Goal: Task Accomplishment & Management: Manage account settings

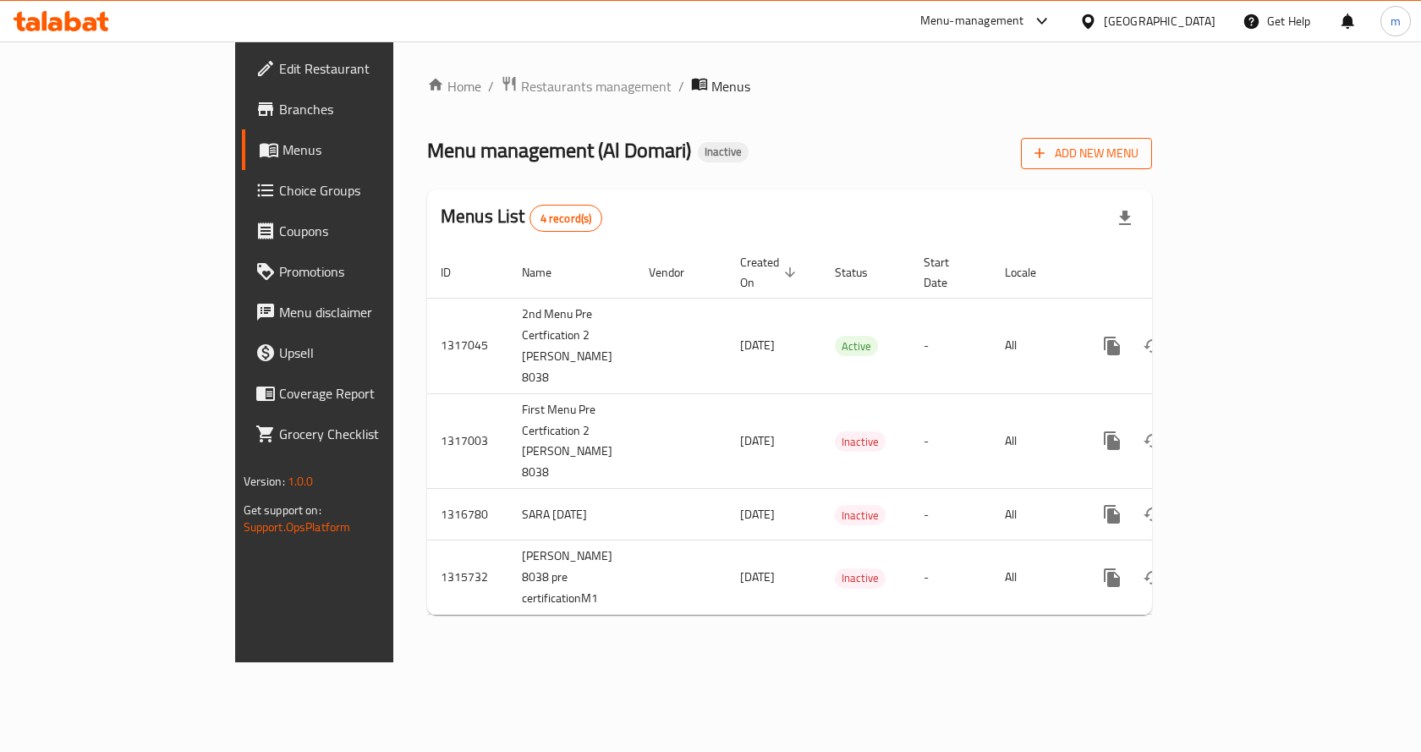
click at [1138, 156] on span "Add New Menu" at bounding box center [1086, 153] width 104 height 21
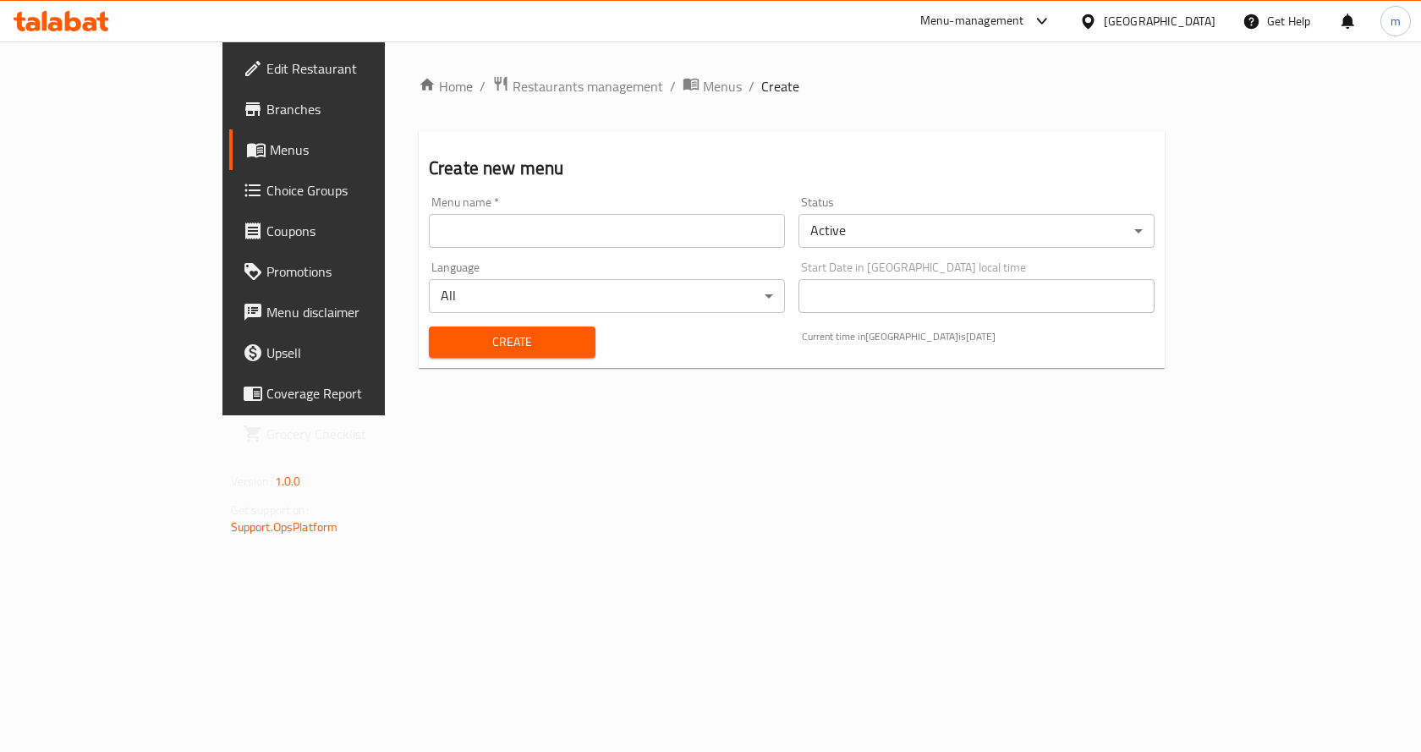
click at [596, 225] on input "text" at bounding box center [607, 231] width 356 height 34
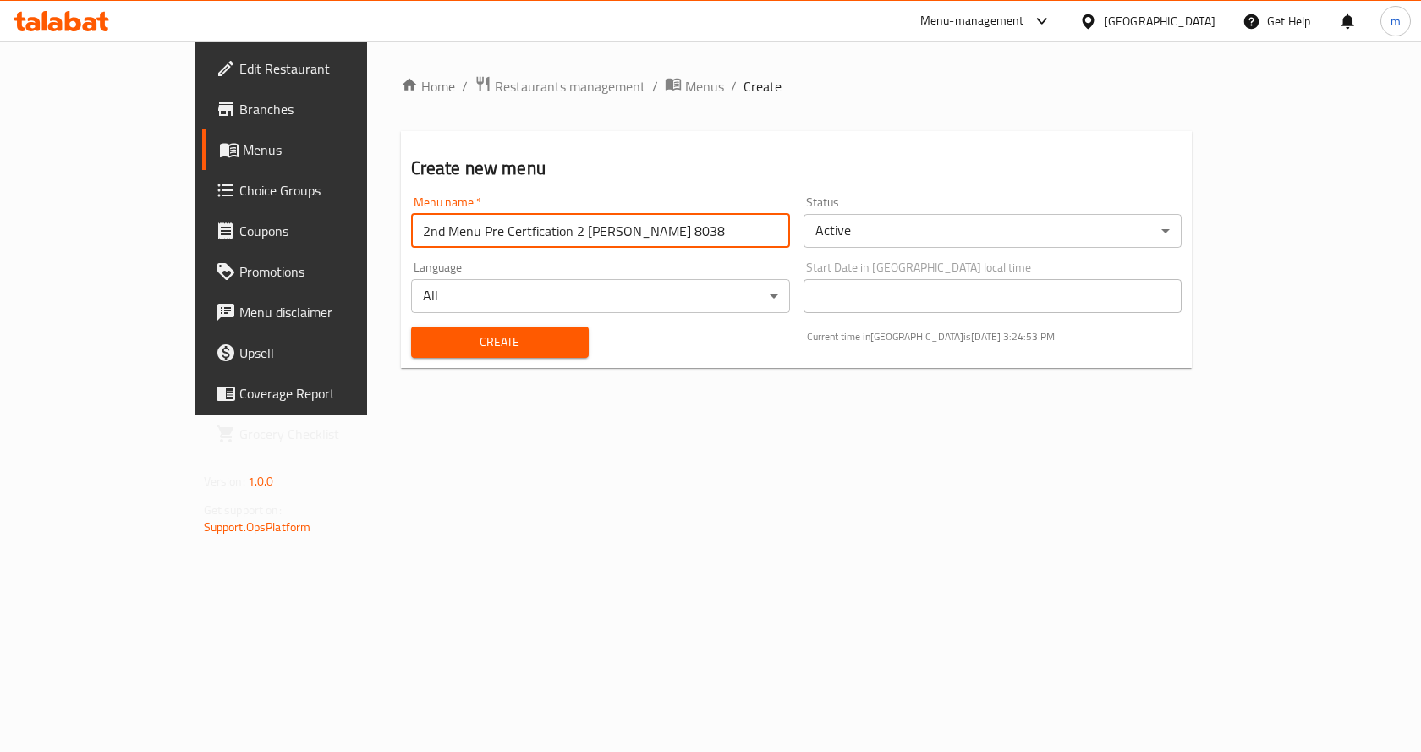
drag, startPoint x: 298, startPoint y: 234, endPoint x: 288, endPoint y: 235, distance: 9.3
click at [411, 235] on input "2nd Menu Pre Certfication 2 [PERSON_NAME] 8038" at bounding box center [600, 231] width 379 height 34
drag, startPoint x: 305, startPoint y: 234, endPoint x: 289, endPoint y: 238, distance: 16.4
click at [411, 238] on input "2nd Menu Pre Certfication 2 [PERSON_NAME] 8038" at bounding box center [600, 231] width 379 height 34
type input "3rd Menu Pre Certfication 2 [PERSON_NAME] 8038"
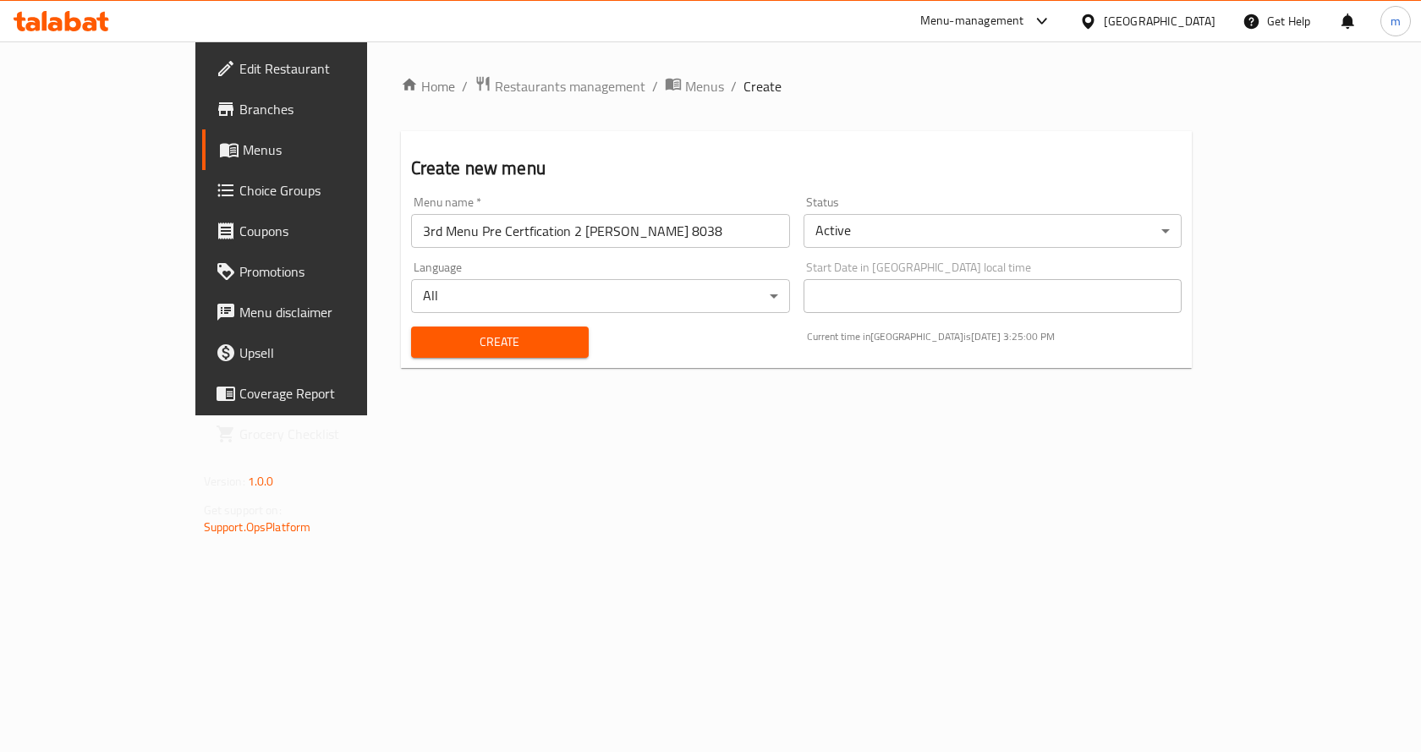
click at [631, 383] on div "Home / Restaurants management / Menus / Create Create new menu Menu name   * 3r…" at bounding box center [796, 228] width 859 height 374
click at [488, 340] on span "Create" at bounding box center [500, 342] width 151 height 21
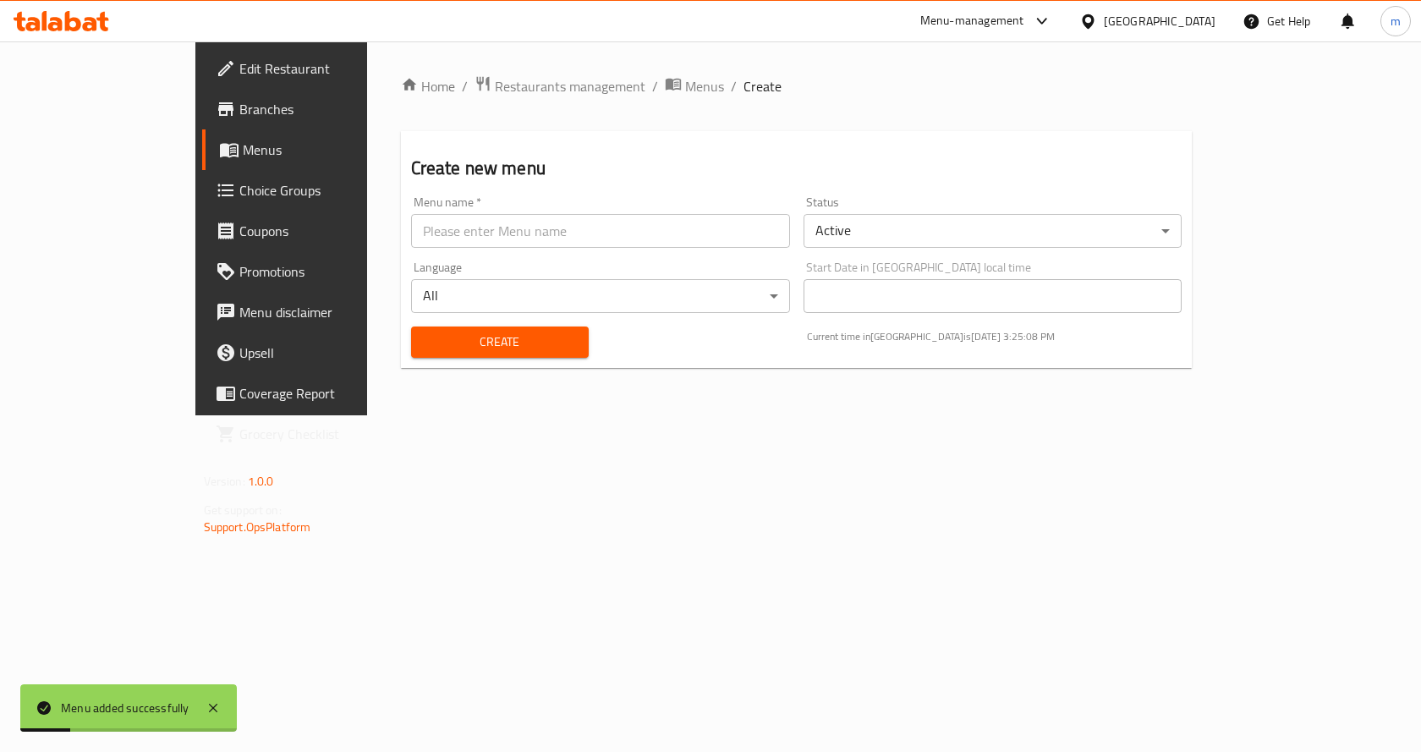
click at [243, 150] on span "Menus" at bounding box center [331, 150] width 177 height 20
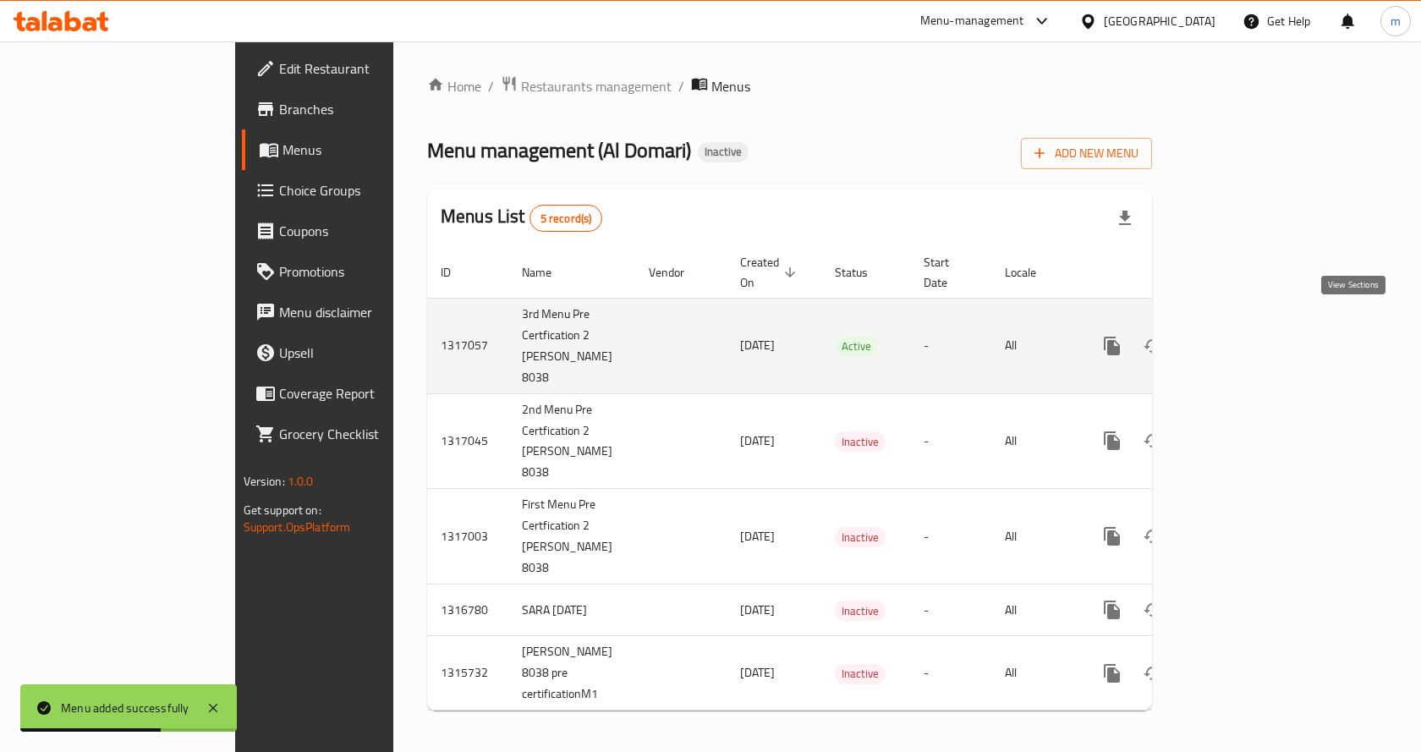
click at [1244, 336] on icon "enhanced table" at bounding box center [1234, 346] width 20 height 20
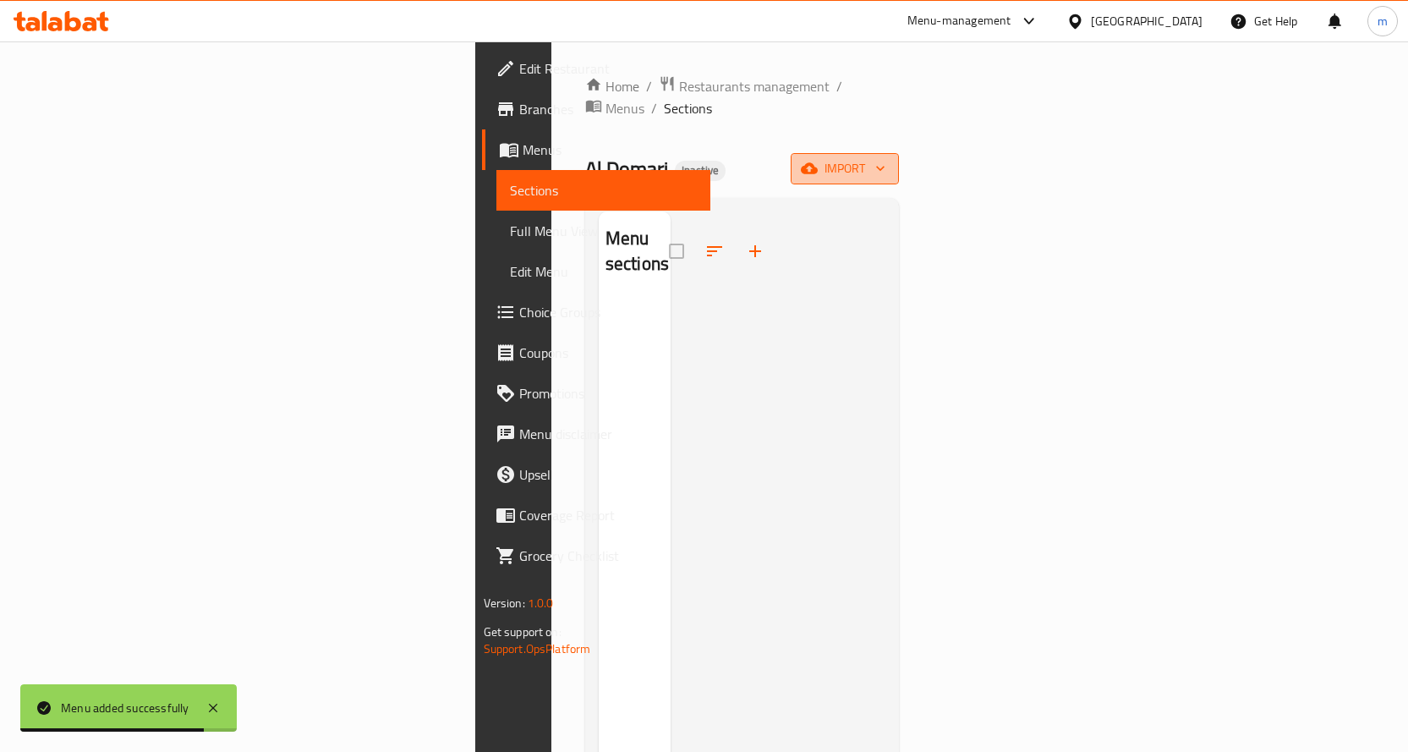
click at [885, 158] on span "import" at bounding box center [844, 168] width 81 height 21
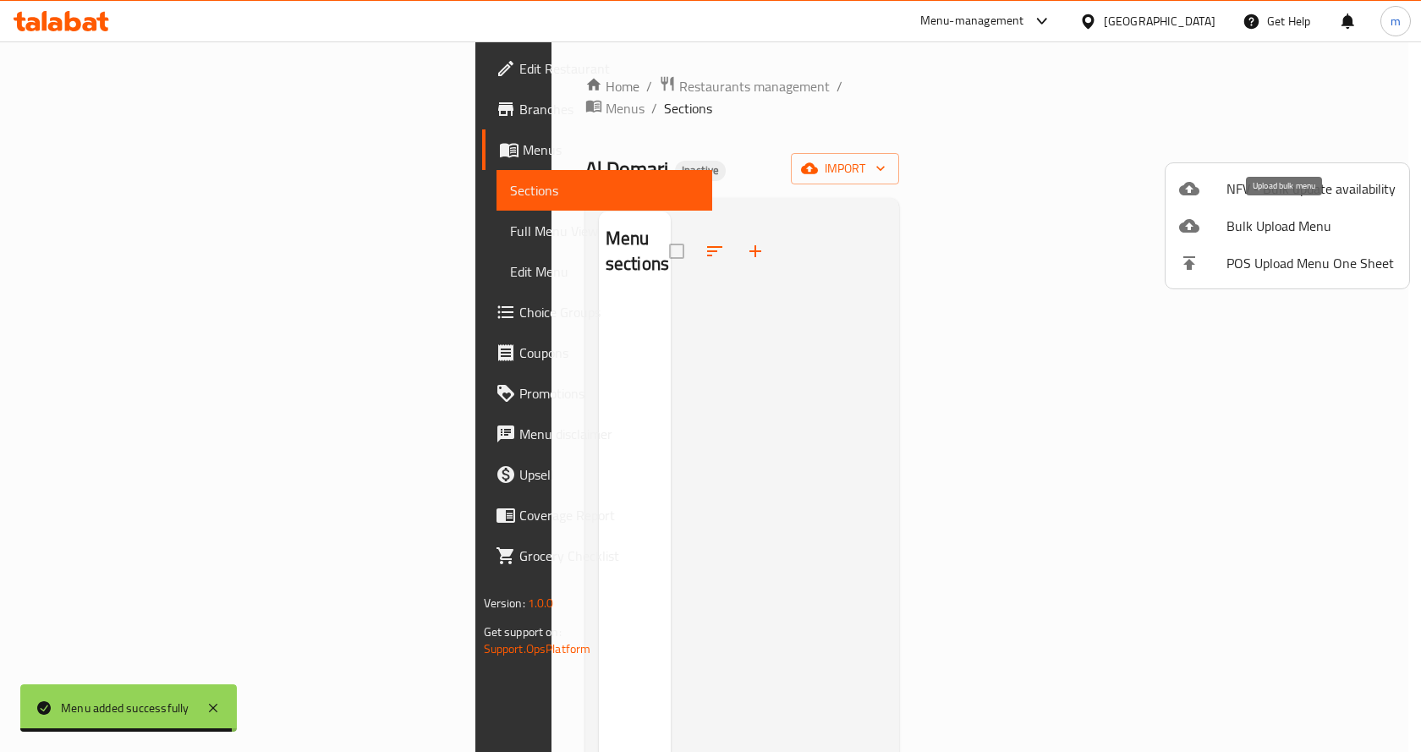
click at [1281, 228] on span "Bulk Upload Menu" at bounding box center [1310, 226] width 169 height 20
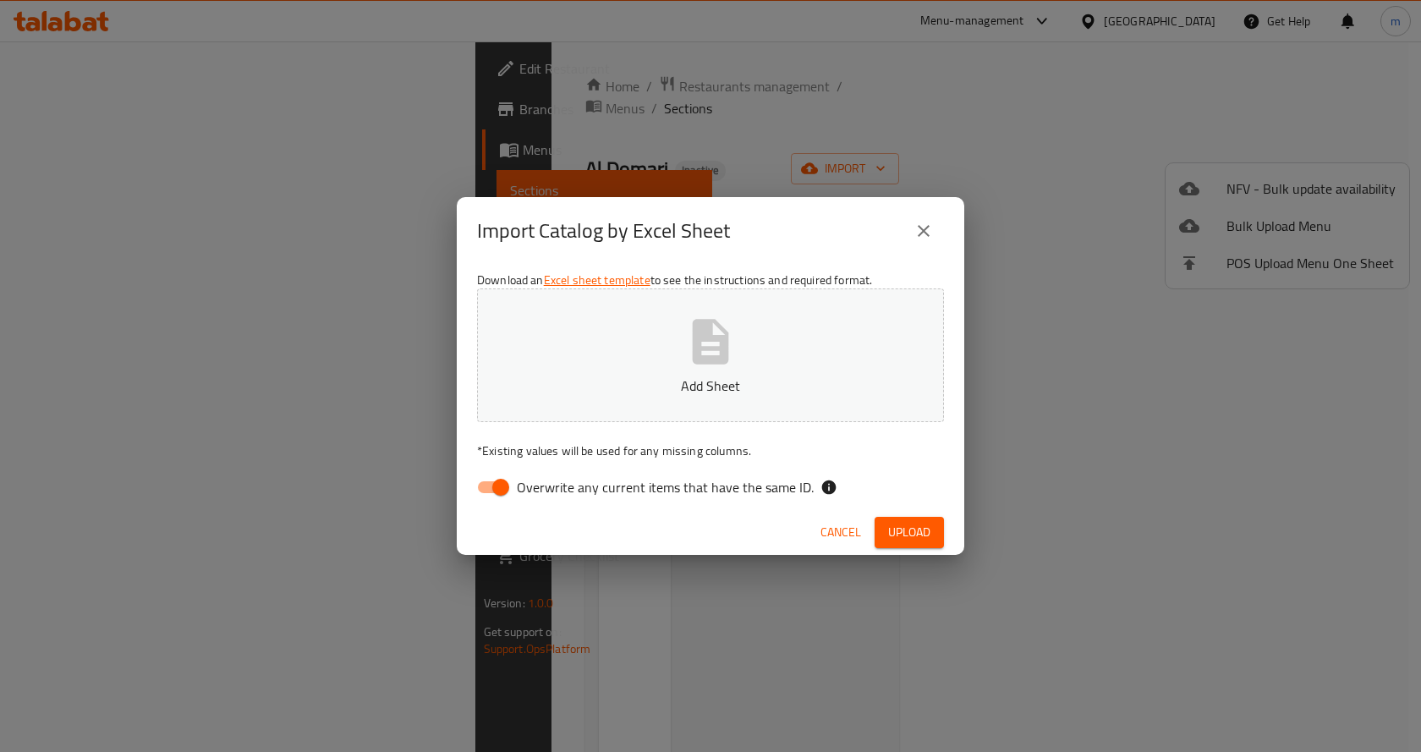
click at [496, 485] on input "Overwrite any current items that have the same ID." at bounding box center [500, 487] width 96 height 32
checkbox input "false"
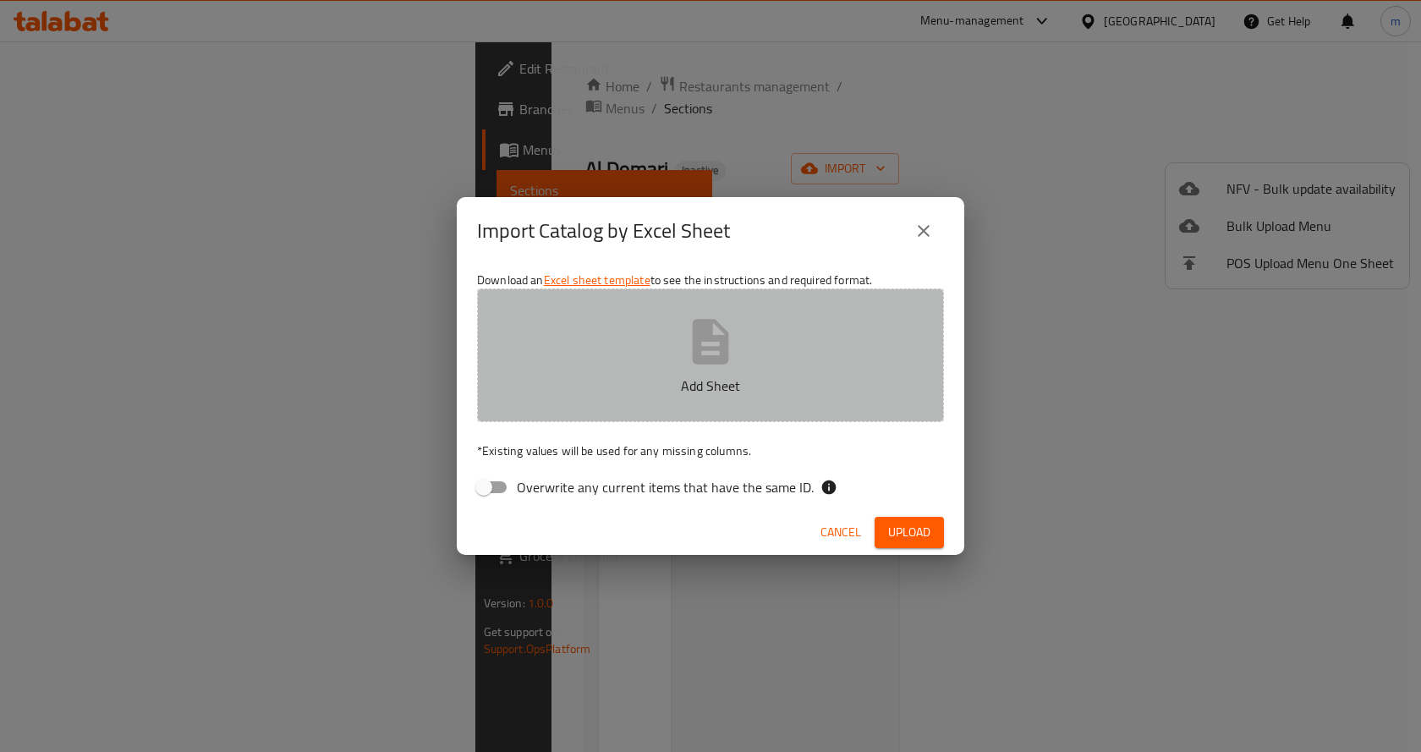
click at [725, 344] on icon "button" at bounding box center [711, 341] width 36 height 45
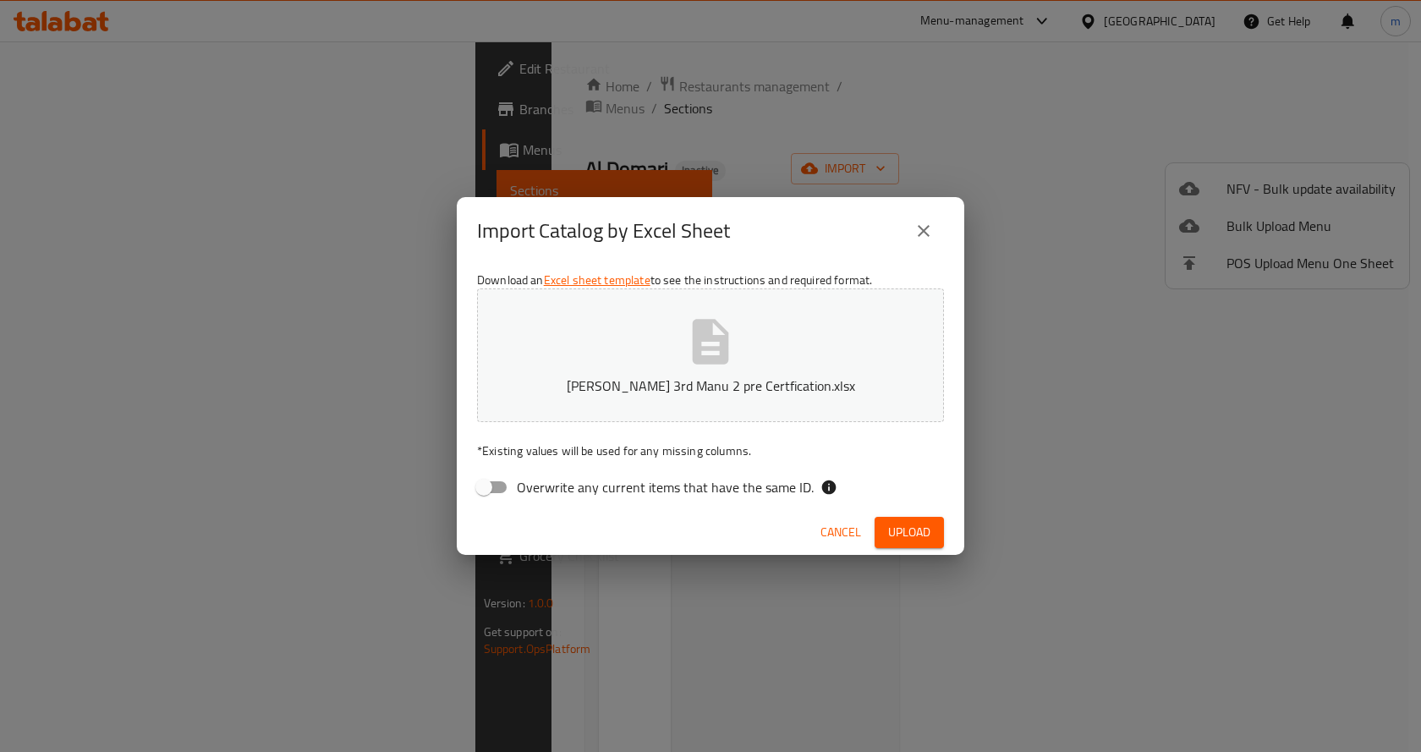
click at [918, 529] on span "Upload" at bounding box center [909, 532] width 42 height 21
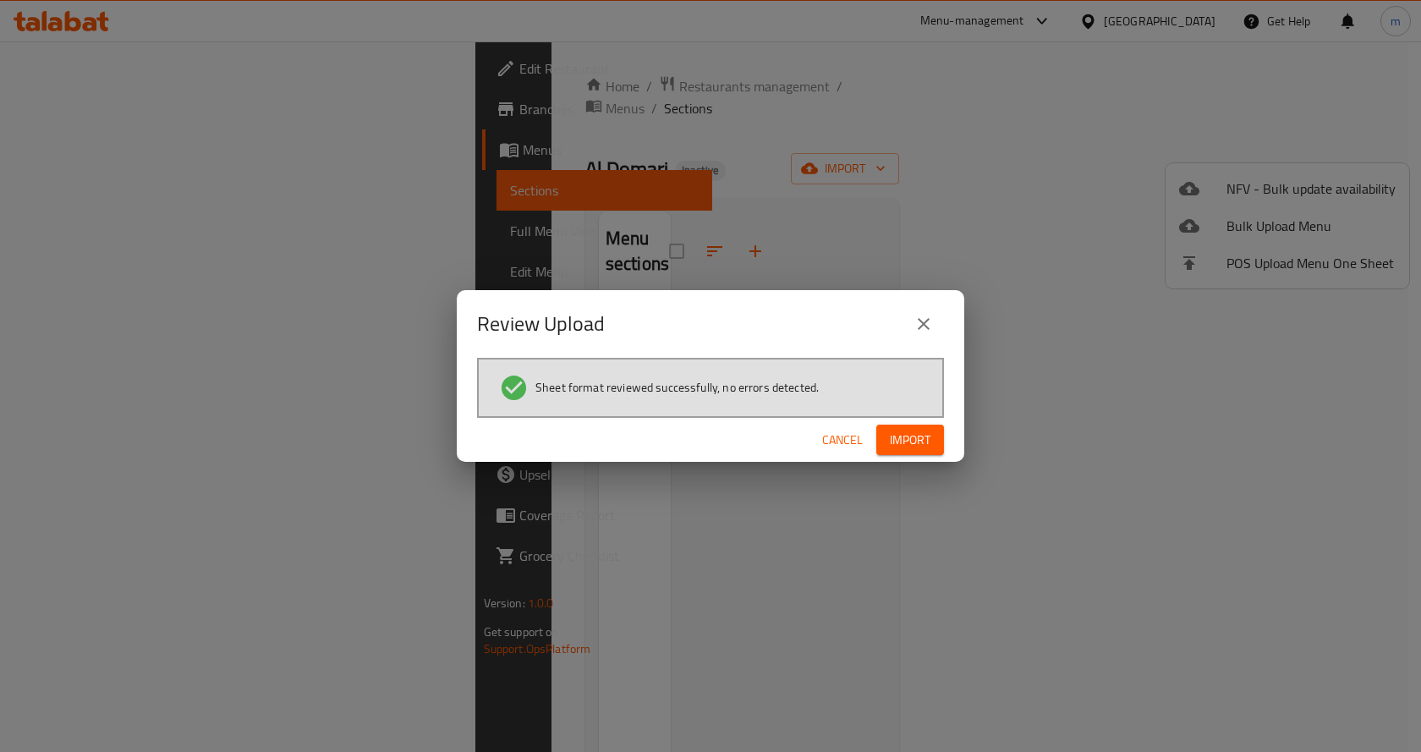
click at [913, 441] on span "Import" at bounding box center [910, 440] width 41 height 21
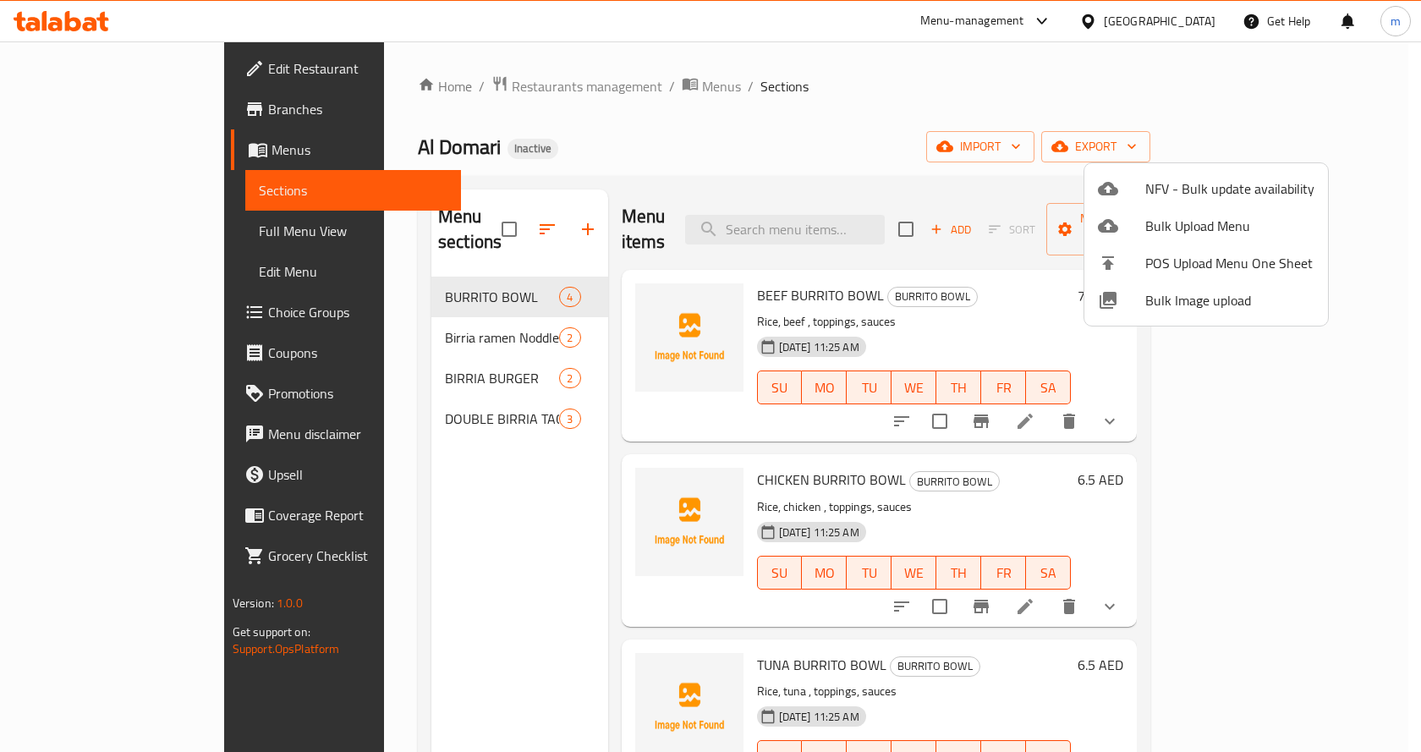
click at [420, 521] on div at bounding box center [710, 376] width 1421 height 752
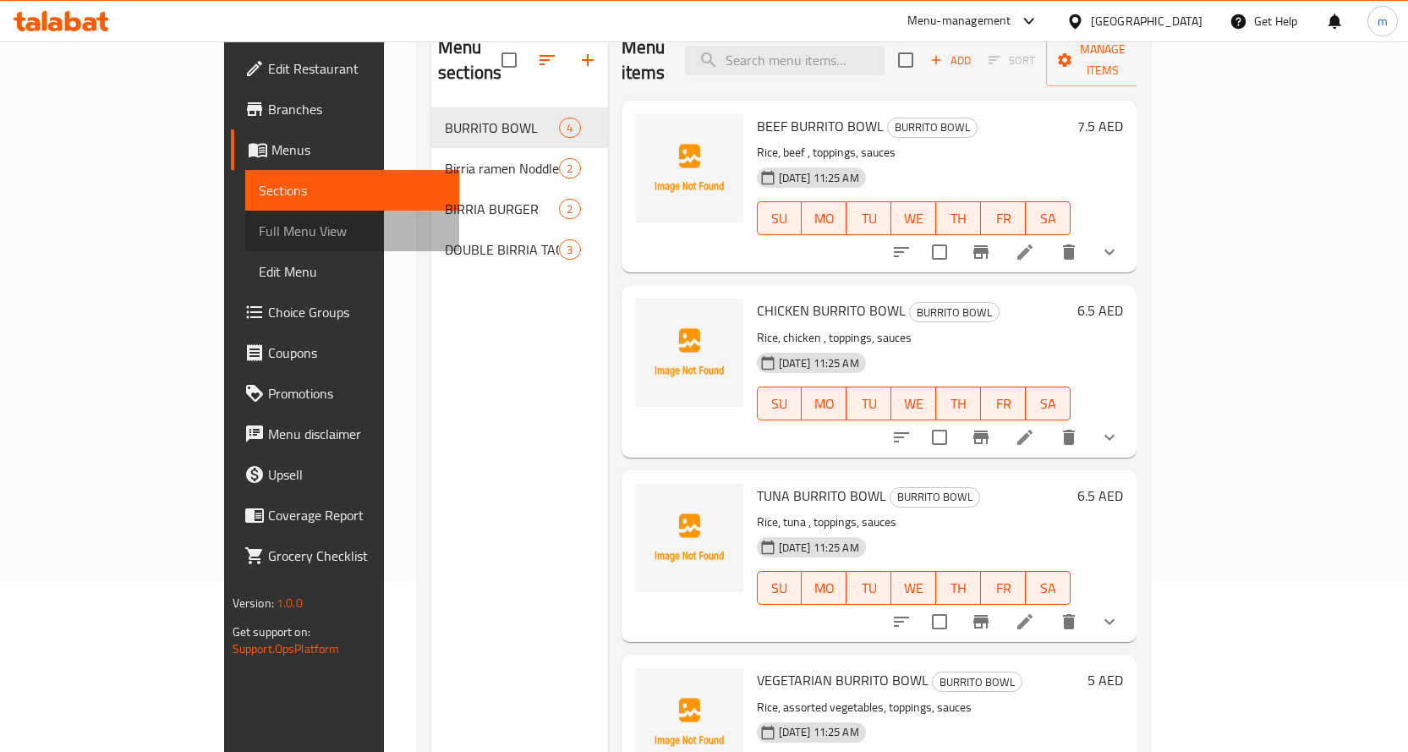
click at [259, 223] on span "Full Menu View" at bounding box center [352, 231] width 187 height 20
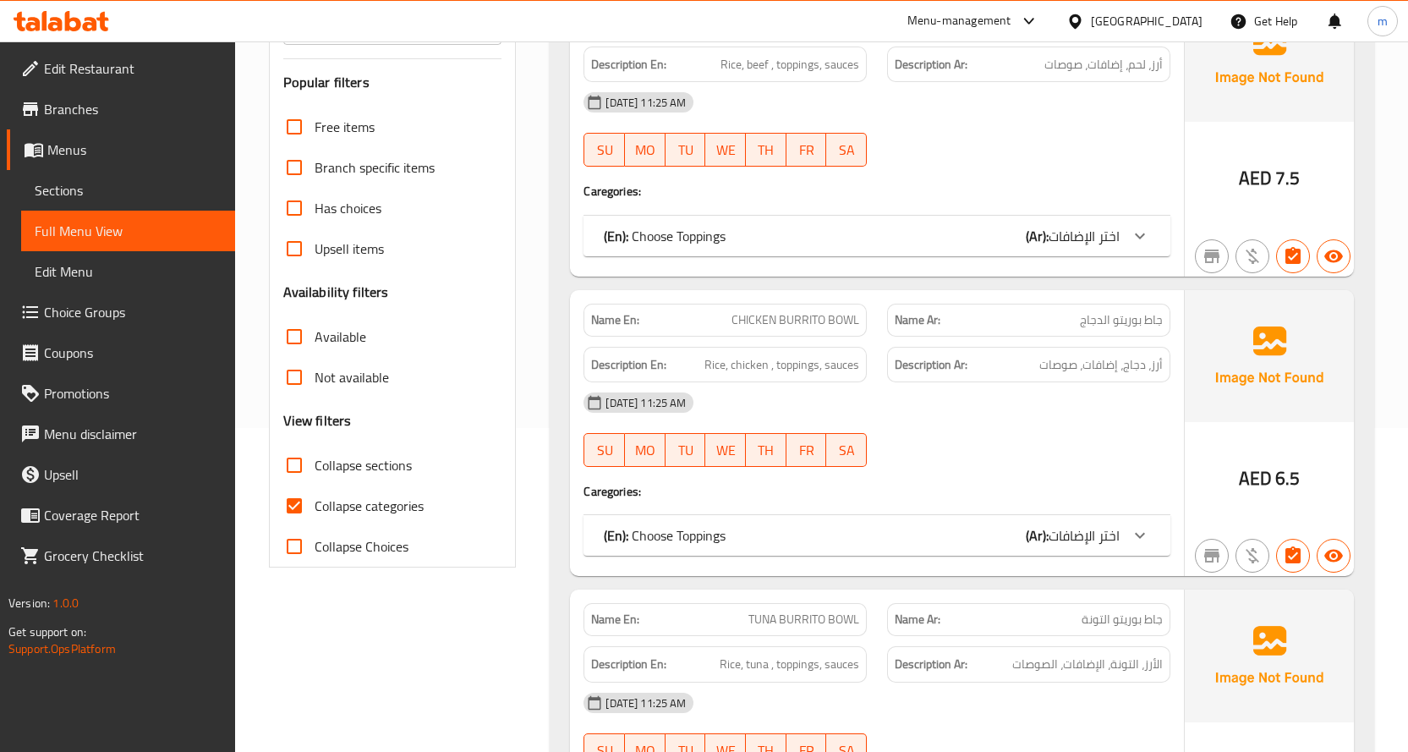
scroll to position [338, 0]
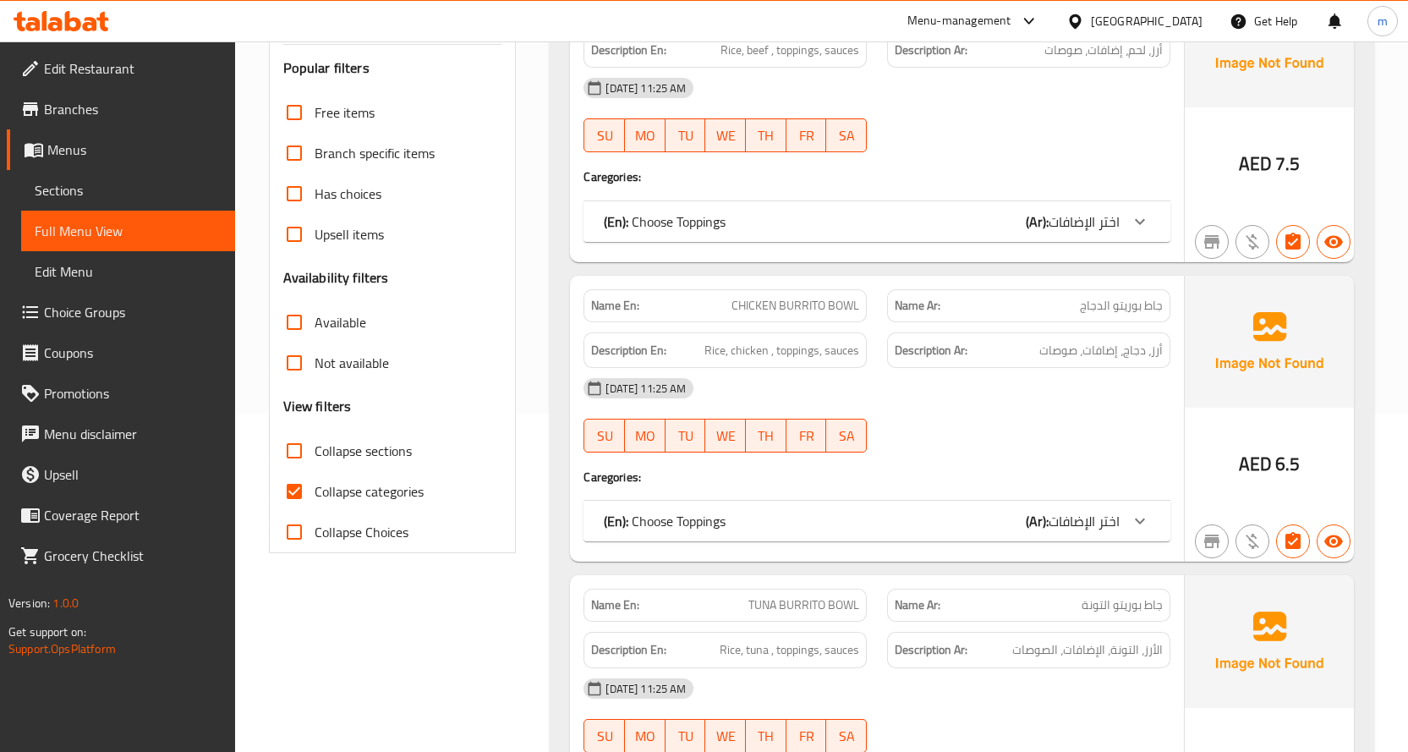
click at [362, 485] on span "Collapse categories" at bounding box center [369, 491] width 109 height 20
click at [315, 485] on input "Collapse categories" at bounding box center [294, 491] width 41 height 41
checkbox input "false"
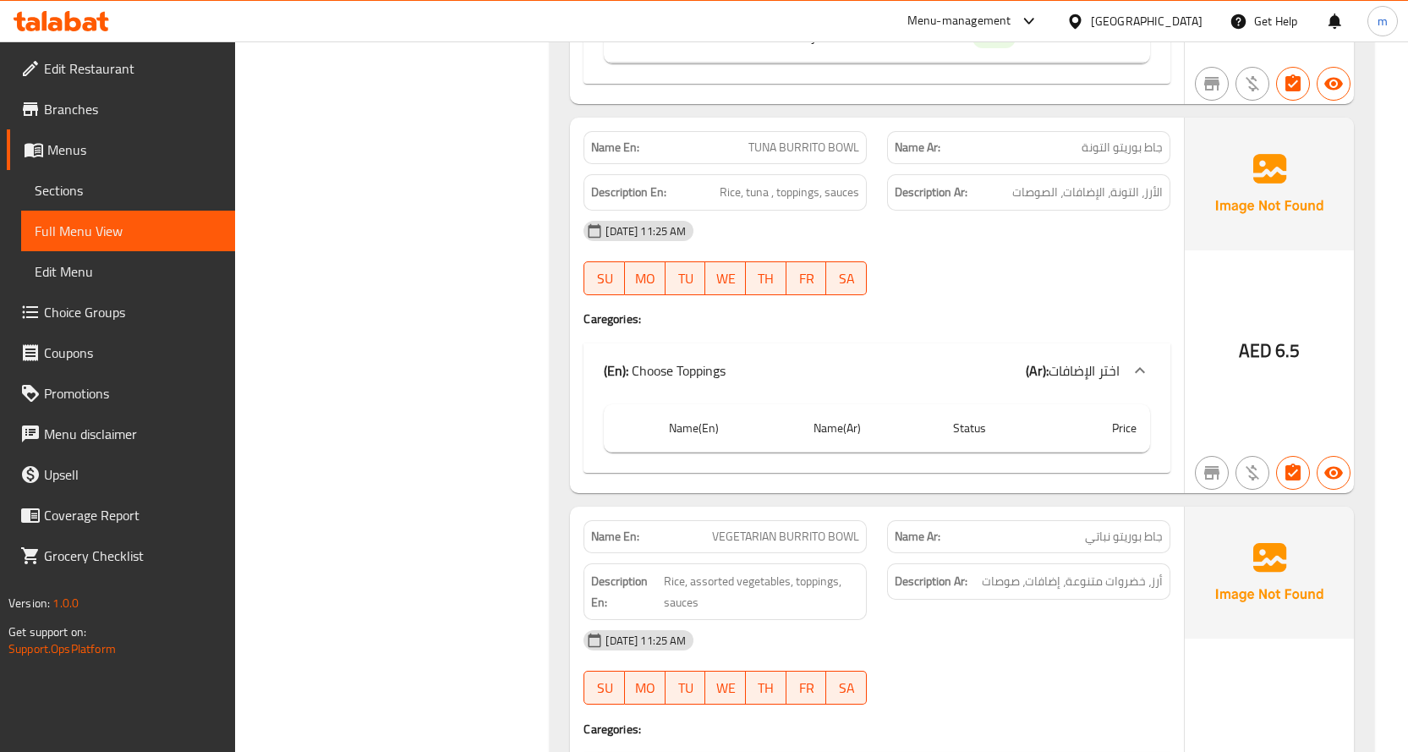
scroll to position [1607, 0]
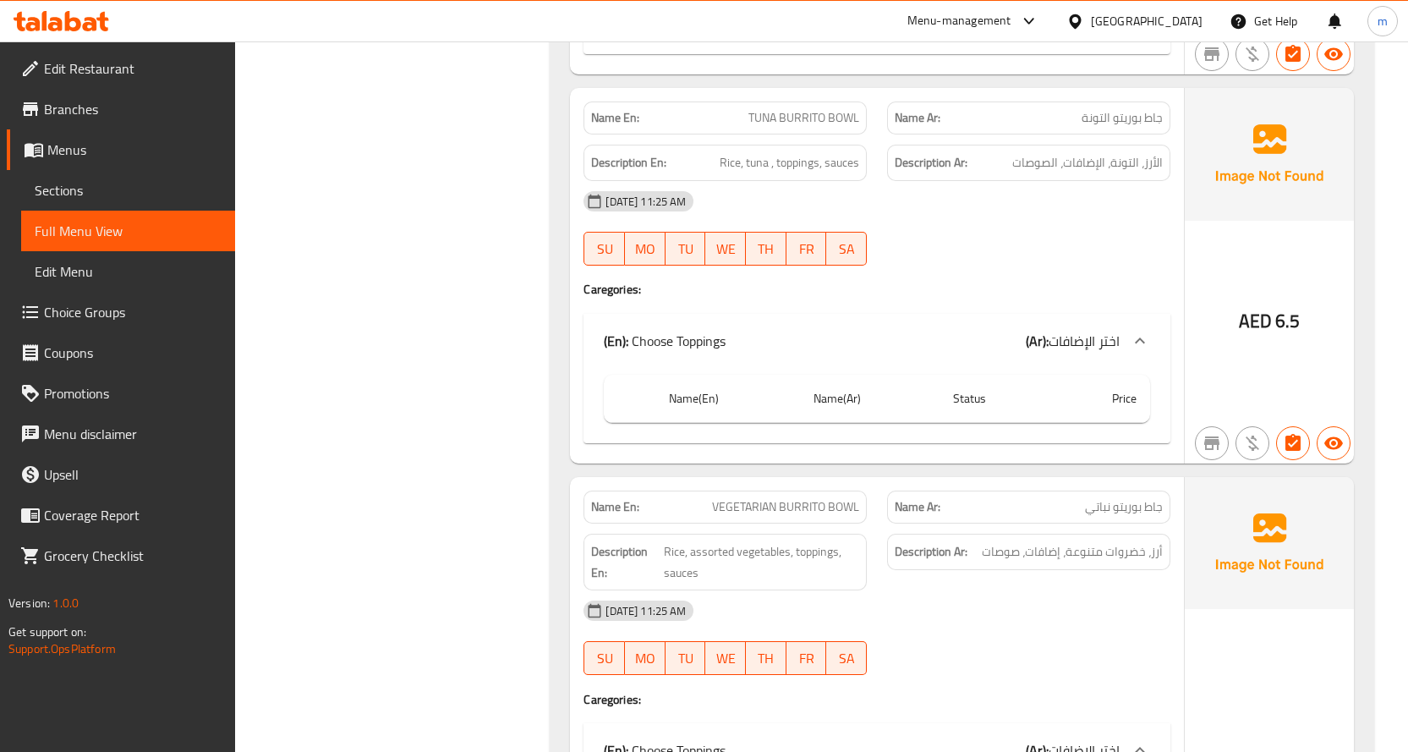
click at [1100, 340] on span "اختر الإضافات" at bounding box center [1084, 340] width 71 height 25
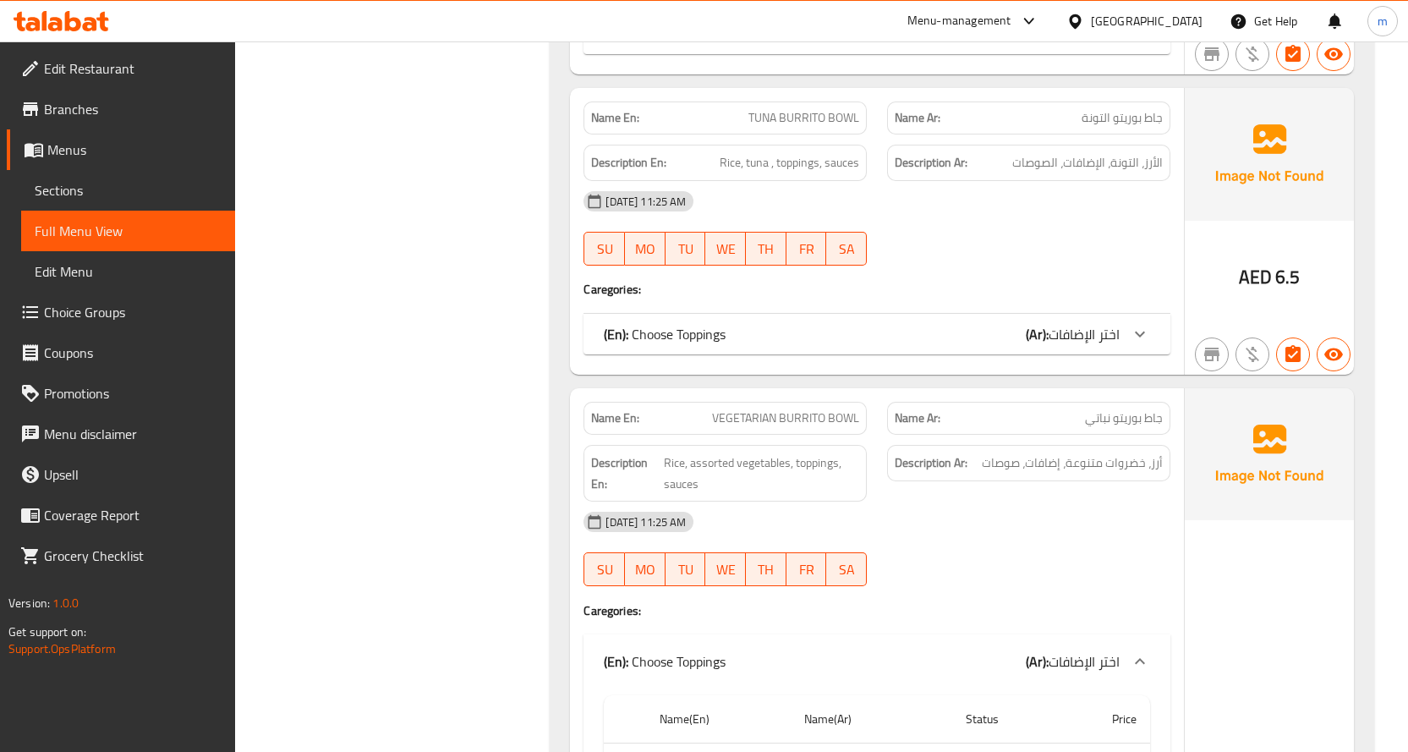
click at [1105, 333] on span "اختر الإضافات" at bounding box center [1084, 333] width 71 height 25
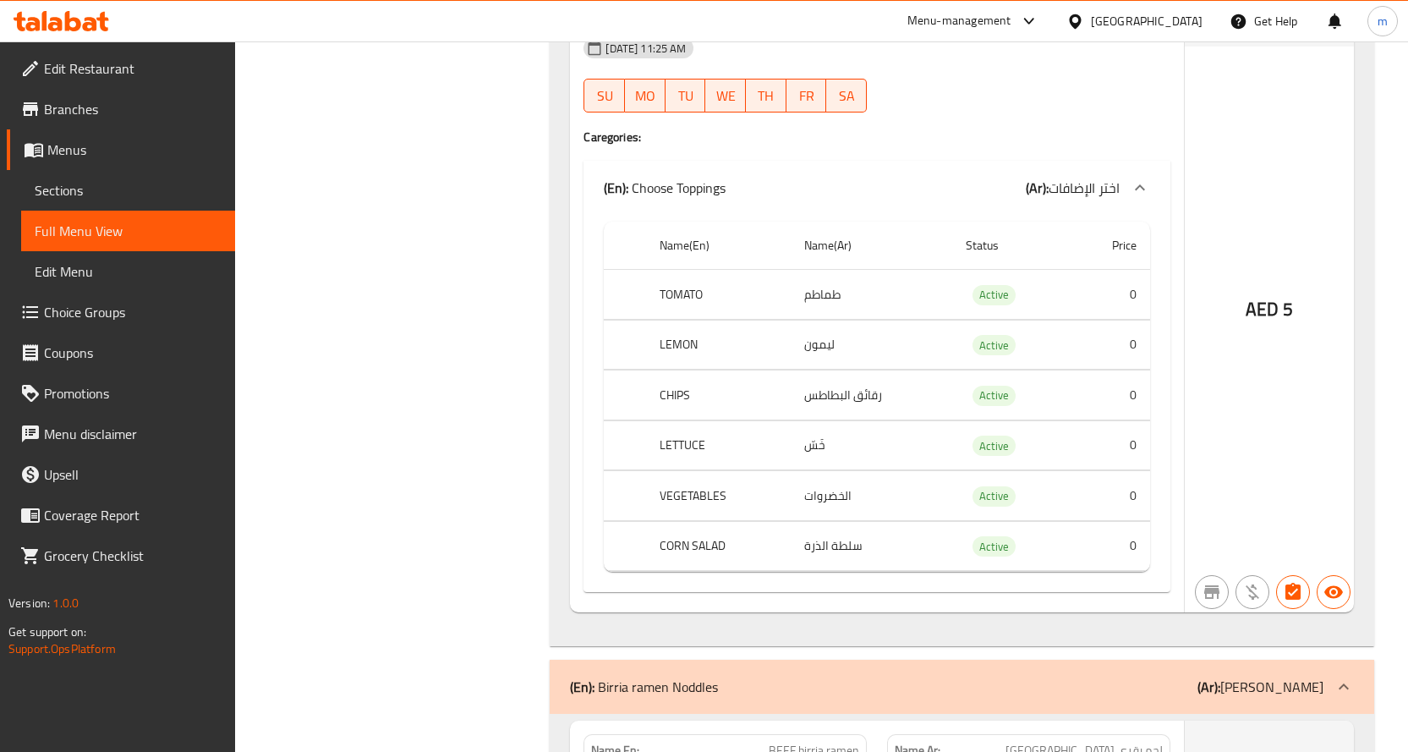
scroll to position [2199, 0]
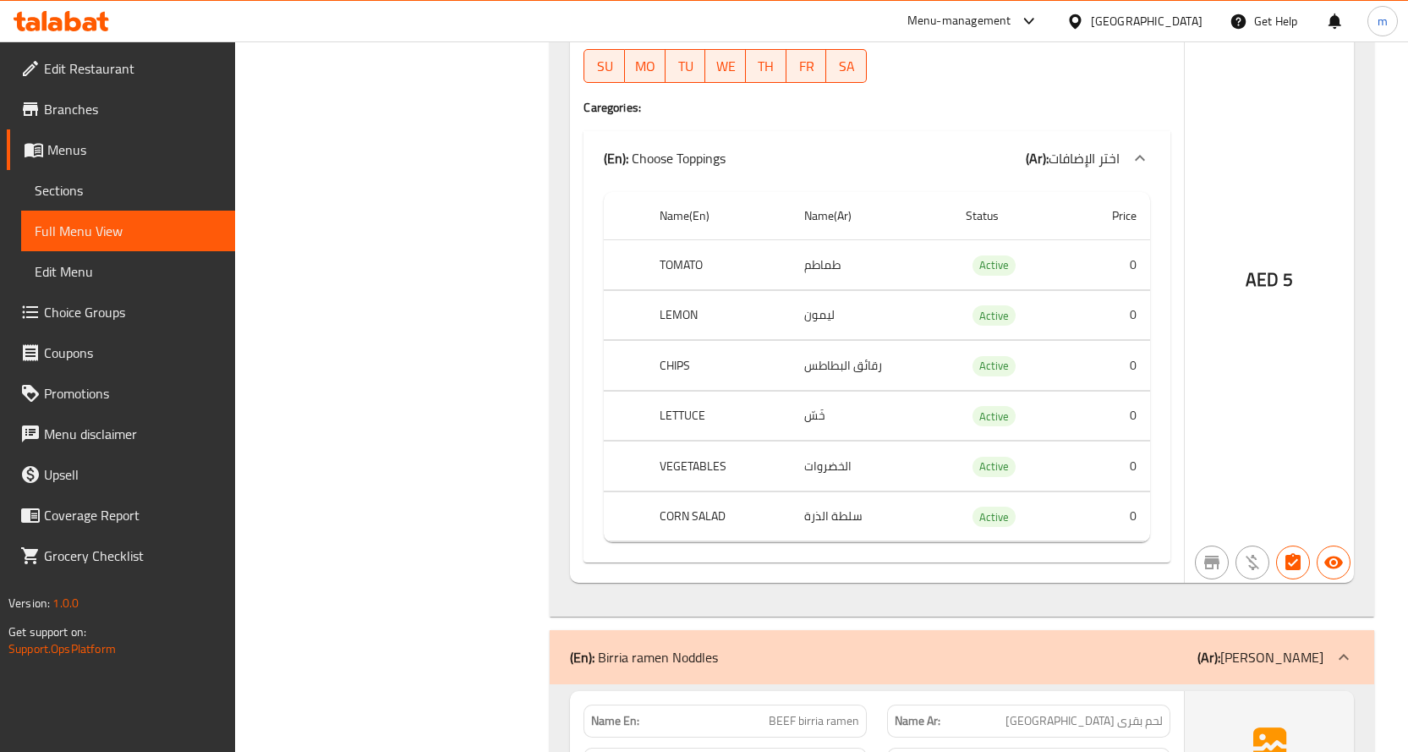
click at [1086, 151] on span "اختر الإضافات" at bounding box center [1084, 157] width 71 height 25
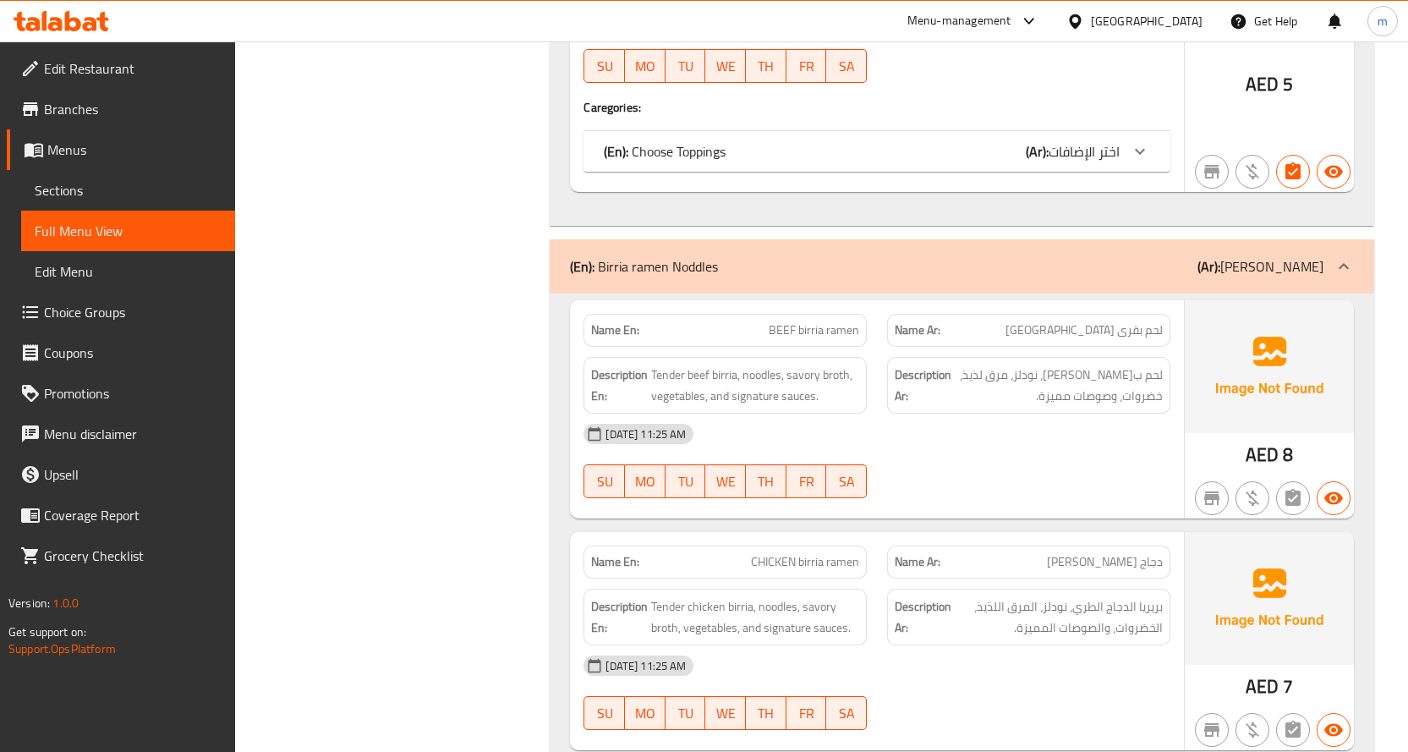
click at [1086, 151] on span "اختر الإضافات" at bounding box center [1084, 151] width 71 height 25
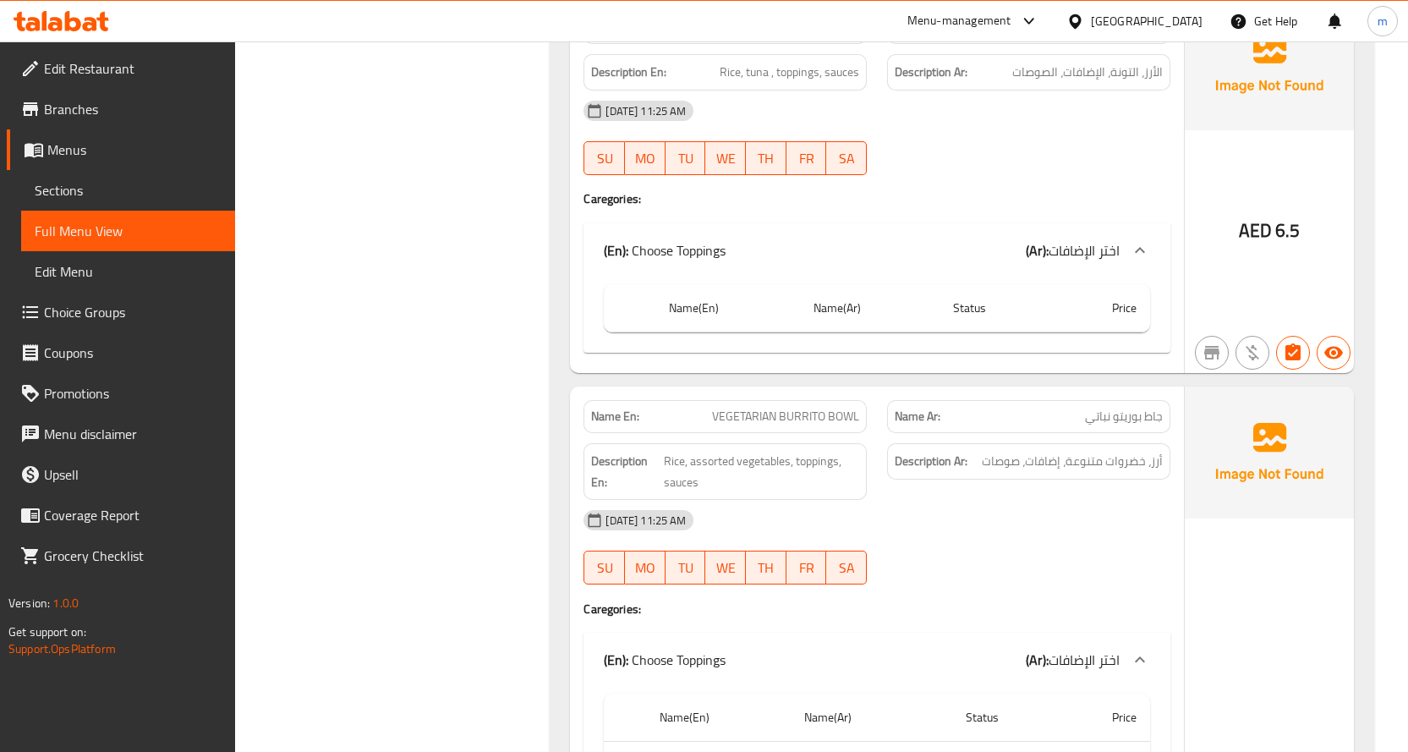
scroll to position [1607, 0]
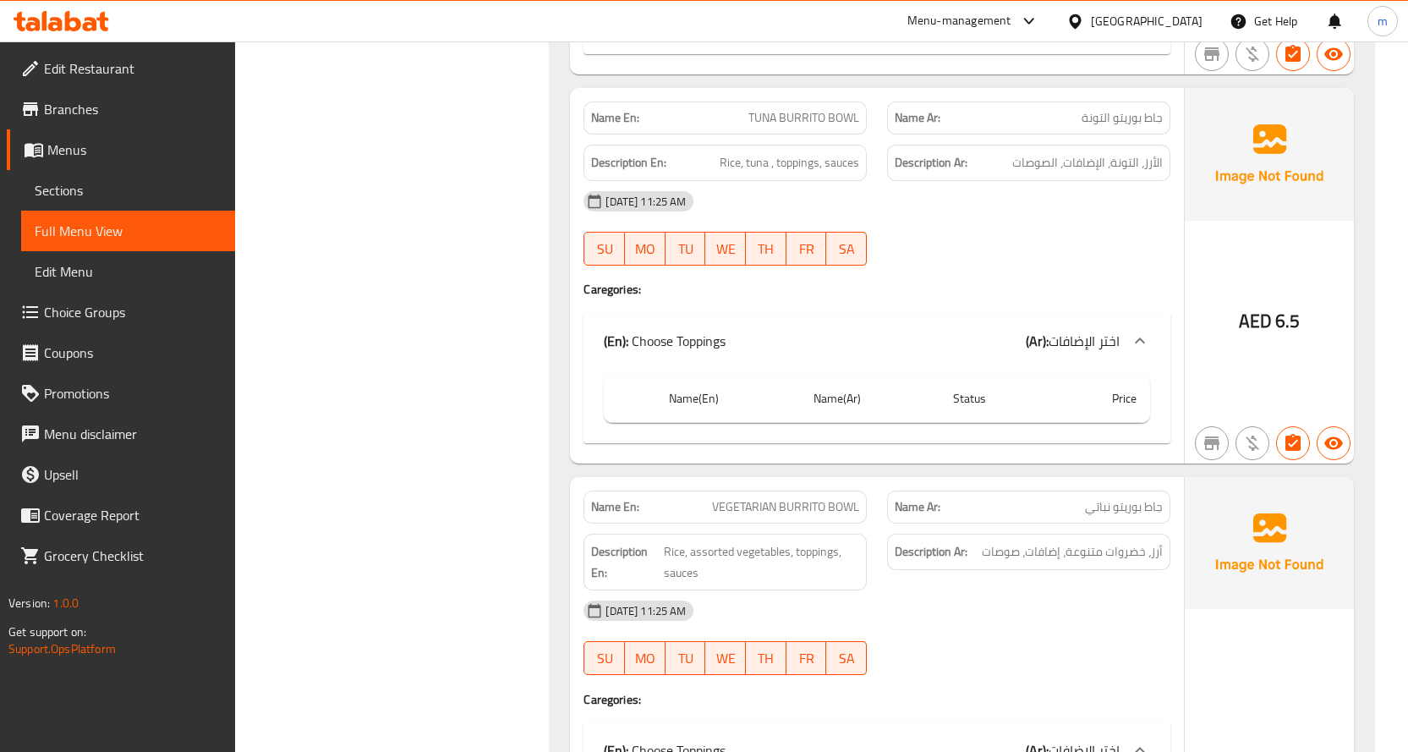
click at [1072, 329] on span "اختر الإضافات" at bounding box center [1084, 340] width 71 height 25
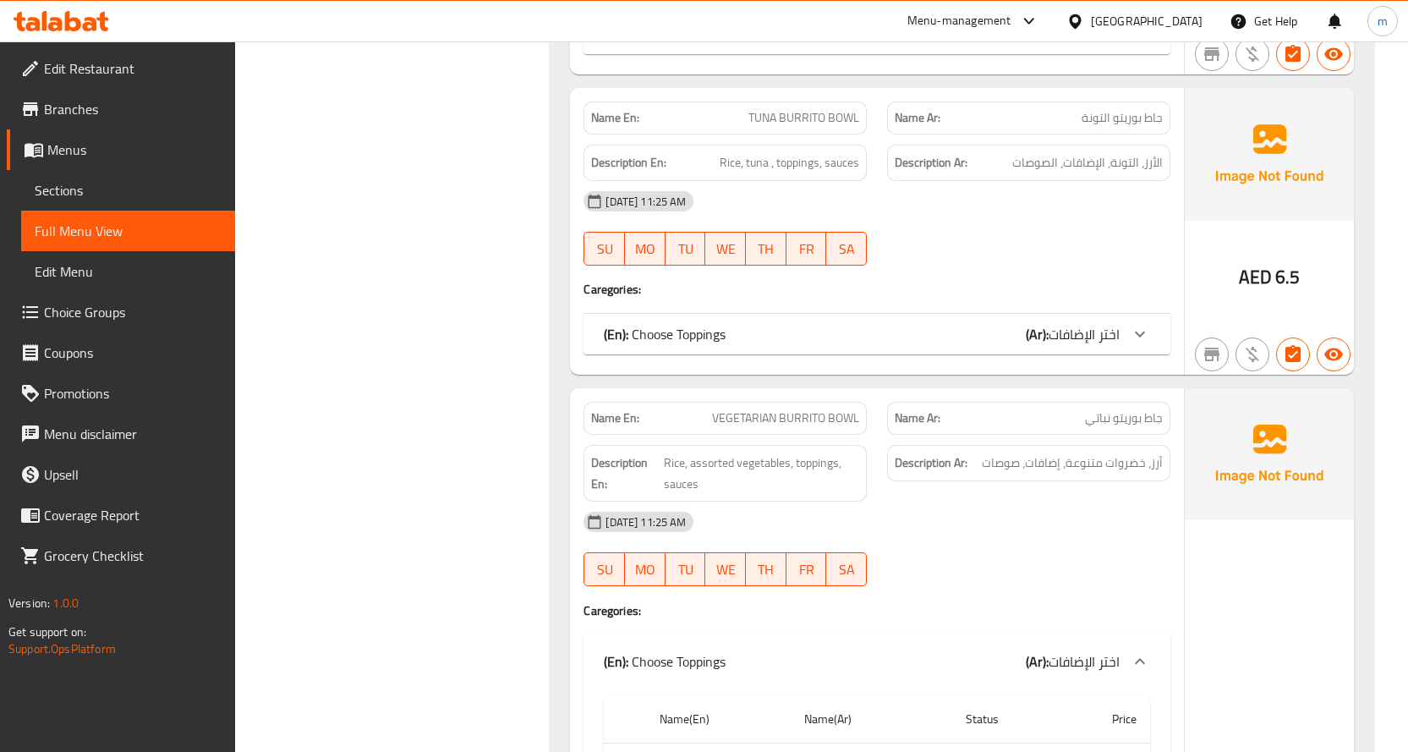
click at [1072, 329] on span "اختر الإضافات" at bounding box center [1084, 333] width 71 height 25
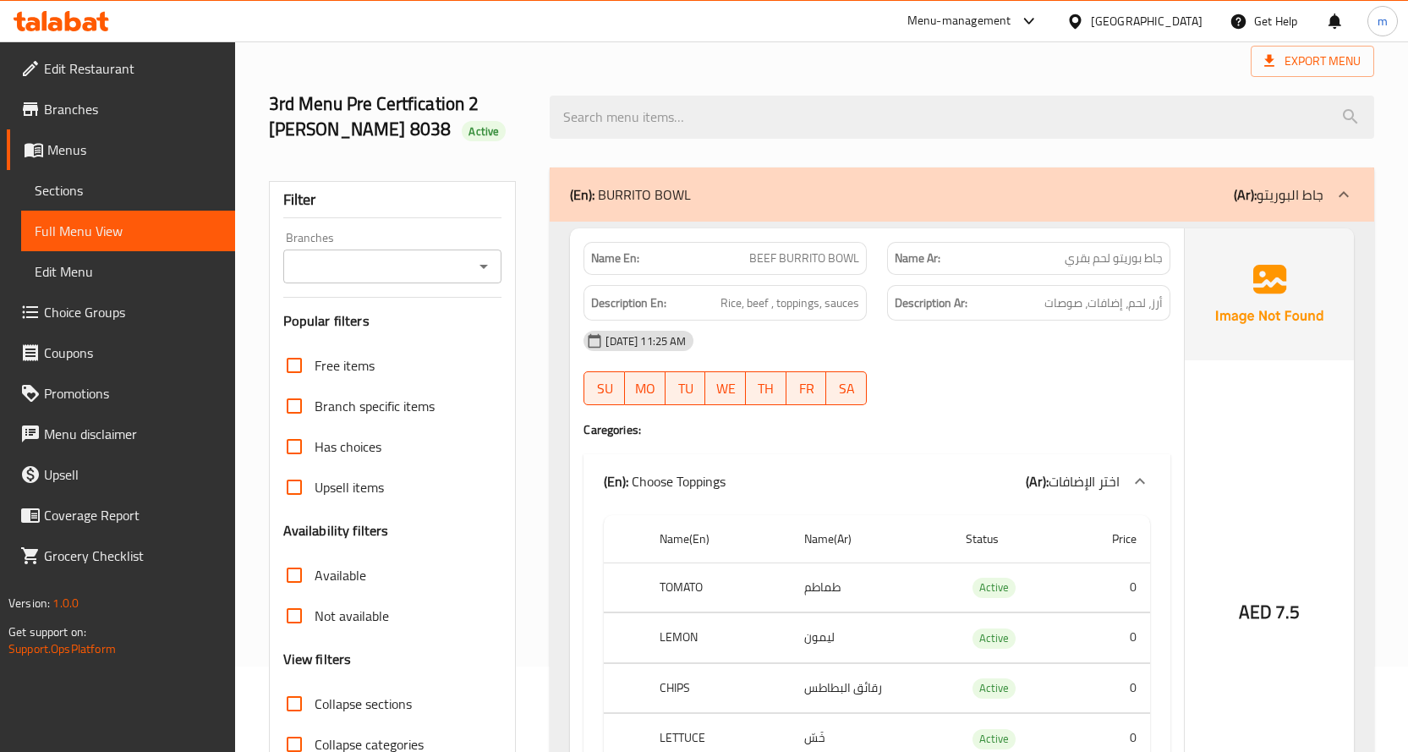
scroll to position [85, 0]
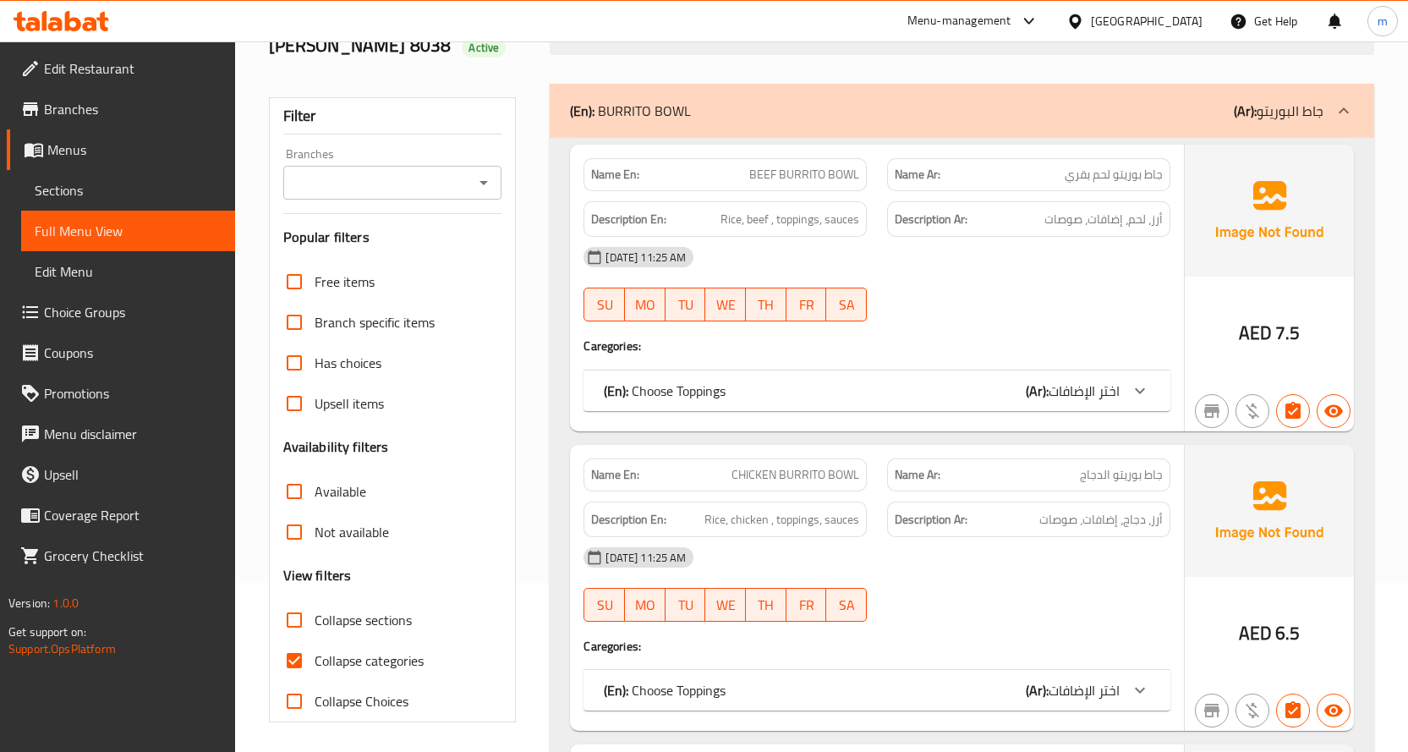
scroll to position [338, 0]
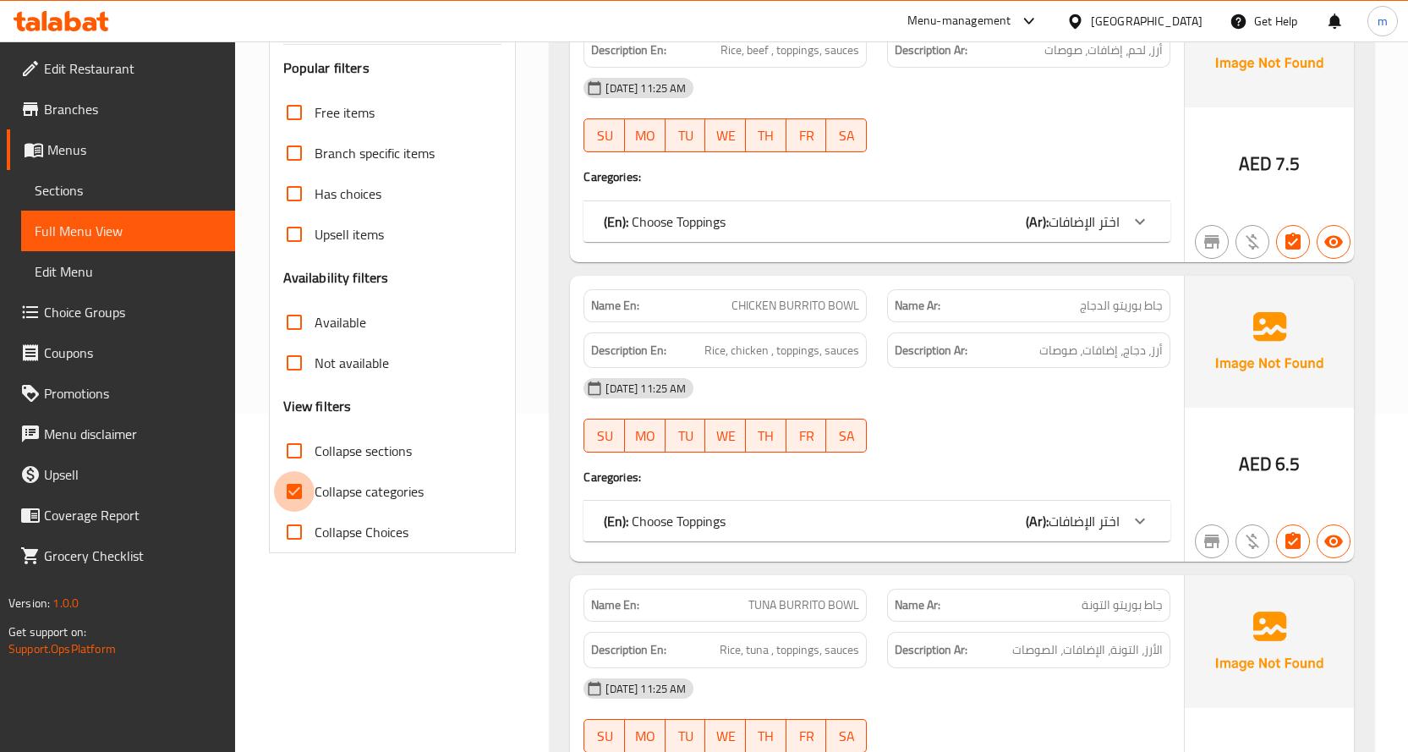
click at [313, 489] on input "Collapse categories" at bounding box center [294, 491] width 41 height 41
checkbox input "false"
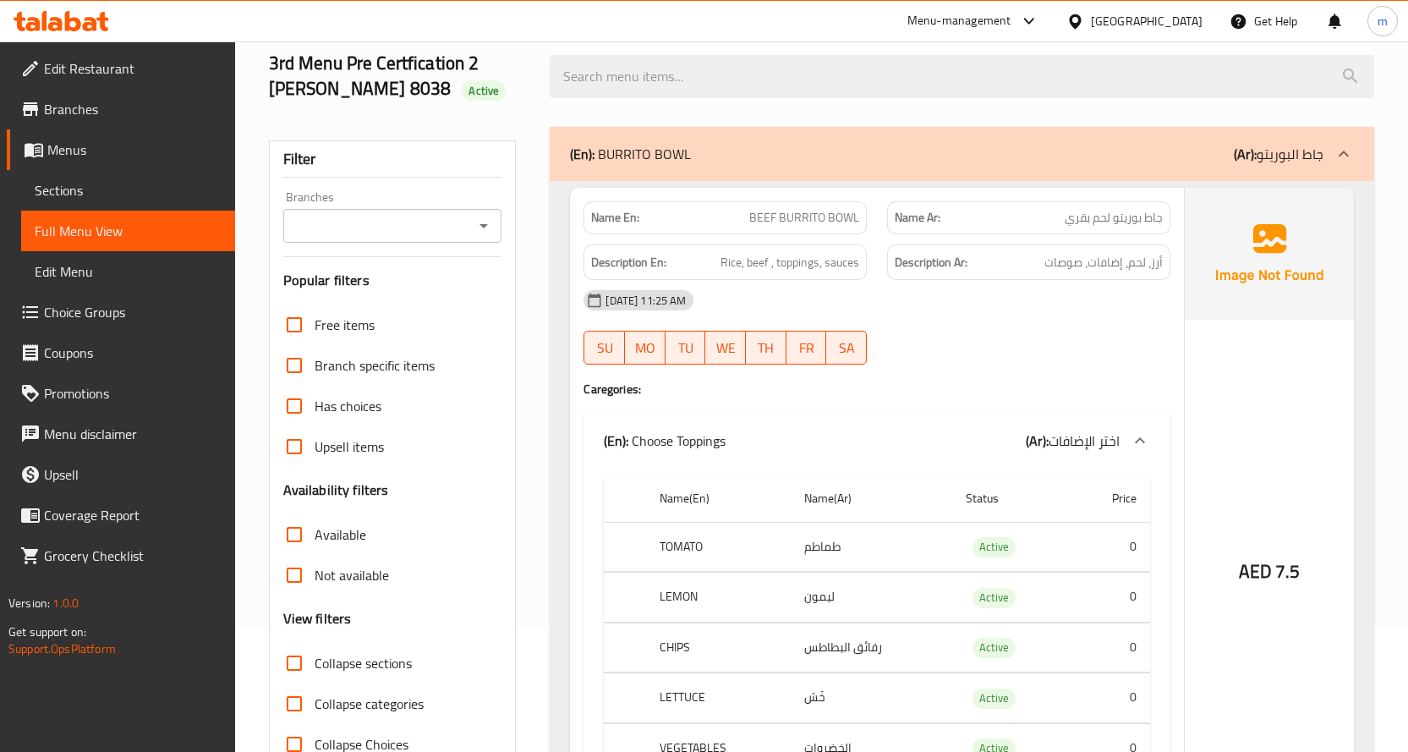
scroll to position [85, 0]
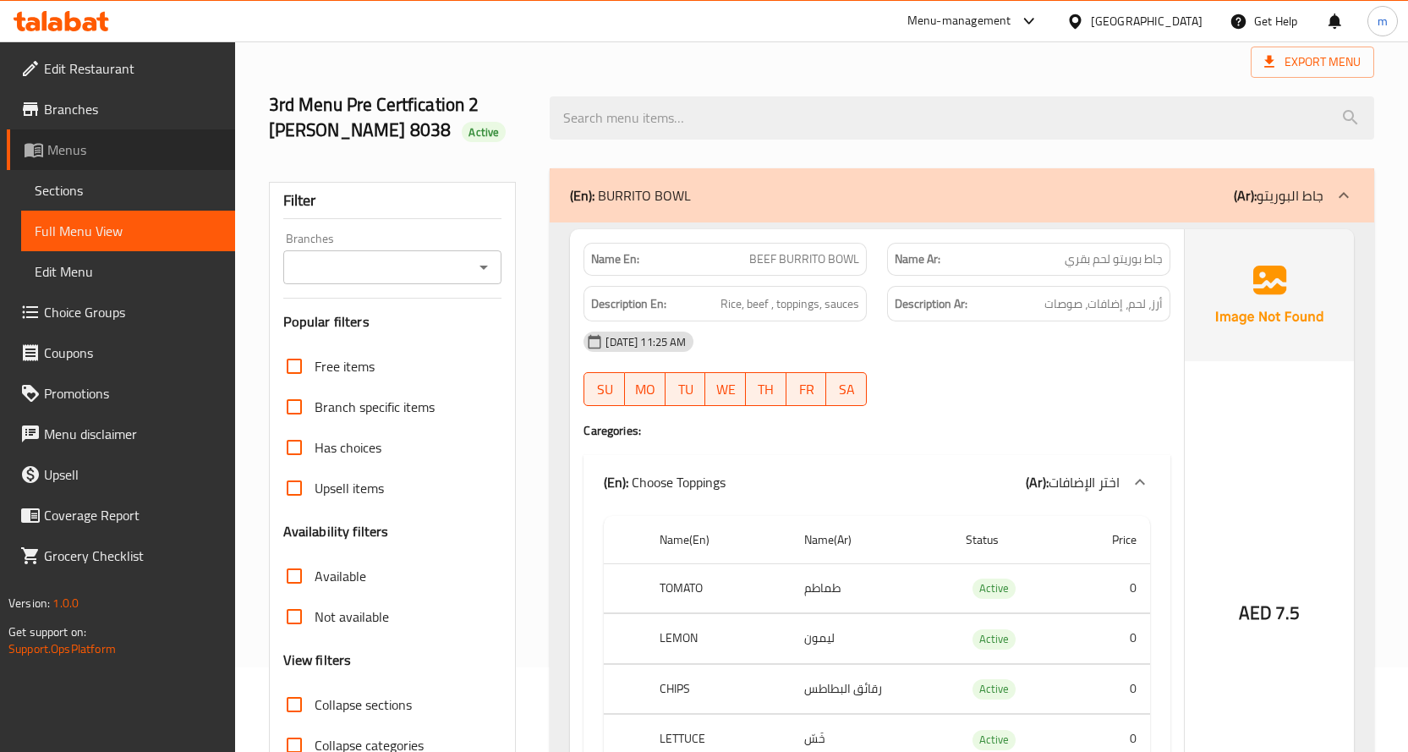
click at [85, 146] on span "Menus" at bounding box center [134, 150] width 174 height 20
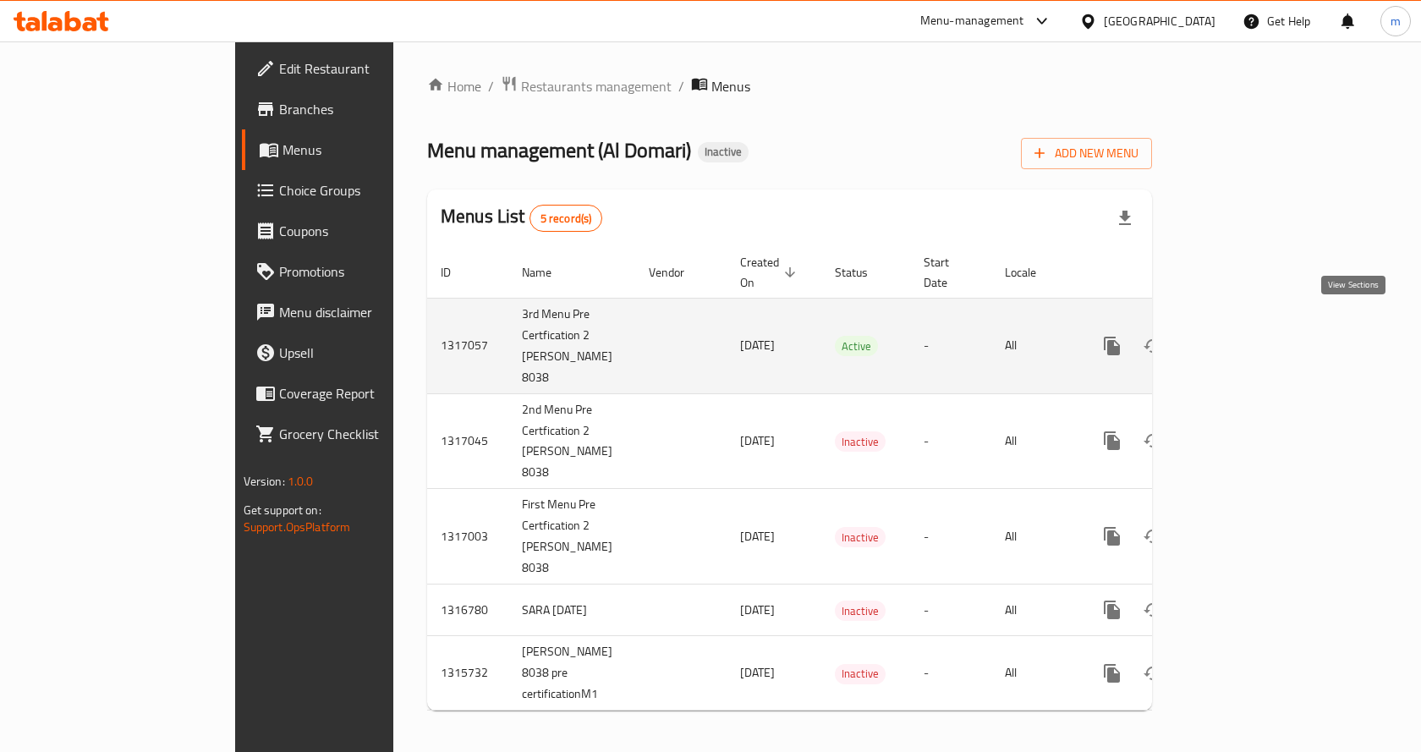
click at [1244, 336] on icon "enhanced table" at bounding box center [1234, 346] width 20 height 20
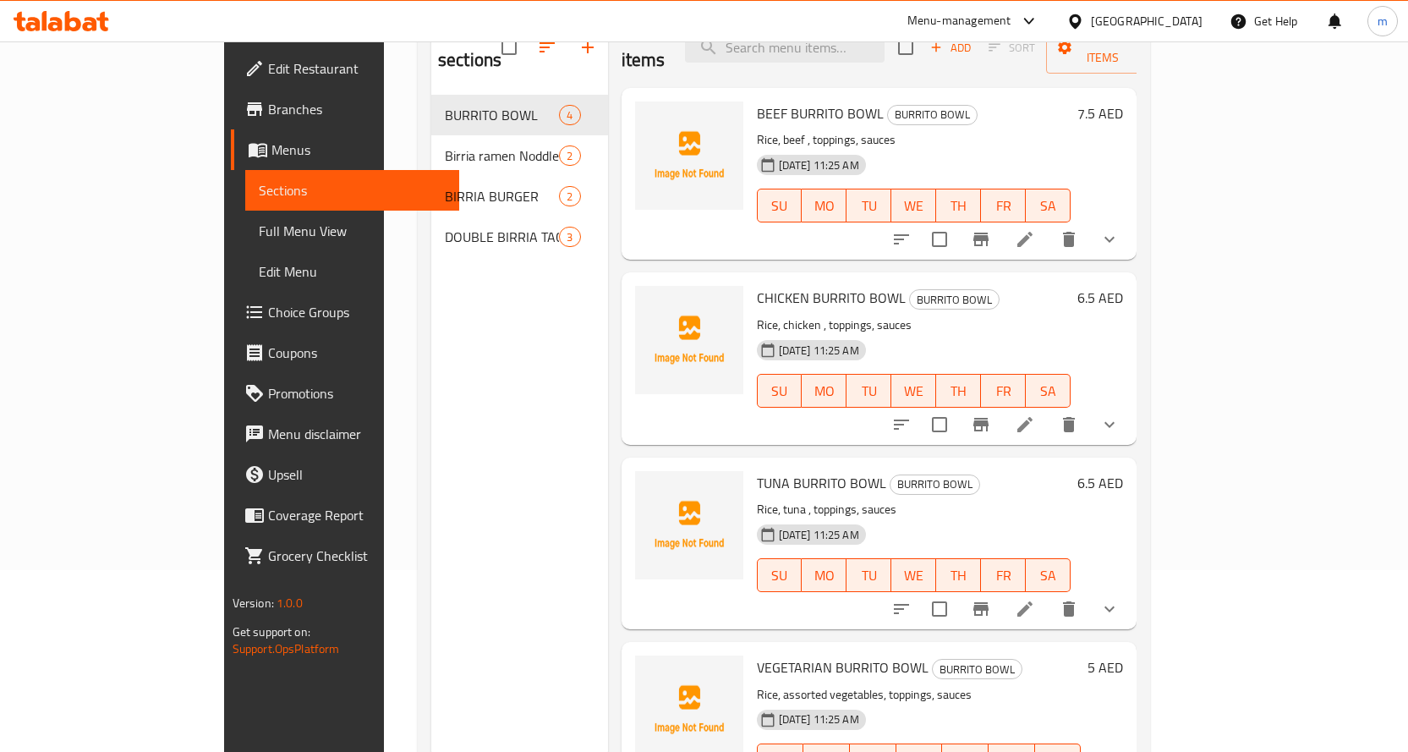
scroll to position [152, 0]
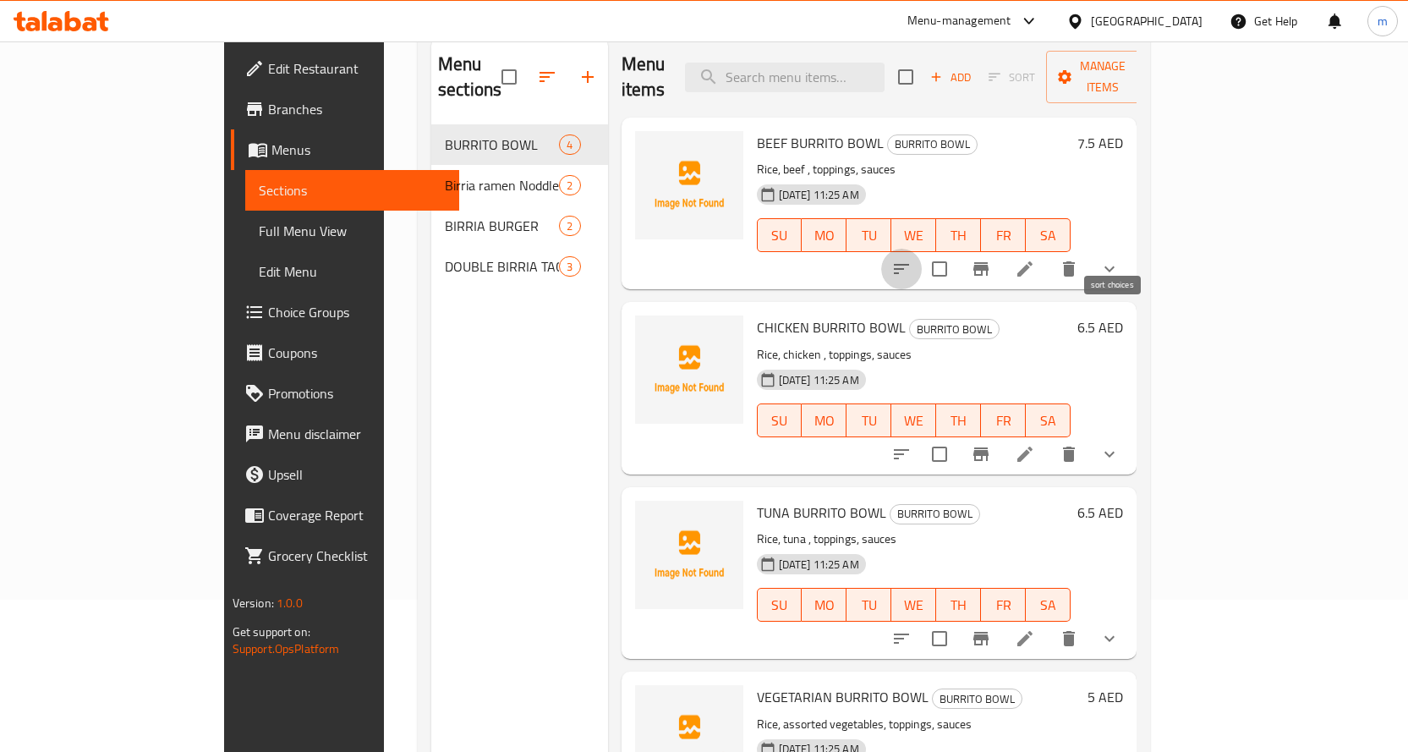
click at [912, 259] on icon "sort-choices" at bounding box center [901, 269] width 20 height 20
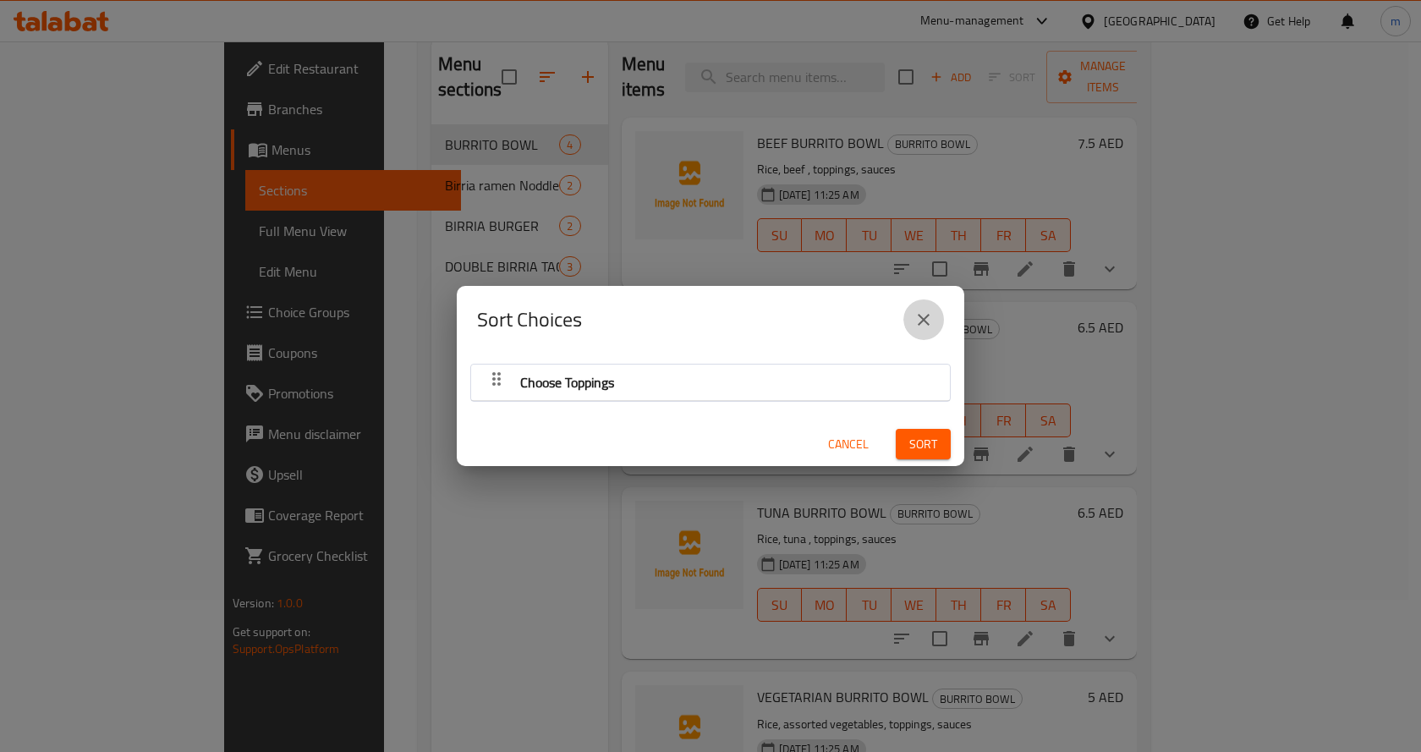
click at [923, 319] on icon "close" at bounding box center [924, 320] width 12 height 12
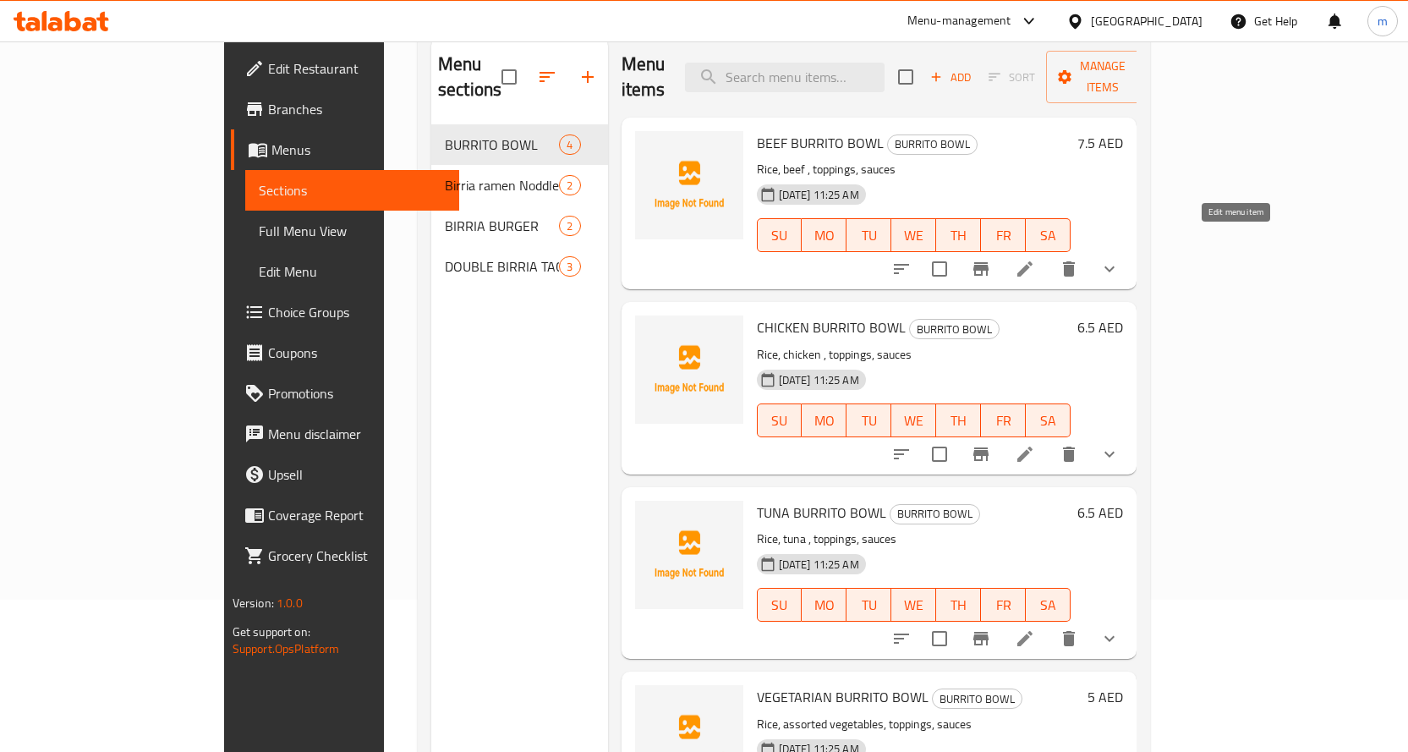
click at [1033, 261] on icon at bounding box center [1024, 268] width 15 height 15
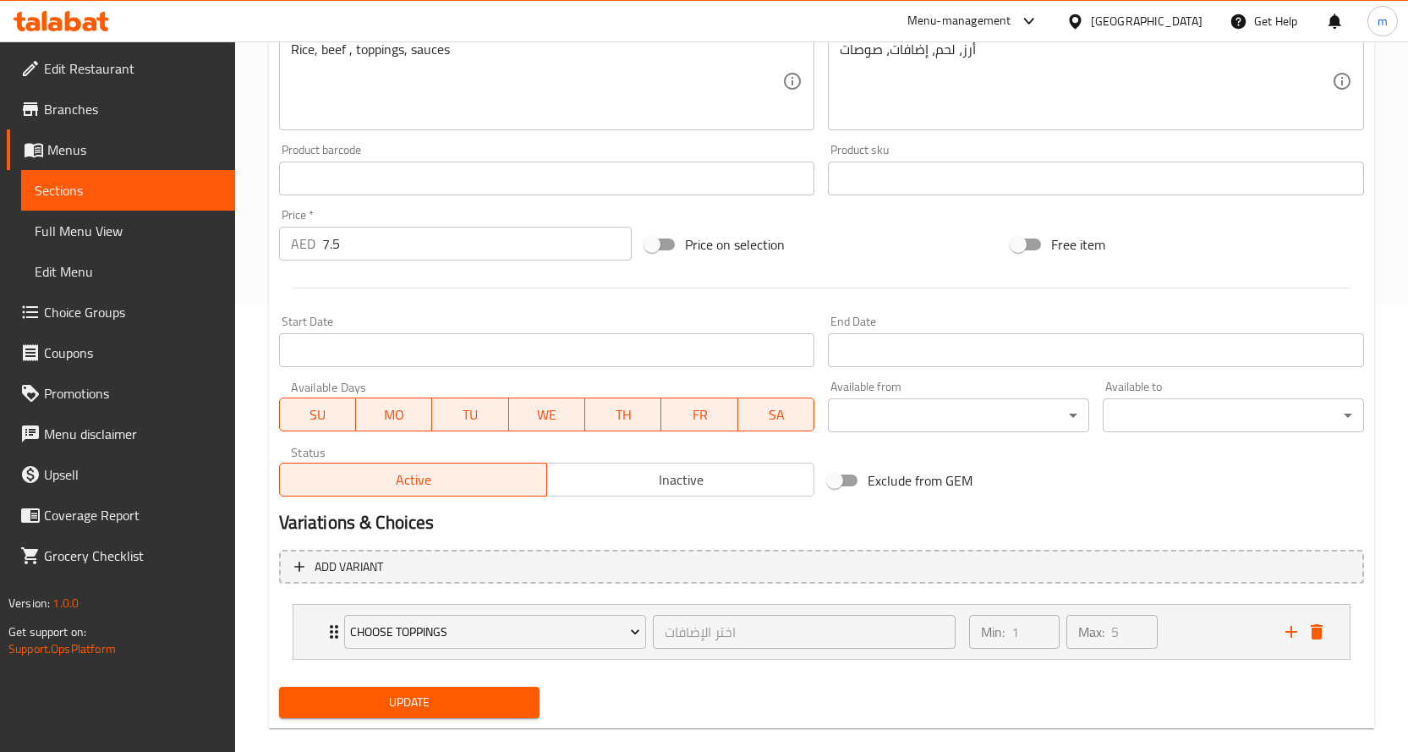
scroll to position [471, 0]
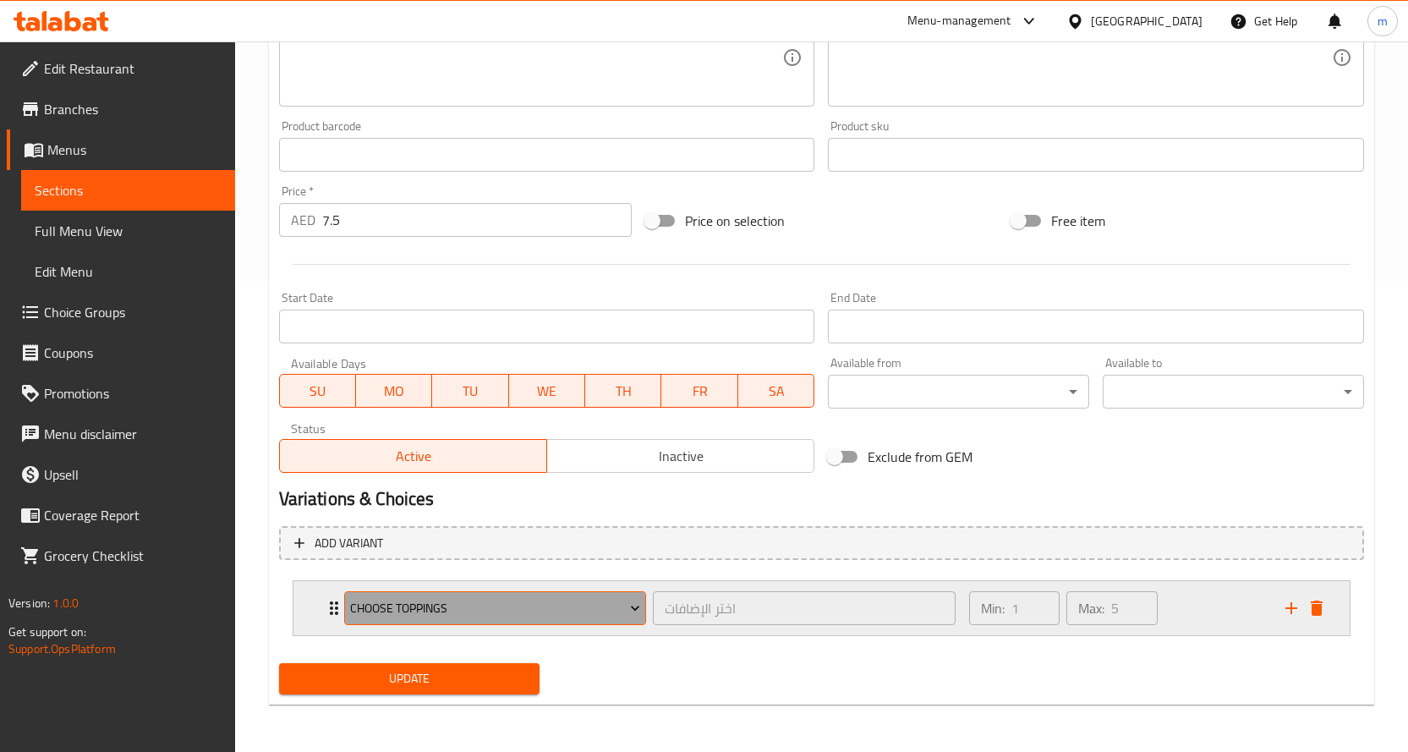
click at [618, 606] on span "Choose Toppings" at bounding box center [495, 608] width 290 height 21
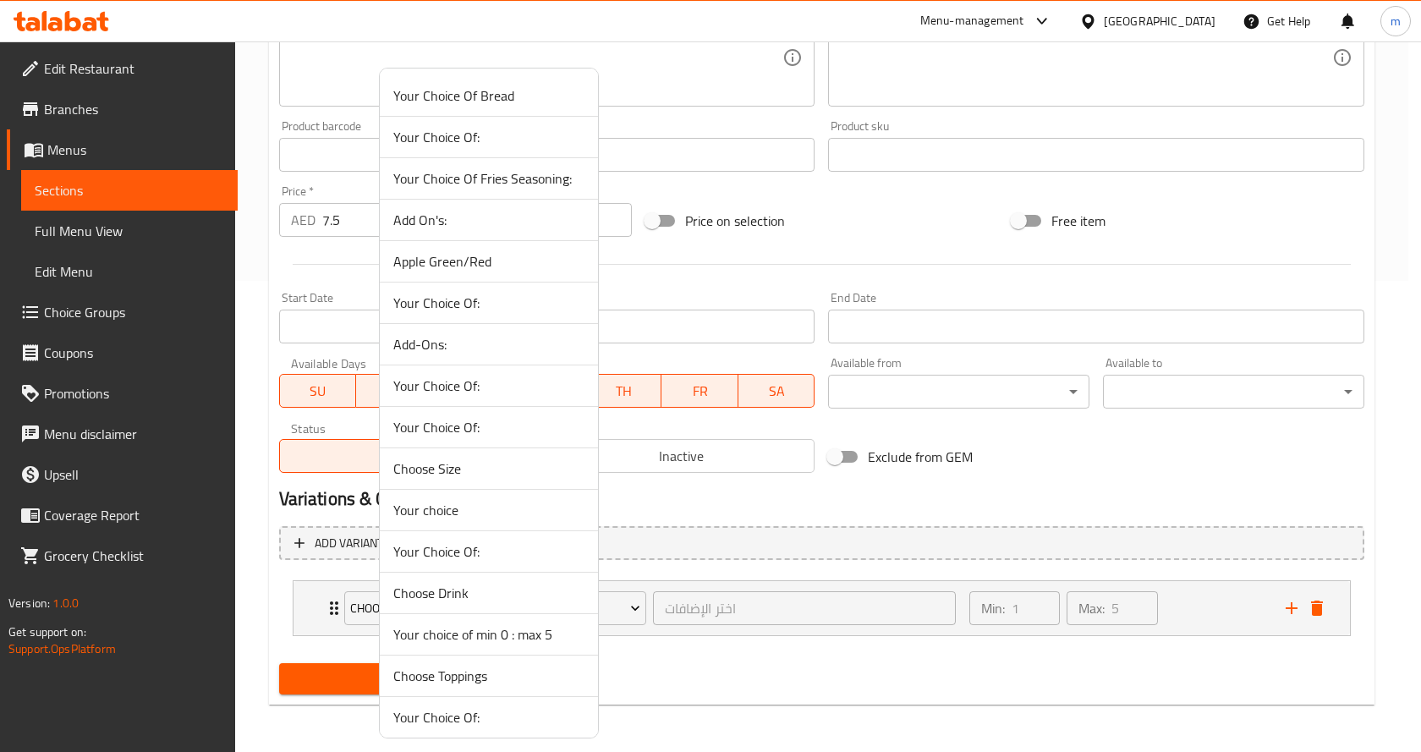
click at [688, 575] on div at bounding box center [710, 376] width 1421 height 752
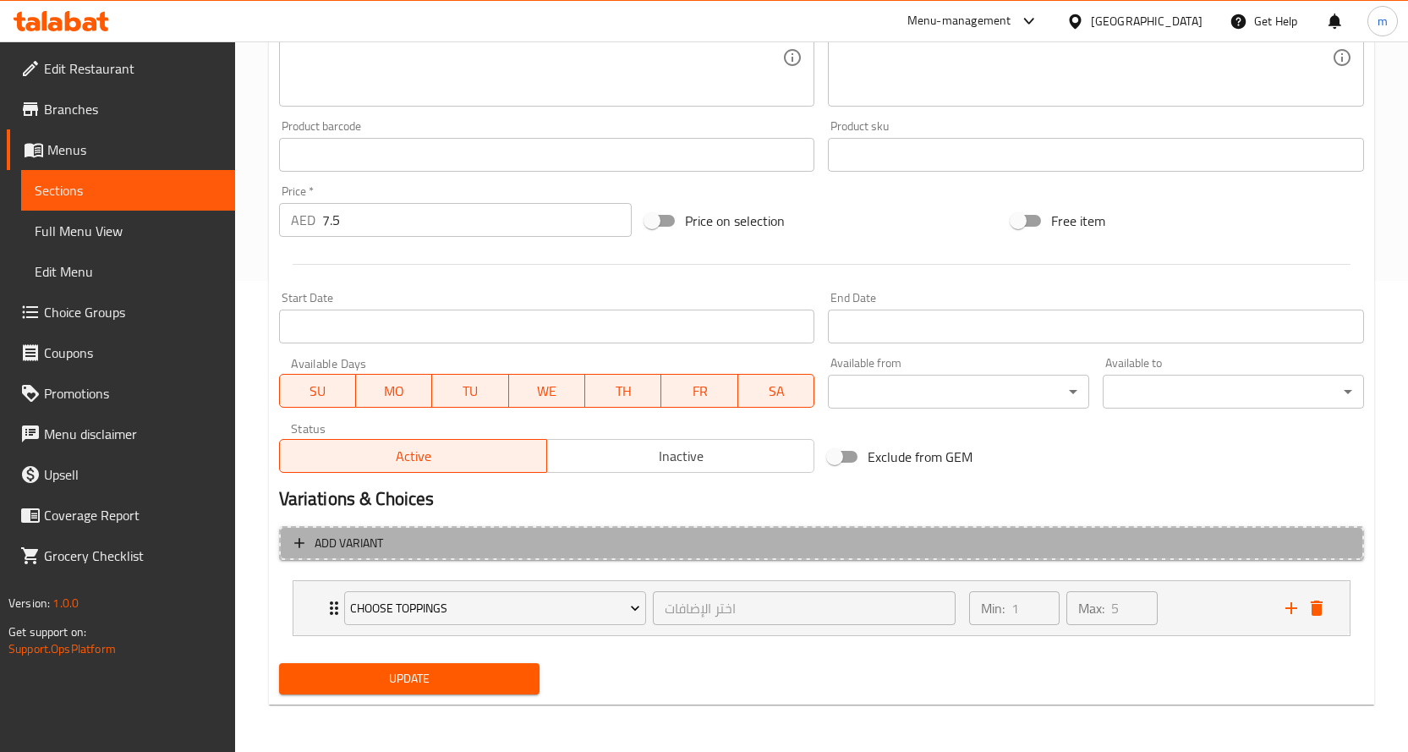
click at [827, 537] on span "Add variant" at bounding box center [821, 543] width 1055 height 21
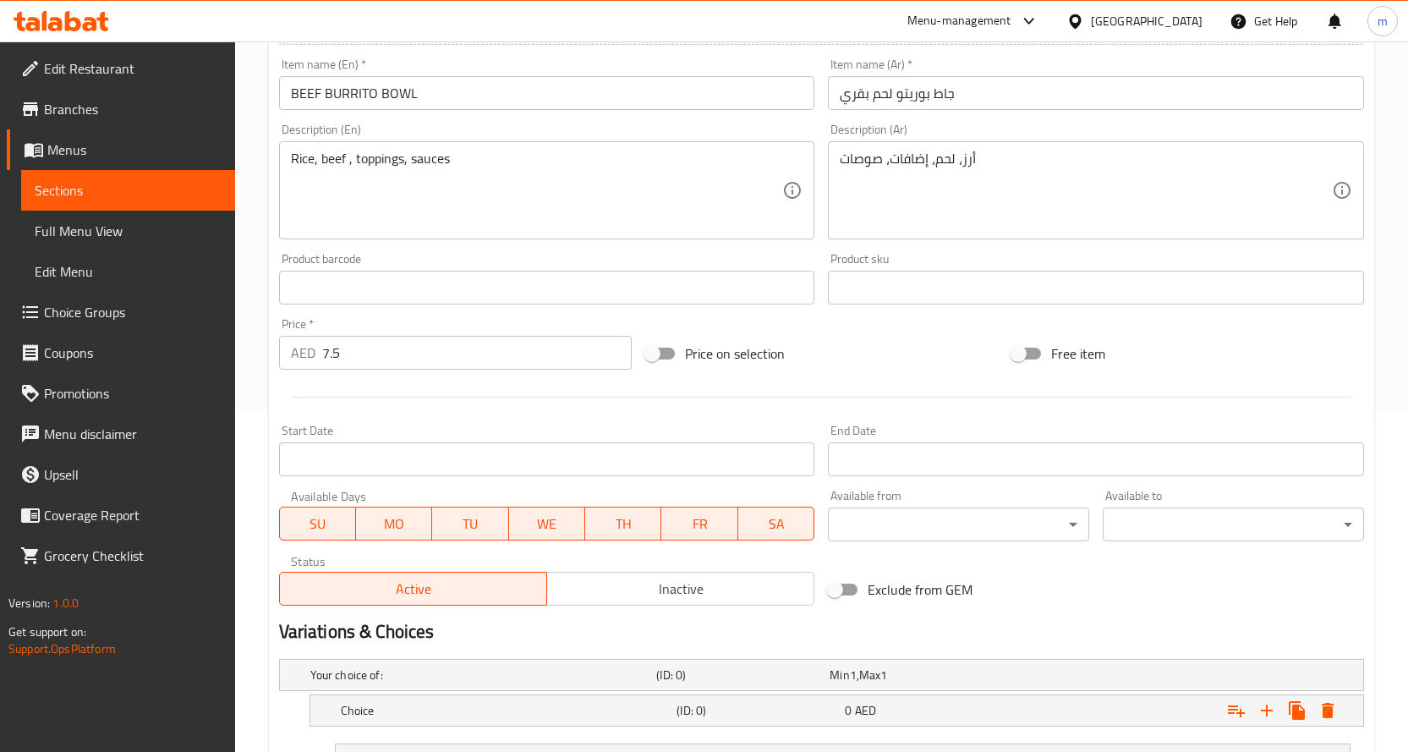
scroll to position [502, 0]
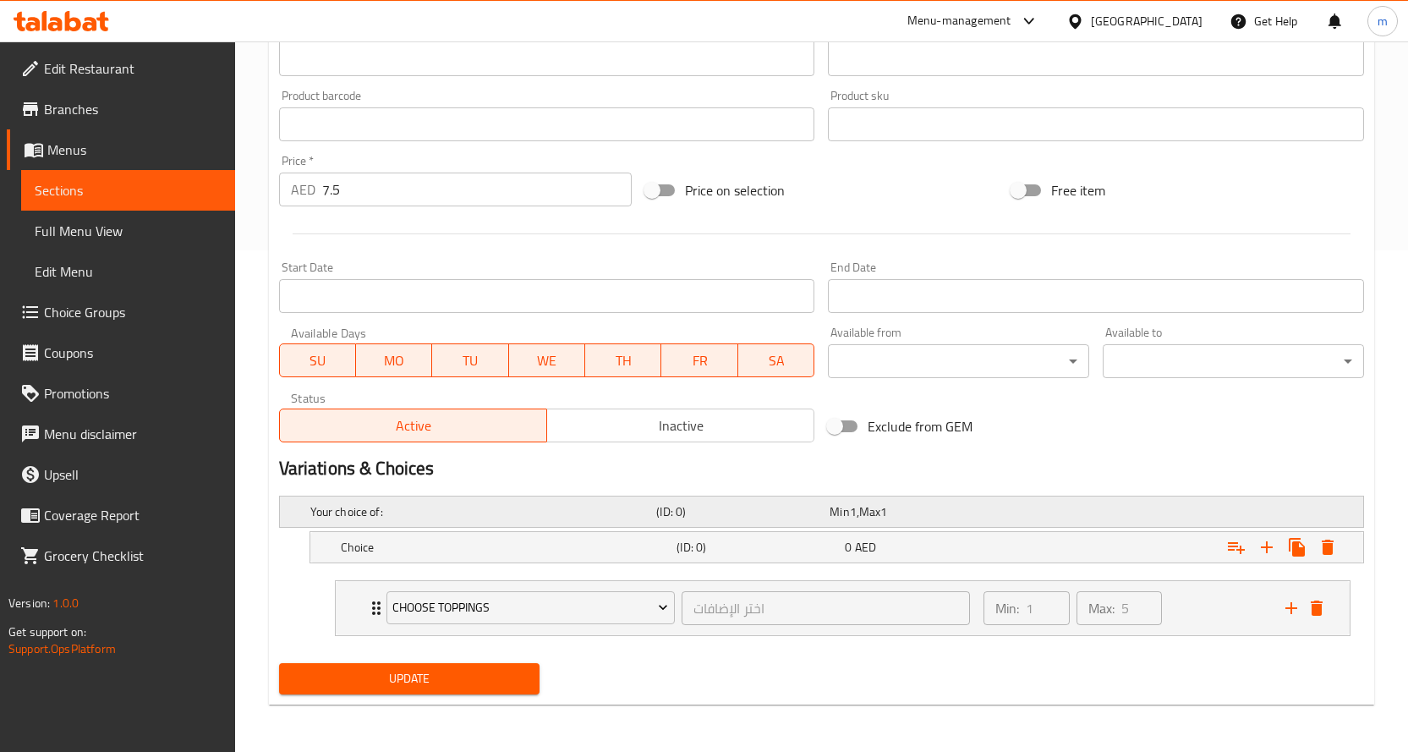
click at [950, 505] on div "Min 1 , Max 1" at bounding box center [913, 511] width 167 height 17
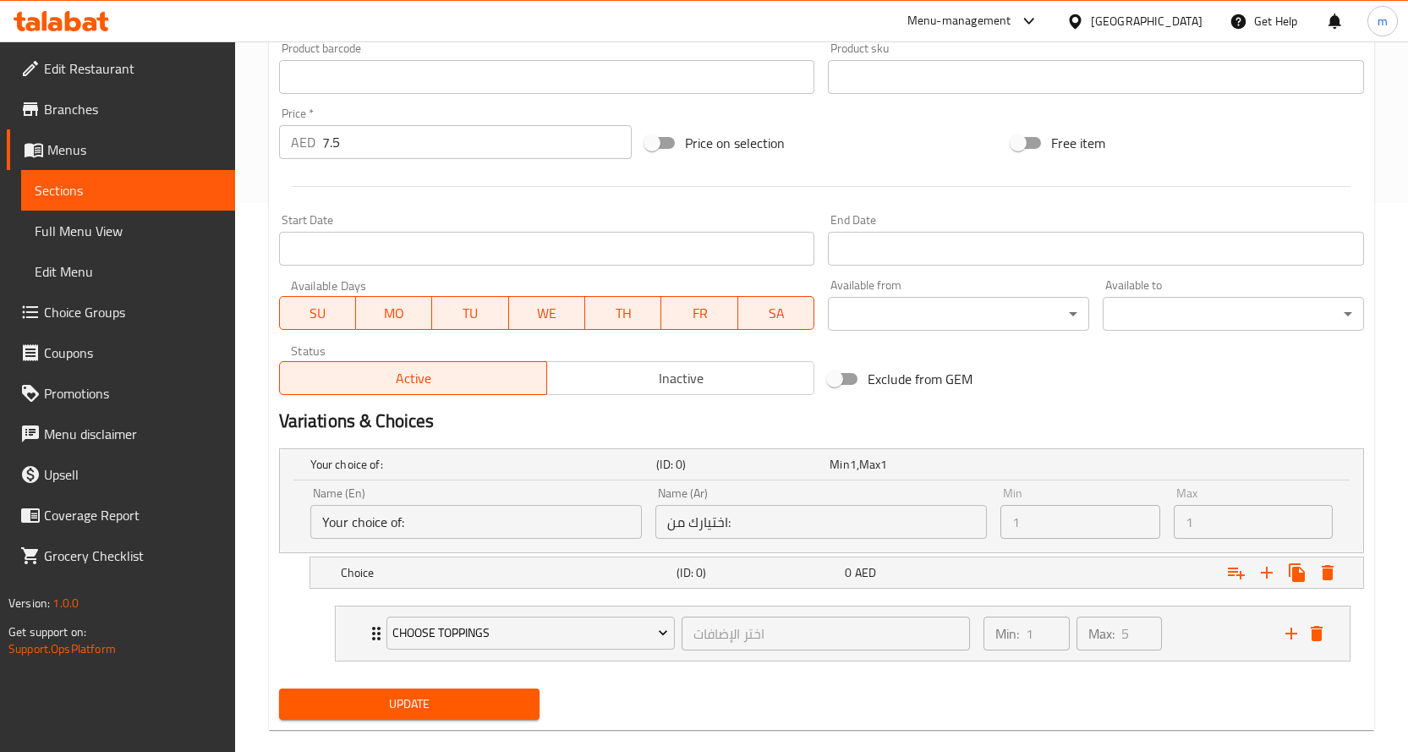
scroll to position [574, 0]
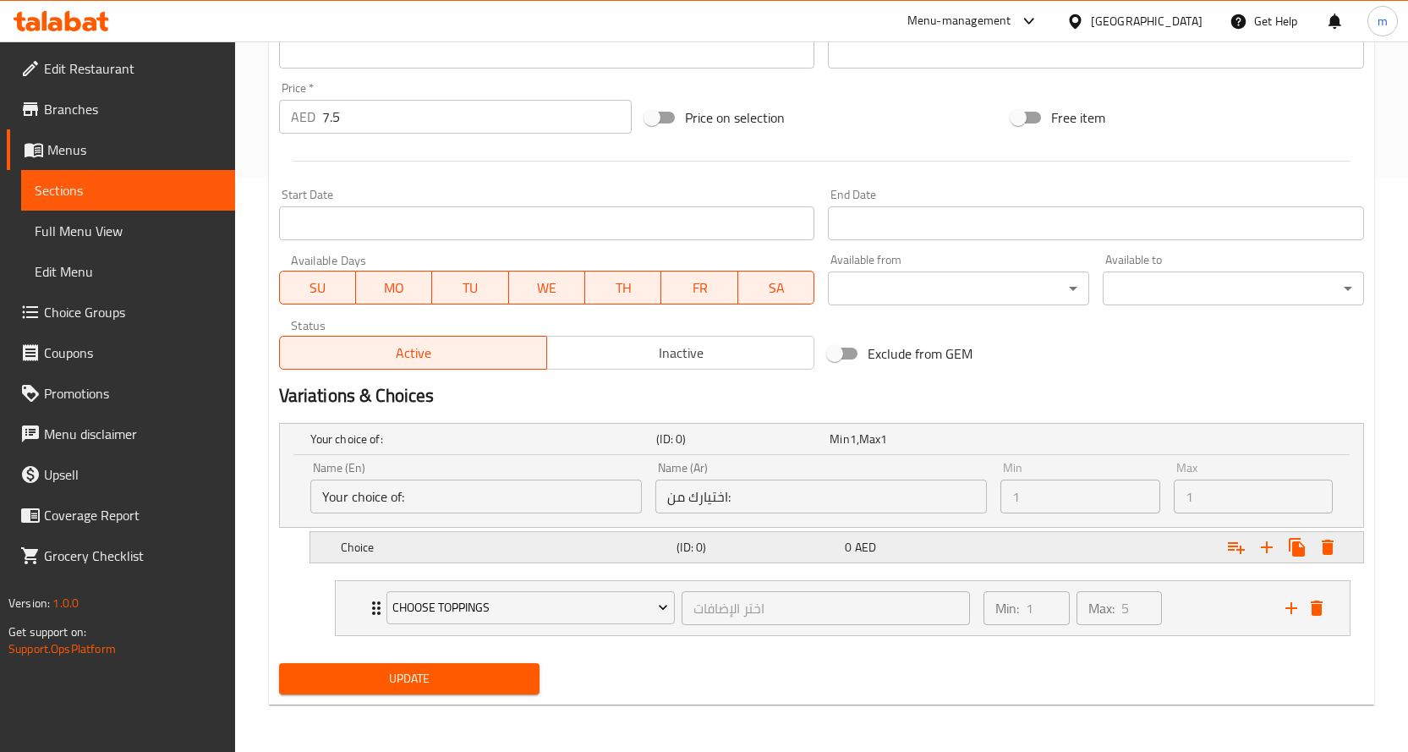
click at [945, 543] on div "0 AED" at bounding box center [926, 547] width 162 height 17
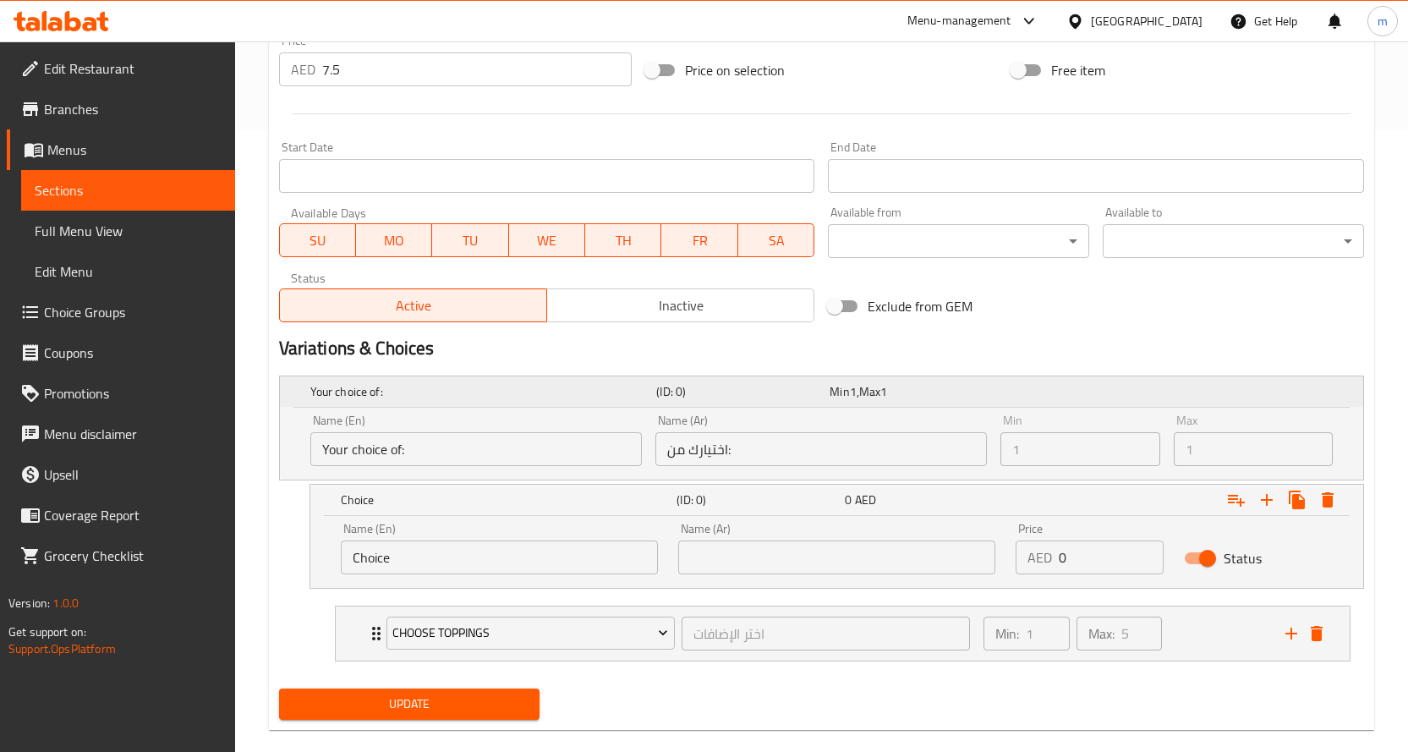
scroll to position [647, 0]
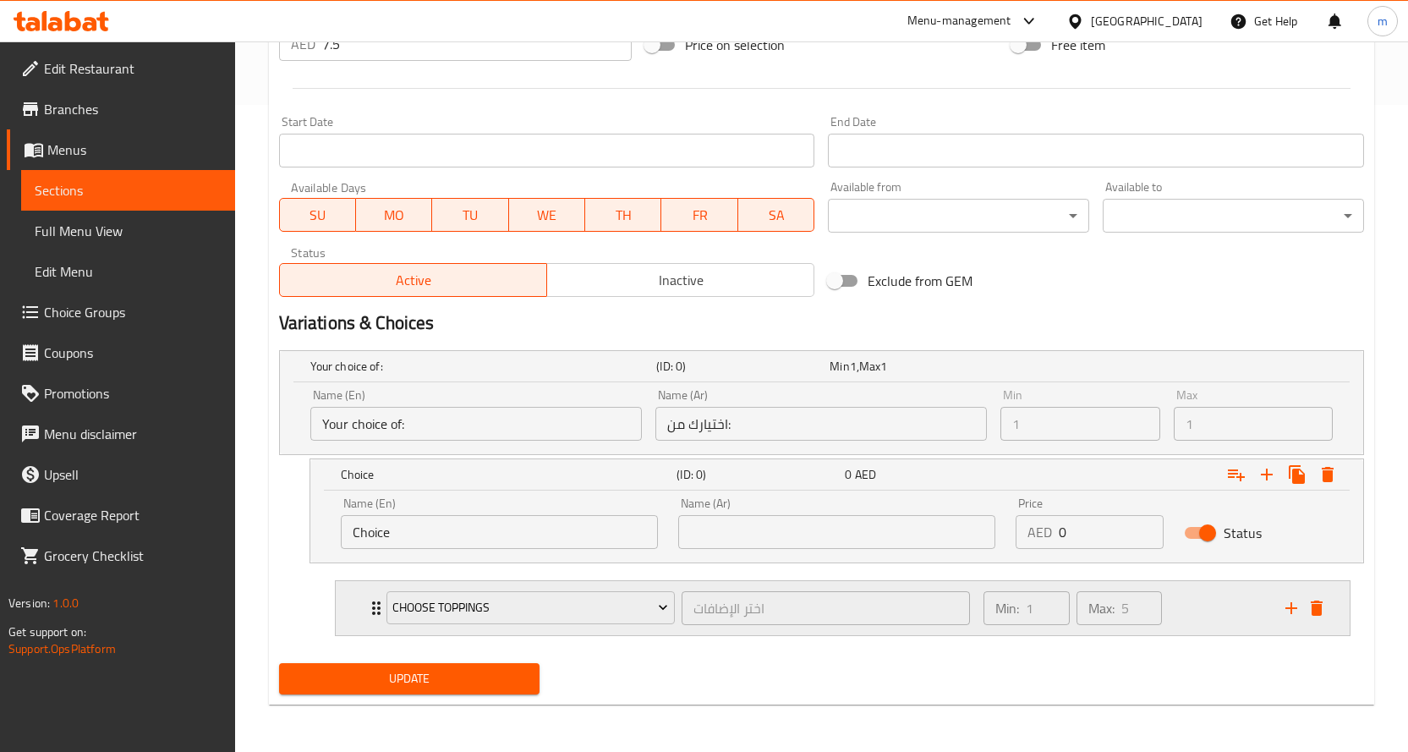
click at [366, 615] on icon "Expand" at bounding box center [376, 608] width 20 height 20
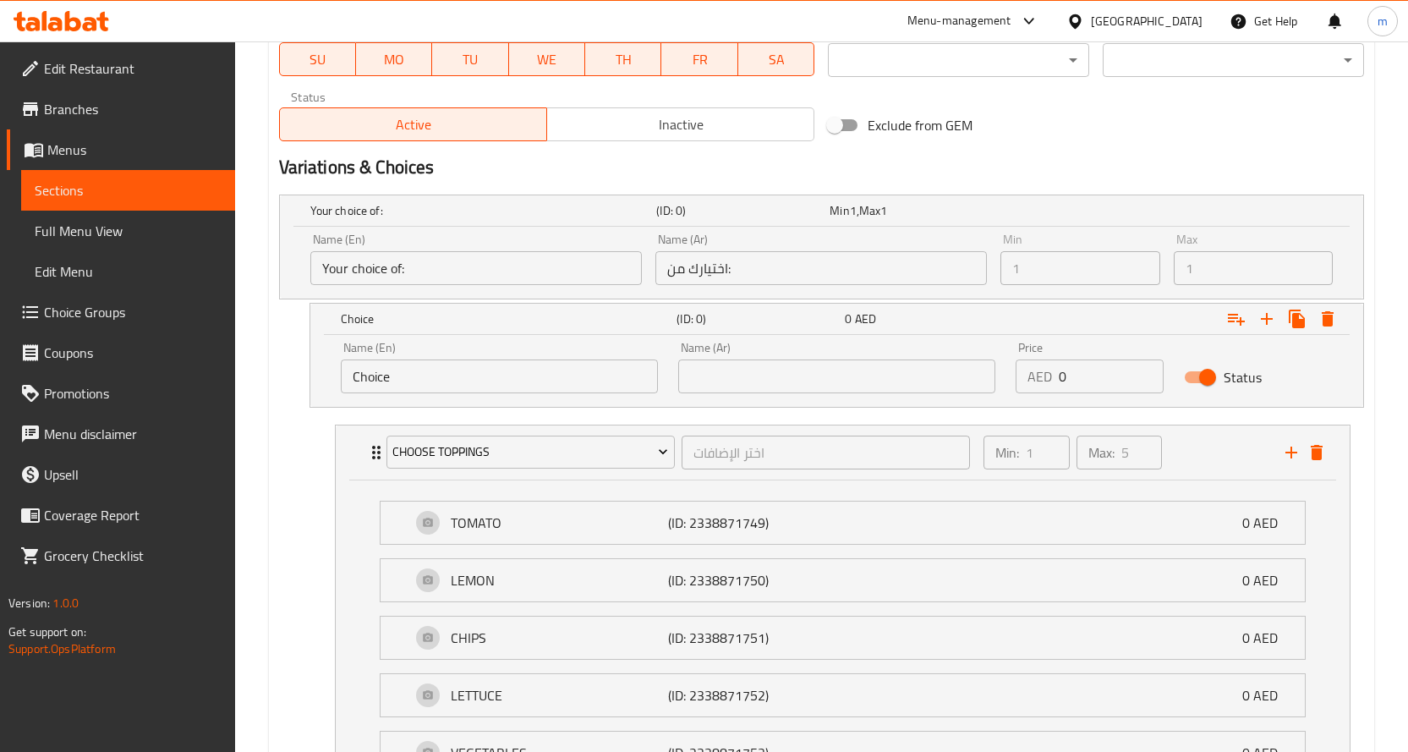
scroll to position [773, 0]
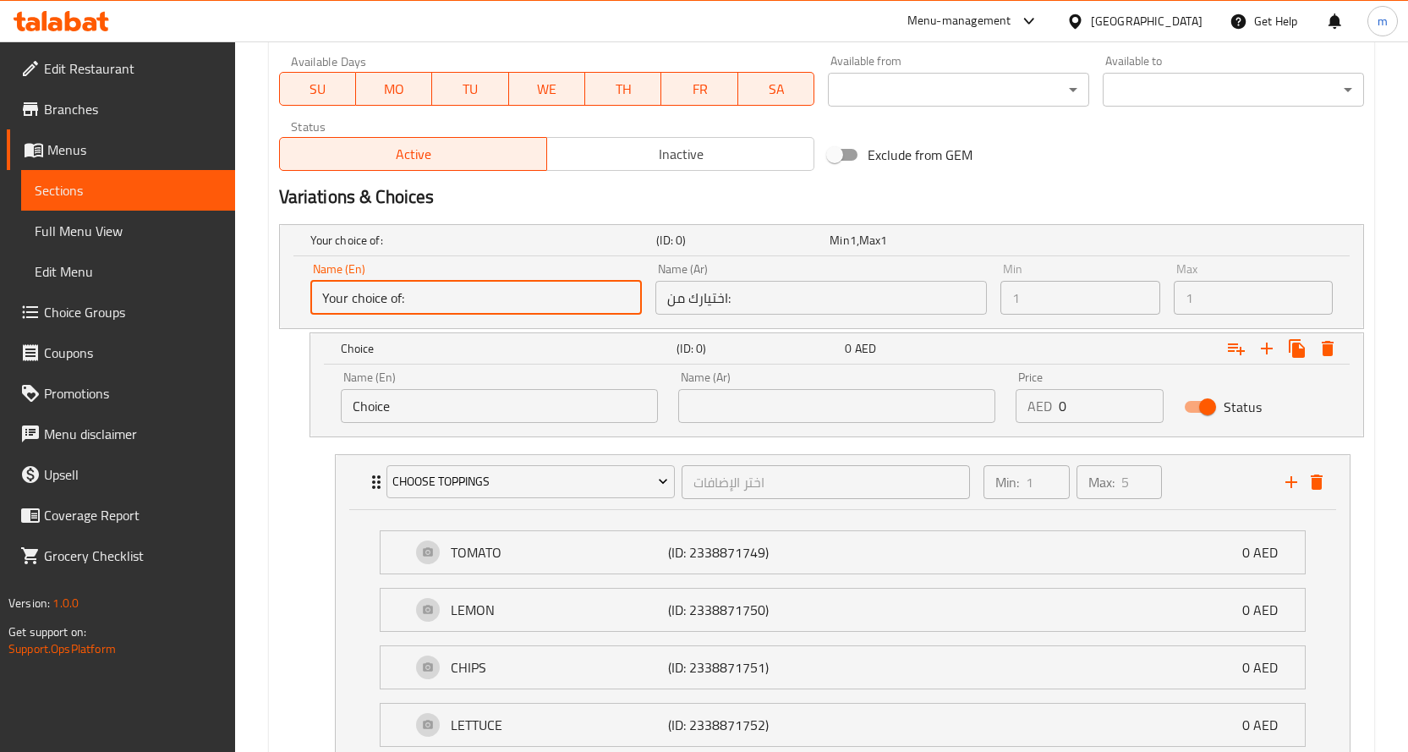
click at [489, 290] on input "Your choice of:" at bounding box center [476, 298] width 332 height 34
click at [585, 295] on input "Your choice of:" at bounding box center [476, 298] width 332 height 34
click at [529, 299] on input "Your choice of:" at bounding box center [476, 298] width 332 height 34
click at [289, 374] on div "Choice (ID: 0) 0 AED Name (En) Choice Name (En) Name (Ar) Name (Ar) Price AED 0…" at bounding box center [821, 384] width 1085 height 105
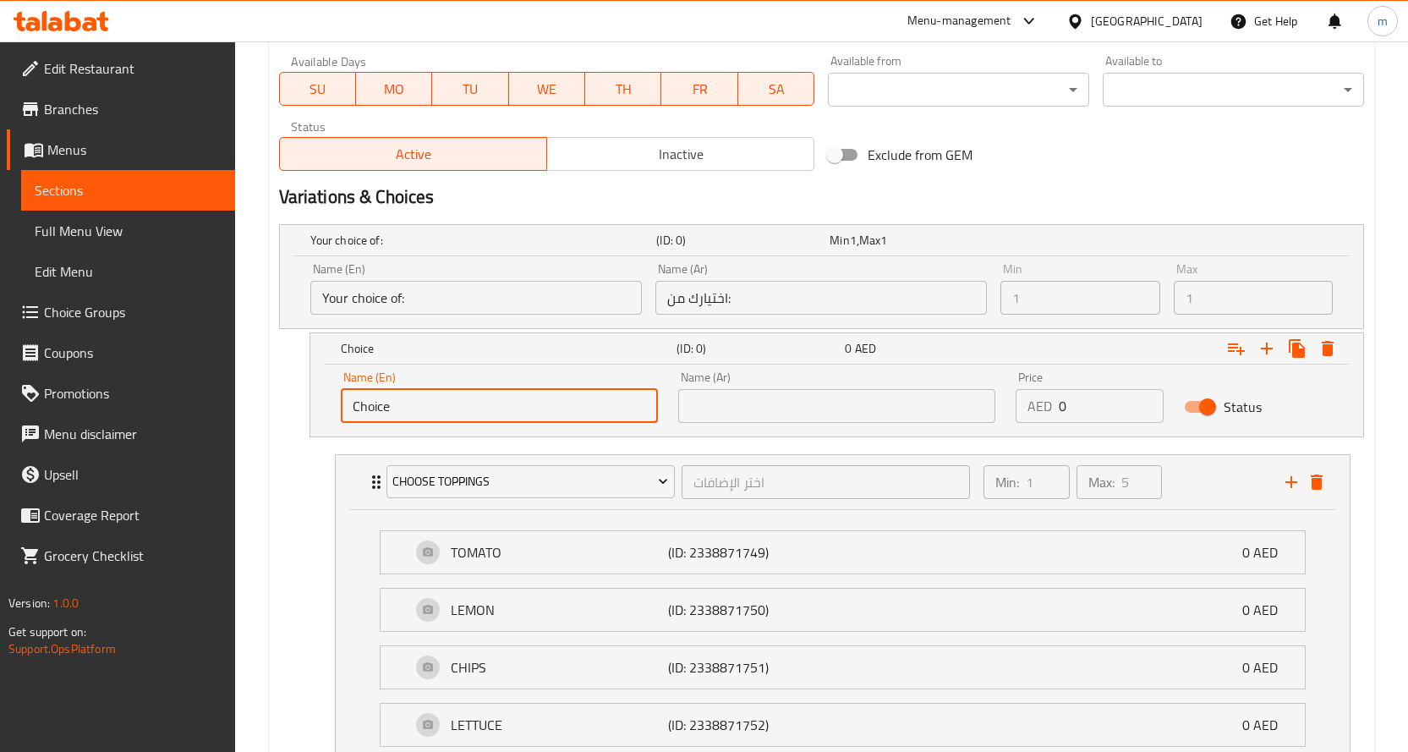
click at [410, 397] on input "Choice" at bounding box center [499, 406] width 317 height 34
click at [291, 372] on div "Choice (ID: 0) 0 AED Name (En) Choice Name (En) Name (Ar) Name (Ar) Price AED 0…" at bounding box center [821, 384] width 1085 height 105
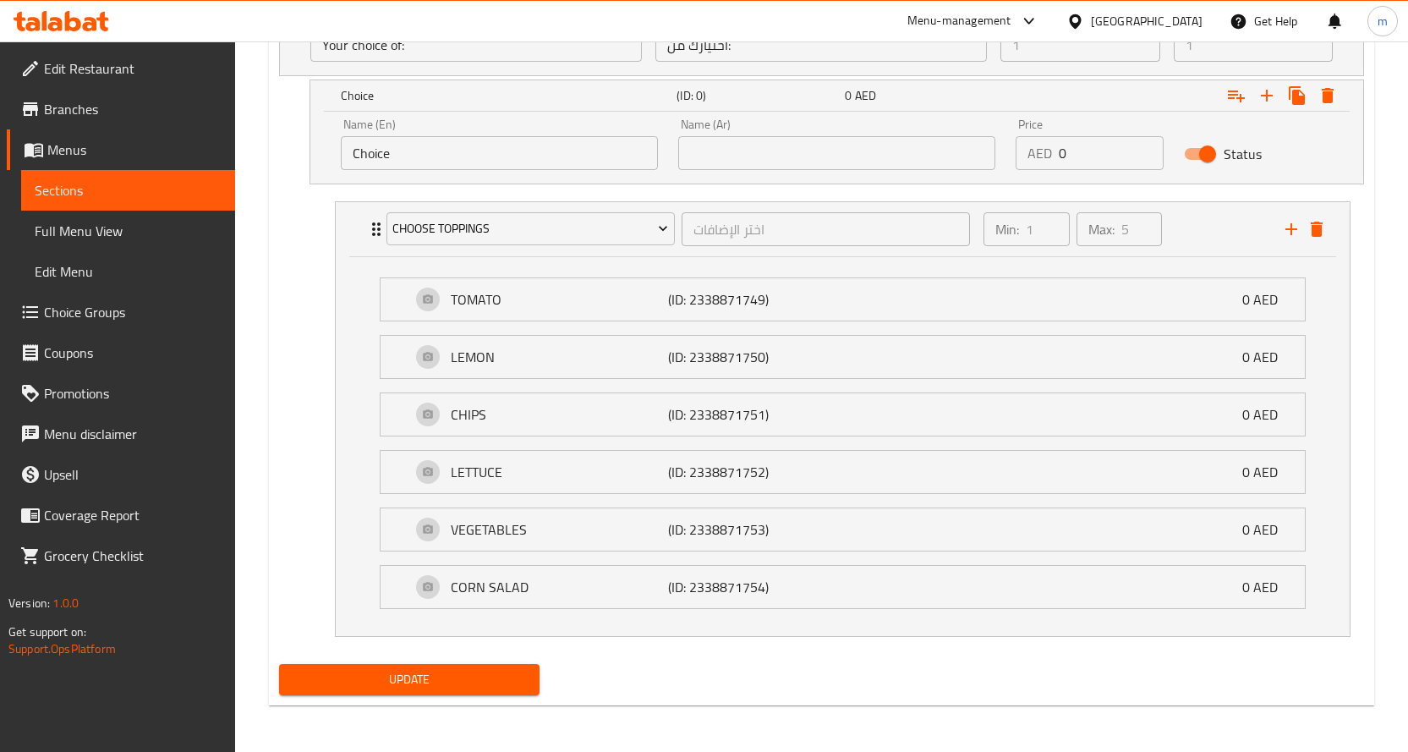
scroll to position [1027, 0]
click at [1333, 101] on icon "Expand" at bounding box center [1328, 95] width 20 height 20
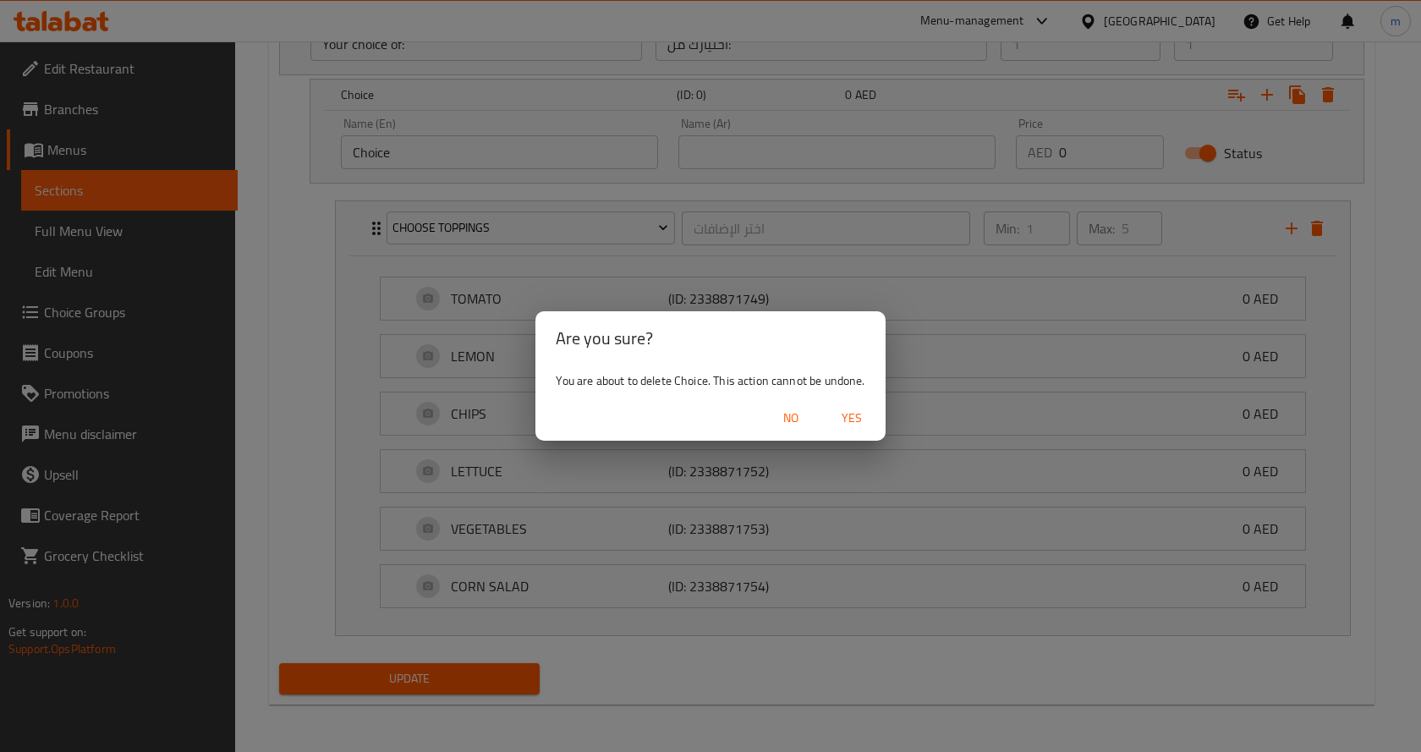
click at [1126, 197] on div "Are you sure? You are about to delete Choice. This action cannot be undone. No …" at bounding box center [710, 376] width 1421 height 752
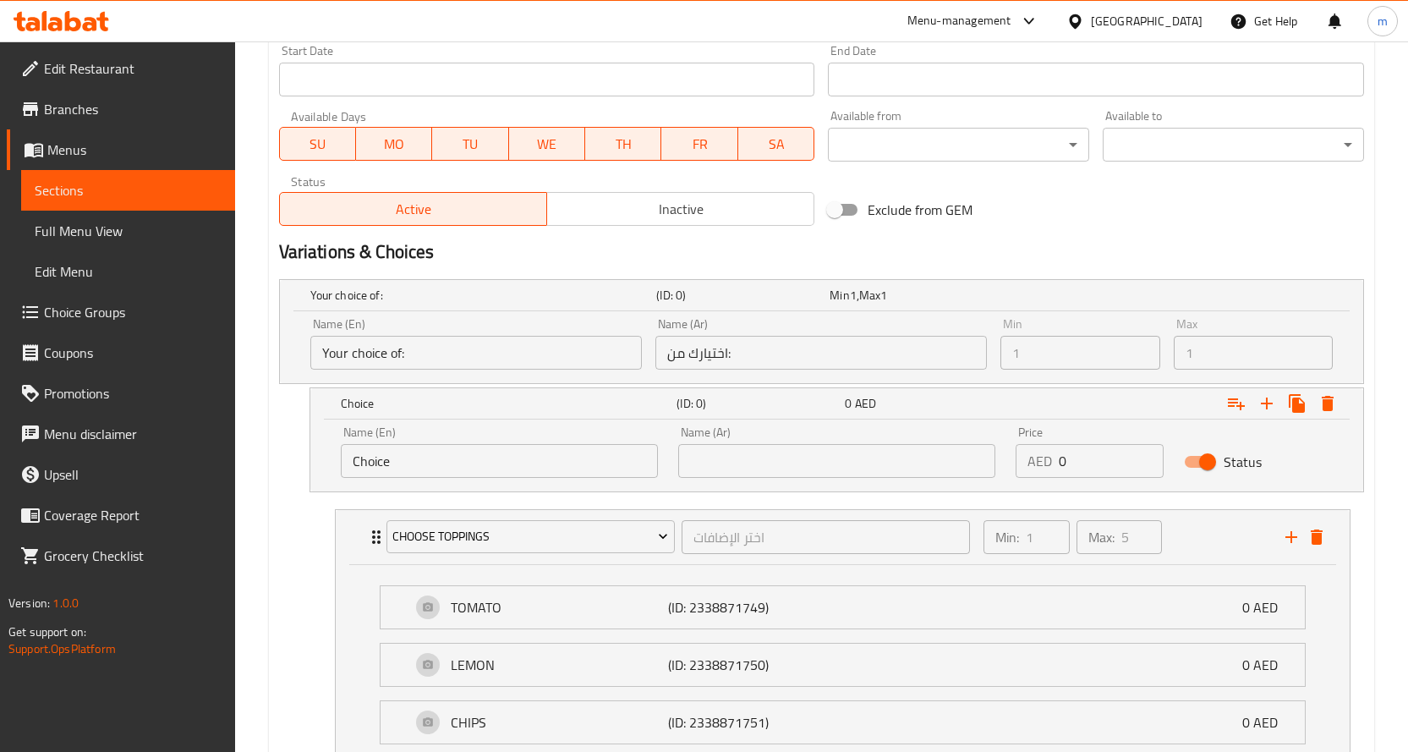
scroll to position [688, 0]
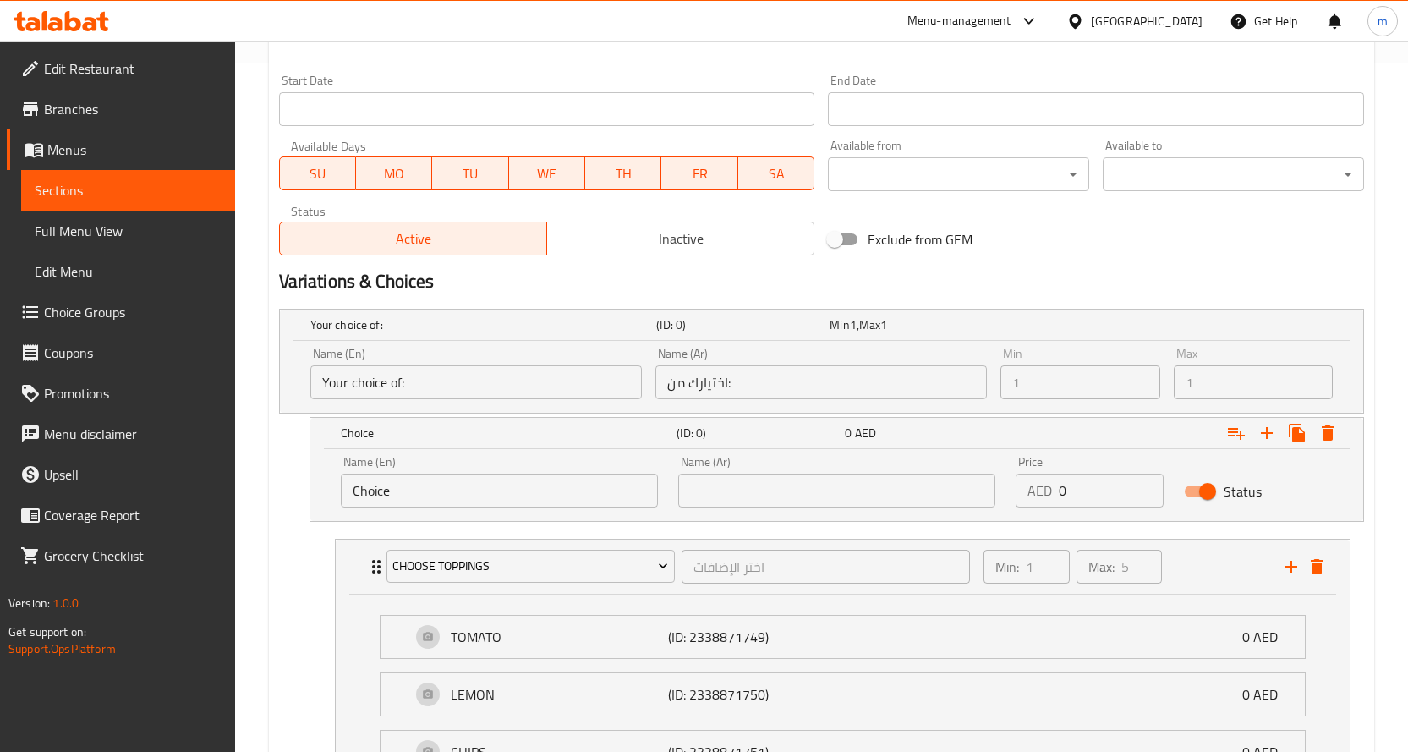
click at [407, 394] on input "Your choice of:" at bounding box center [476, 382] width 332 height 34
click at [503, 361] on div "Name (En) Your choice of: Name (En)" at bounding box center [476, 374] width 332 height 52
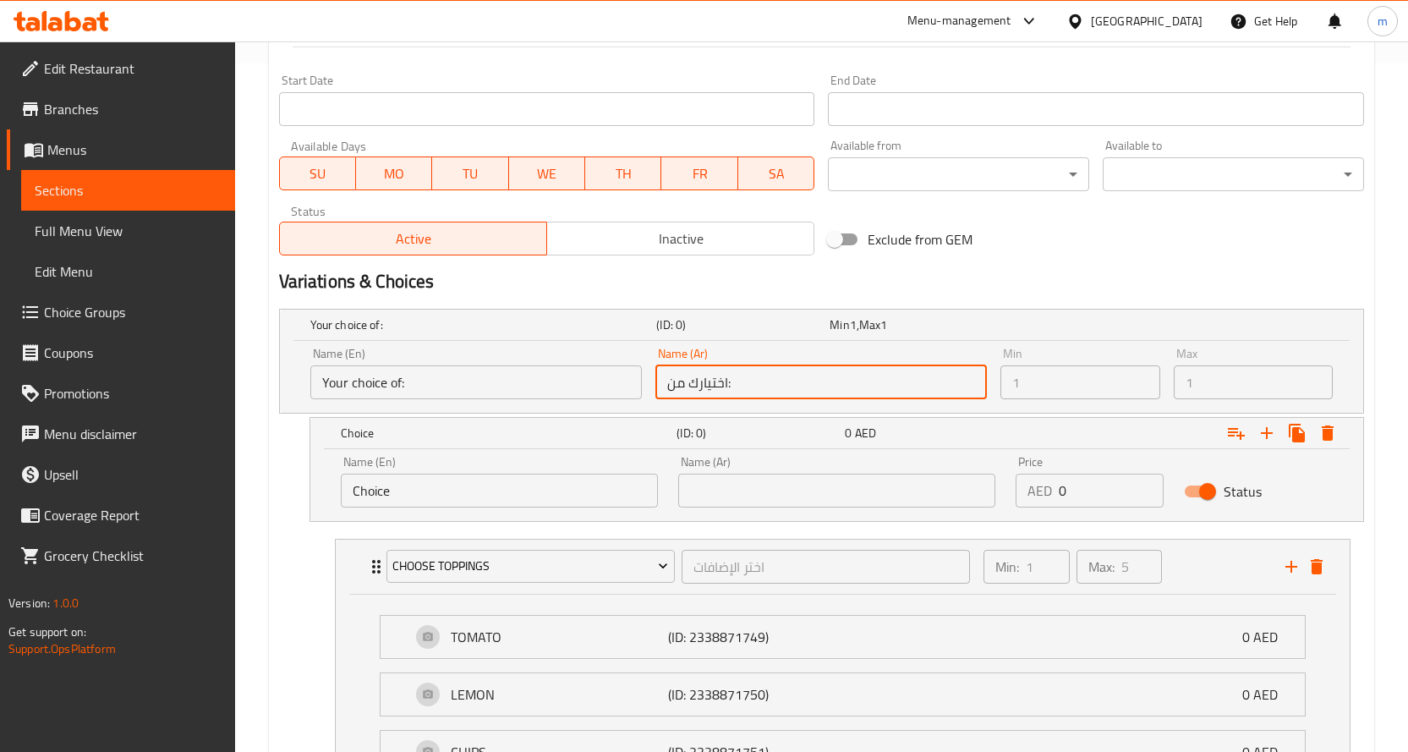
click at [927, 372] on input "اختيارك من:" at bounding box center [821, 382] width 332 height 34
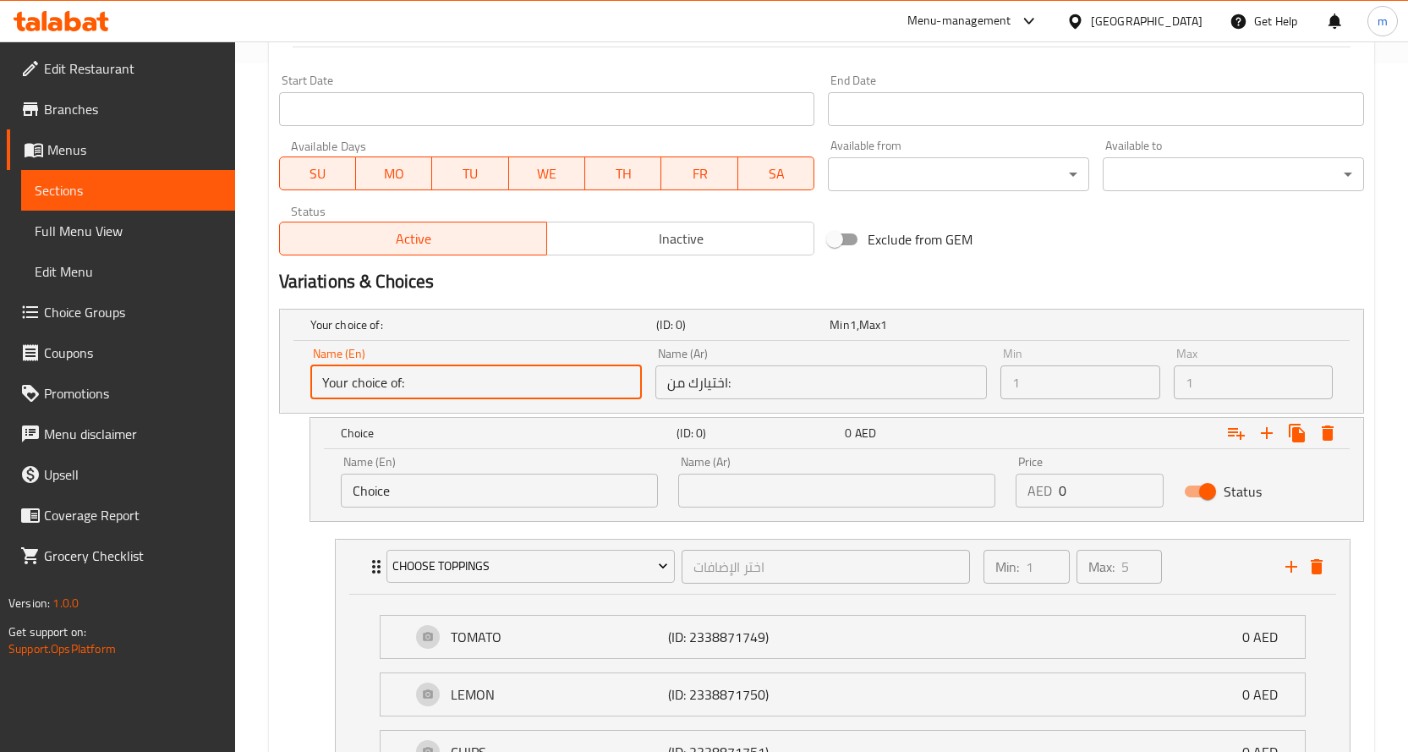
click at [485, 375] on input "Your choice of:" at bounding box center [476, 382] width 332 height 34
click at [437, 379] on input "Your choice of:" at bounding box center [476, 382] width 332 height 34
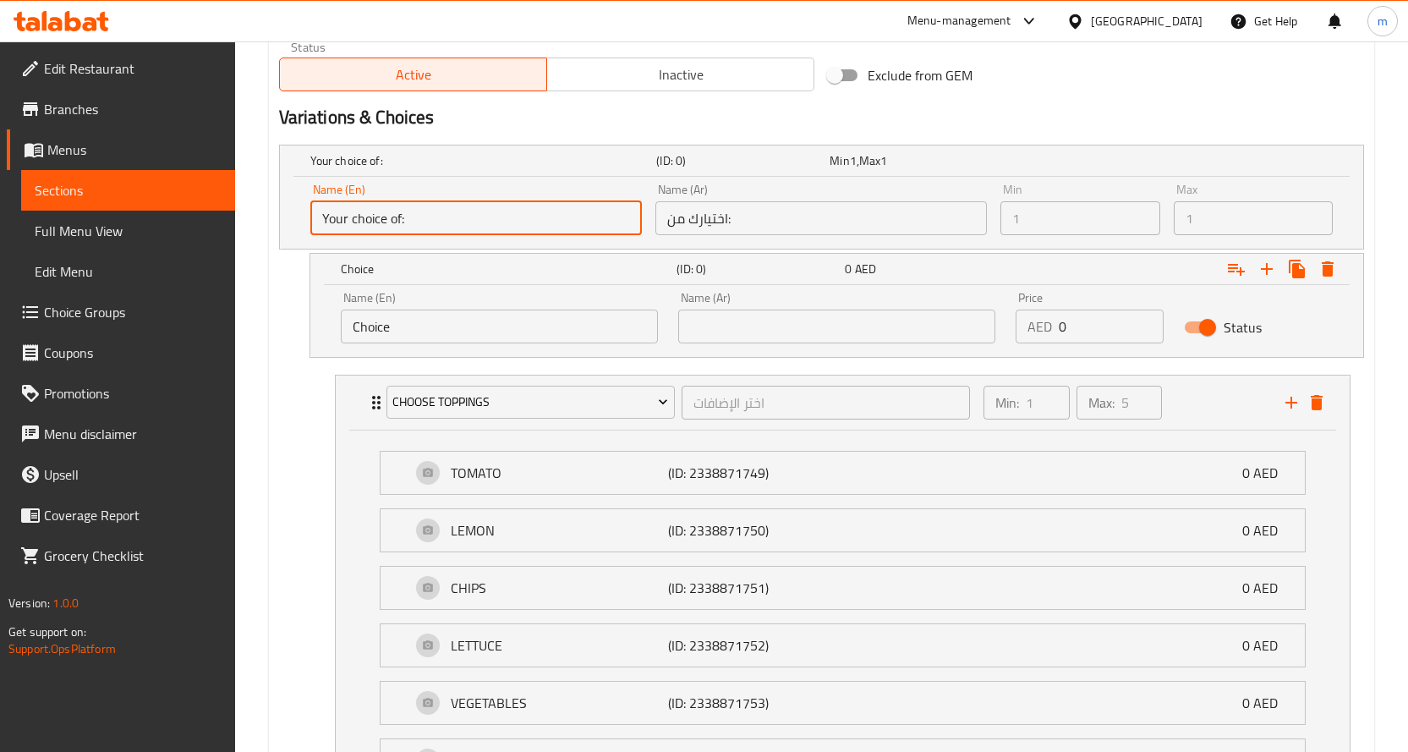
scroll to position [858, 0]
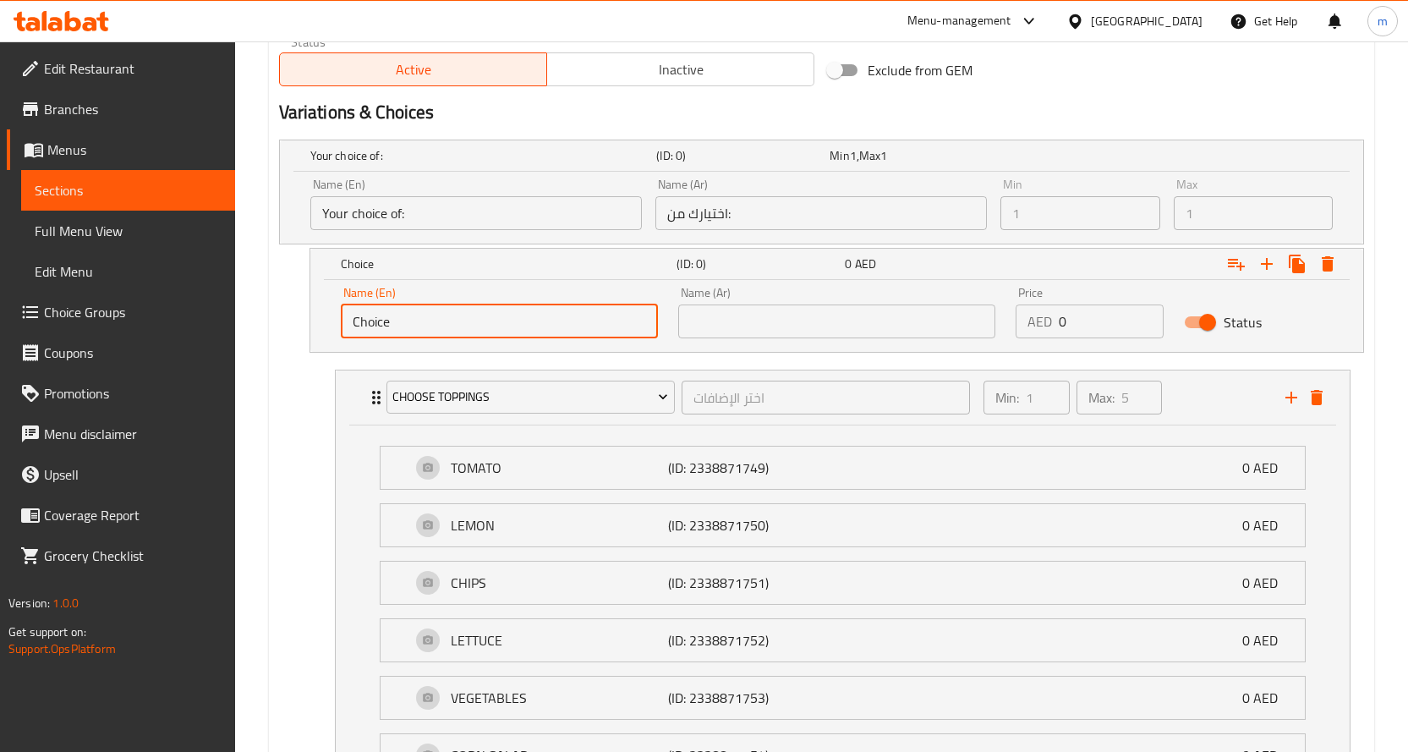
click at [562, 325] on input "Choice" at bounding box center [499, 321] width 317 height 34
click at [555, 326] on input "Choice" at bounding box center [499, 321] width 317 height 34
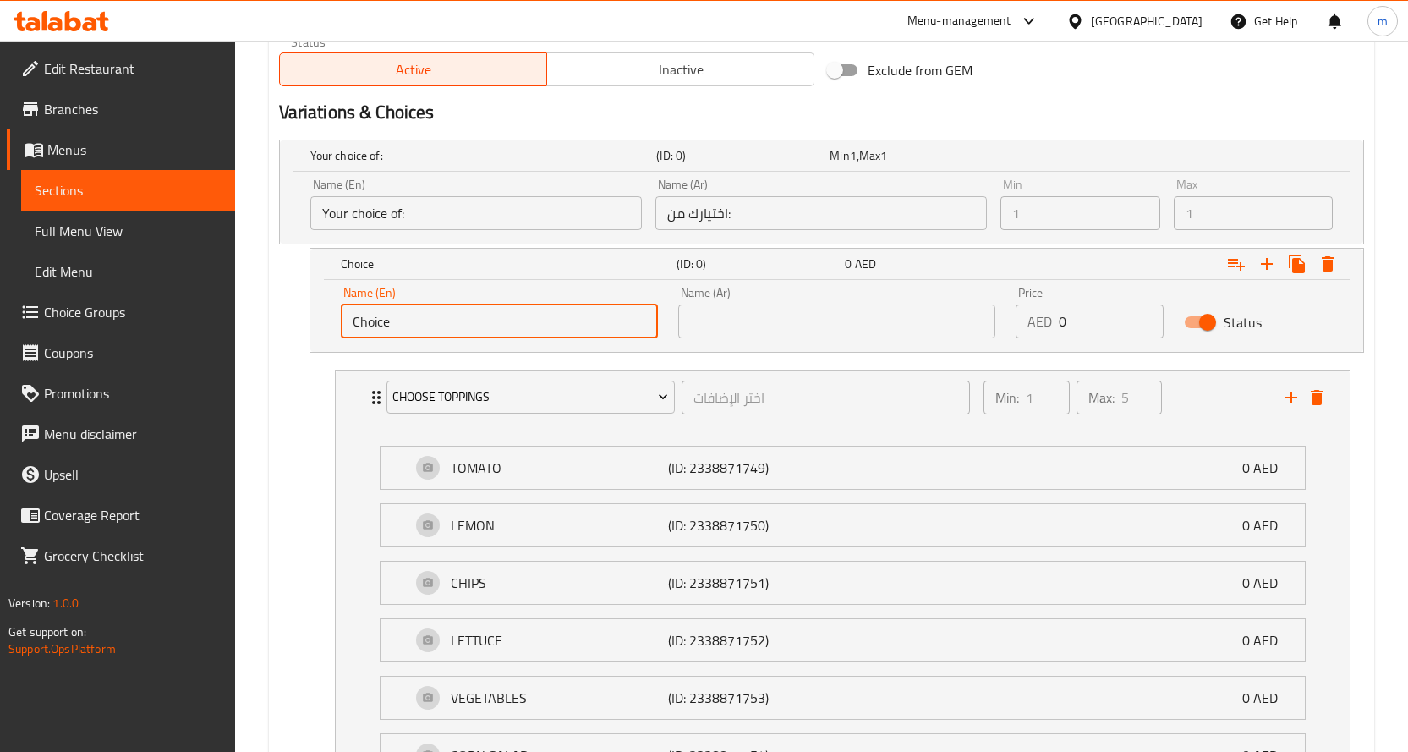
click at [555, 326] on input "Choice" at bounding box center [499, 321] width 317 height 34
paste input "TOMATO طماطم"
drag, startPoint x: 402, startPoint y: 326, endPoint x: 477, endPoint y: 325, distance: 75.3
click at [478, 324] on input "TOMATO طماطم" at bounding box center [499, 321] width 317 height 34
type input "TOMATO"
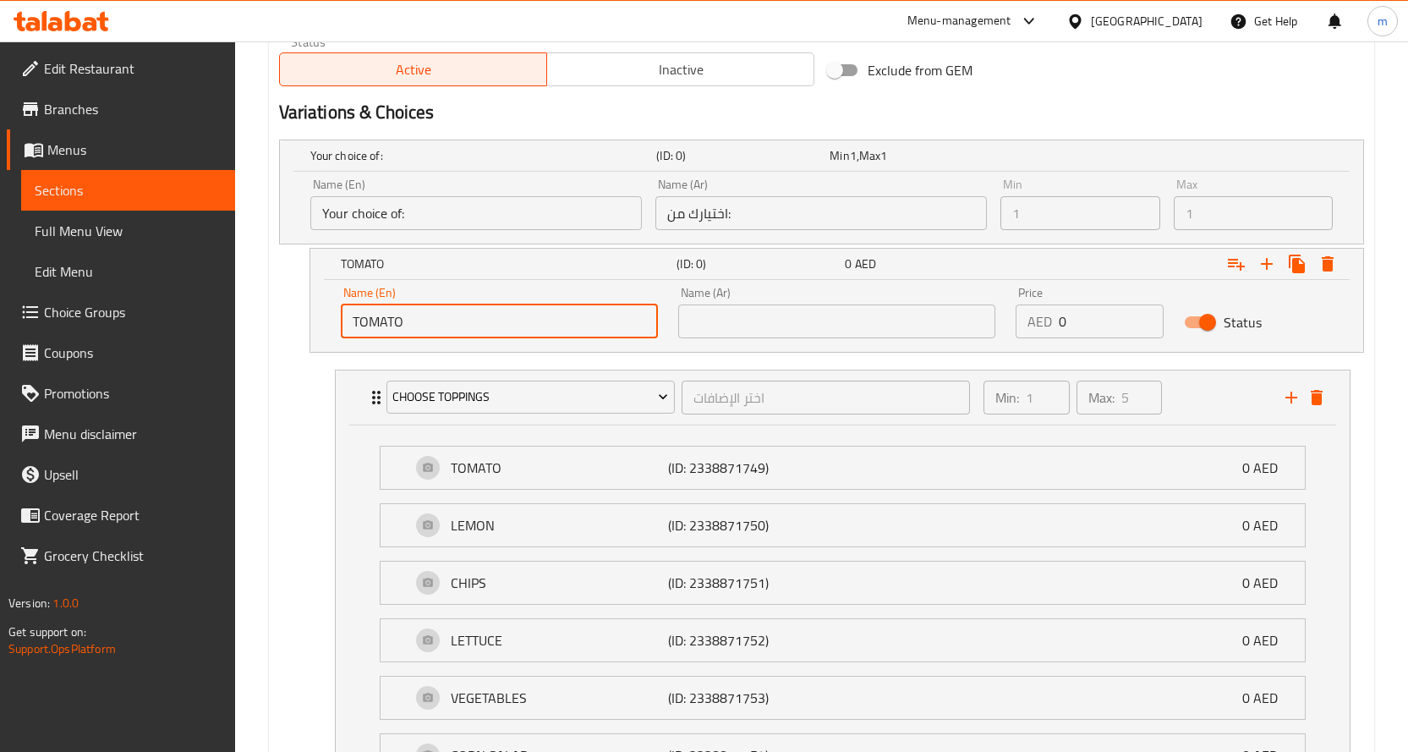
click at [751, 310] on input "text" at bounding box center [836, 321] width 317 height 34
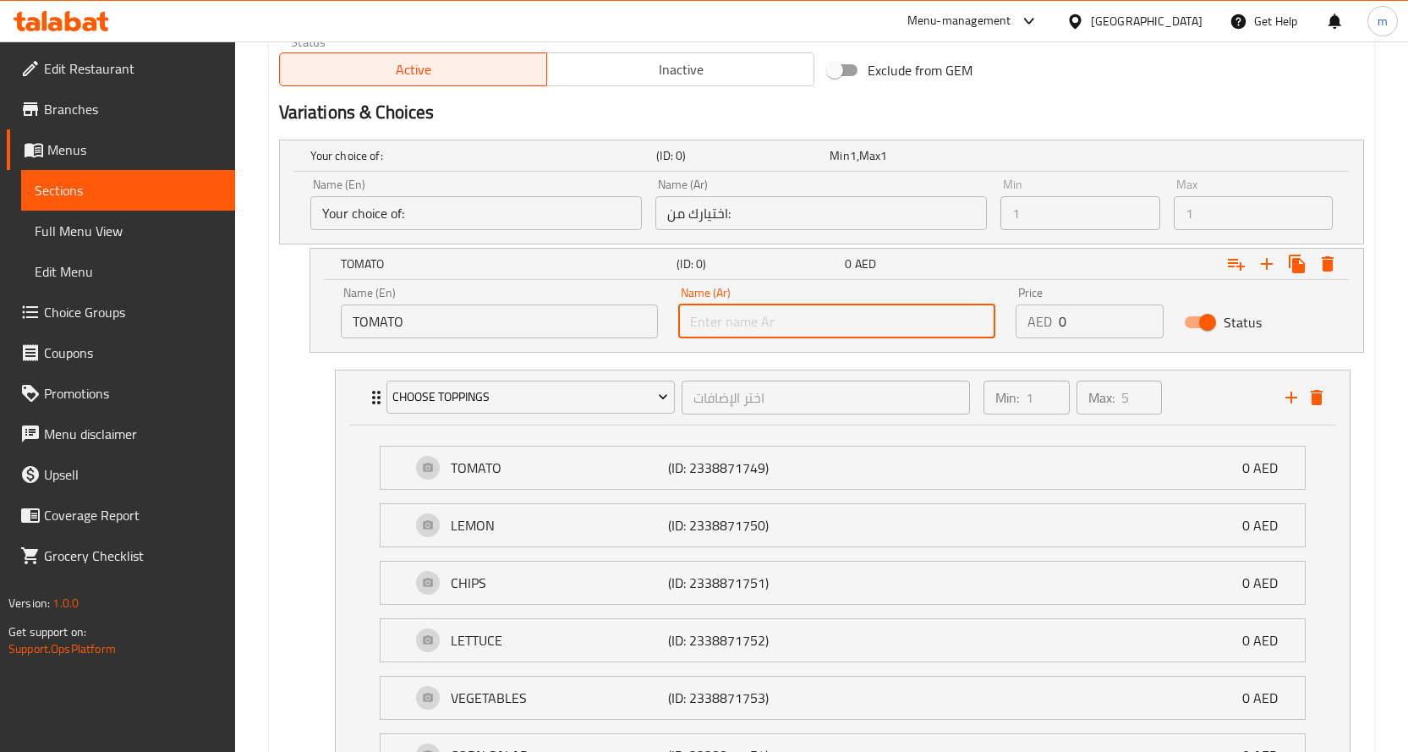
paste input "طماطم"
drag, startPoint x: 715, startPoint y: 326, endPoint x: 675, endPoint y: 333, distance: 40.3
click at [675, 333] on div "Name (Ar) طماطم Name (Ar)" at bounding box center [836, 313] width 337 height 72
type input "طماطم"
click at [414, 325] on input "TOMATO" at bounding box center [499, 321] width 317 height 34
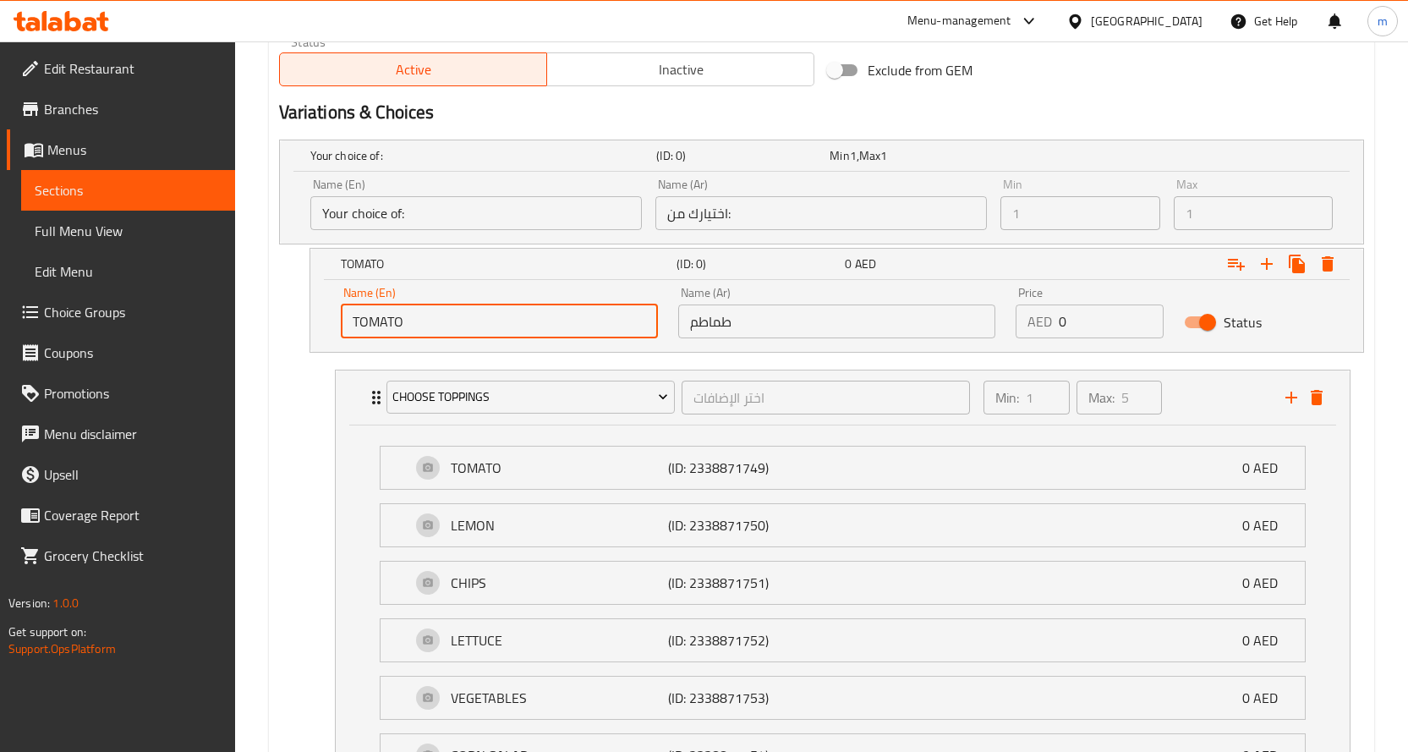
click at [414, 325] on input "TOMATO" at bounding box center [499, 321] width 317 height 34
click at [499, 316] on input "TOMATO" at bounding box center [499, 321] width 317 height 34
paste input "CILANTRO SOUR CREAM"
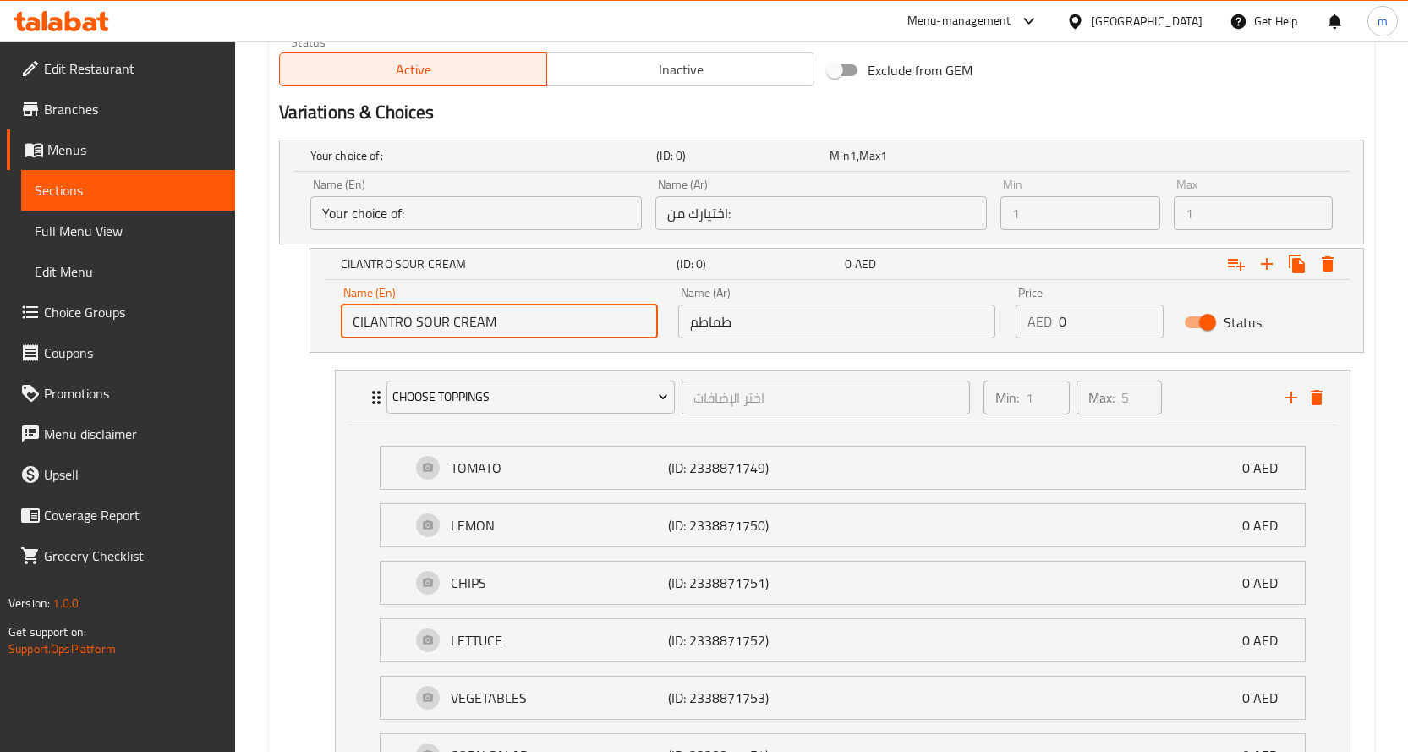
type input "CILANTRO SOUR CREAM"
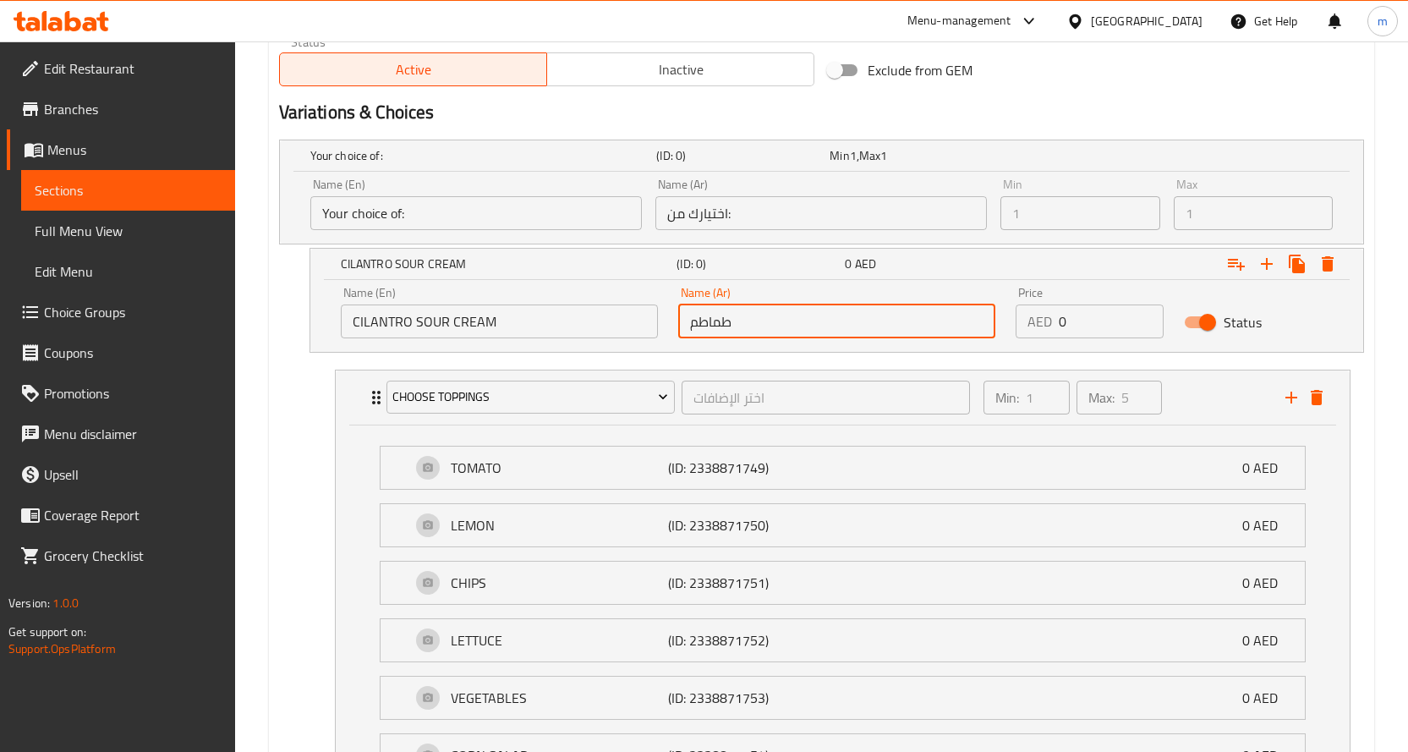
click at [762, 318] on input "طماطم" at bounding box center [836, 321] width 317 height 34
paste input "كريمة حامضة بالكزبرة"
type input "كريمة حامضة بالكزبرة"
click at [1266, 259] on icon "Expand" at bounding box center [1267, 264] width 12 height 12
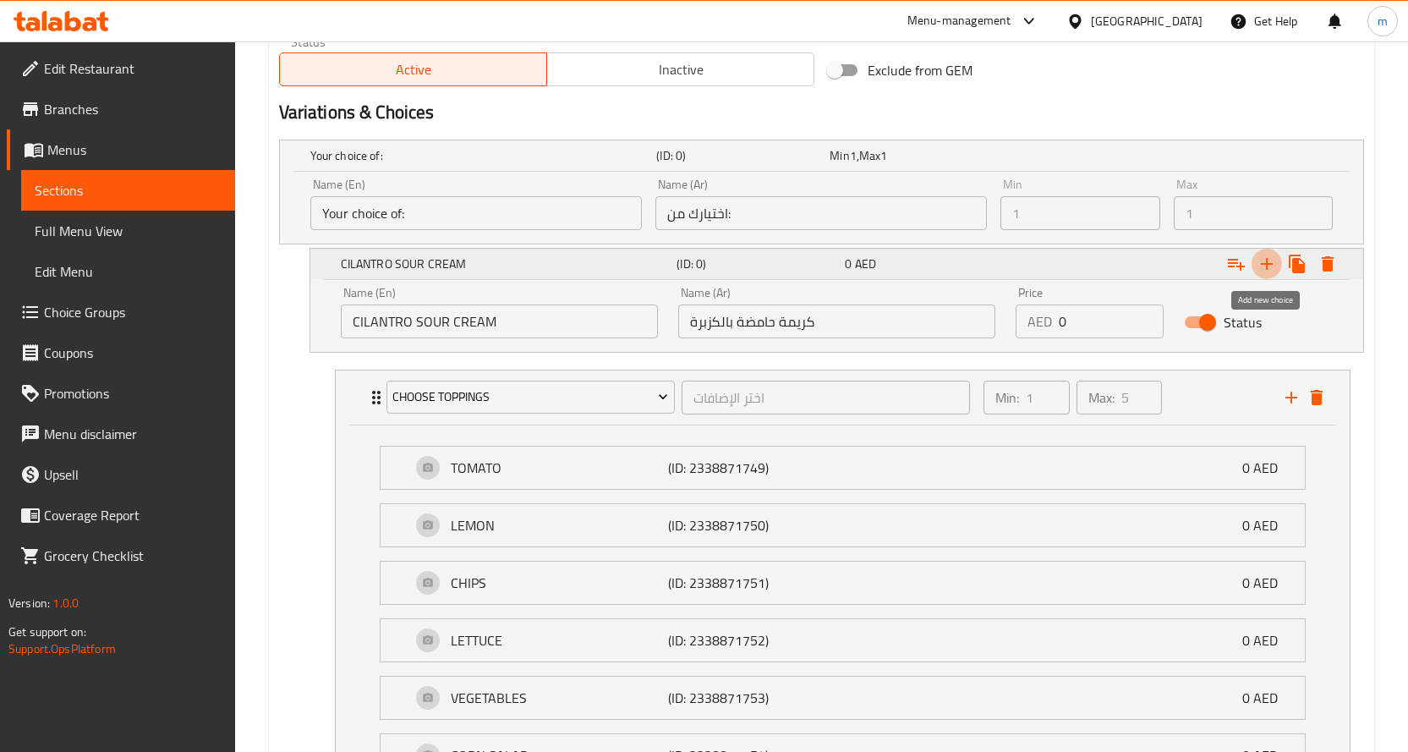
click at [1269, 268] on icon "Expand" at bounding box center [1267, 264] width 20 height 20
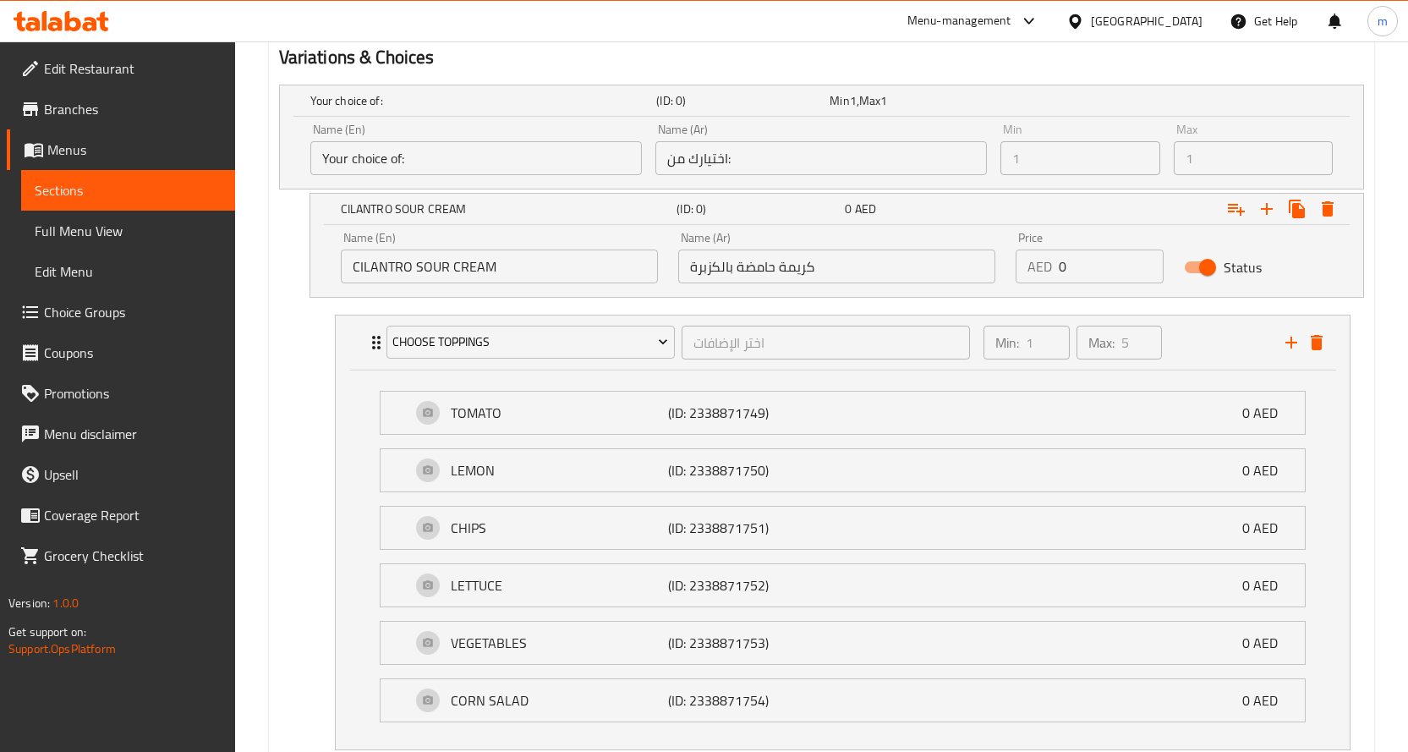
scroll to position [871, 0]
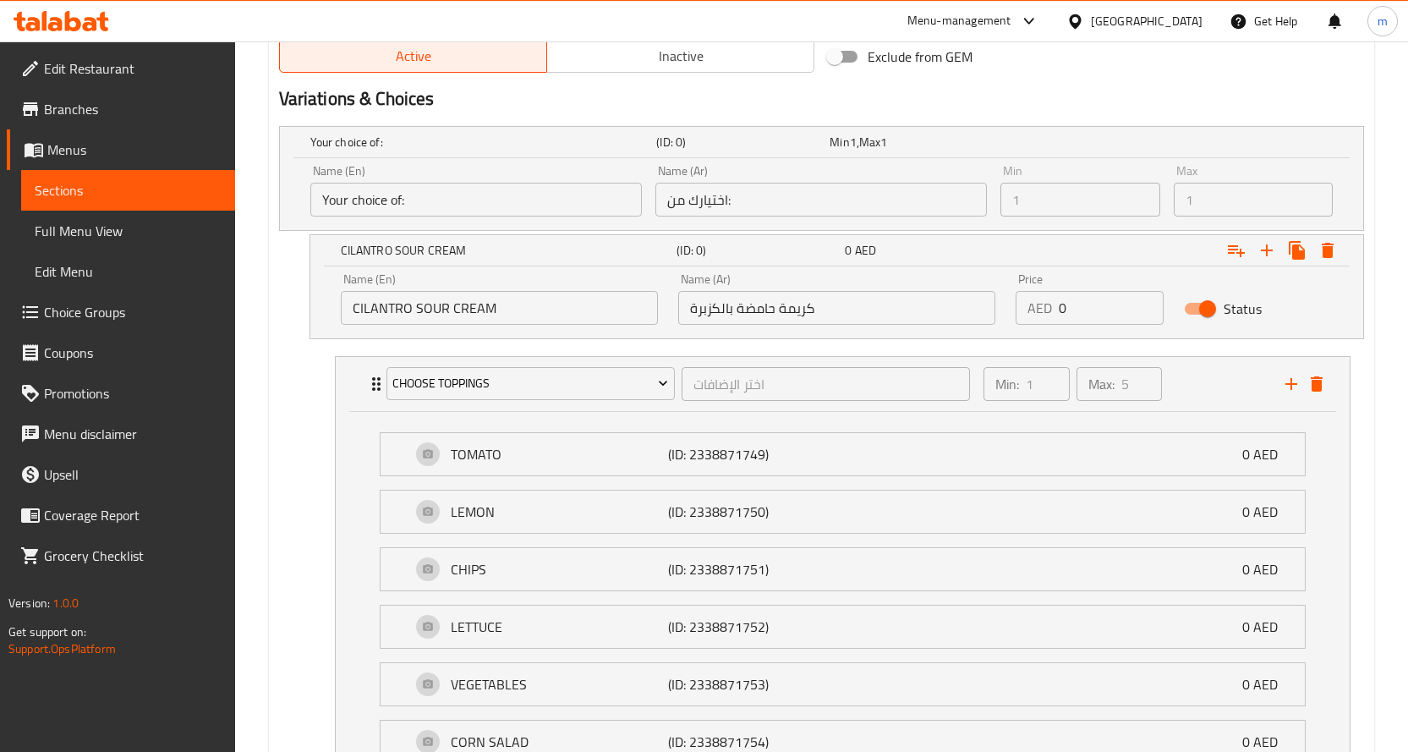
click at [302, 269] on div "CILANTRO SOUR CREAM (ID: 0) 0 AED Name (En) CILANTRO SOUR CREAM Name (En) Name …" at bounding box center [821, 286] width 1085 height 105
click at [466, 254] on h5 "CILANTRO SOUR CREAM" at bounding box center [506, 250] width 330 height 17
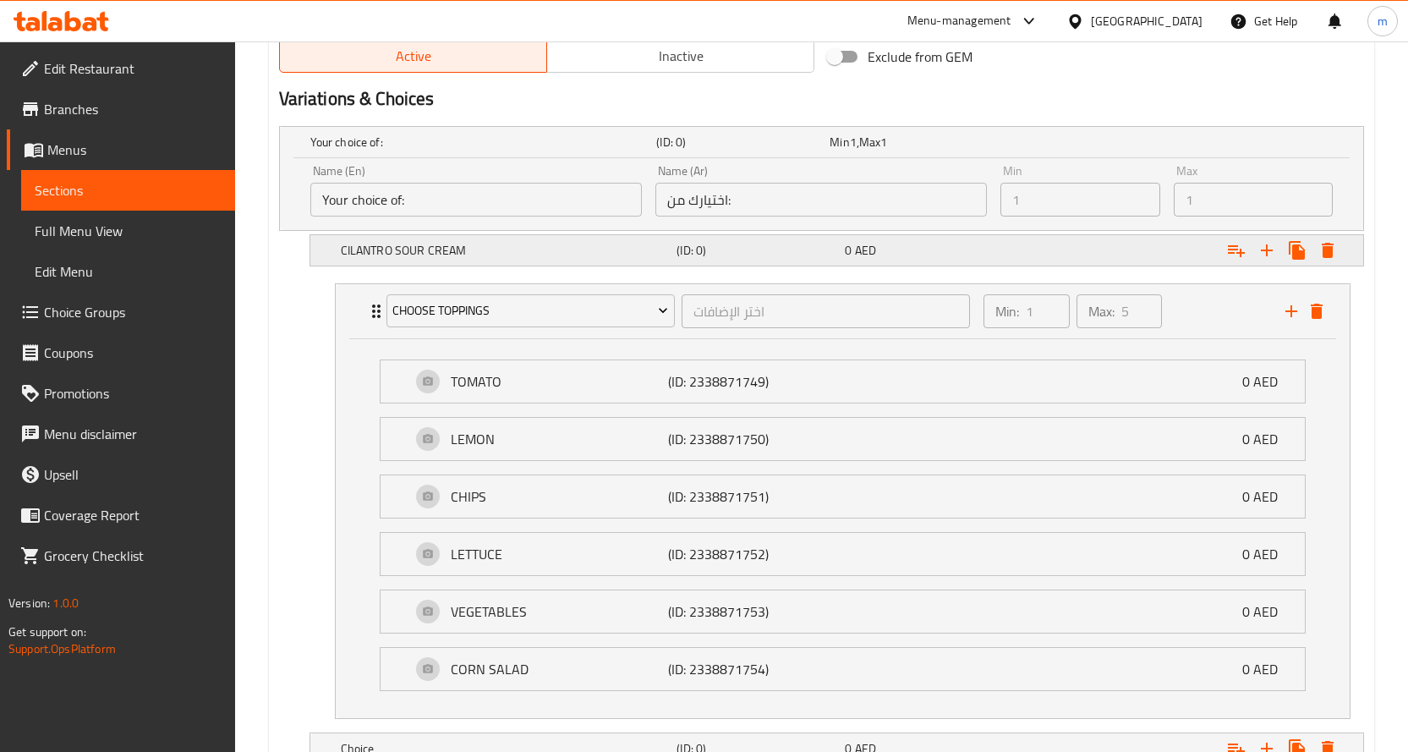
click at [466, 254] on h5 "CILANTRO SOUR CREAM" at bounding box center [506, 250] width 330 height 17
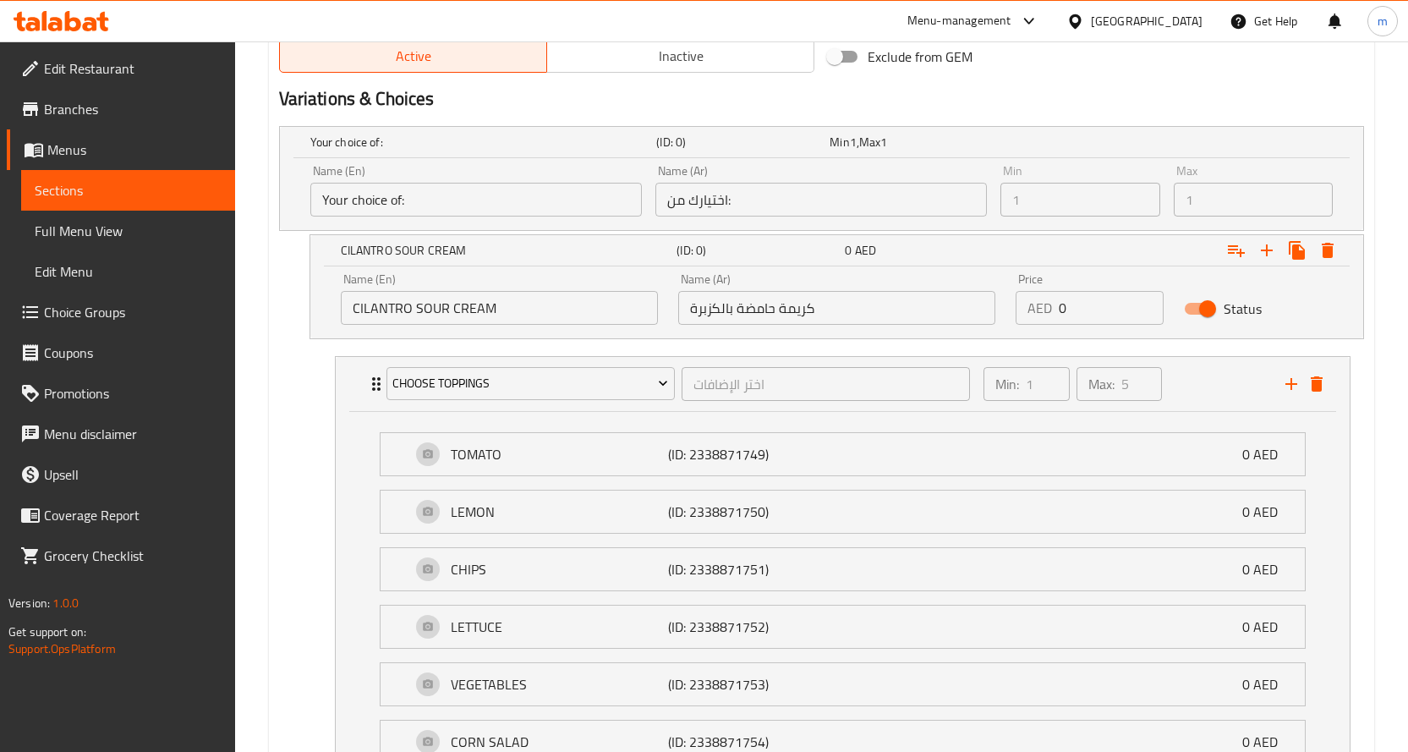
click at [526, 321] on input "CILANTRO SOUR CREAM" at bounding box center [499, 308] width 317 height 34
click at [1266, 249] on icon "Expand" at bounding box center [1267, 250] width 12 height 12
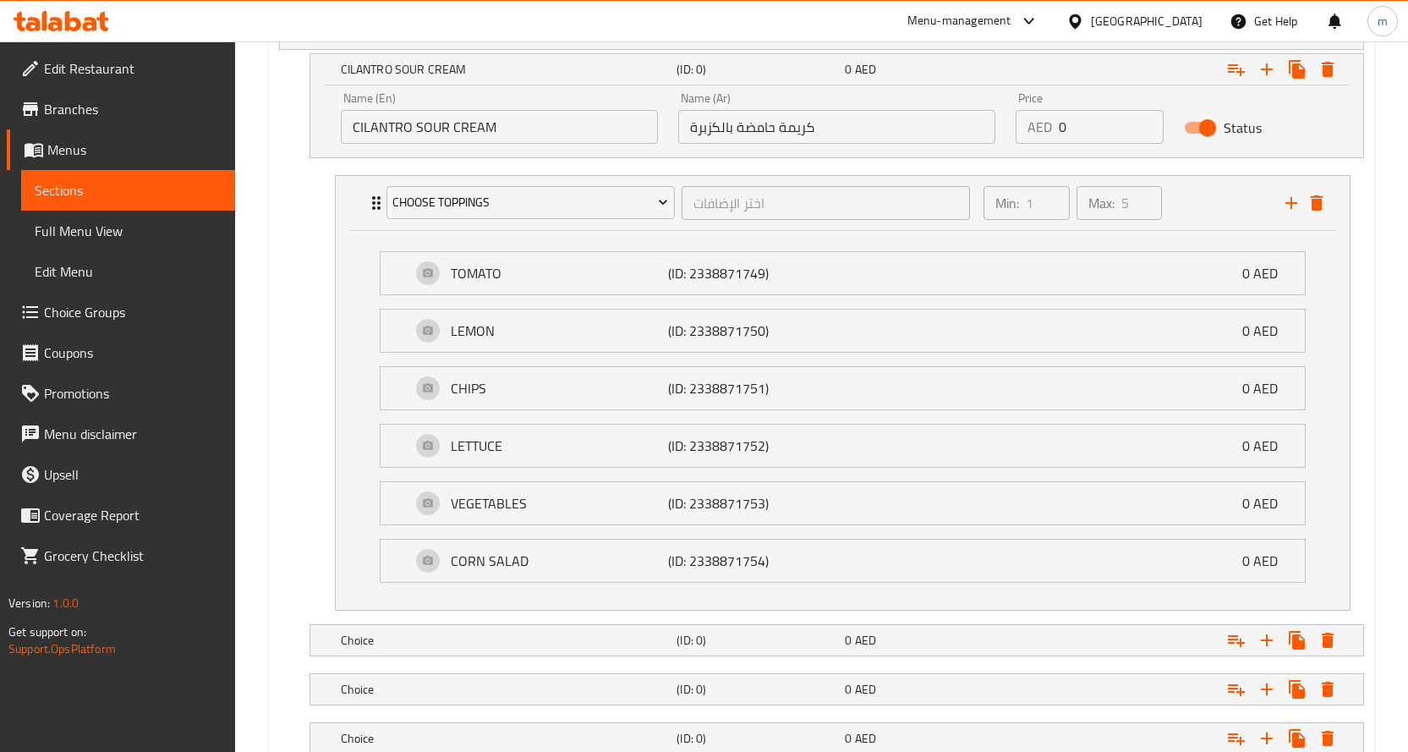
scroll to position [1054, 0]
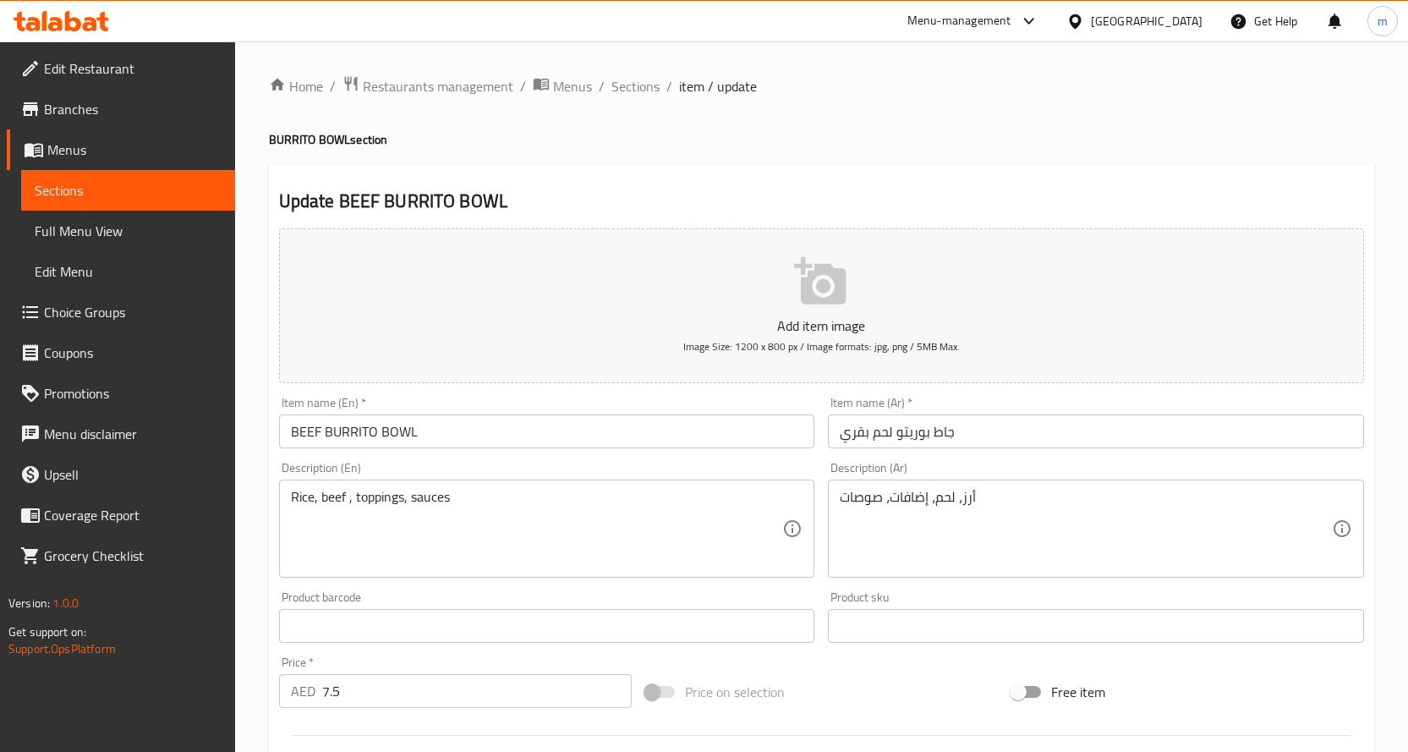
click at [115, 307] on span "Choice Groups" at bounding box center [133, 312] width 178 height 20
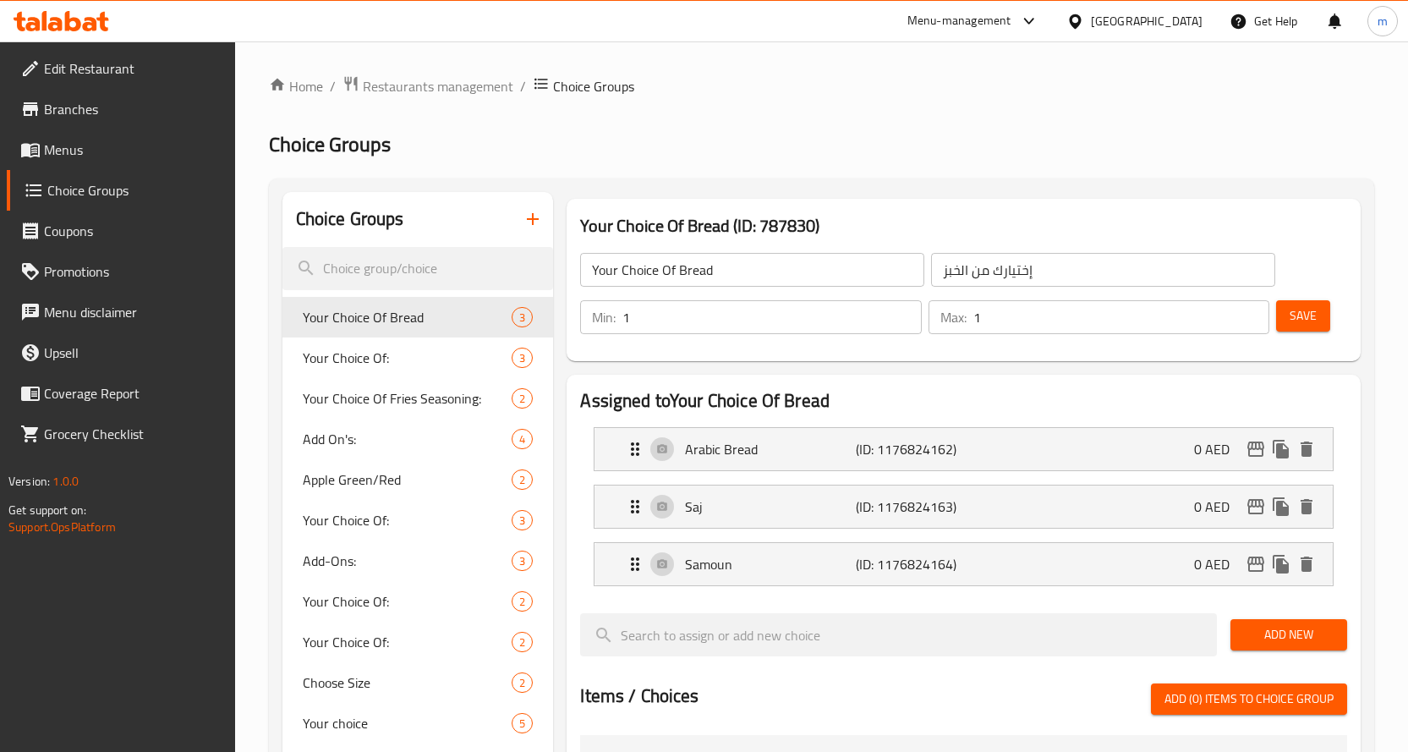
click at [526, 219] on icon "button" at bounding box center [533, 219] width 20 height 20
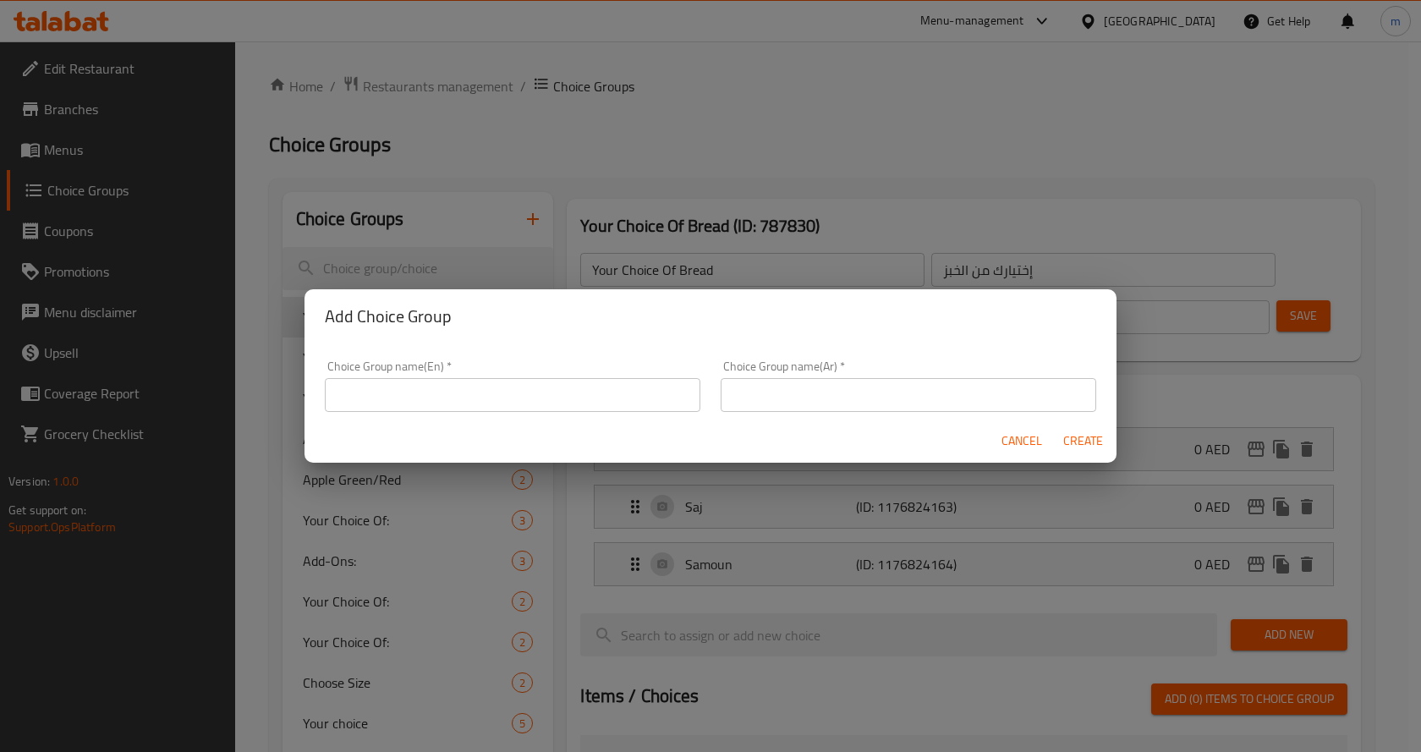
click at [509, 395] on input "text" at bounding box center [512, 395] width 375 height 34
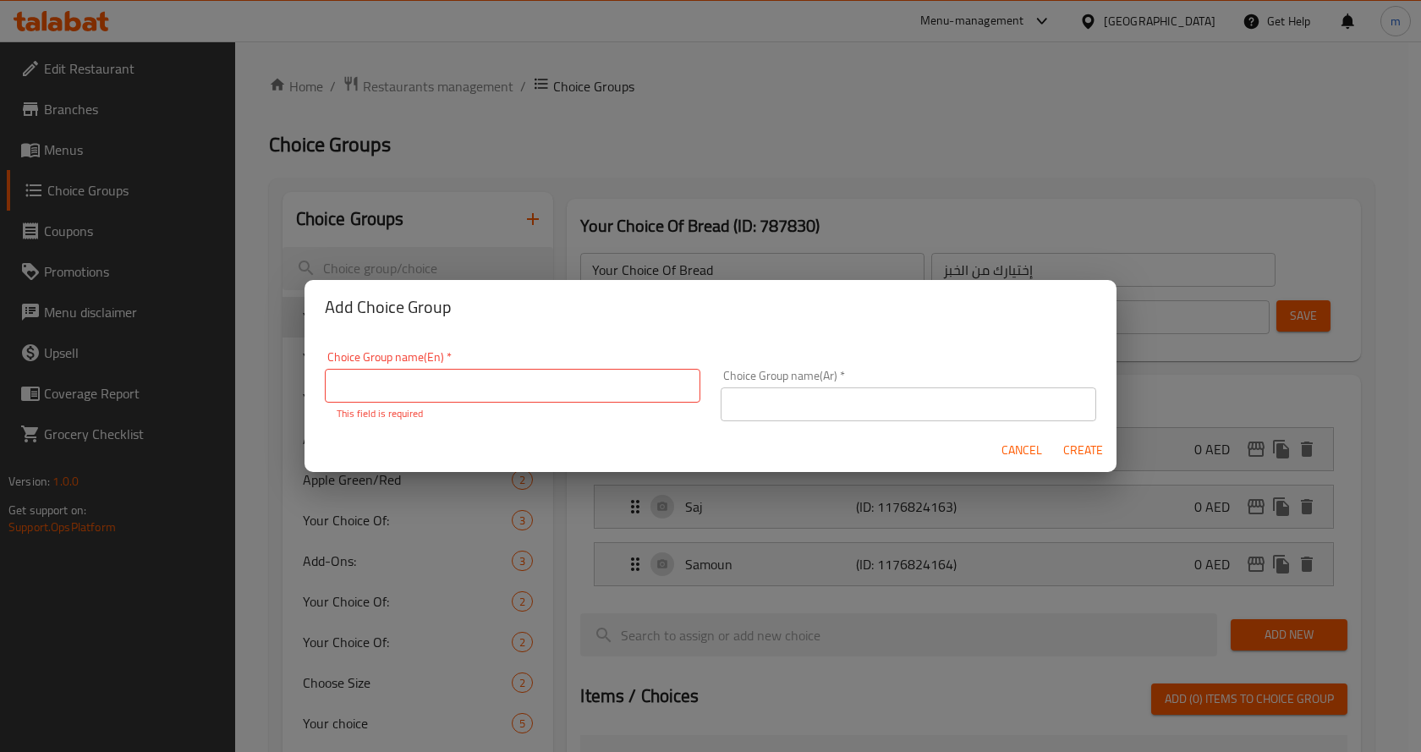
click at [469, 382] on input "text" at bounding box center [512, 386] width 375 height 34
paste input "Choose Sauces"
type input "Choose Sauces"
click at [759, 411] on input "text" at bounding box center [908, 404] width 375 height 34
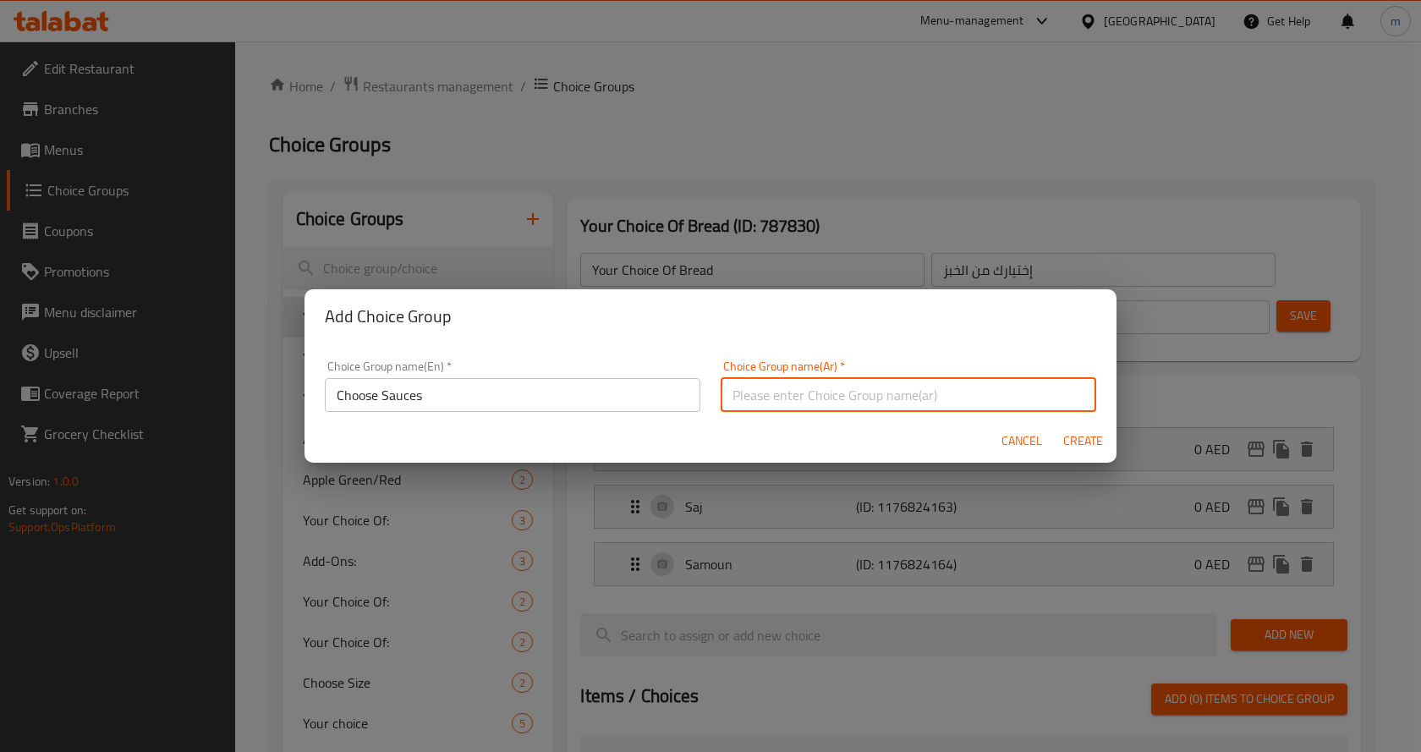
type input "h"
type input "Ojdhv; lk"
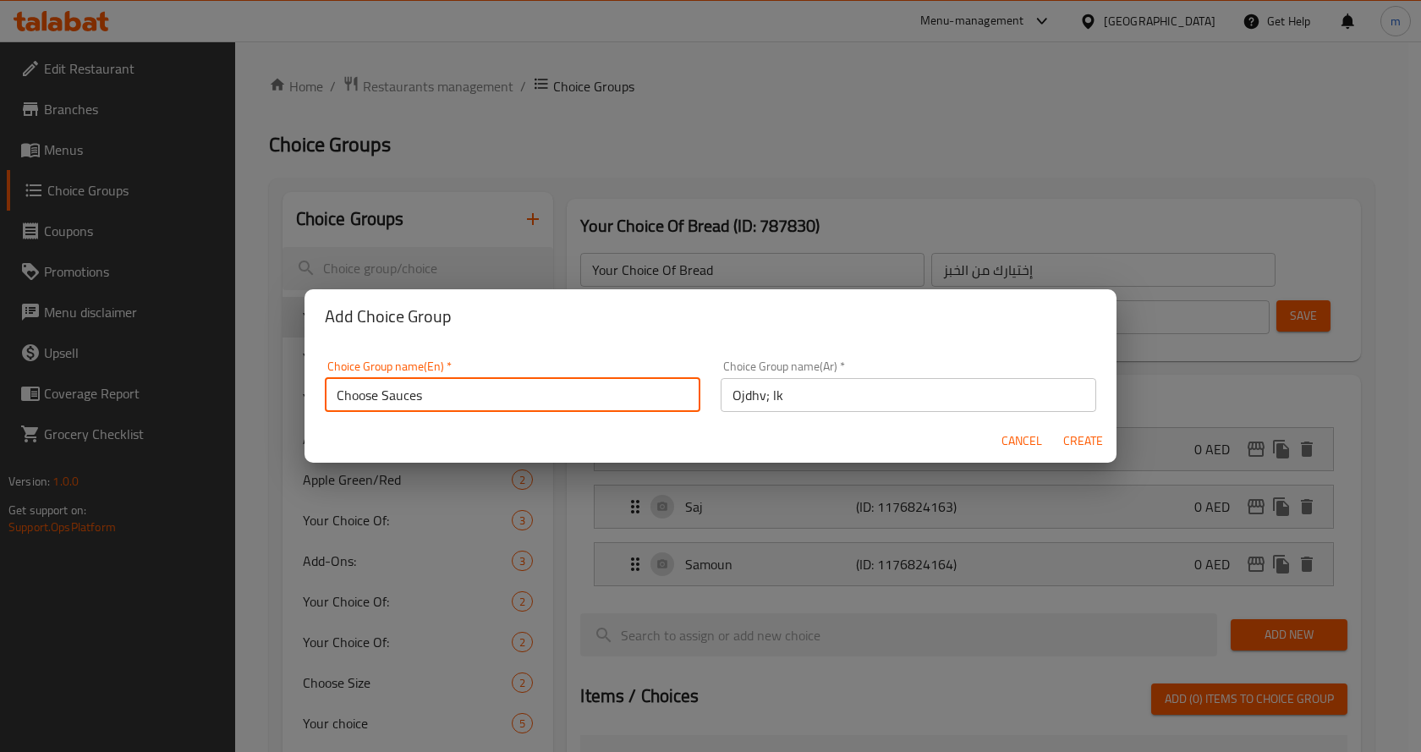
click at [335, 393] on input "Choose Sauces" at bounding box center [512, 395] width 375 height 34
paste input "Your Choice Of:"
drag, startPoint x: 420, startPoint y: 396, endPoint x: 425, endPoint y: 408, distance: 12.6
click at [407, 398] on input "Your Choice Of: Choose Sauces" at bounding box center [512, 395] width 375 height 34
click at [416, 395] on input "Your Choice Of: Choose Sauces" at bounding box center [512, 395] width 375 height 34
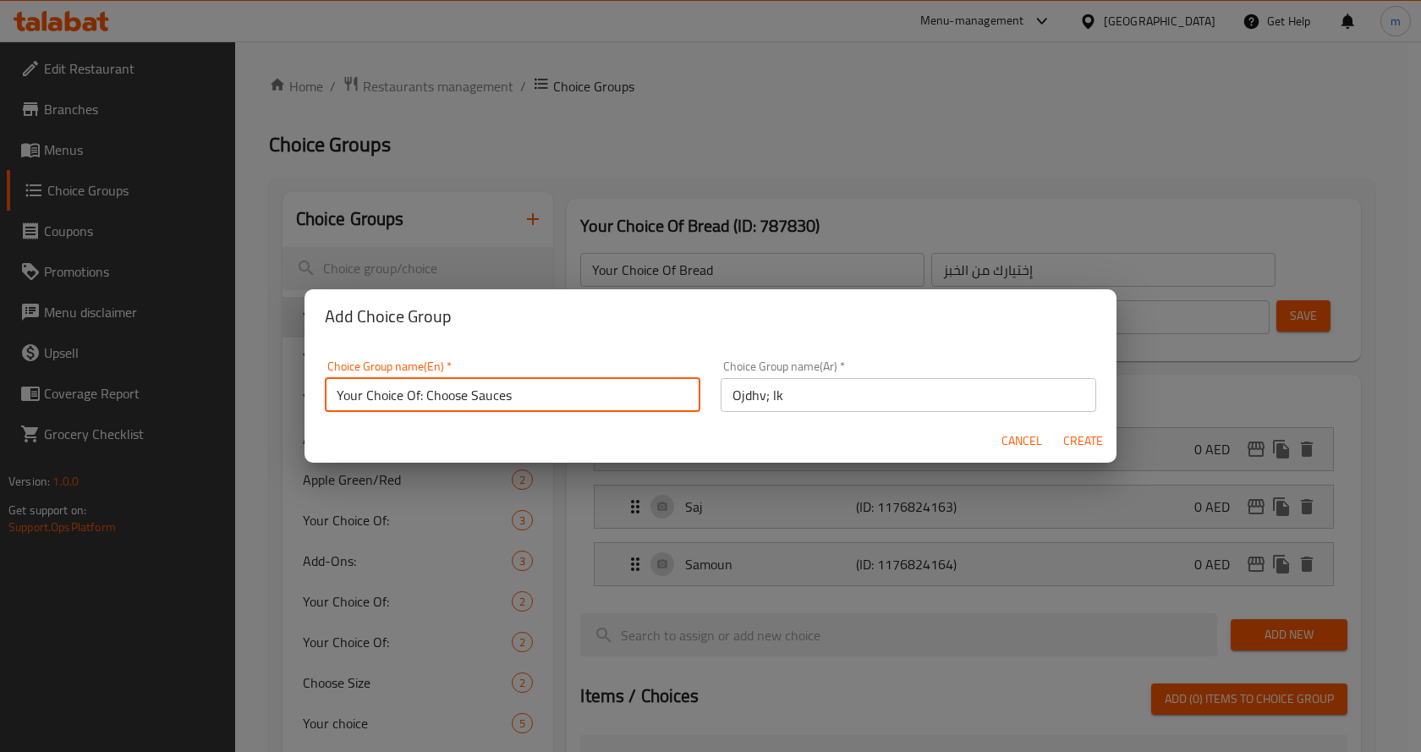
click at [415, 400] on input "Your Choice Of: Choose Sauces" at bounding box center [512, 395] width 375 height 34
click at [403, 400] on input "Your Choice Of: Choose Sauces" at bounding box center [512, 395] width 375 height 34
click at [420, 398] on input "Your Choice Of: Choose Sauces" at bounding box center [512, 395] width 375 height 34
click at [423, 398] on input "Your Choice Of: Choose Sauces" at bounding box center [512, 395] width 375 height 34
drag, startPoint x: 423, startPoint y: 398, endPoint x: 379, endPoint y: 400, distance: 44.0
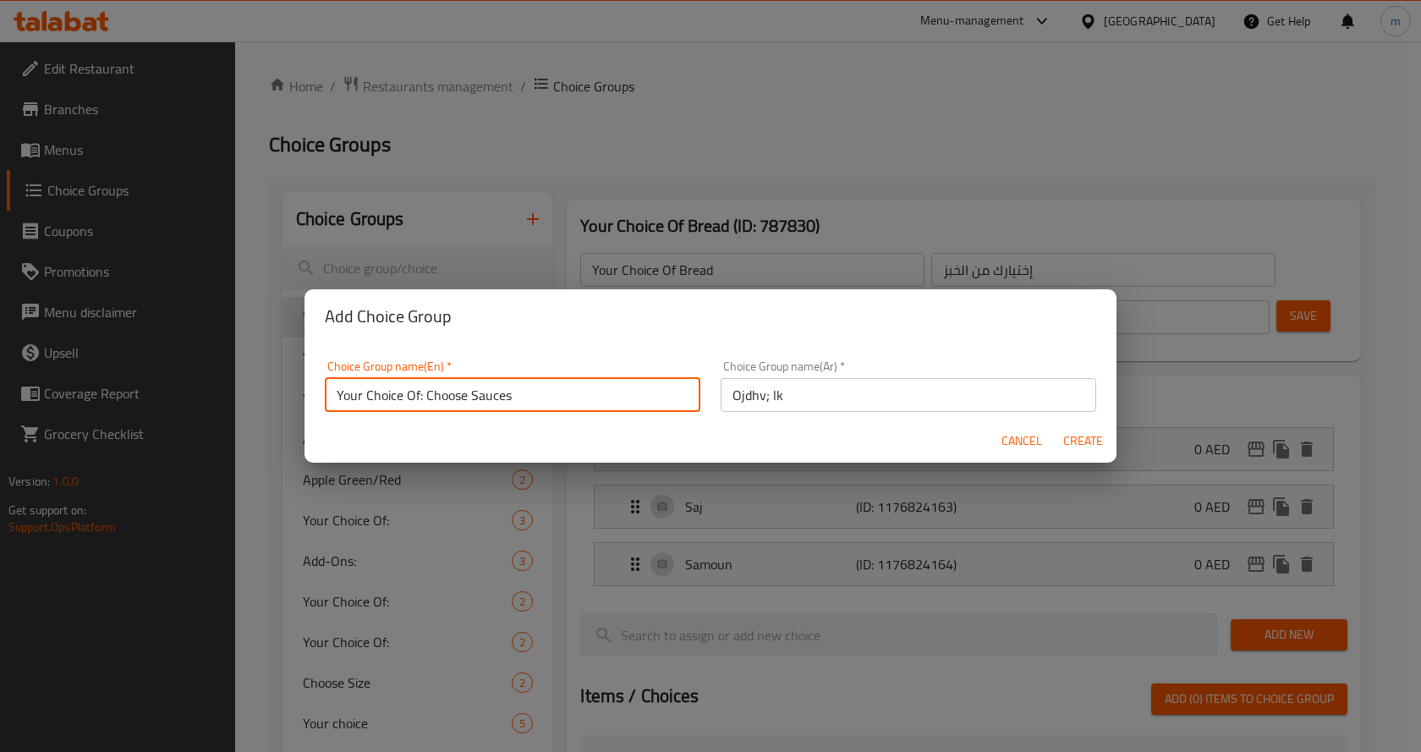
click at [379, 400] on input "Your Choice Of: Choose Sauces" at bounding box center [512, 395] width 375 height 34
click at [405, 397] on input "Your Choose Sauces" at bounding box center [512, 395] width 375 height 34
type input "Your Choose Sauces"
drag, startPoint x: 485, startPoint y: 395, endPoint x: 321, endPoint y: 393, distance: 164.9
click at [321, 393] on div "Choice Group name(En)   * Your Choose Sauces Choice Group name(En) *" at bounding box center [513, 386] width 396 height 72
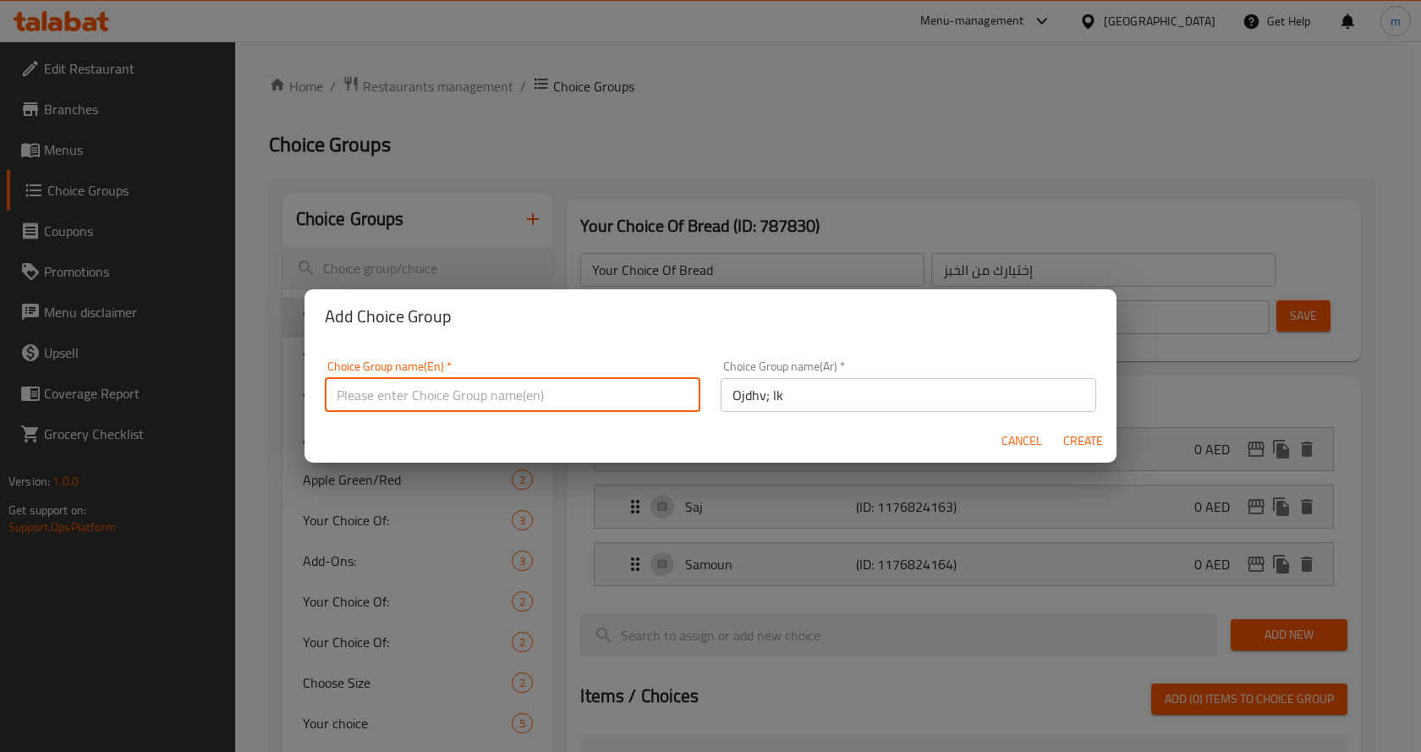
paste input "Your Choice Of:"
type input "Your Choice Of:"
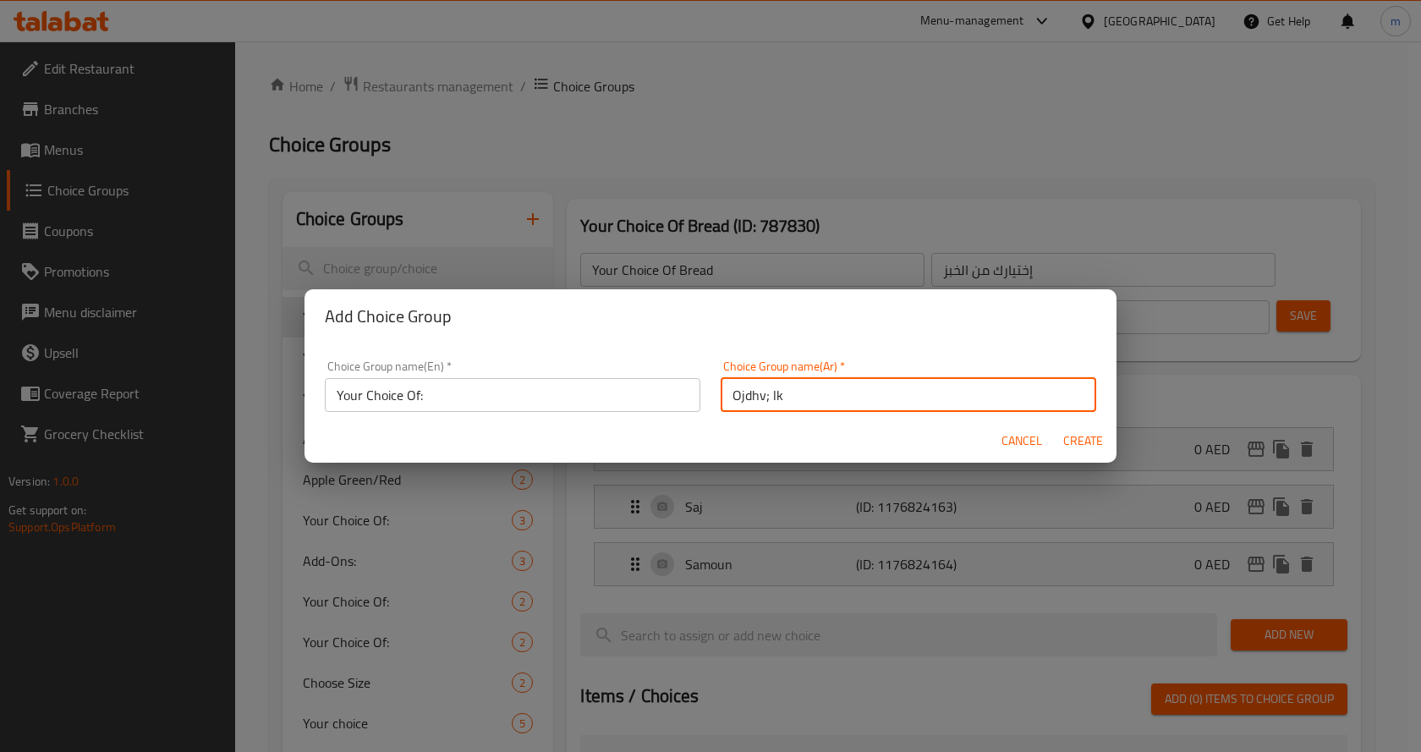
click at [798, 401] on input "Ojdhv; lk" at bounding box center [908, 395] width 375 height 34
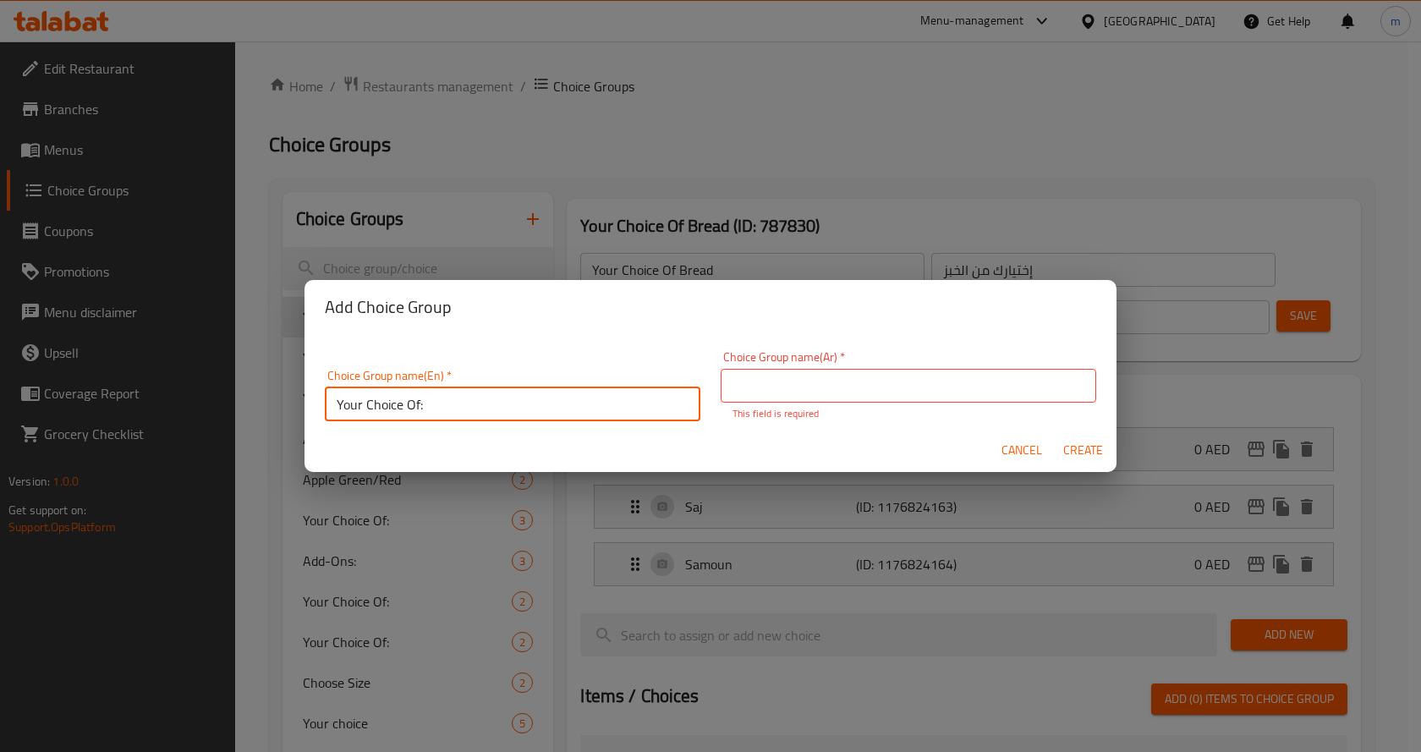
click at [420, 395] on input "Your Choice Of:" at bounding box center [512, 404] width 375 height 34
click at [419, 407] on input "Your Choice Of:" at bounding box center [512, 404] width 375 height 34
click at [510, 412] on input "Your Choice Of Souces:" at bounding box center [512, 404] width 375 height 34
type input "Your Choice Of Souces:"
click at [790, 390] on input "text" at bounding box center [908, 386] width 375 height 34
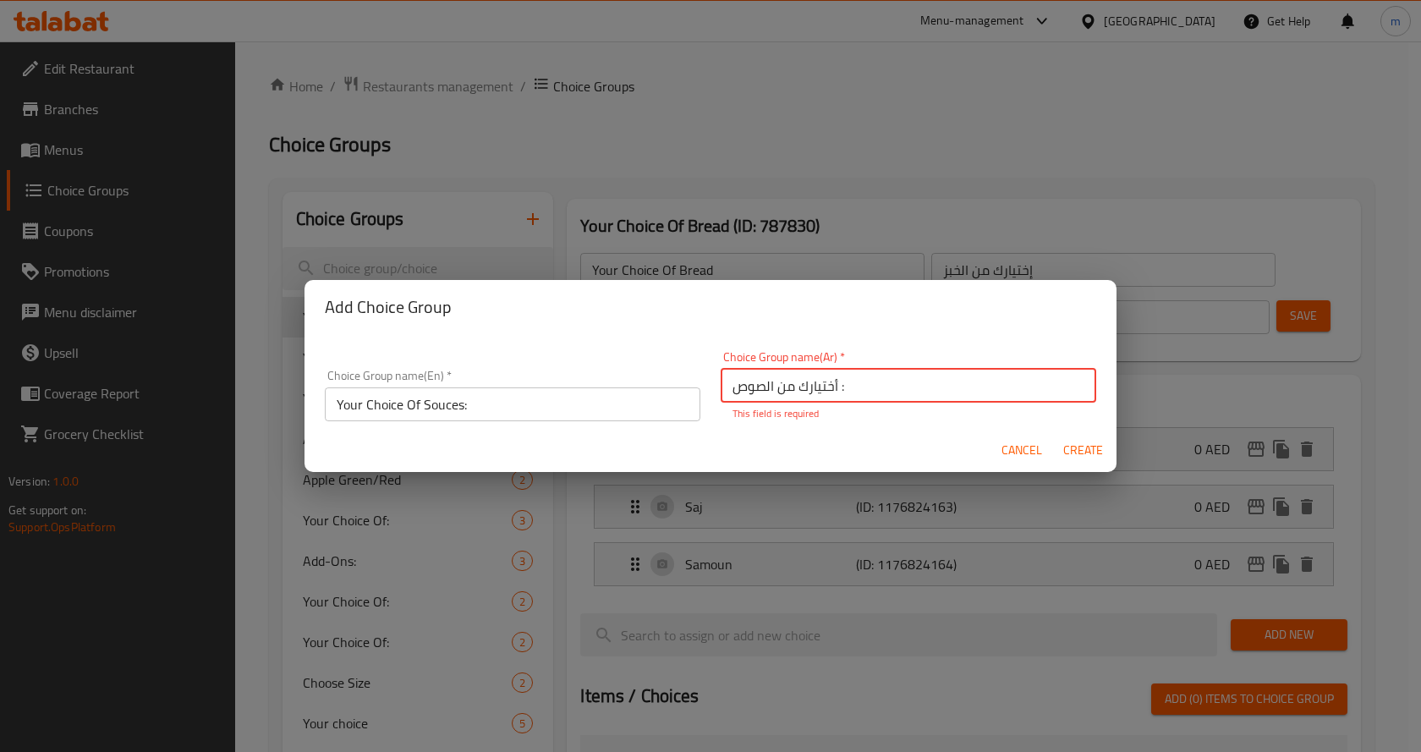
click at [734, 385] on input "أختيارك من الصوص :" at bounding box center [908, 386] width 375 height 34
click at [721, 387] on input "أختيارك من الصوص :" at bounding box center [908, 386] width 375 height 34
click at [858, 390] on input "أختيارك من الصوص :" at bounding box center [908, 386] width 375 height 34
type input "أختيارك من الصوص :"
click at [730, 386] on input "أختيارك من الصوص :" at bounding box center [908, 386] width 375 height 34
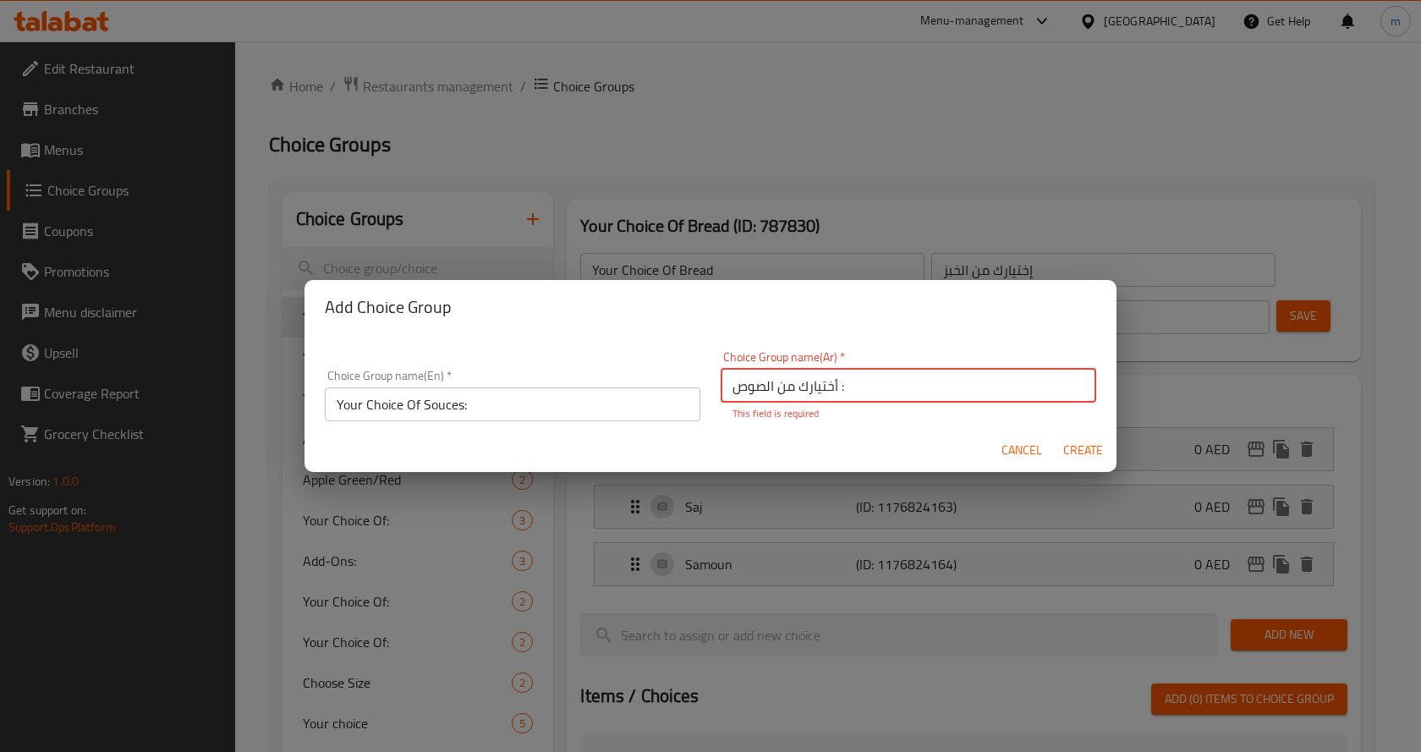
drag, startPoint x: 727, startPoint y: 389, endPoint x: 859, endPoint y: 395, distance: 132.1
click at [859, 395] on input "أختيارك من الصوص :" at bounding box center [908, 386] width 375 height 34
click at [743, 375] on input "أختيارك من الصوص :" at bounding box center [908, 386] width 375 height 34
click at [729, 388] on input "أختيارك من الصوص :" at bounding box center [908, 386] width 375 height 34
drag, startPoint x: 729, startPoint y: 388, endPoint x: 874, endPoint y: 399, distance: 145.9
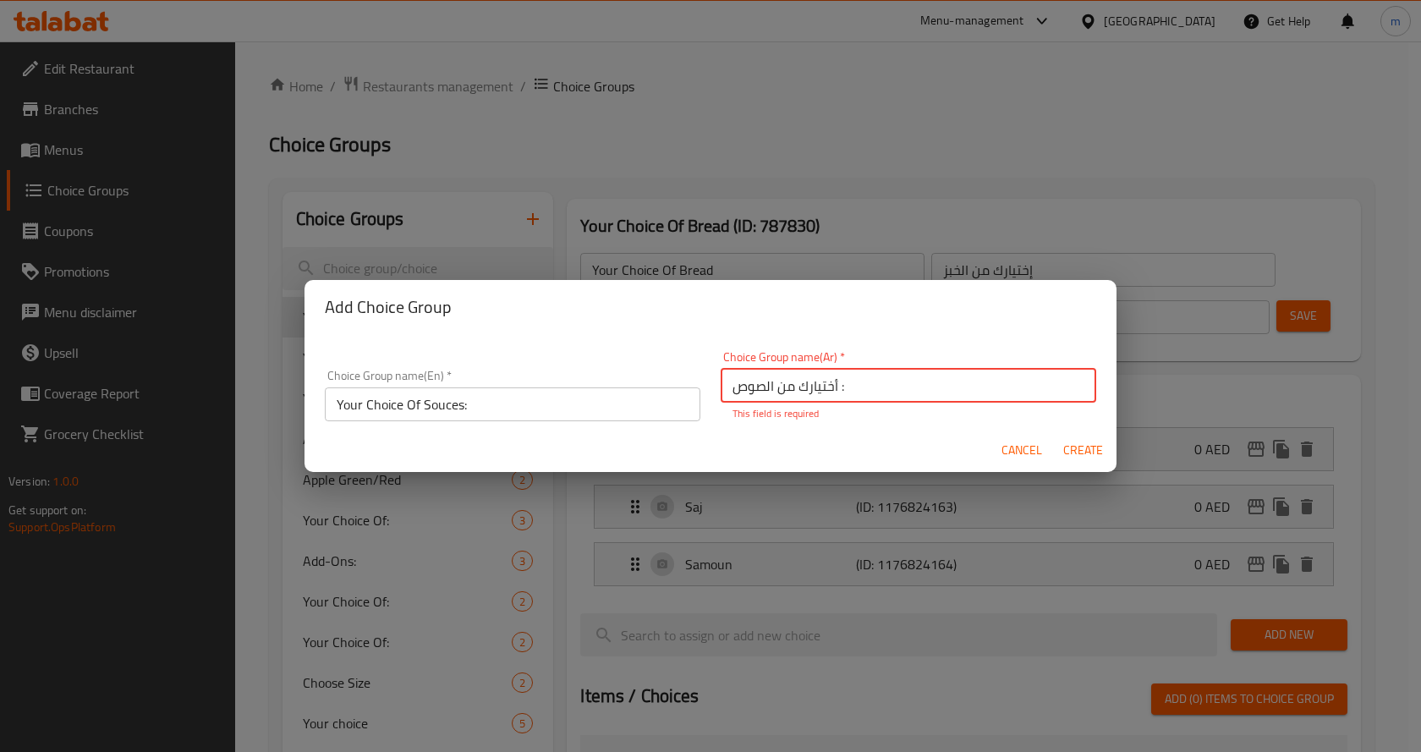
click at [874, 399] on input "أختيارك من الصوص :" at bounding box center [908, 386] width 375 height 34
click at [872, 400] on input "أختيارك من الصوص :" at bounding box center [908, 386] width 375 height 34
click at [870, 401] on input "أختيارك من الصوص :" at bounding box center [908, 386] width 375 height 34
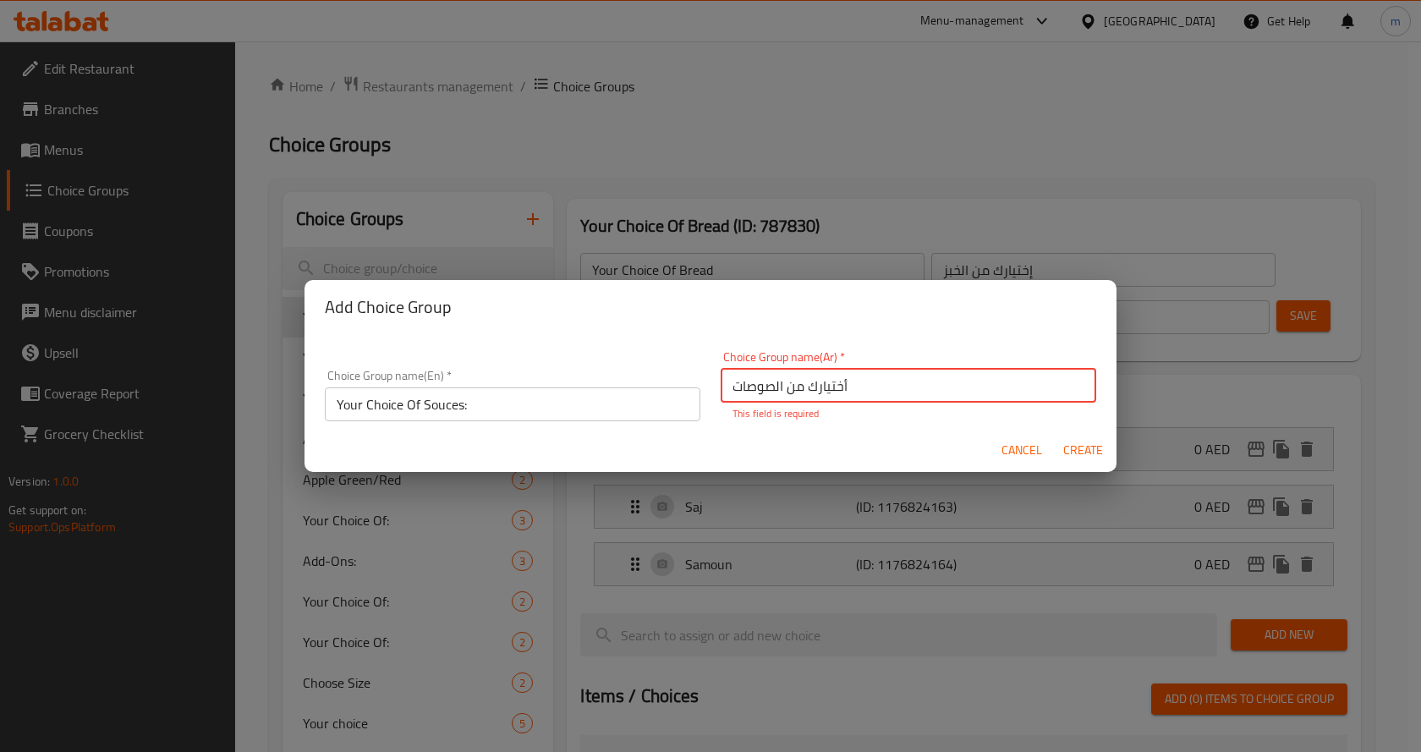
type input "أختيارك من الصوصات"
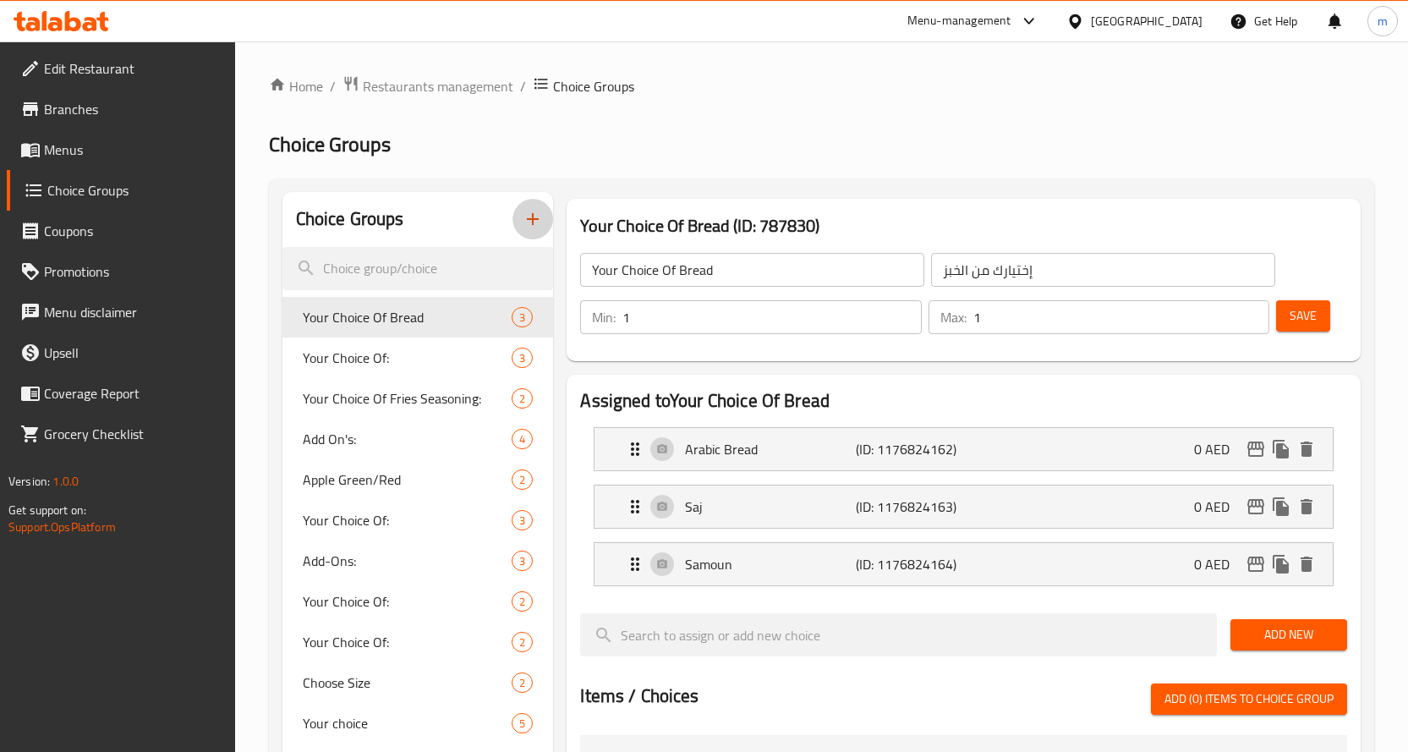
click at [847, 271] on input "Your Choice Of Bread" at bounding box center [752, 270] width 344 height 34
click at [523, 218] on button "button" at bounding box center [532, 219] width 41 height 41
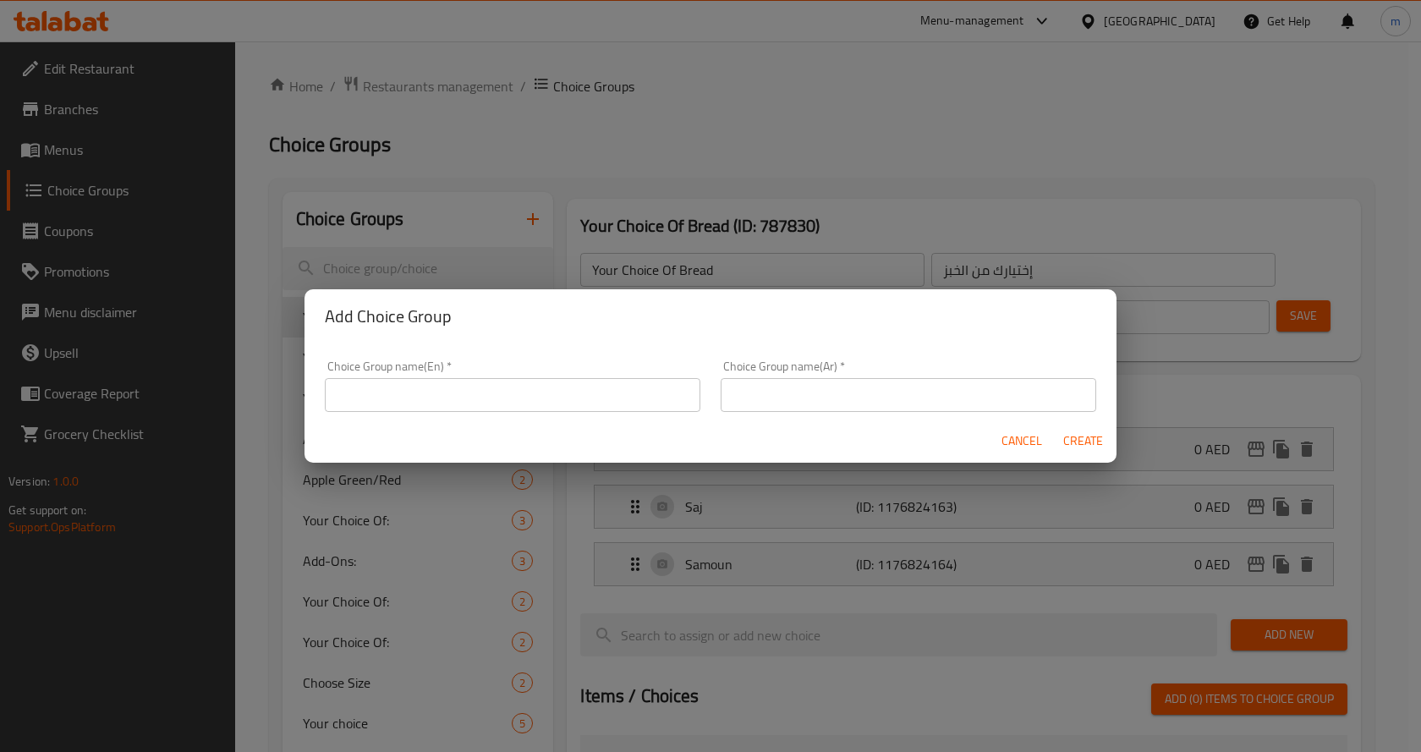
click at [558, 399] on input "text" at bounding box center [512, 395] width 375 height 34
type input "أ"
click at [558, 399] on input "text" at bounding box center [512, 395] width 375 height 34
type input "Your Choice Of Souces:"
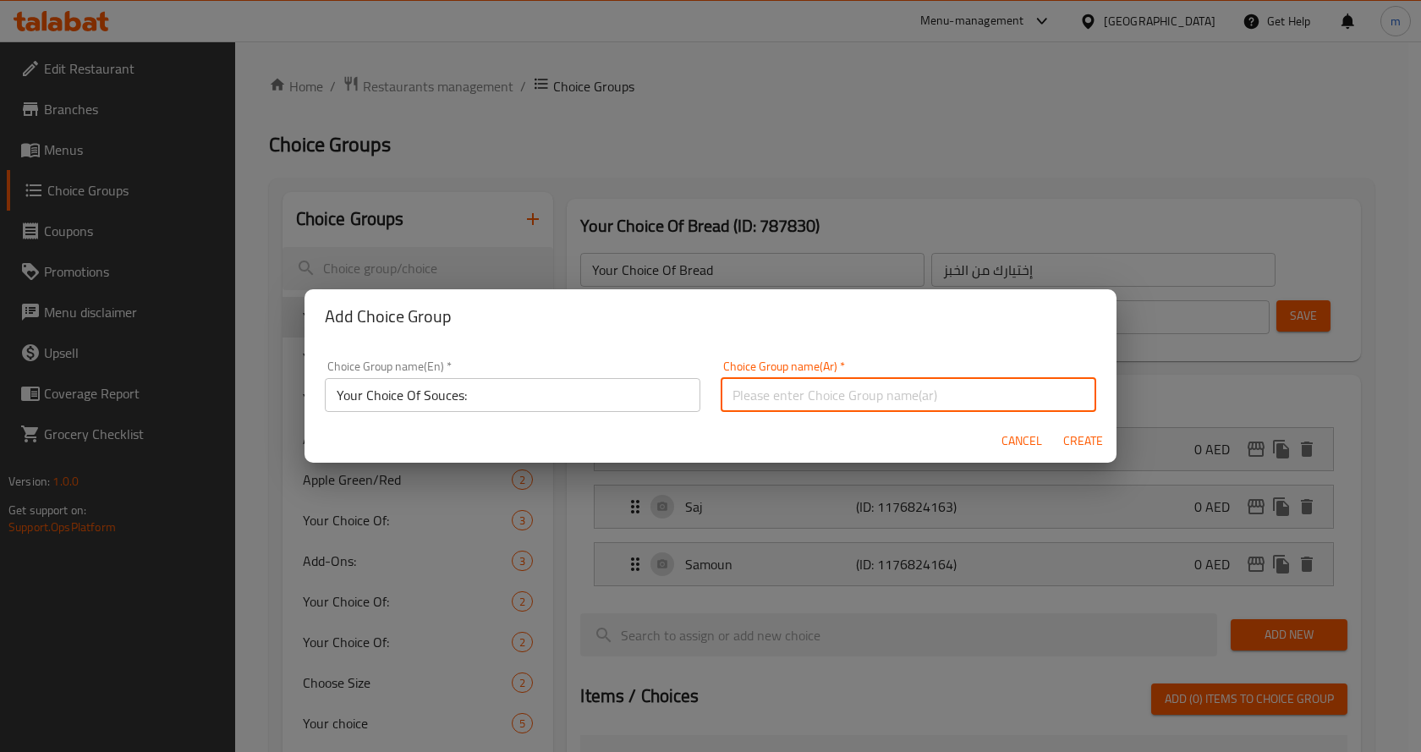
click at [874, 399] on input "text" at bounding box center [908, 395] width 375 height 34
click at [874, 407] on input "أختيارك من الصوصات :" at bounding box center [908, 395] width 375 height 34
click at [837, 391] on input "أختيارك من الصوصات" at bounding box center [908, 395] width 375 height 34
click at [726, 399] on input "أختيارك من الصوصات" at bounding box center [908, 395] width 375 height 34
type input "أختيارك من الصوصات"
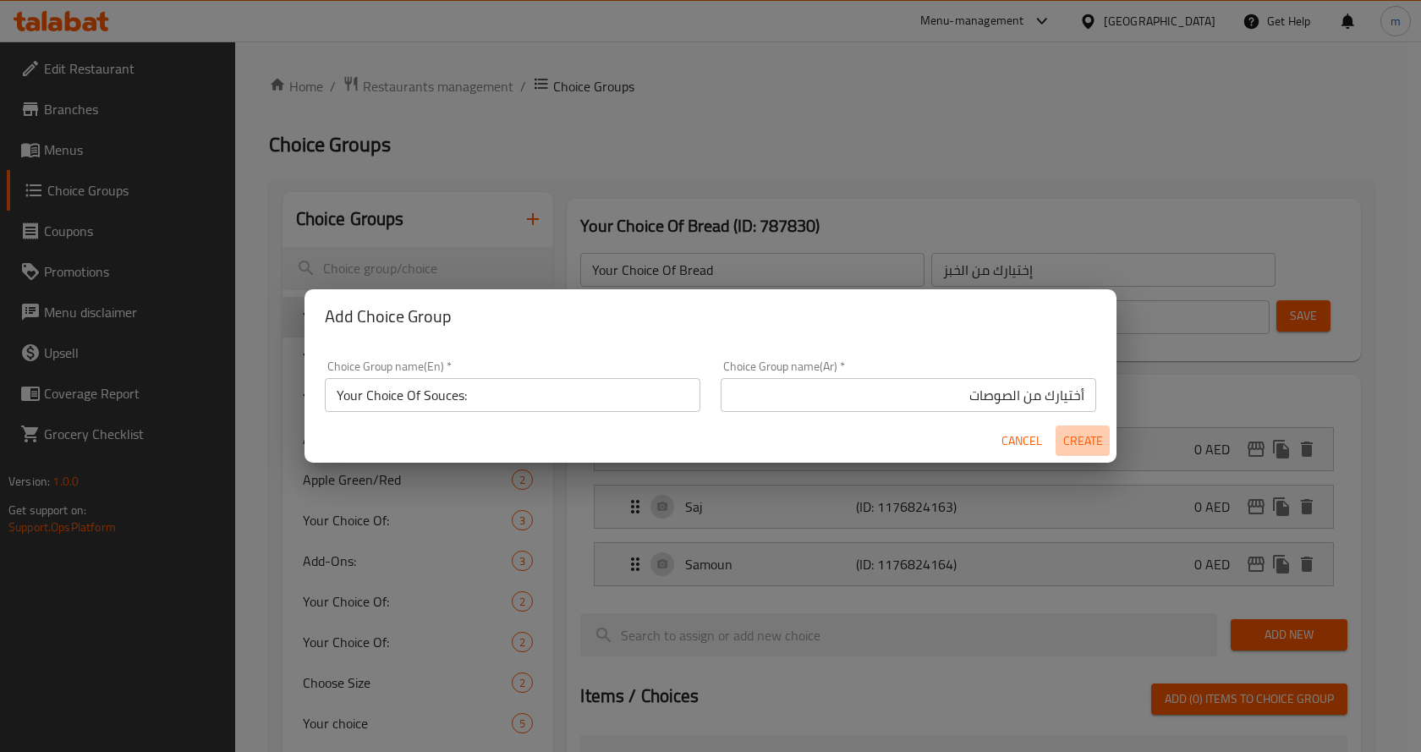
click at [1088, 450] on span "Create" at bounding box center [1082, 440] width 41 height 21
type input "Your Choice Of Souces:"
type input "أختيارك من الصوصات"
type input "0"
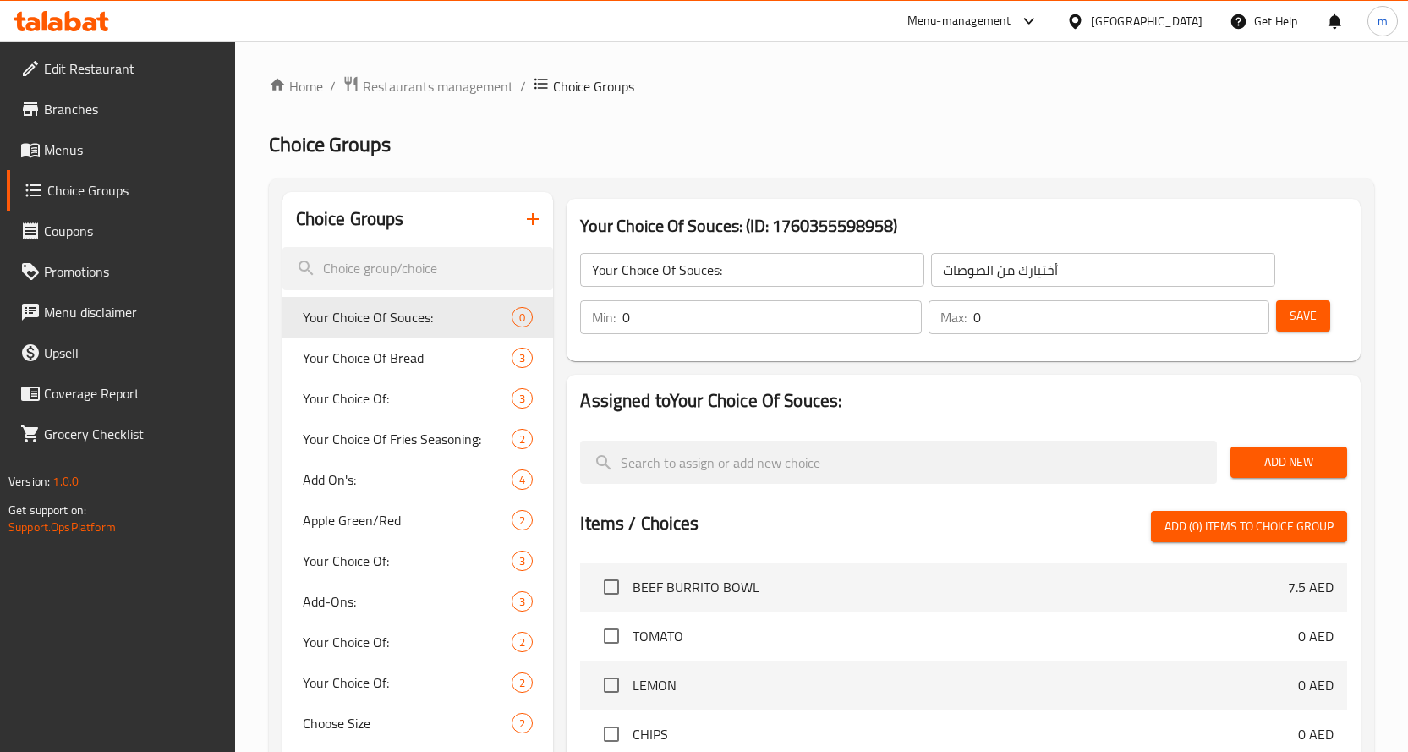
click at [754, 322] on input "0" at bounding box center [771, 317] width 299 height 34
drag, startPoint x: 747, startPoint y: 319, endPoint x: 723, endPoint y: 316, distance: 23.8
click at [741, 320] on input "0" at bounding box center [771, 317] width 299 height 34
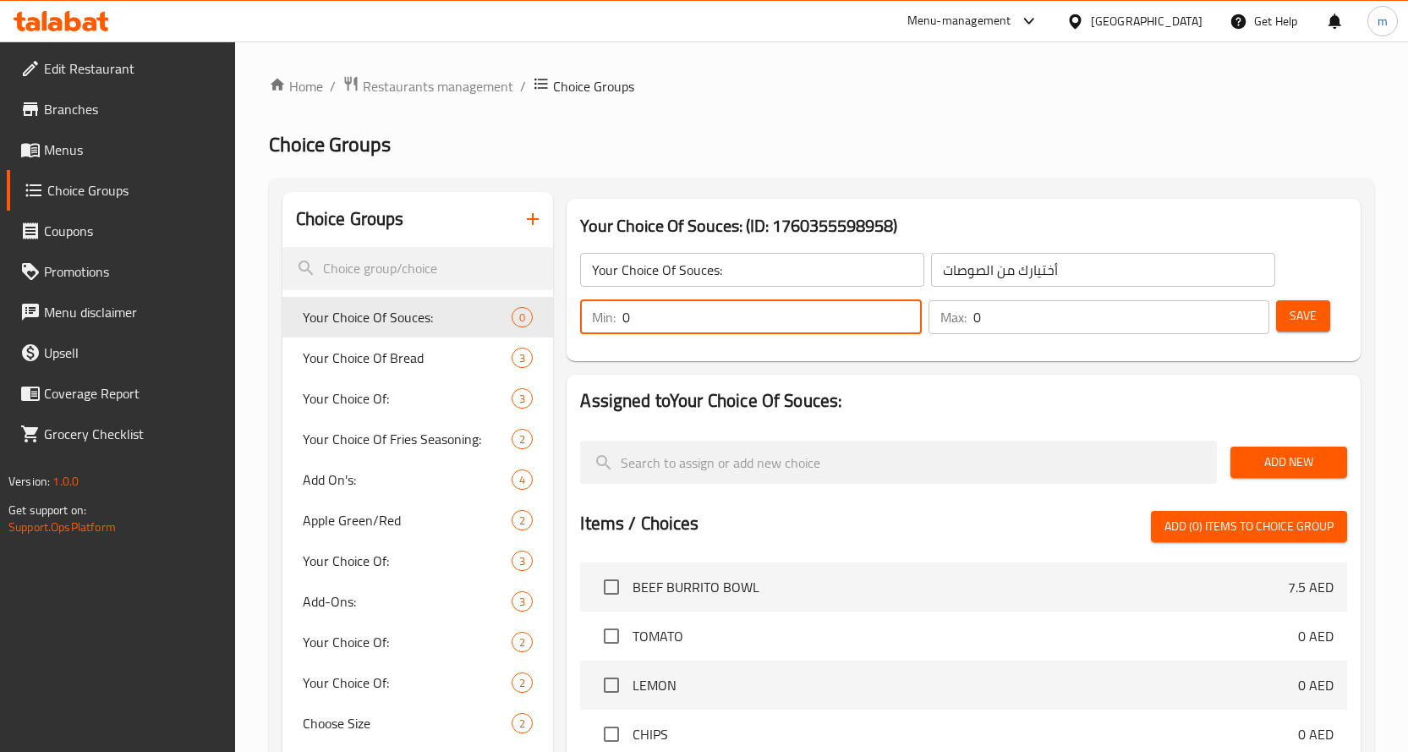
click at [662, 309] on input "0" at bounding box center [771, 317] width 299 height 34
drag, startPoint x: 662, startPoint y: 309, endPoint x: 622, endPoint y: 321, distance: 41.5
click at [622, 321] on div "Min: 0 ​" at bounding box center [751, 317] width 342 height 34
type input "1"
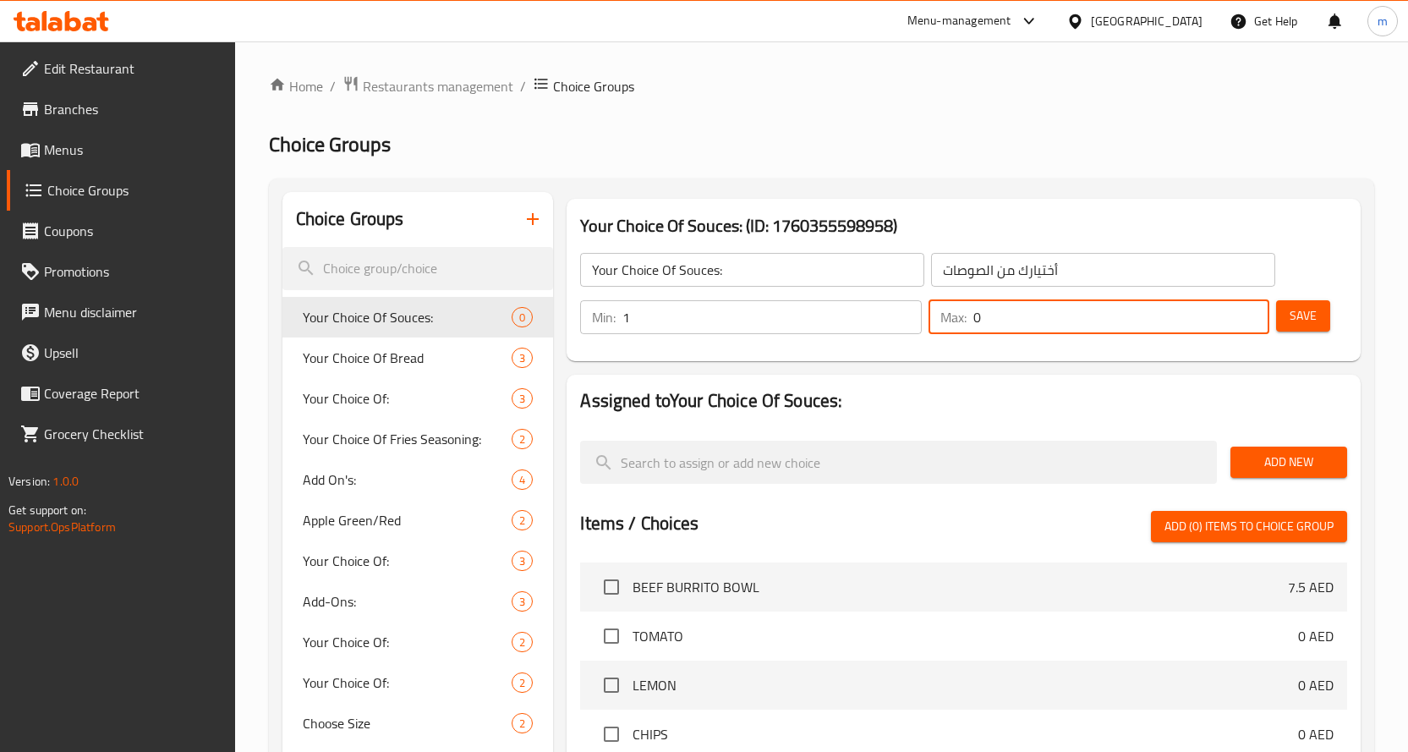
drag, startPoint x: 1015, startPoint y: 316, endPoint x: 977, endPoint y: 328, distance: 39.9
click at [977, 328] on input "0" at bounding box center [1121, 317] width 297 height 34
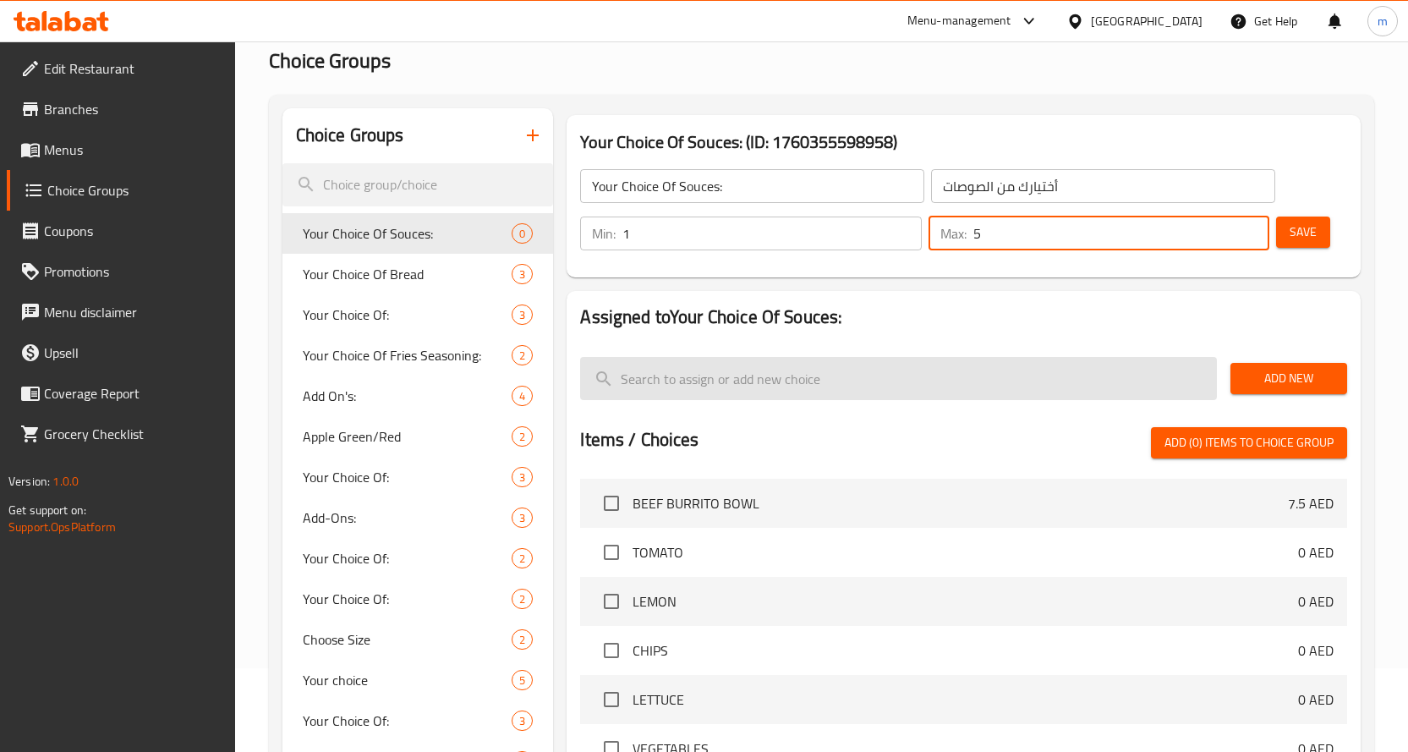
scroll to position [85, 0]
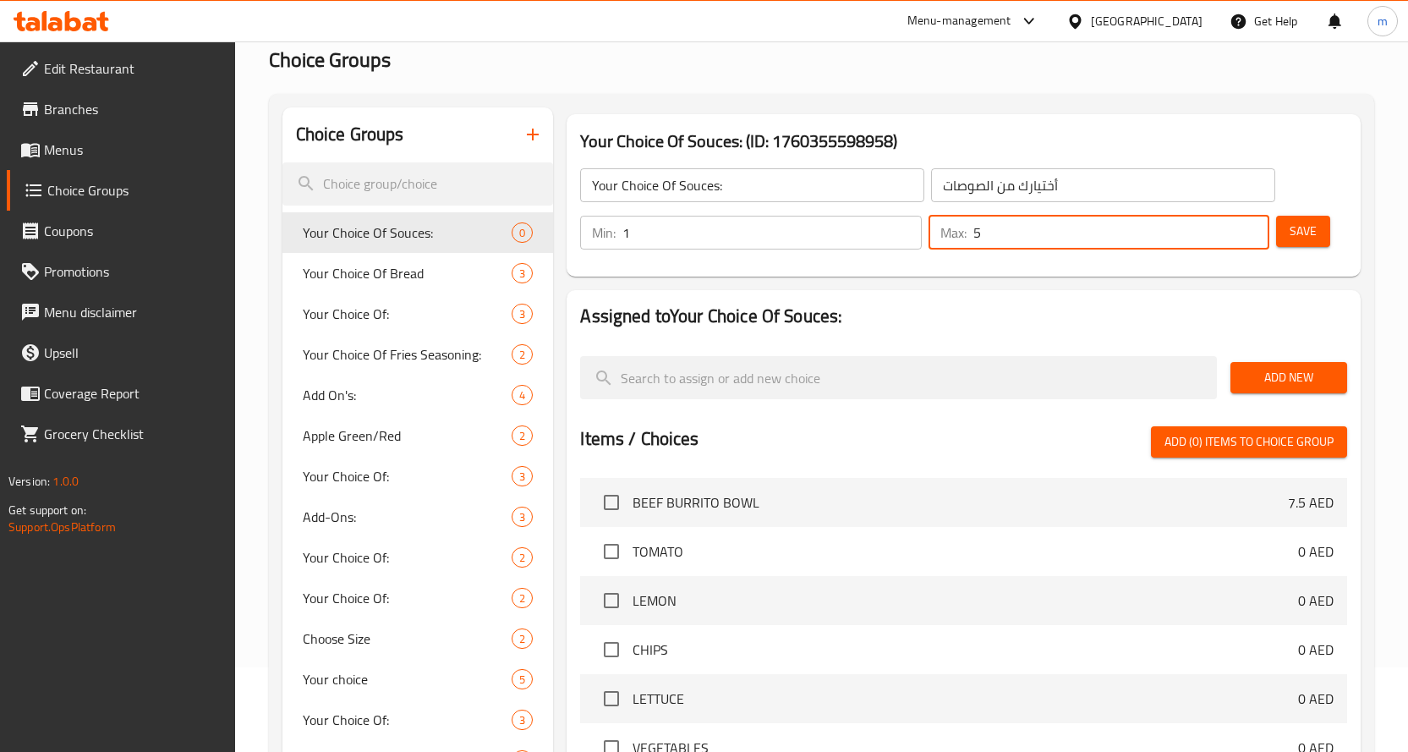
type input "5"
click at [1311, 239] on span "Save" at bounding box center [1303, 231] width 27 height 21
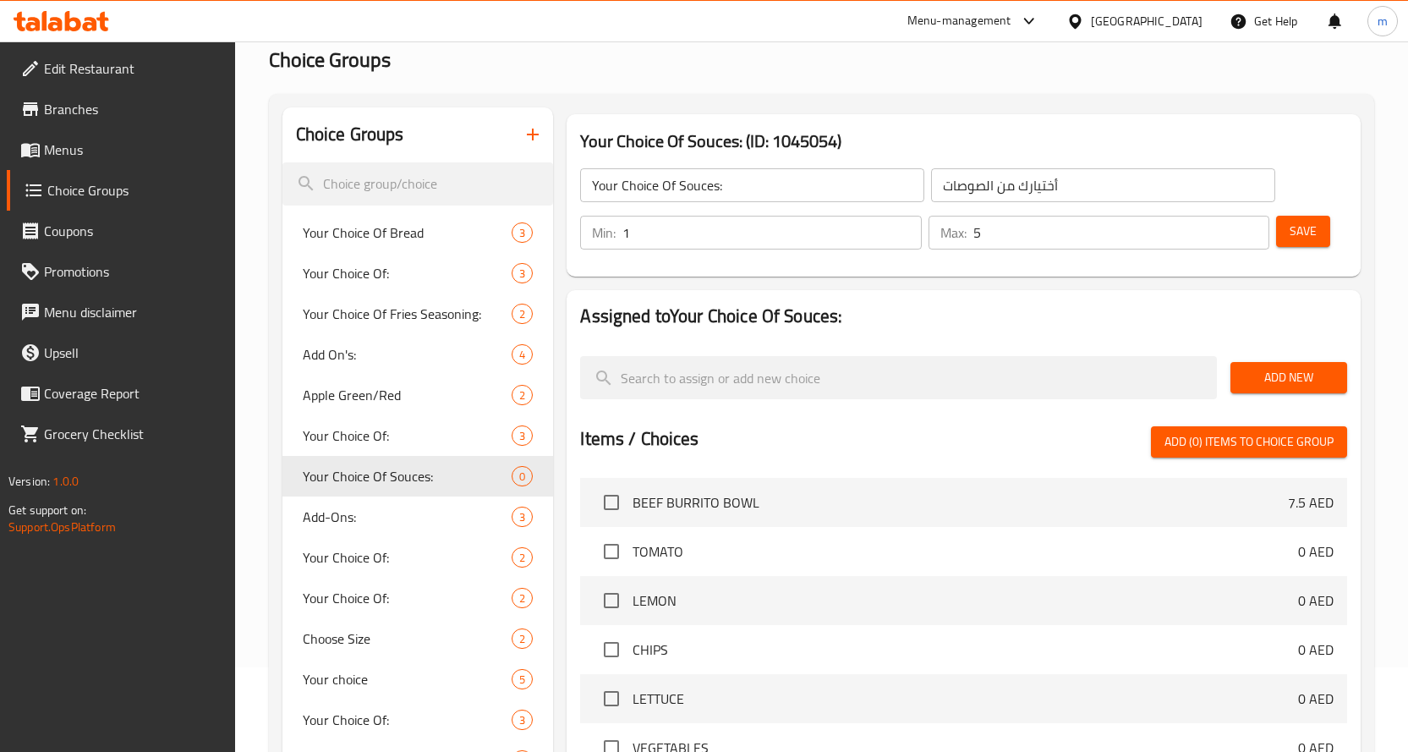
click at [1284, 375] on span "Add New" at bounding box center [1289, 377] width 90 height 21
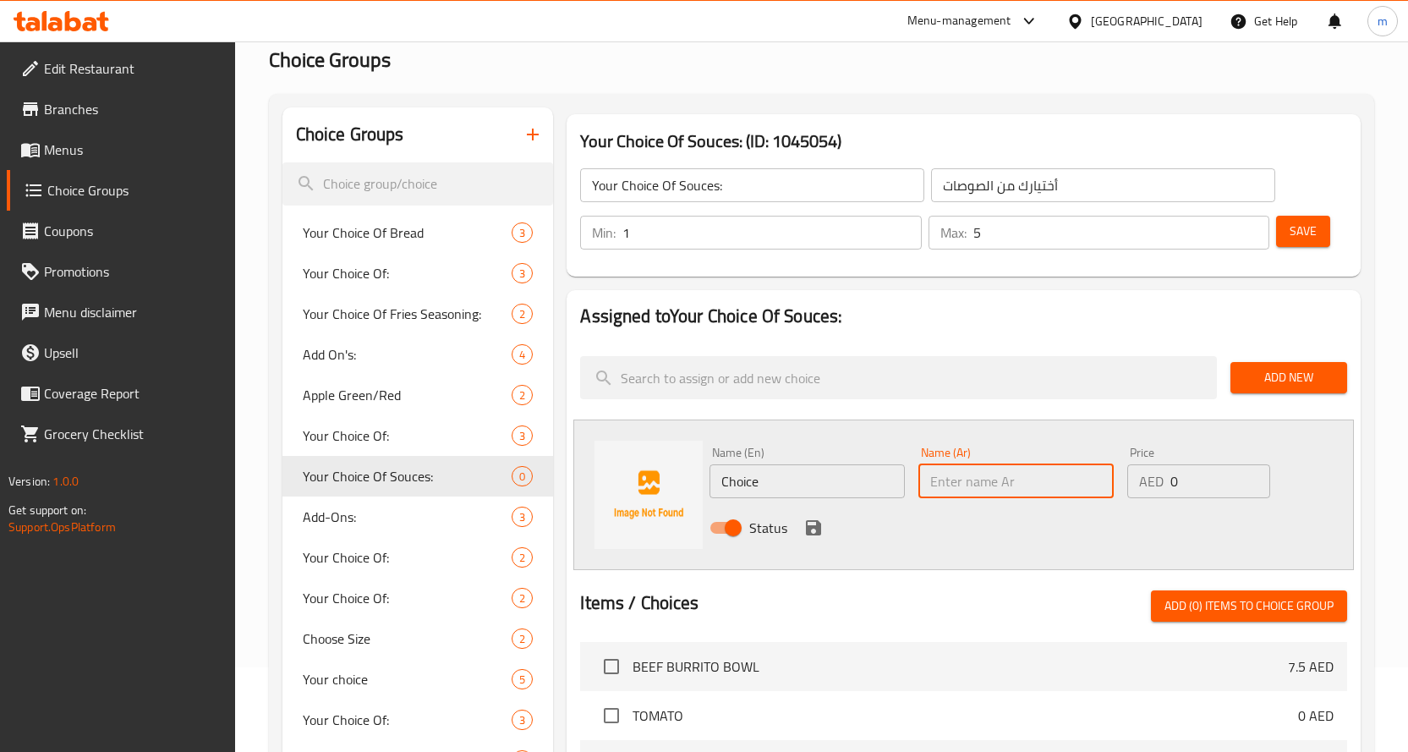
click at [963, 488] on input "text" at bounding box center [1015, 481] width 195 height 34
click at [874, 489] on input "Choice" at bounding box center [807, 481] width 195 height 34
paste input "ILANTRO SOUR CREAM"
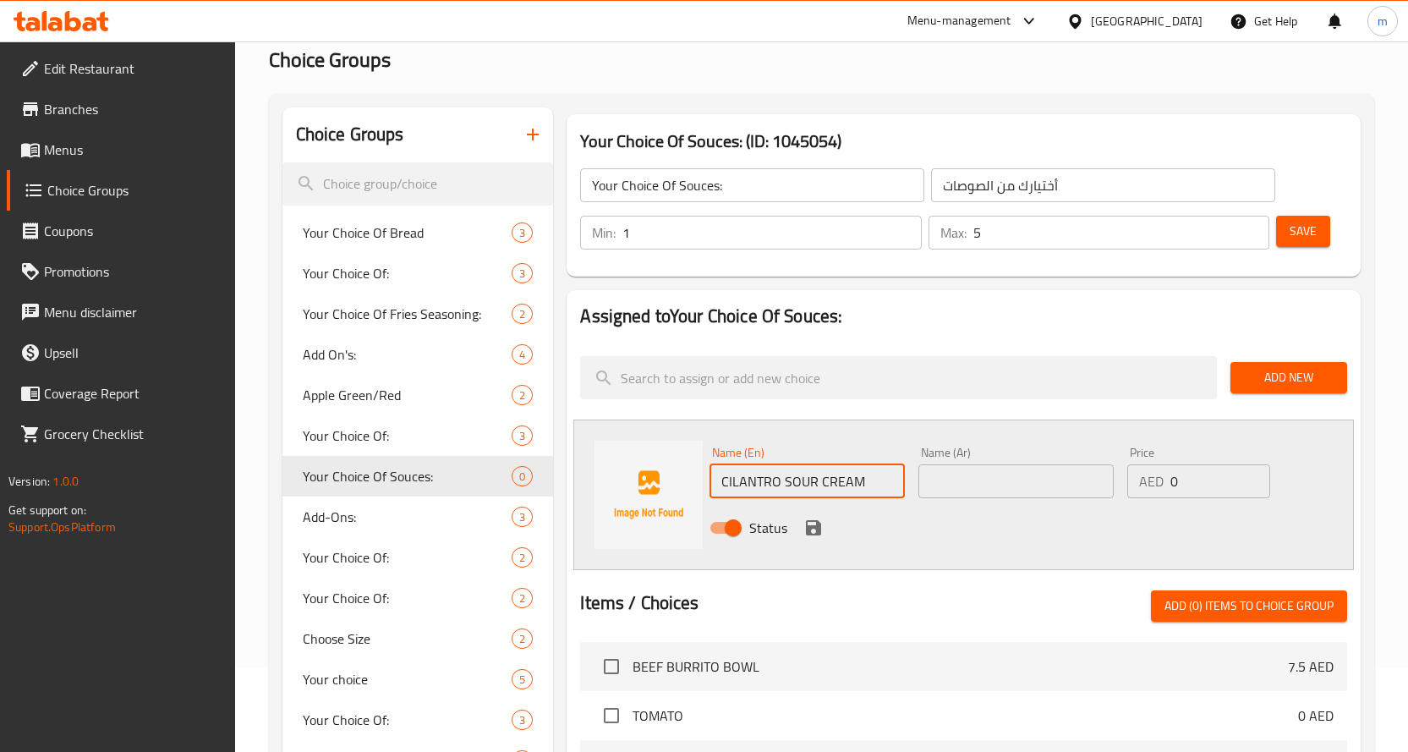
type input "CILANTRO SOUR CREAM"
click at [1000, 482] on input "text" at bounding box center [1015, 481] width 195 height 34
paste input "كريمة حامضة بالكزبرة"
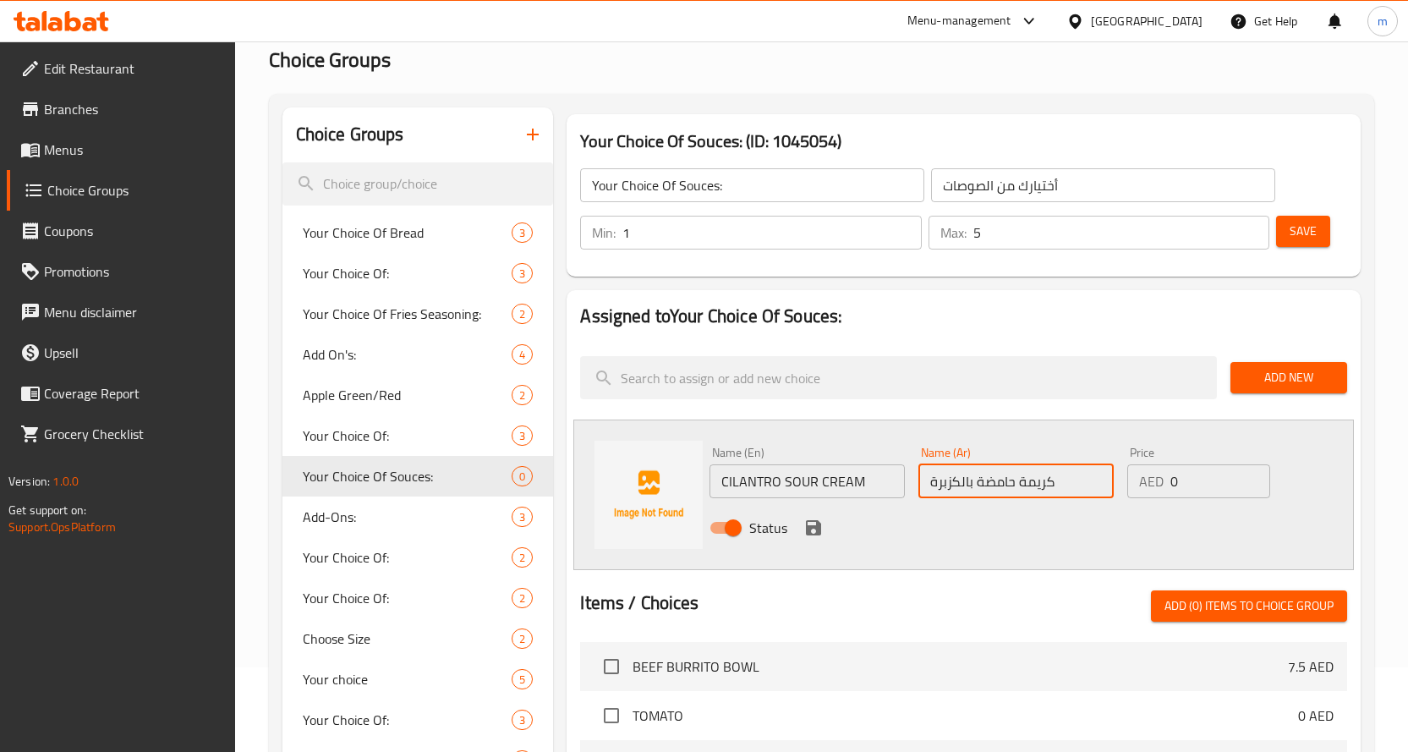
type input "كريمة حامضة بالكزبرة"
click at [947, 597] on div "Items / Choices Add (0) items to choice group" at bounding box center [963, 605] width 767 height 31
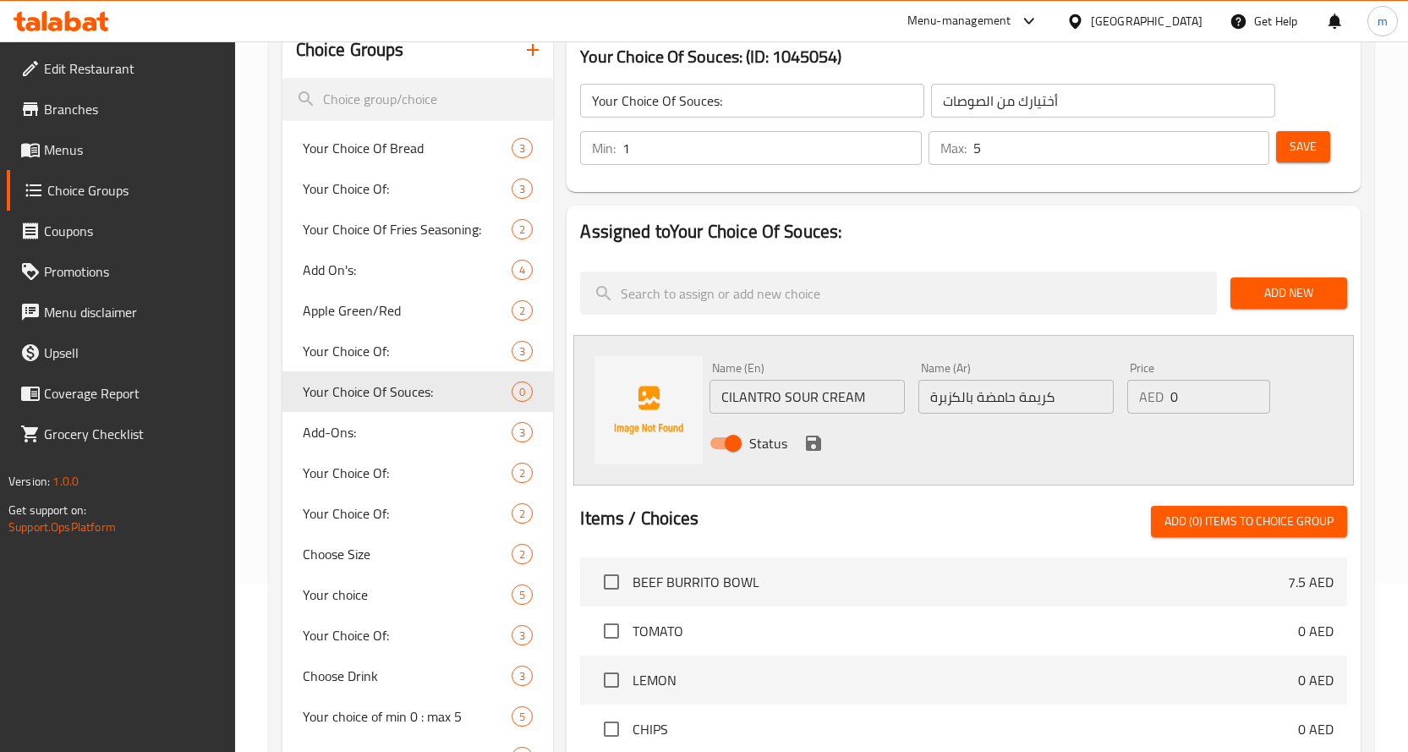
scroll to position [254, 0]
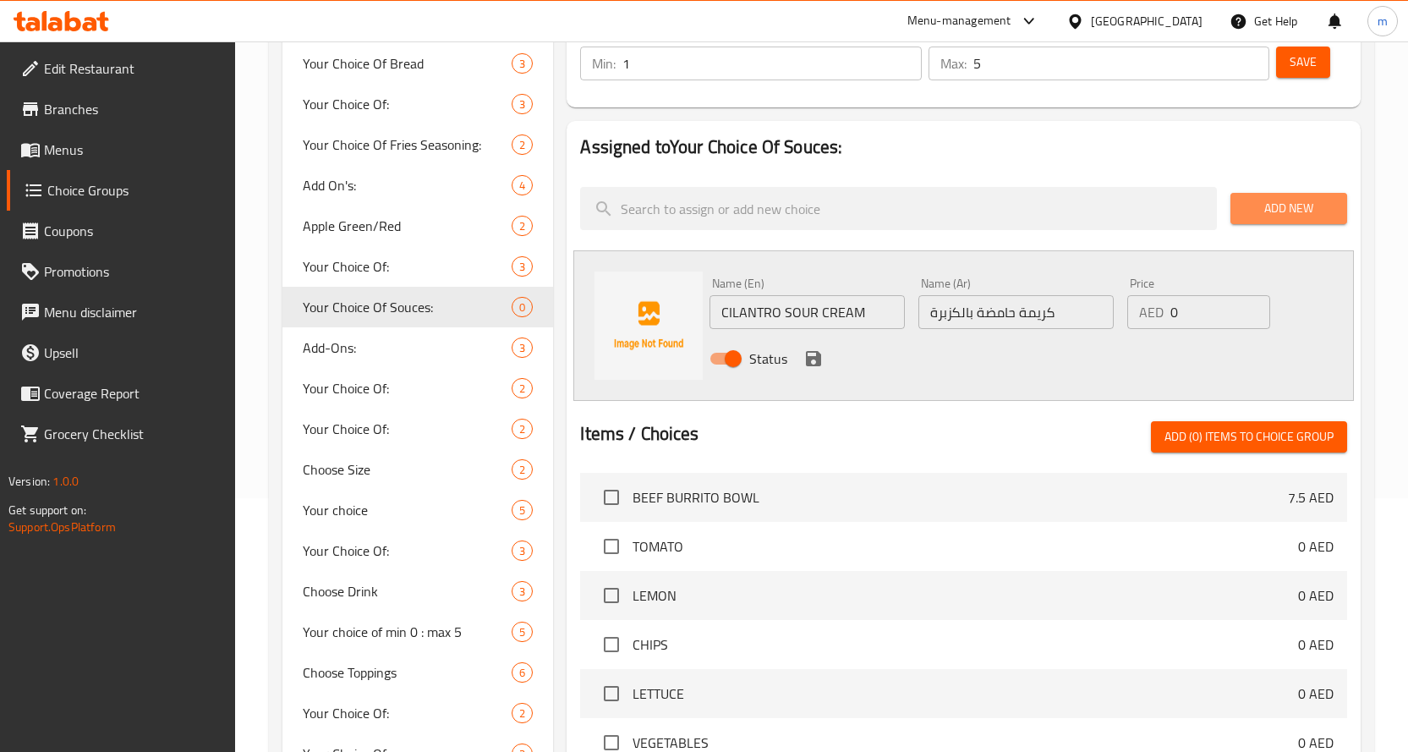
click at [1317, 218] on span "Add New" at bounding box center [1289, 208] width 90 height 21
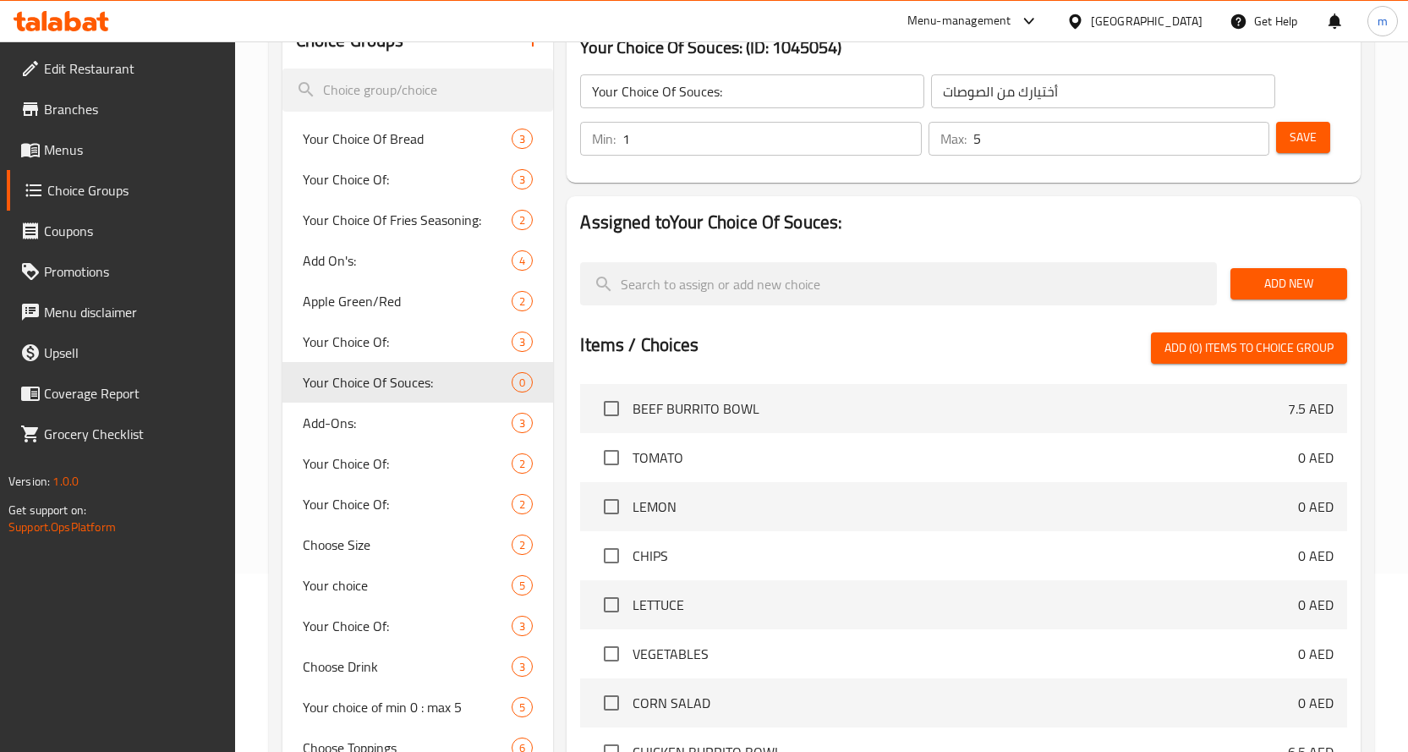
scroll to position [169, 0]
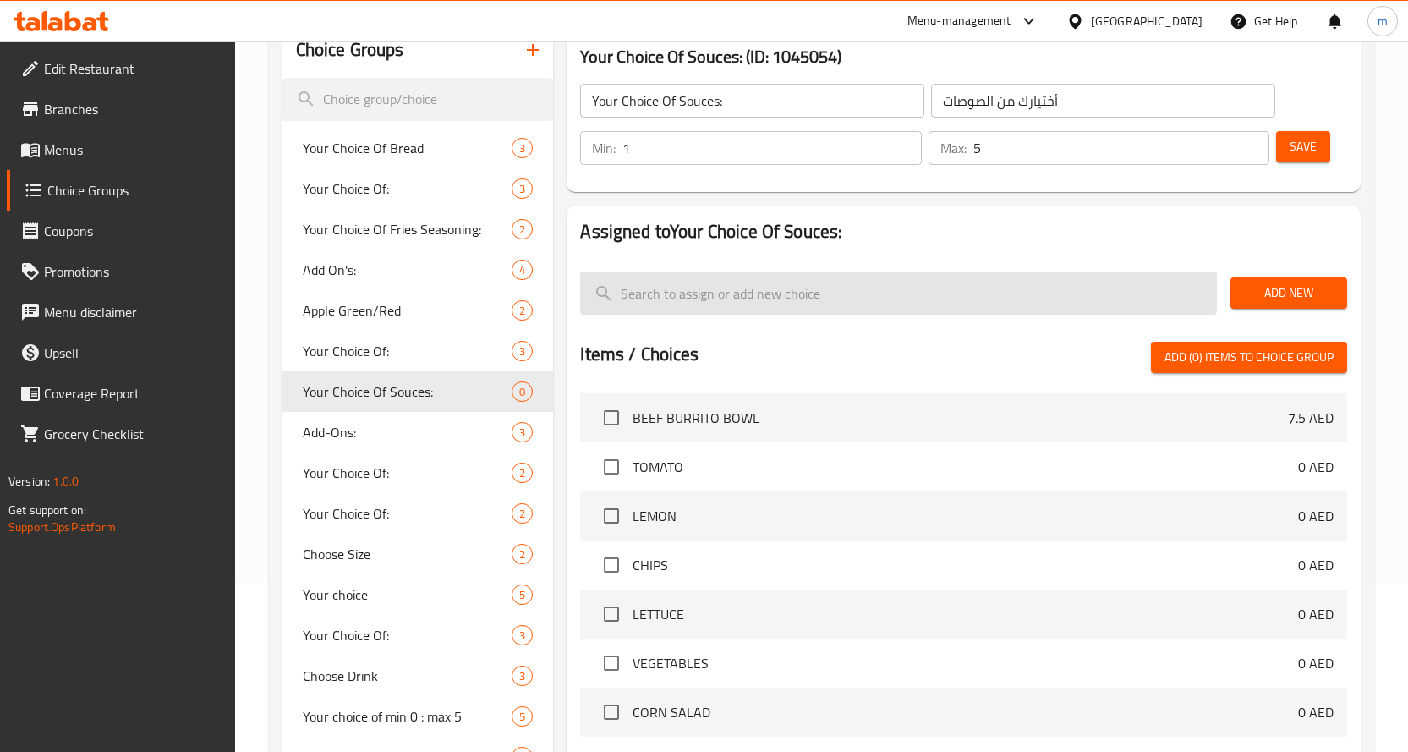
click at [989, 281] on input "search" at bounding box center [898, 292] width 637 height 43
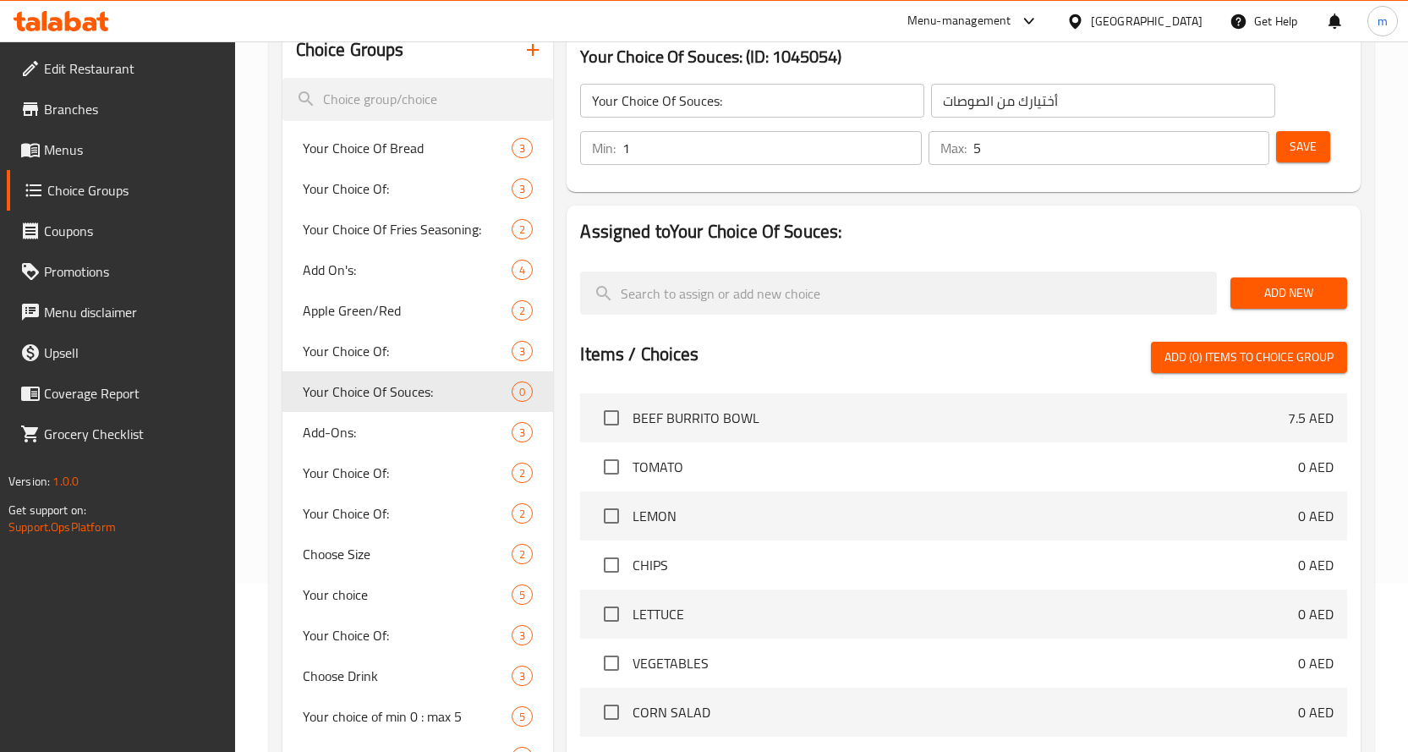
scroll to position [85, 0]
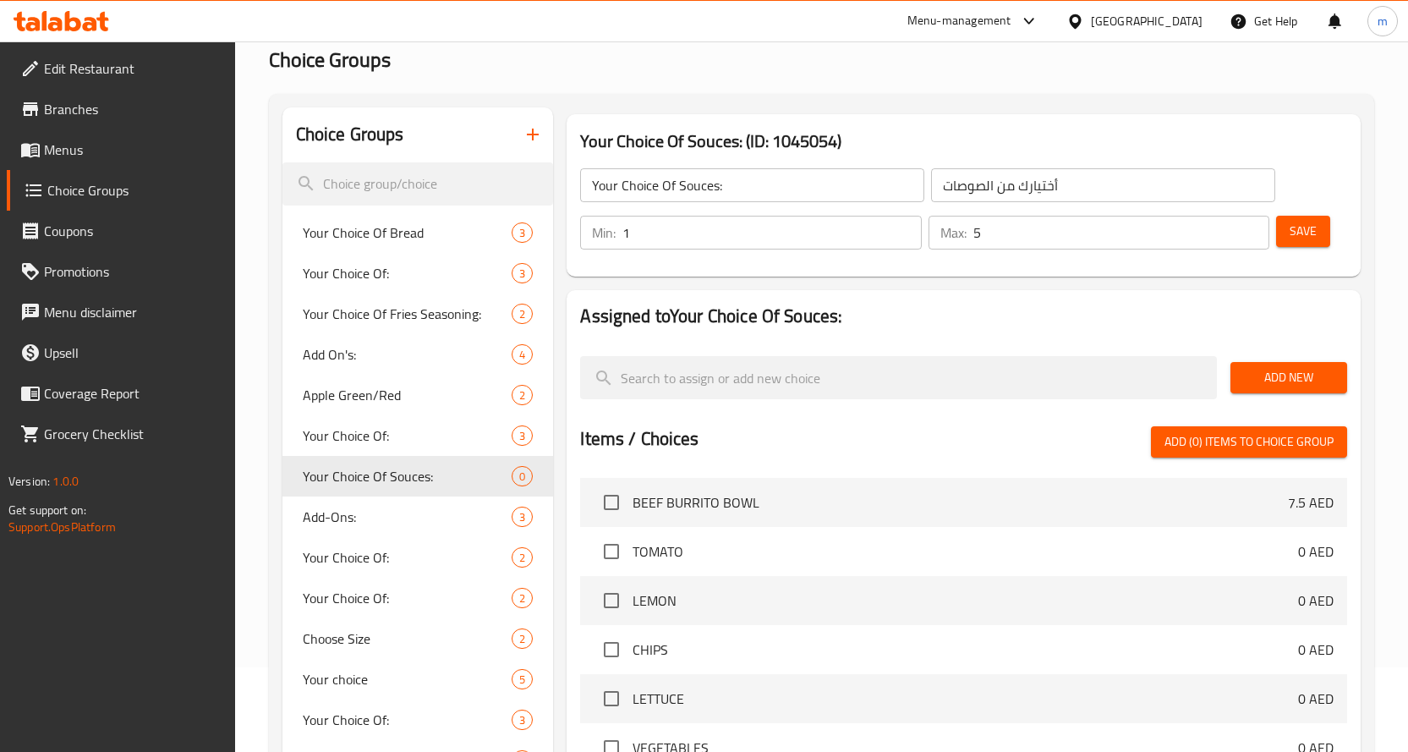
click at [1289, 370] on span "Add New" at bounding box center [1289, 377] width 90 height 21
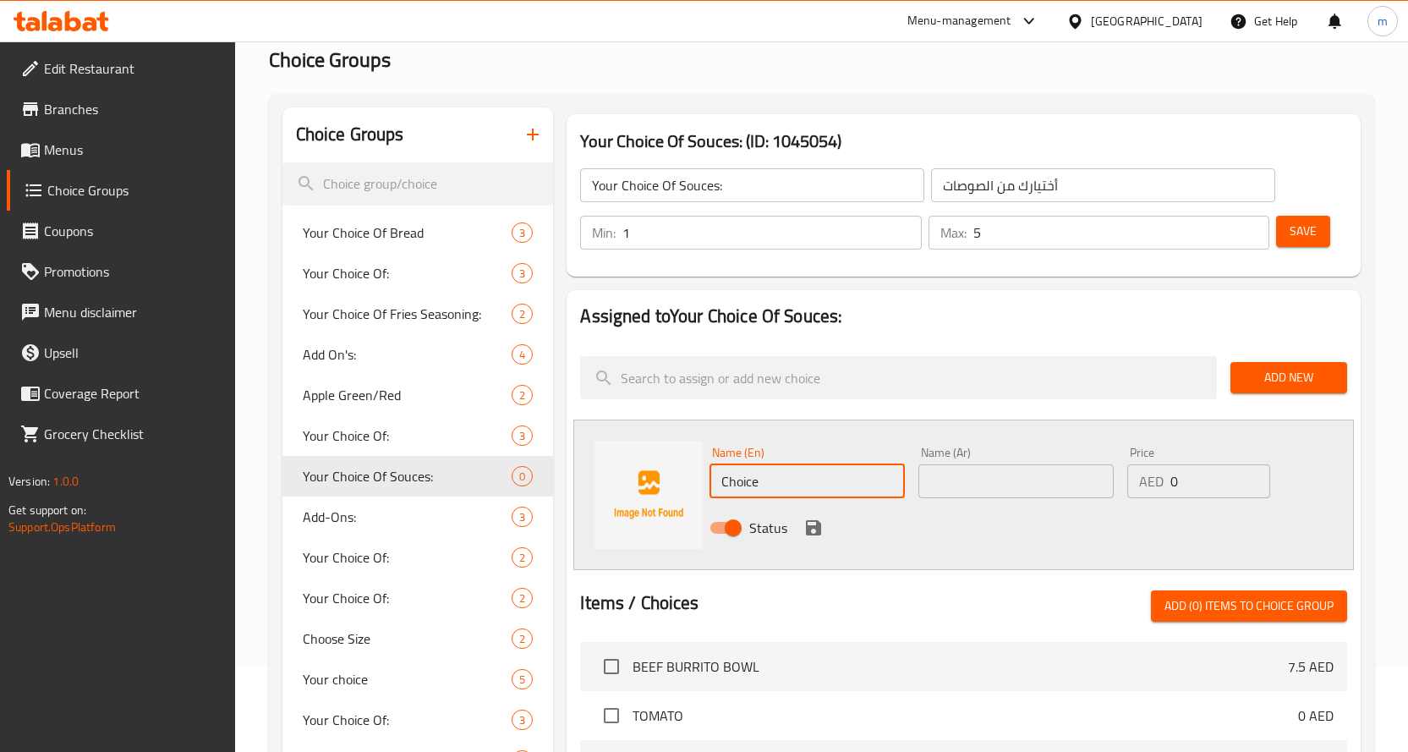
click at [813, 474] on input "Choice" at bounding box center [807, 481] width 195 height 34
click at [990, 496] on input "text" at bounding box center [1015, 481] width 195 height 34
paste input "كريمة حامضة بالكزبرة"
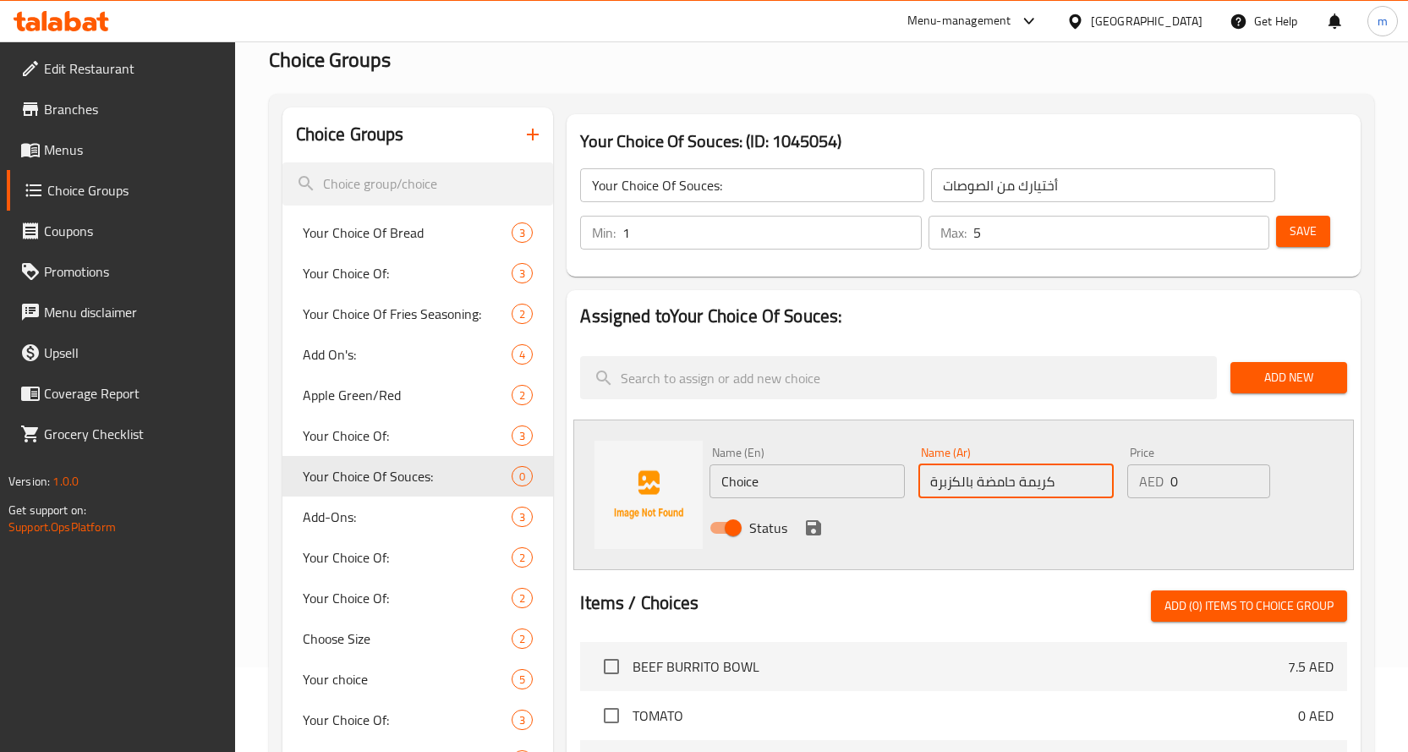
type input "كريمة حامضة بالكزبرة"
click at [836, 476] on input "Choice" at bounding box center [807, 481] width 195 height 34
click at [829, 485] on input "Choice" at bounding box center [807, 481] width 195 height 34
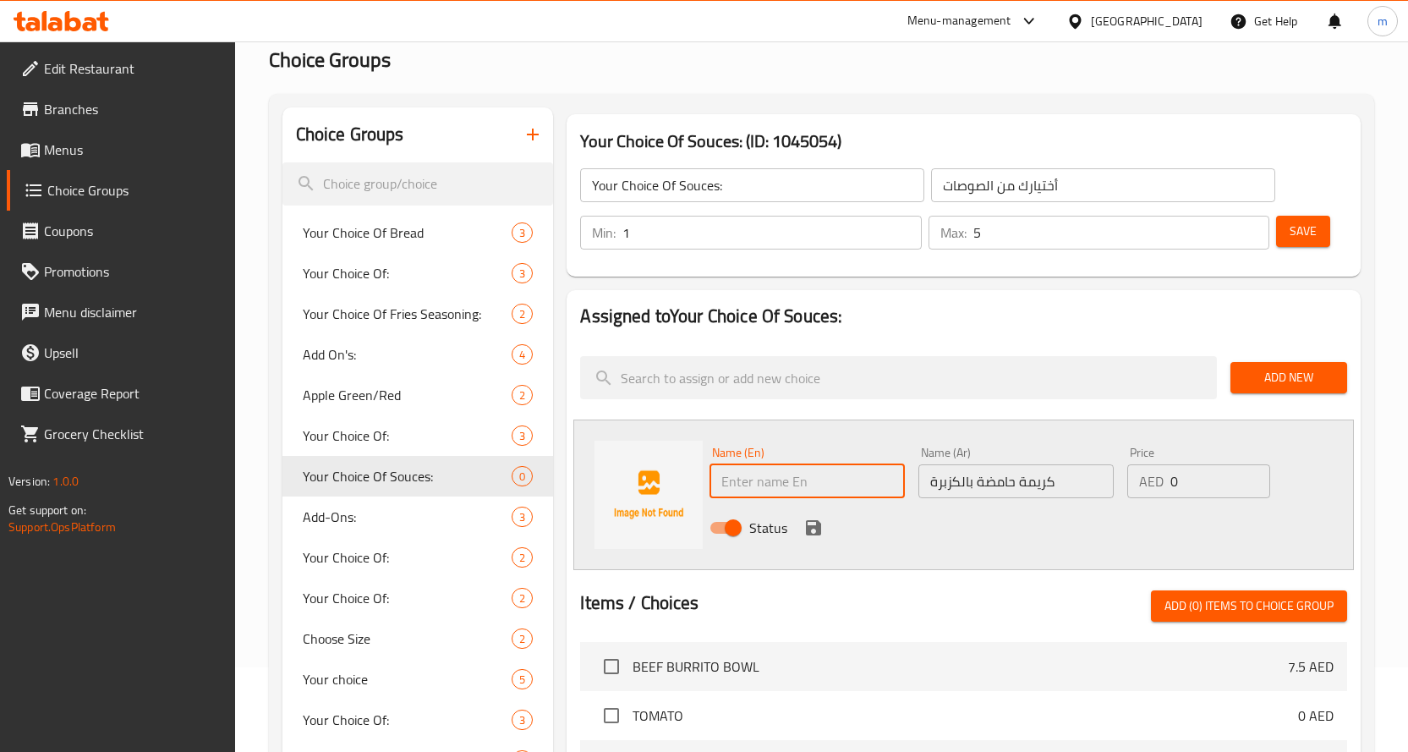
click at [829, 485] on input "text" at bounding box center [807, 481] width 195 height 34
type input "CILANTRO SOUR CREAM"
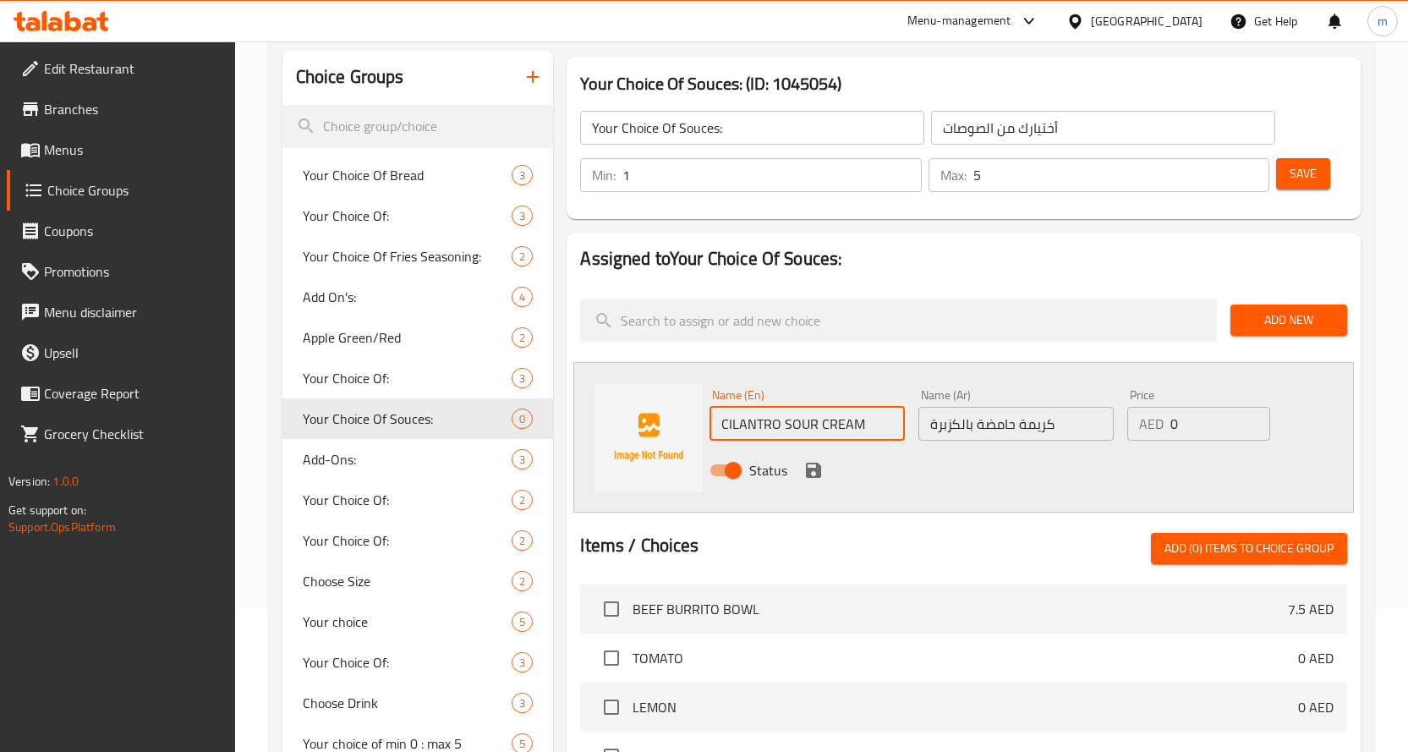
scroll to position [169, 0]
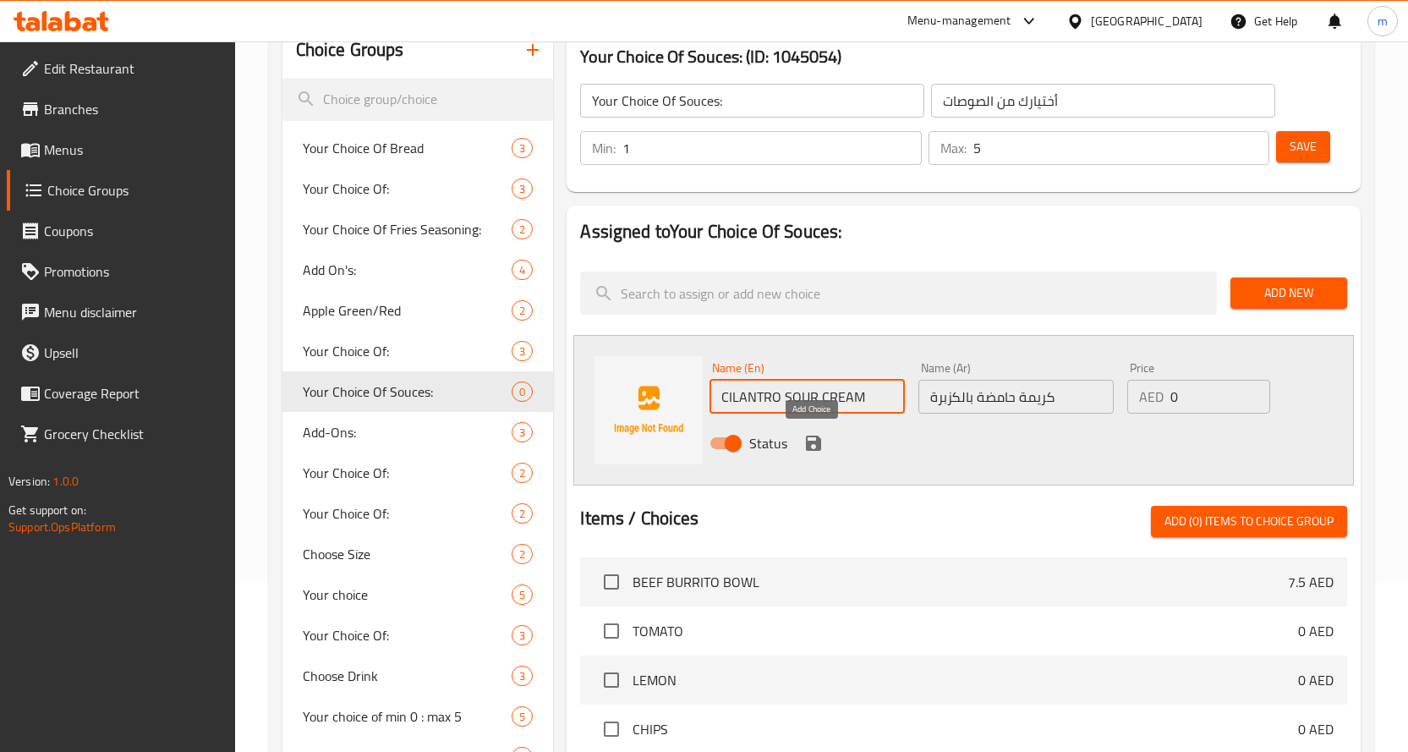
click at [813, 446] on icon "save" at bounding box center [813, 443] width 20 height 20
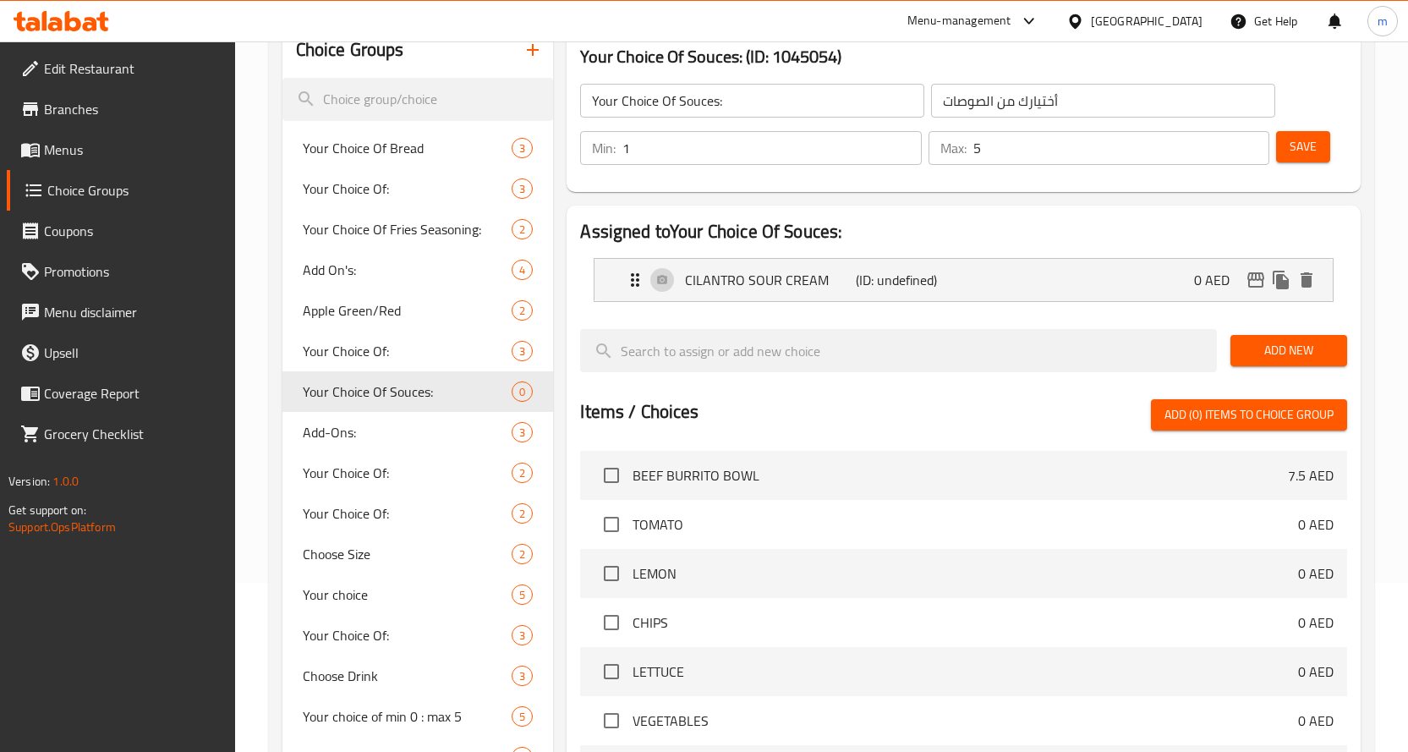
click at [1263, 350] on span "Add New" at bounding box center [1289, 350] width 90 height 21
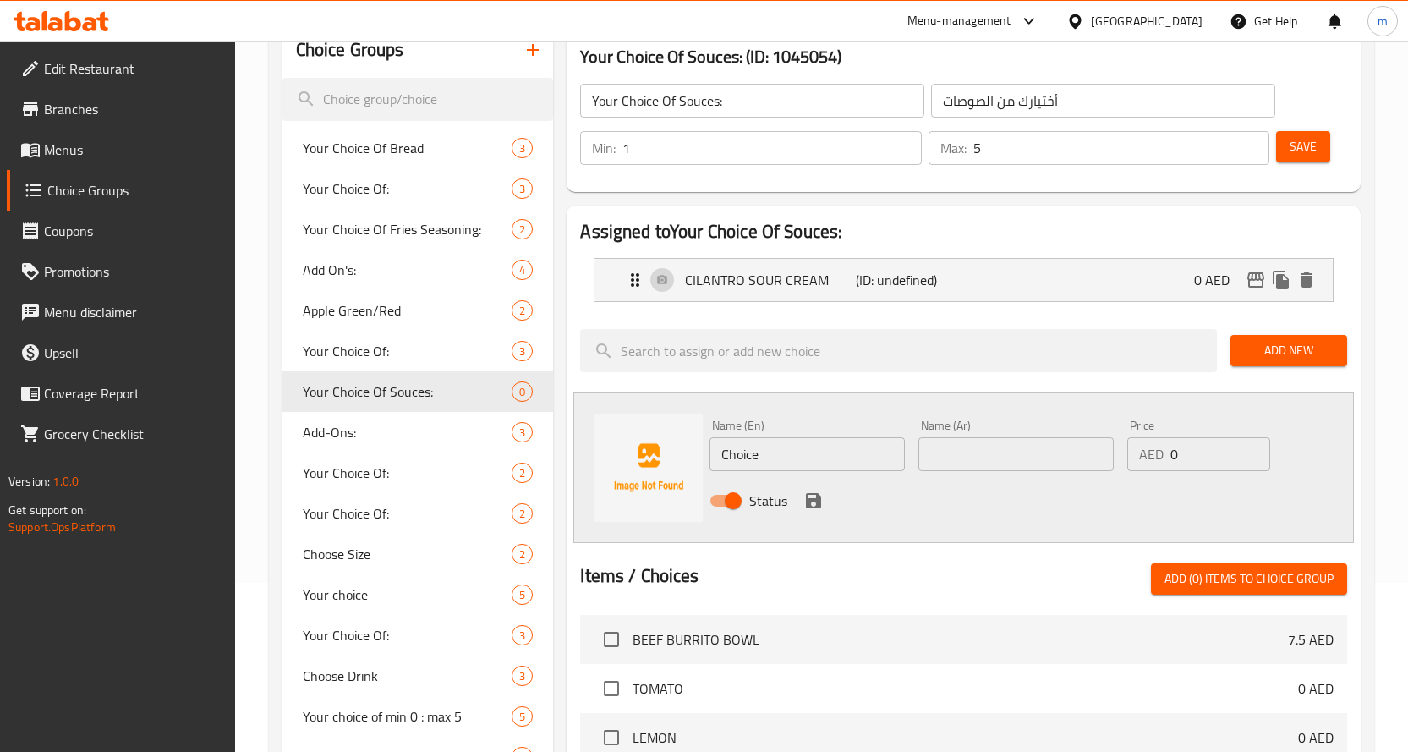
click at [861, 456] on input "Choice" at bounding box center [807, 454] width 195 height 34
paste input "SOUR CREAM"
type input "SOUR CREAM"
click at [1036, 472] on div "Name (Ar) Name (Ar)" at bounding box center [1016, 445] width 209 height 65
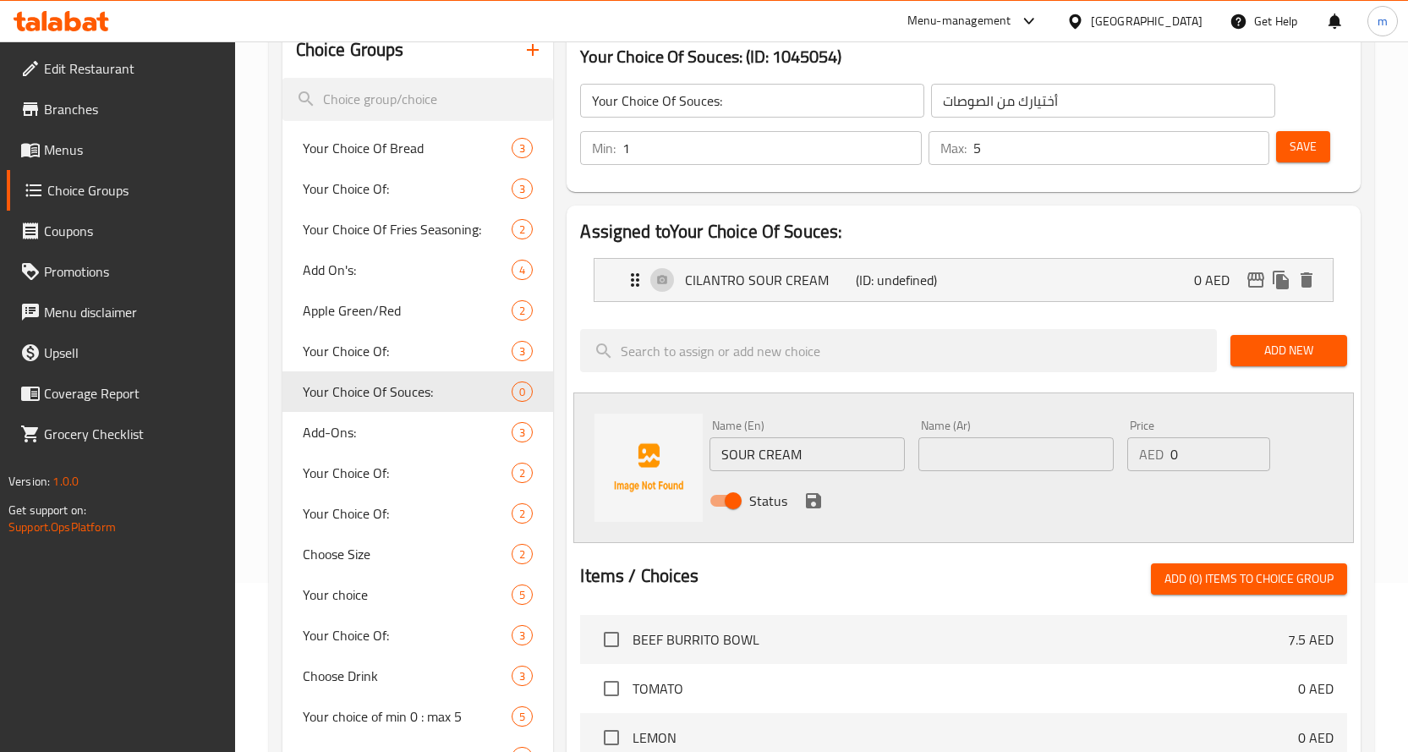
click at [1034, 455] on input "text" at bounding box center [1015, 454] width 195 height 34
paste input "الكريمة الحامضة"
type input "الكريمة الحامضة"
click at [808, 502] on icon "save" at bounding box center [813, 500] width 15 height 15
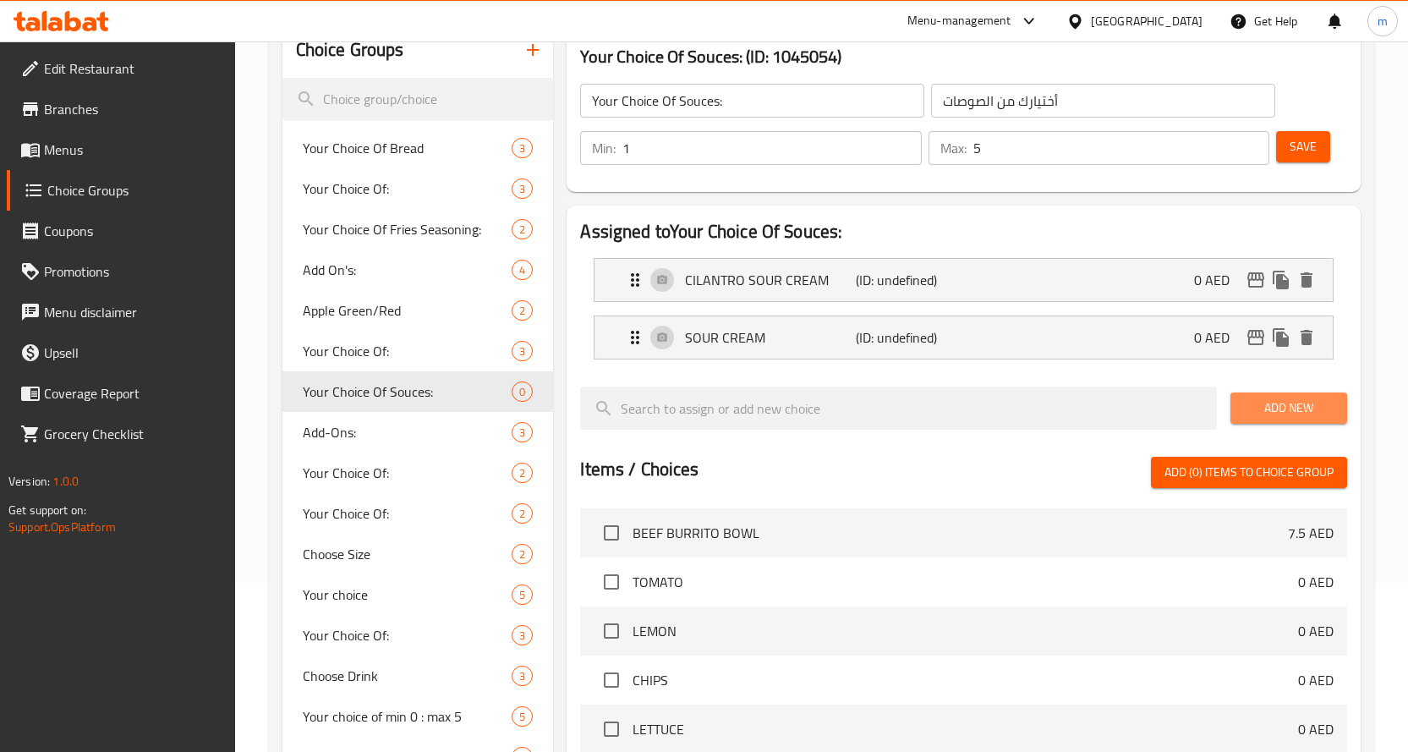
click at [1286, 408] on span "Add New" at bounding box center [1289, 407] width 90 height 21
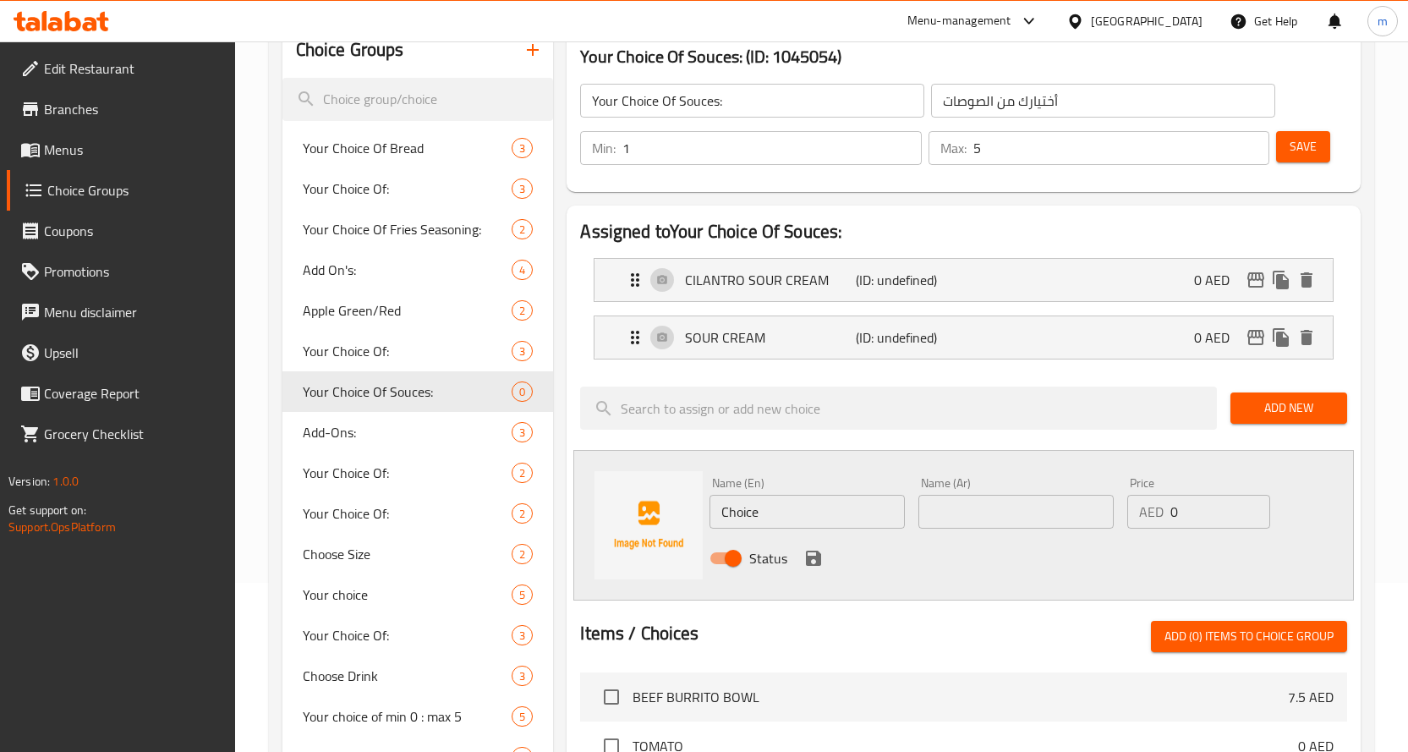
click at [863, 515] on input "Choice" at bounding box center [807, 512] width 195 height 34
paste input "HEESE SAUCE"
type input "CHEESE SAUCE"
click at [971, 514] on input "text" at bounding box center [1015, 512] width 195 height 34
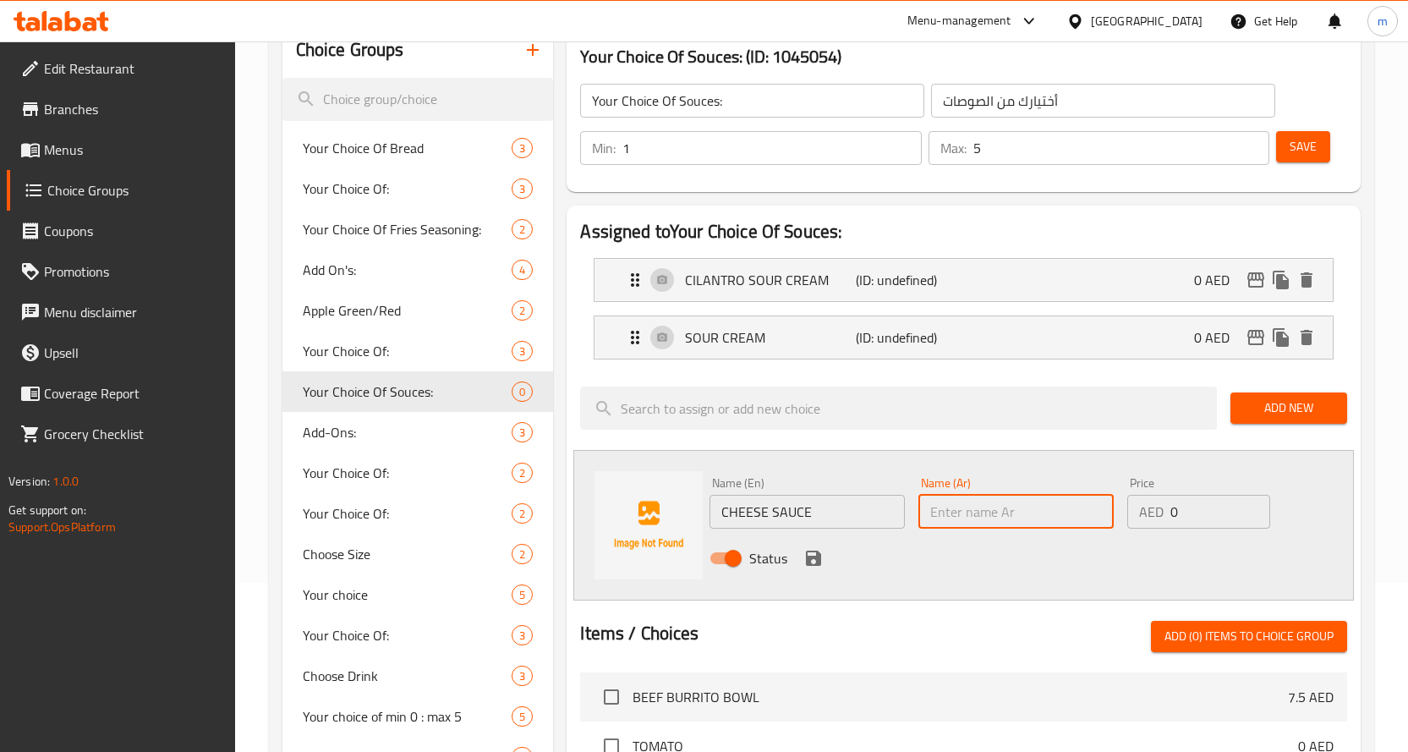
paste input "صلصة الجبن"
type input "صلصة الجبن"
click at [1224, 501] on input "0" at bounding box center [1220, 512] width 100 height 34
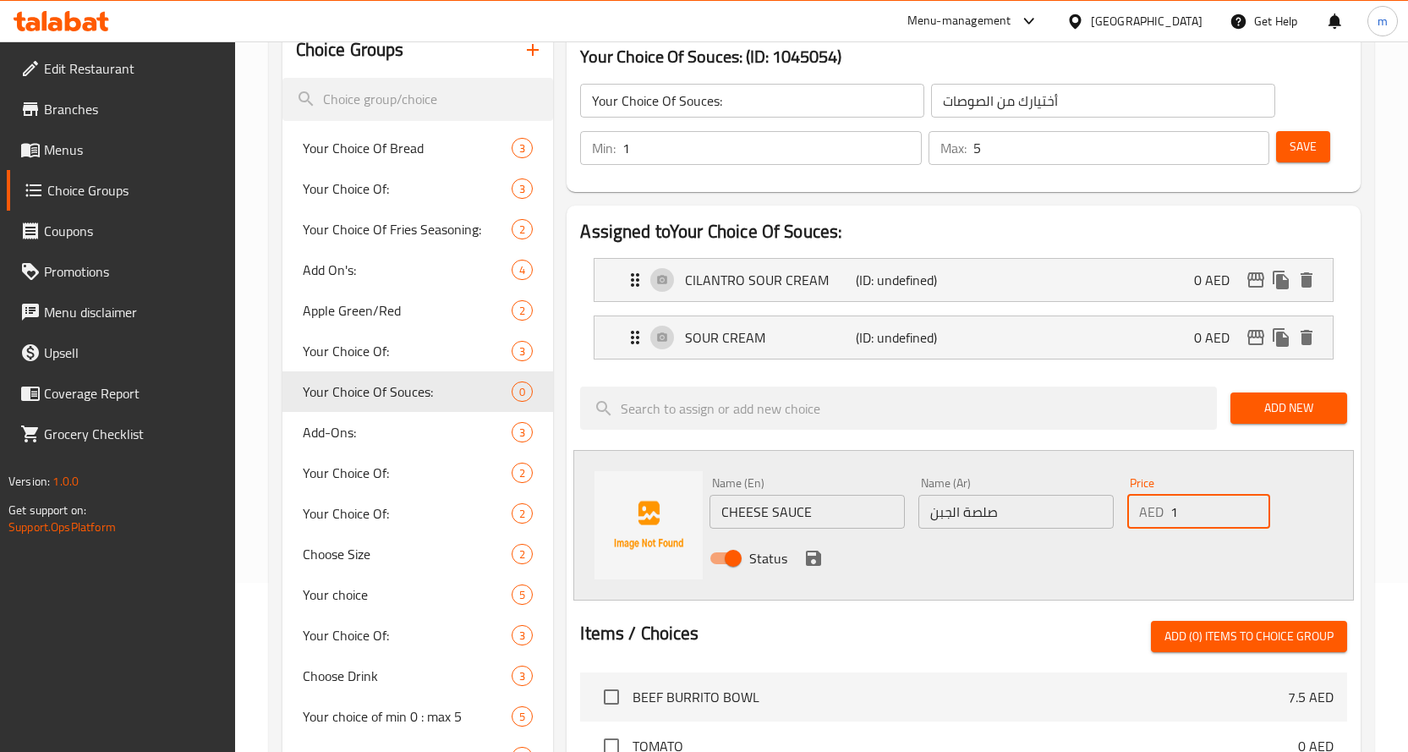
type input "1"
click at [1250, 504] on input "1" at bounding box center [1220, 512] width 100 height 34
click at [1187, 441] on div "Assigned to Your Choice Of Souces: CILANTRO SOUR CREAM (ID: undefined) 0 AED Na…" at bounding box center [964, 668] width 794 height 924
click at [1281, 414] on span "Add New" at bounding box center [1289, 407] width 90 height 21
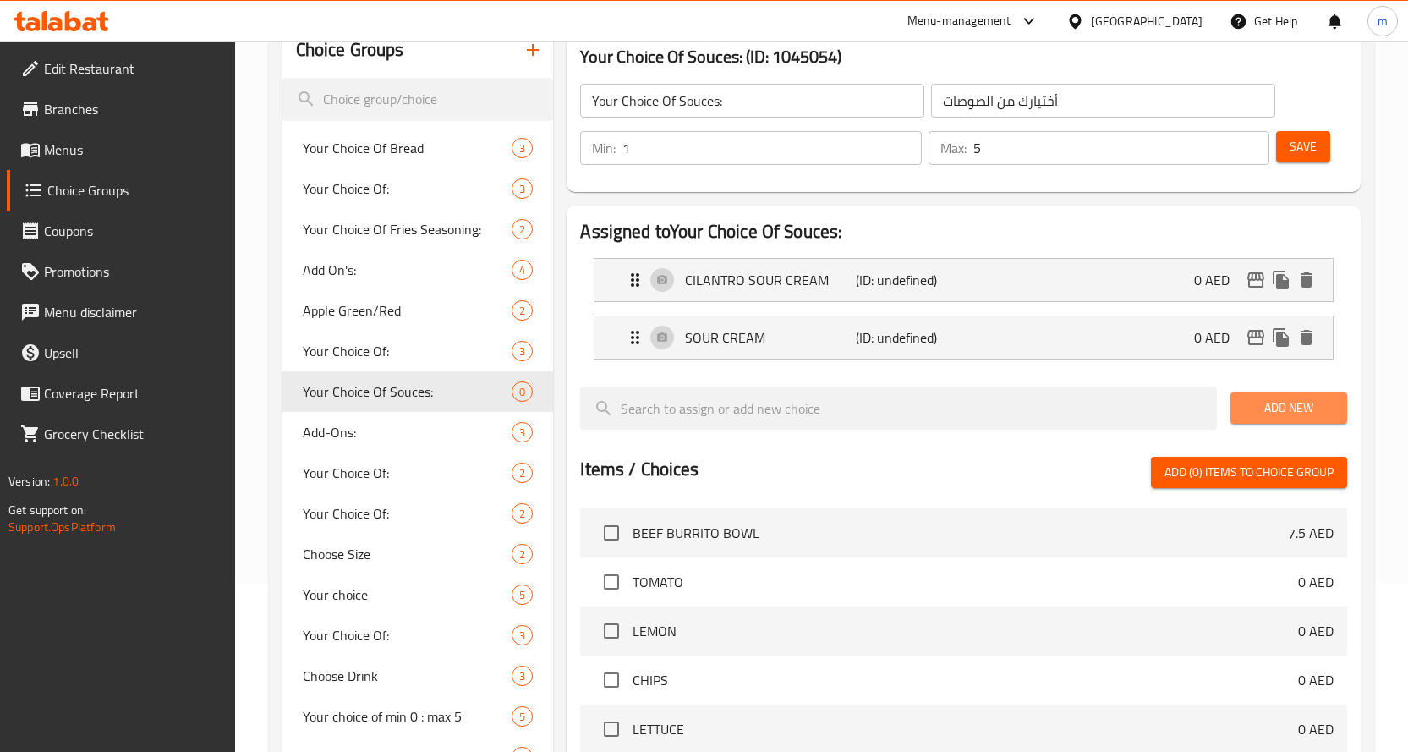
click at [1272, 408] on span "Add New" at bounding box center [1289, 407] width 90 height 21
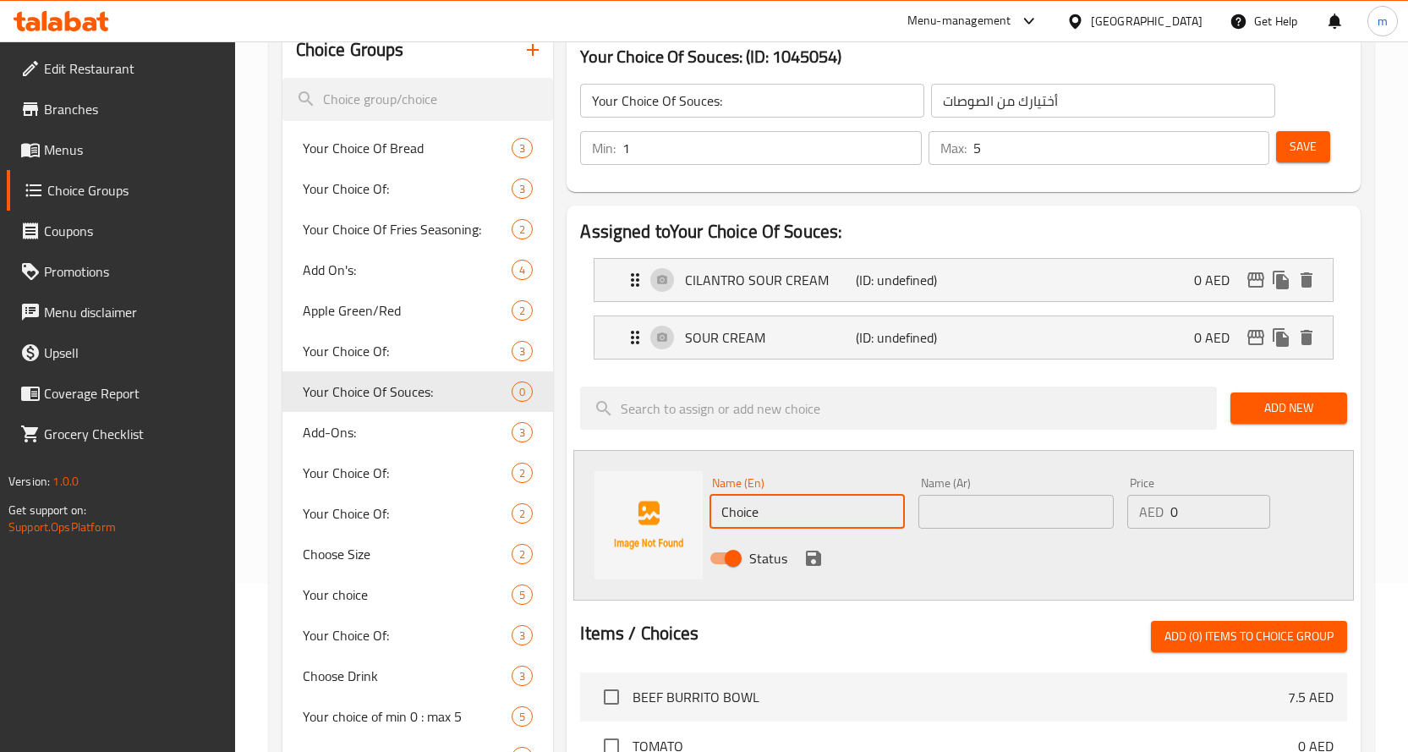
click at [855, 515] on input "Choice" at bounding box center [807, 512] width 195 height 34
click at [874, 512] on input "Choice" at bounding box center [807, 512] width 195 height 34
click at [874, 512] on input "text" at bounding box center [807, 512] width 195 height 34
type input "CHEESE SAUCE"
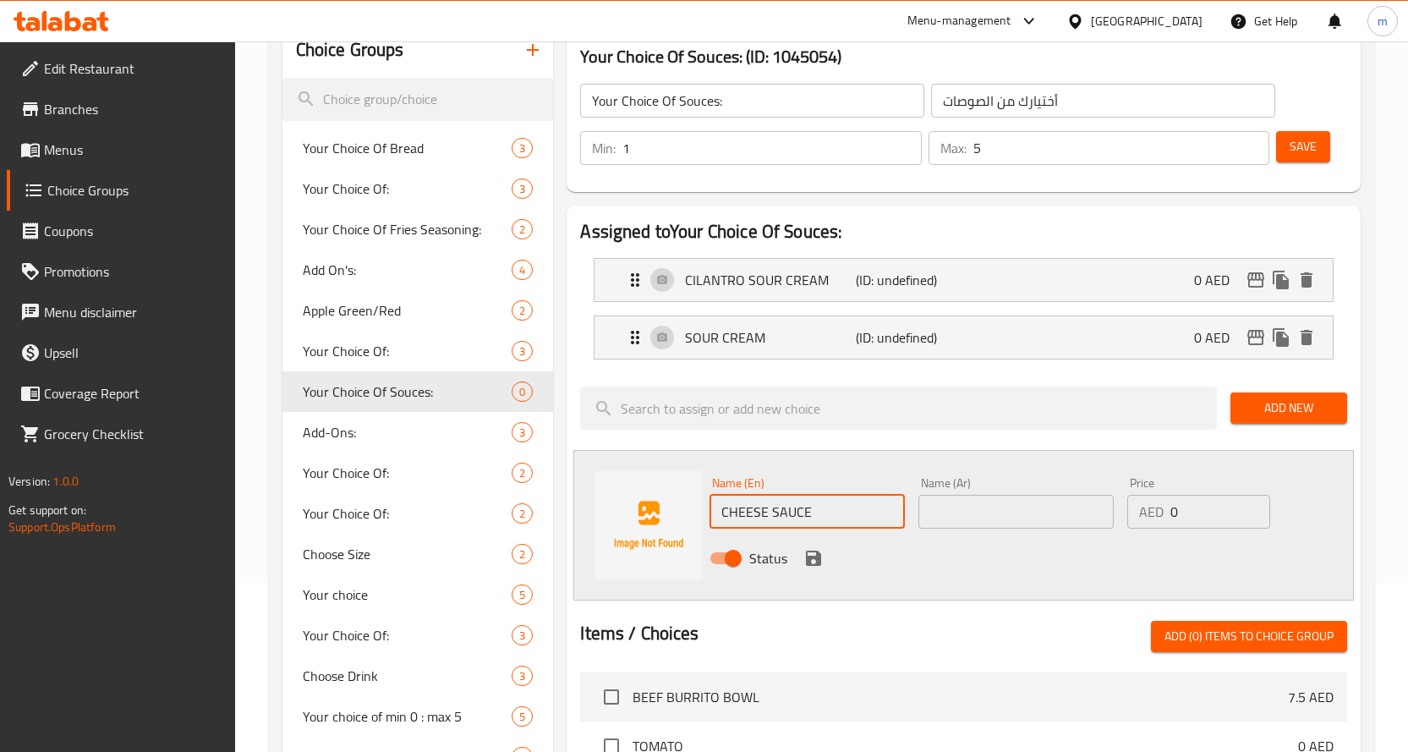
click at [988, 513] on input "text" at bounding box center [1015, 512] width 195 height 34
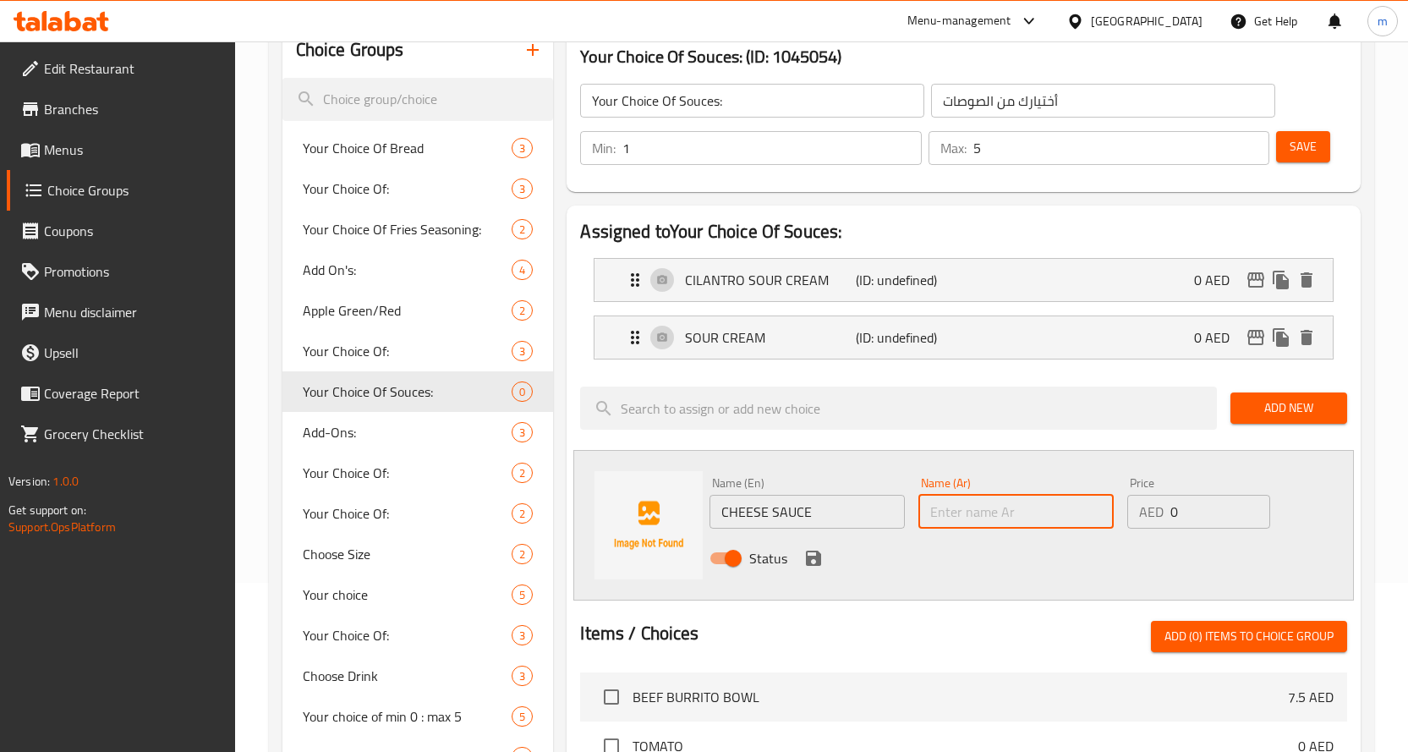
click at [988, 513] on input "text" at bounding box center [1015, 512] width 195 height 34
type input "صلصة الجبن"
click at [1173, 504] on input "0" at bounding box center [1220, 512] width 100 height 34
type input "1"
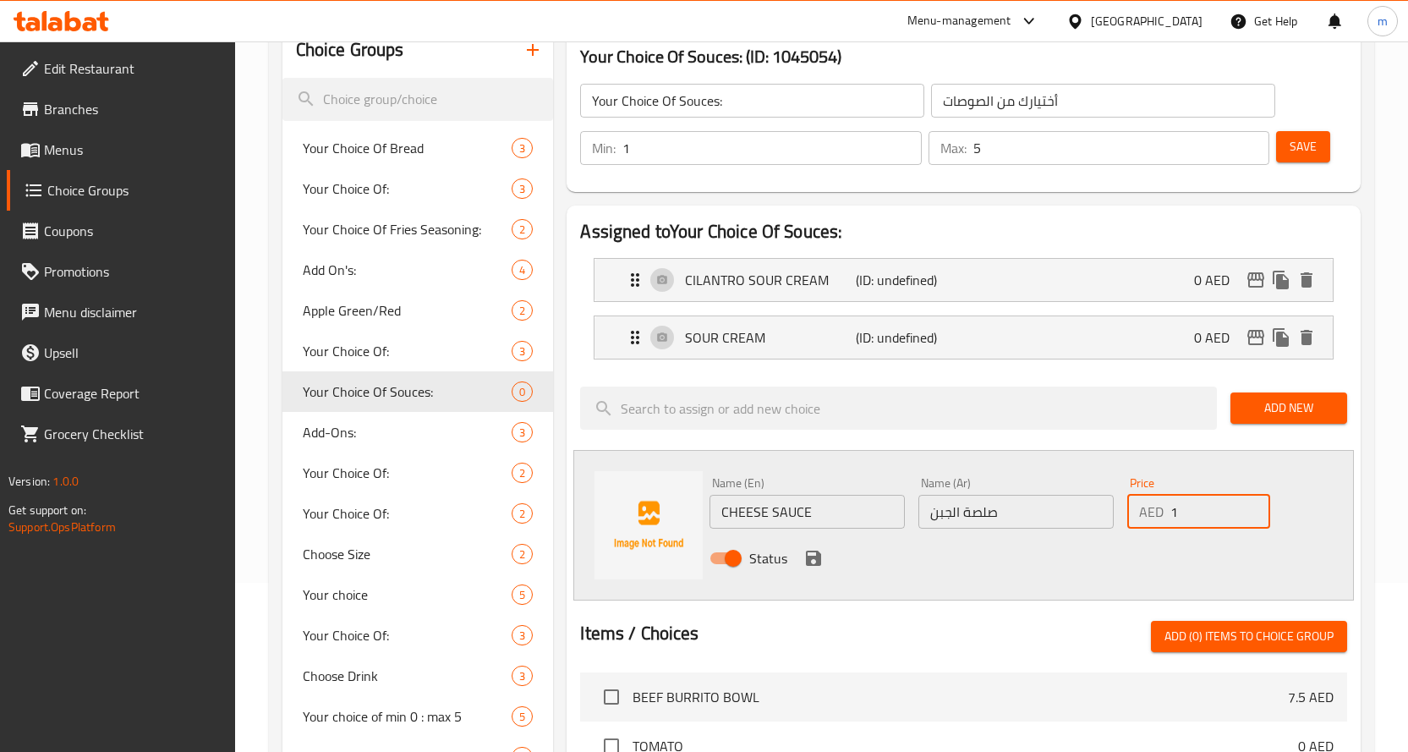
click at [1257, 504] on input "1" at bounding box center [1220, 512] width 100 height 34
click at [813, 555] on icon "save" at bounding box center [813, 558] width 20 height 20
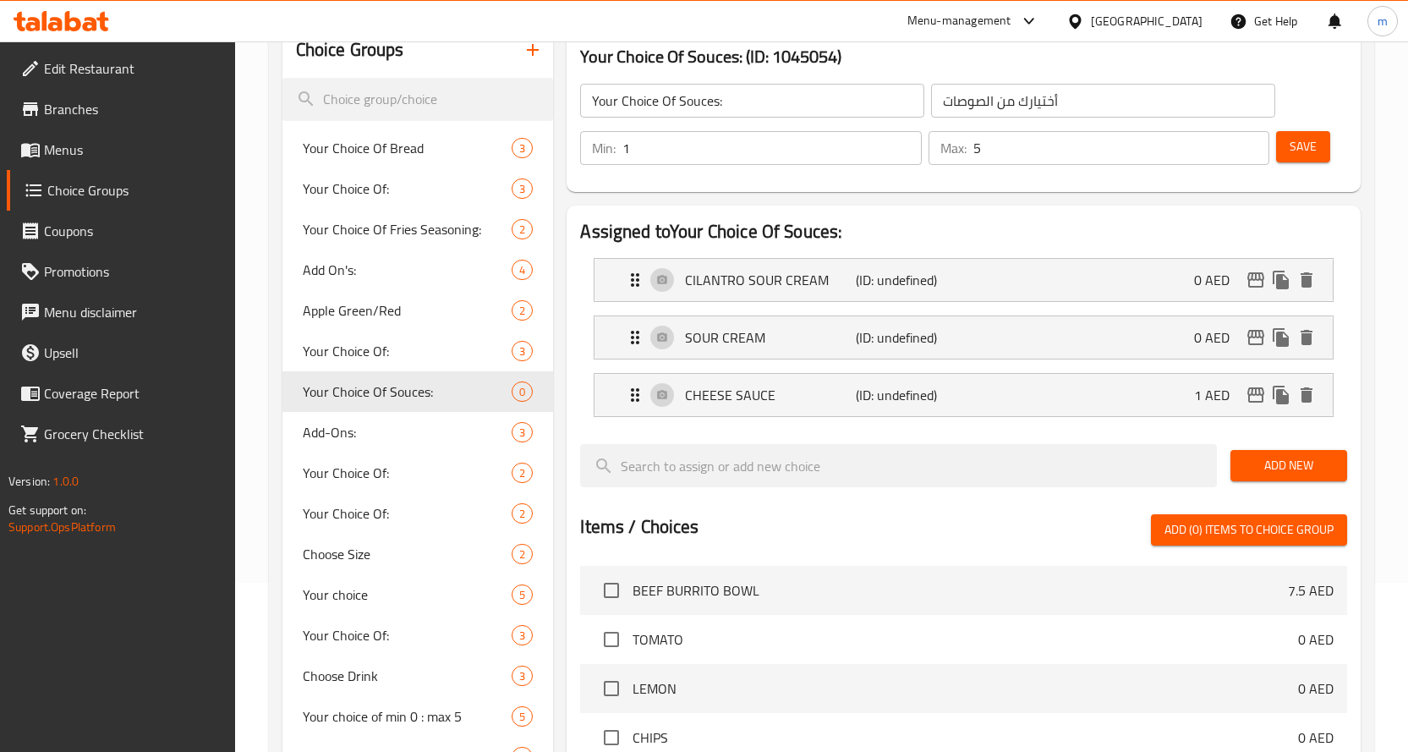
click at [1288, 463] on span "Add New" at bounding box center [1289, 465] width 90 height 21
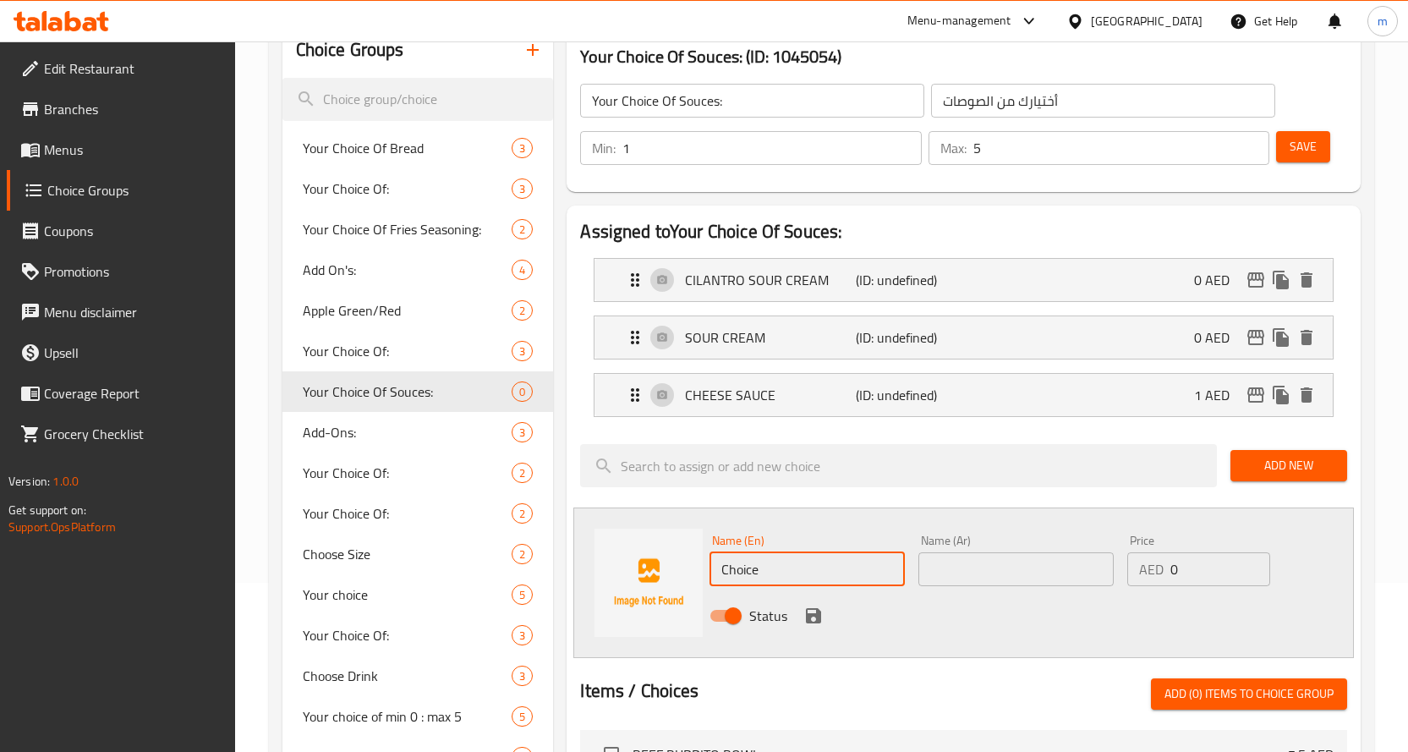
click at [782, 584] on input "Choice" at bounding box center [807, 569] width 195 height 34
click at [880, 556] on input "Choice" at bounding box center [807, 569] width 195 height 34
paste input "RED CHILI SAUCE"
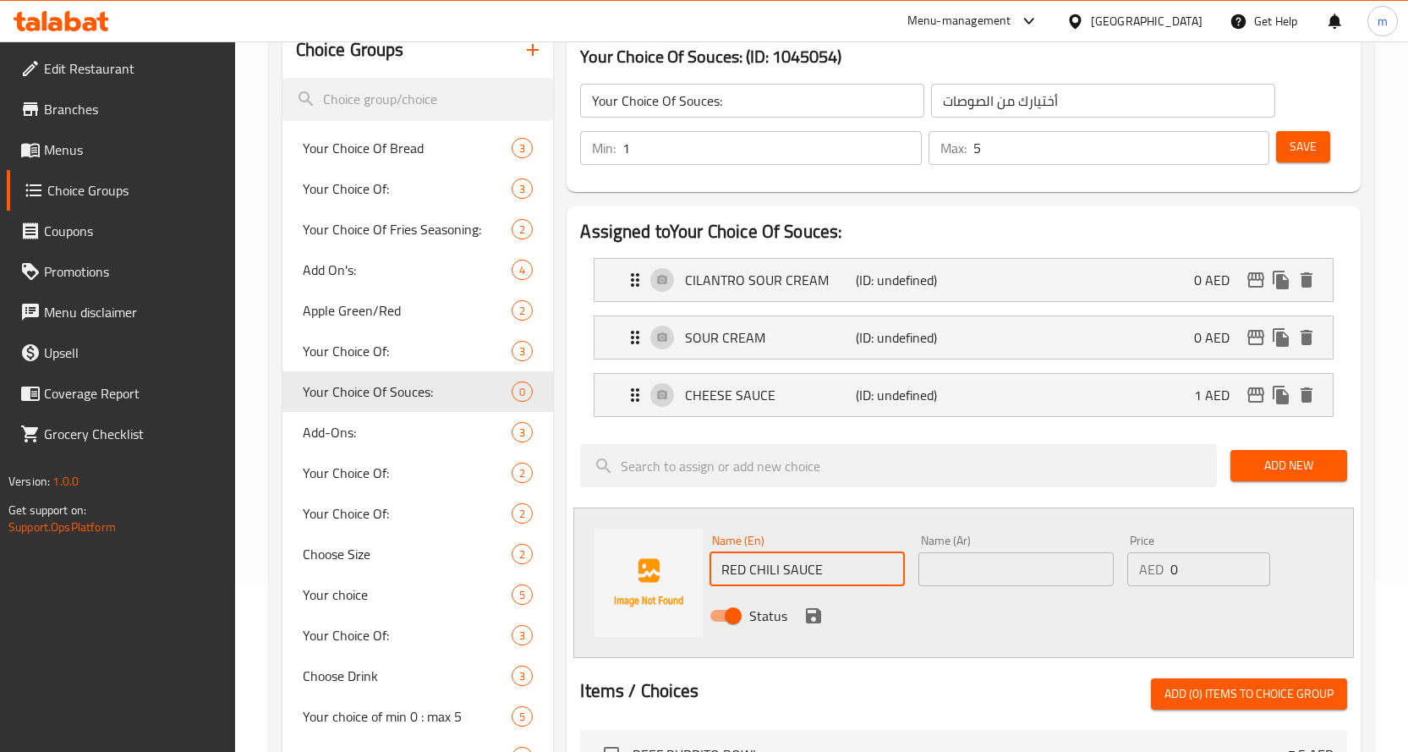
type input "RED CHILI SAUCE"
click at [1054, 567] on input "text" at bounding box center [1015, 569] width 195 height 34
paste input "صلصة الفلفل الأحمر"
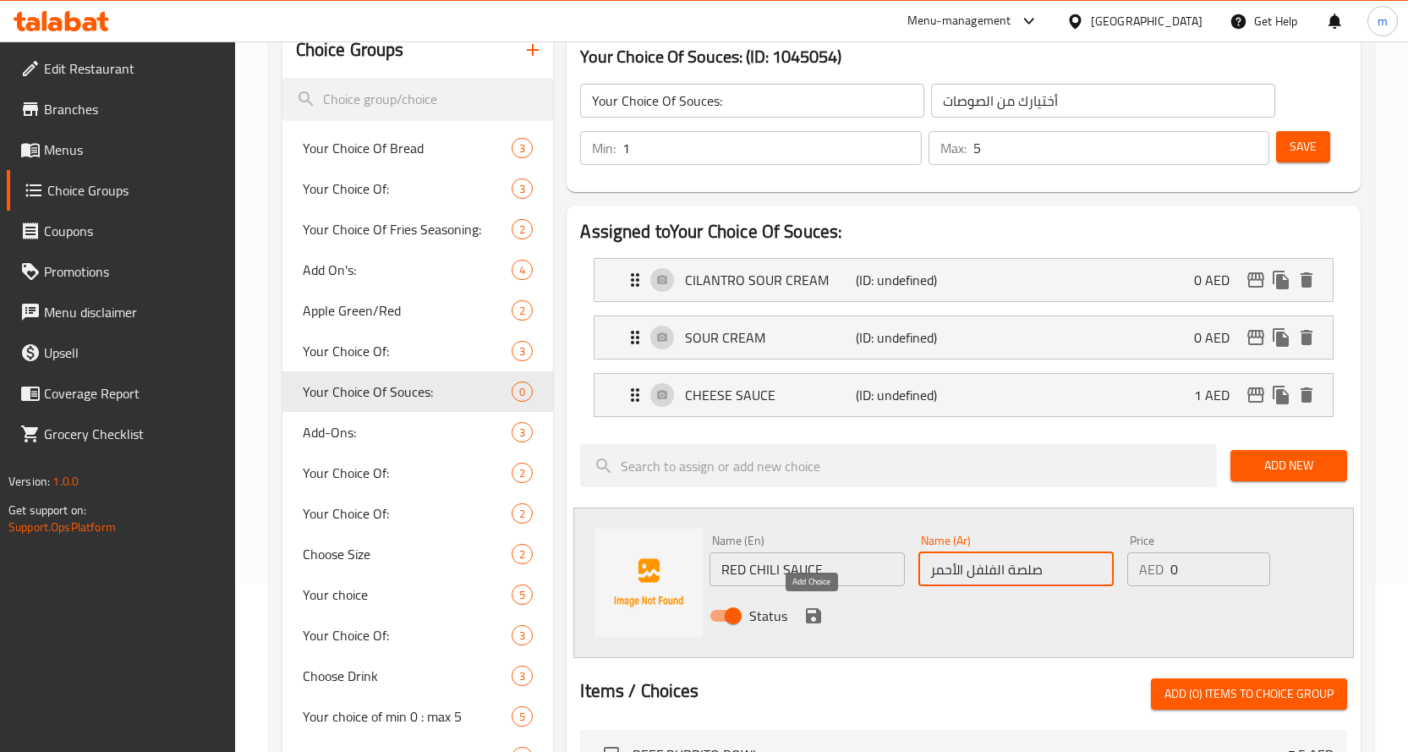
type input "صلصة الفلفل الأحمر"
click at [811, 612] on icon "save" at bounding box center [813, 616] width 20 height 20
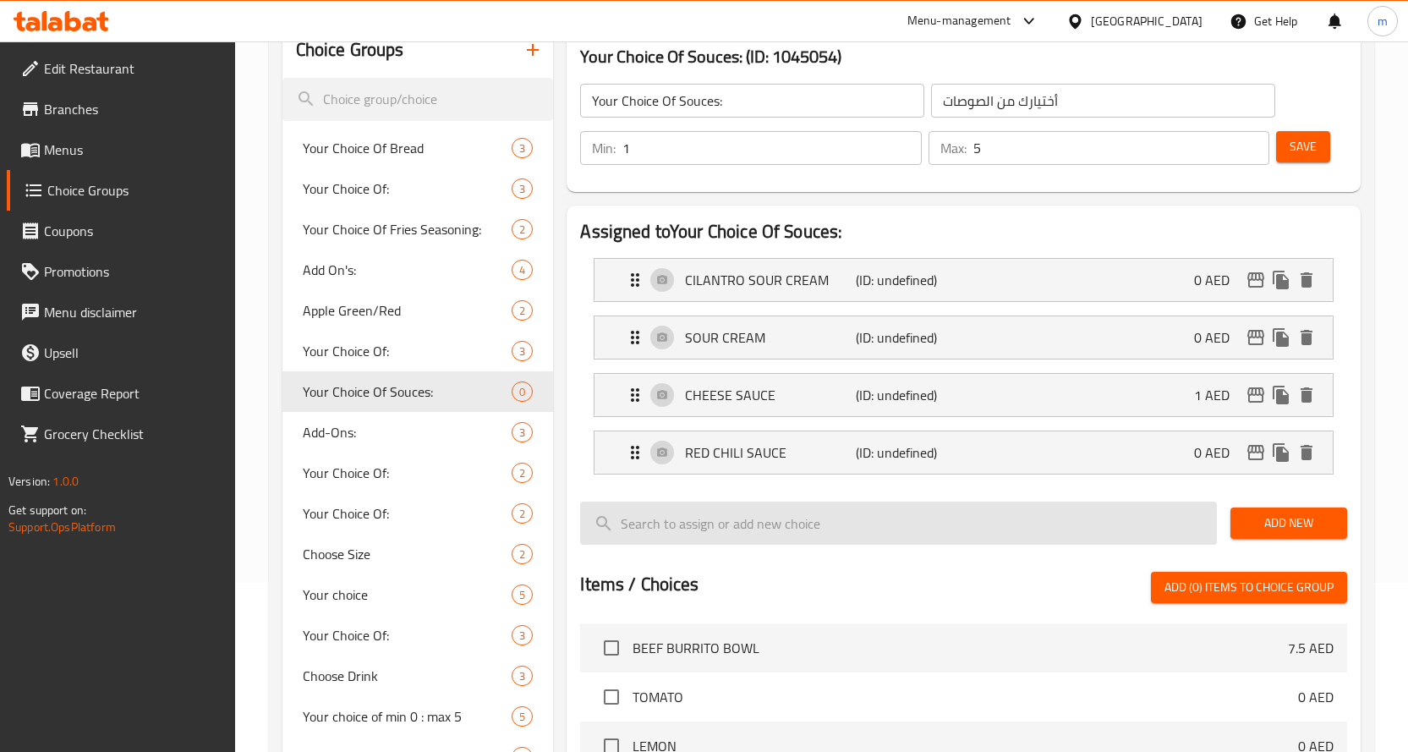
click at [929, 522] on input "search" at bounding box center [898, 523] width 637 height 43
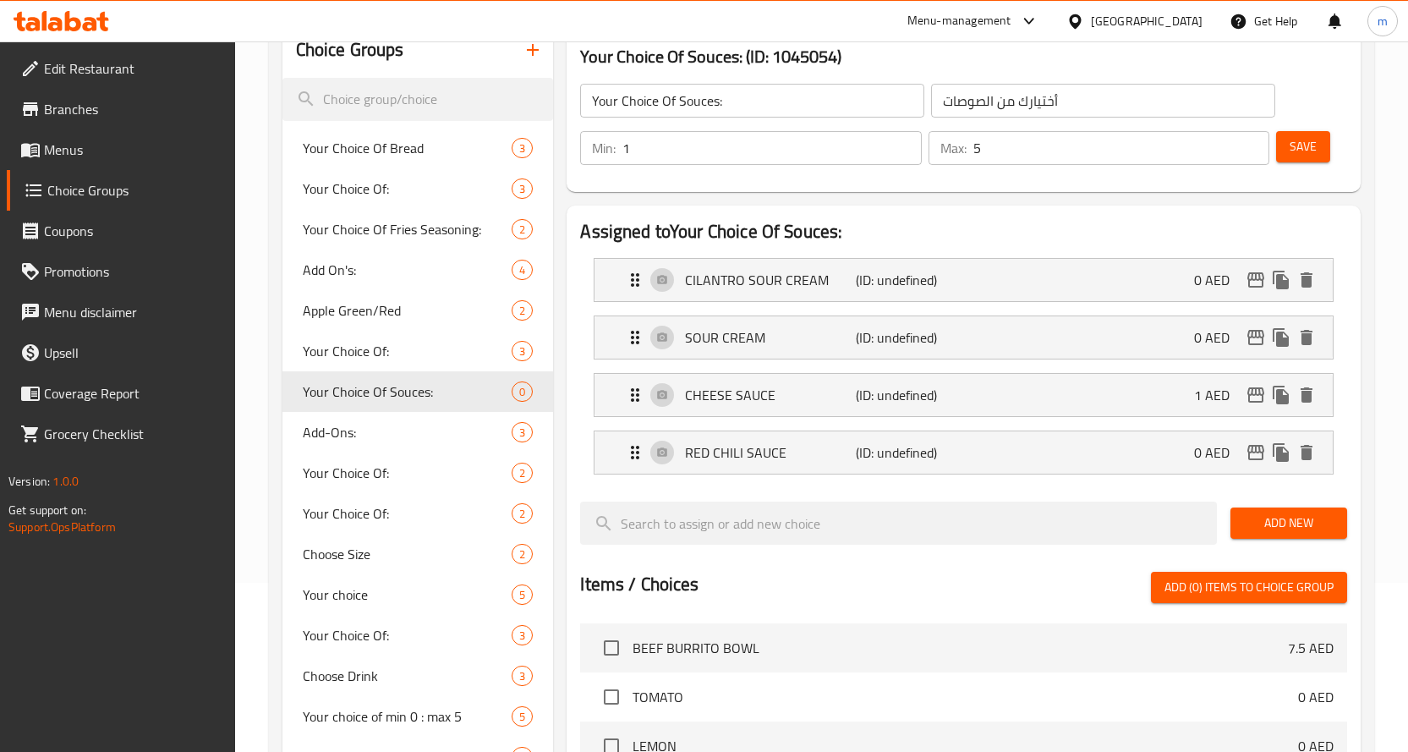
click at [1267, 520] on span "Add New" at bounding box center [1289, 522] width 90 height 21
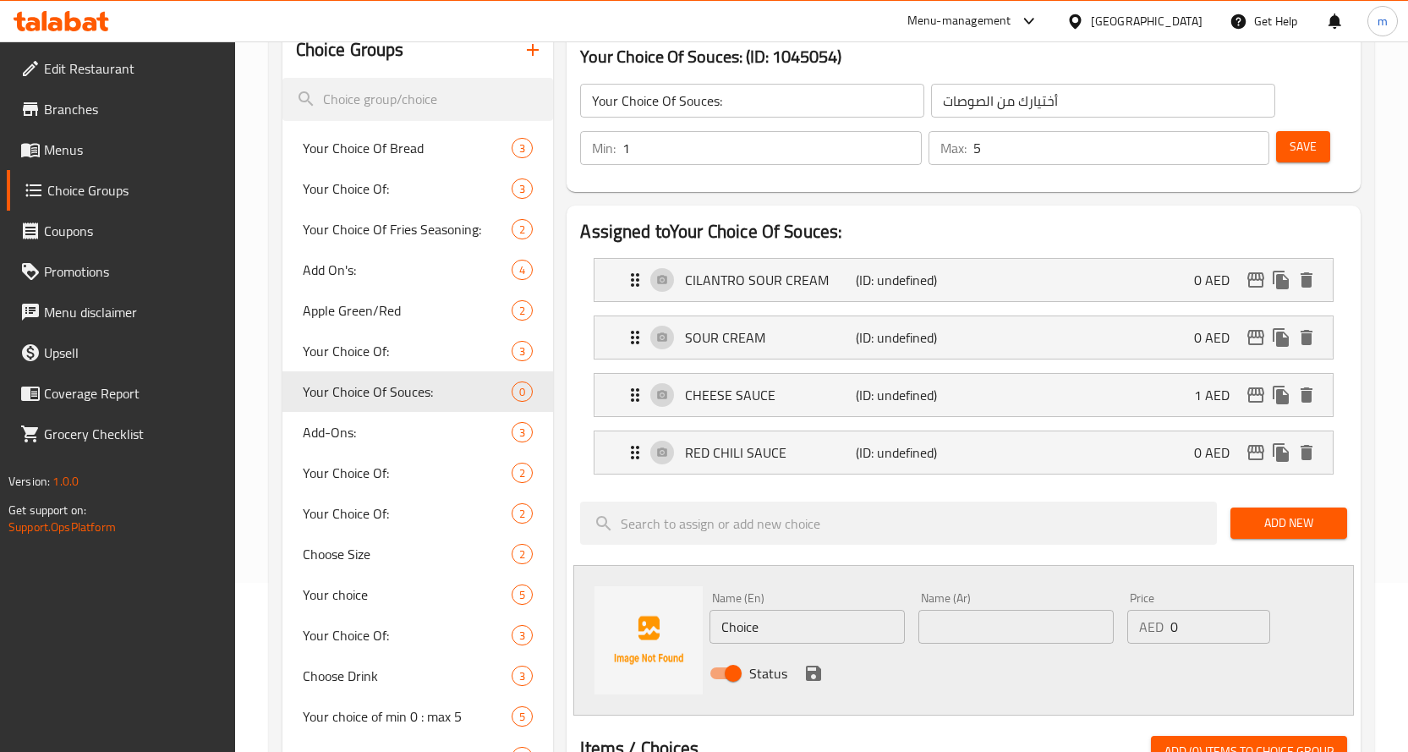
click at [813, 610] on input "Choice" at bounding box center [807, 627] width 195 height 34
paste input "GREEN CHILI SAUCE"
type input "GREEN CHILI SAUCE"
click at [1021, 617] on input "text" at bounding box center [1015, 627] width 195 height 34
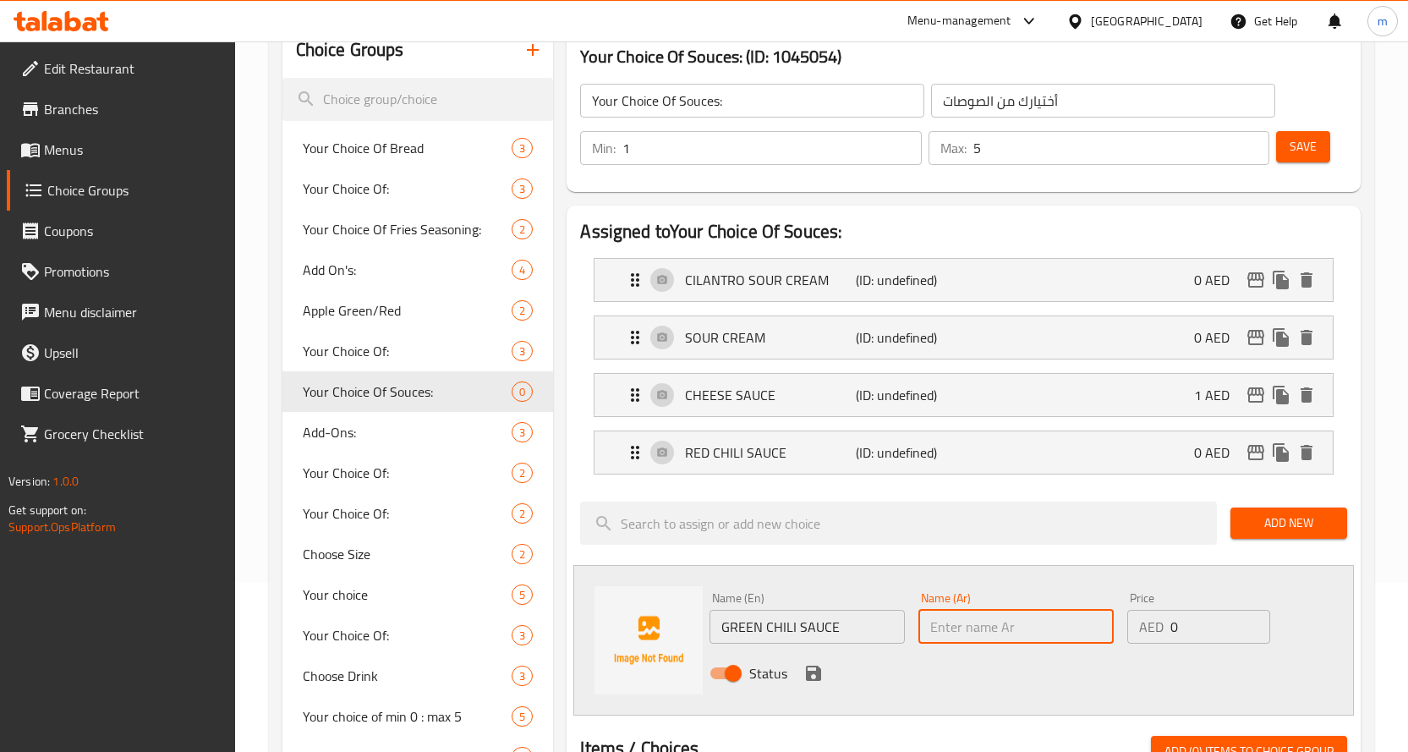
paste input "صلصة الفلفل الأخضر"
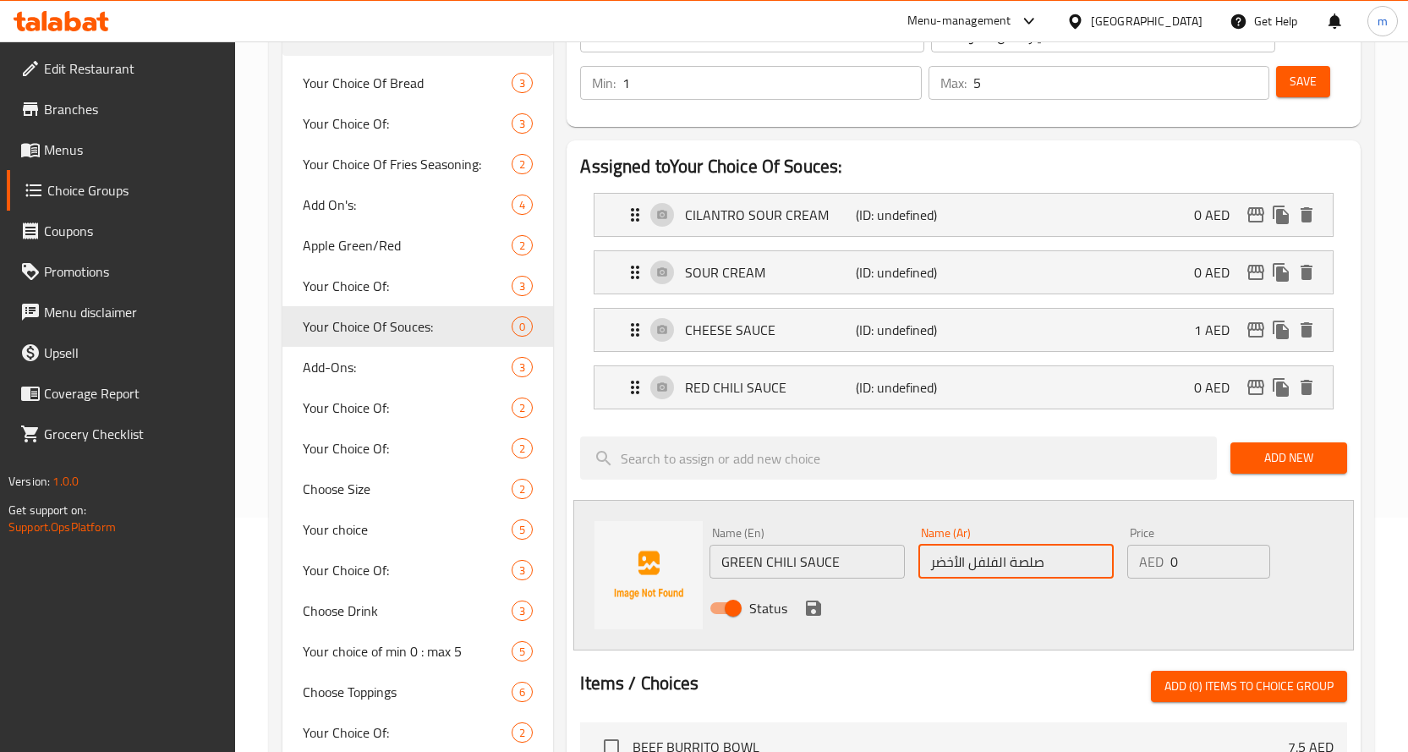
scroll to position [254, 0]
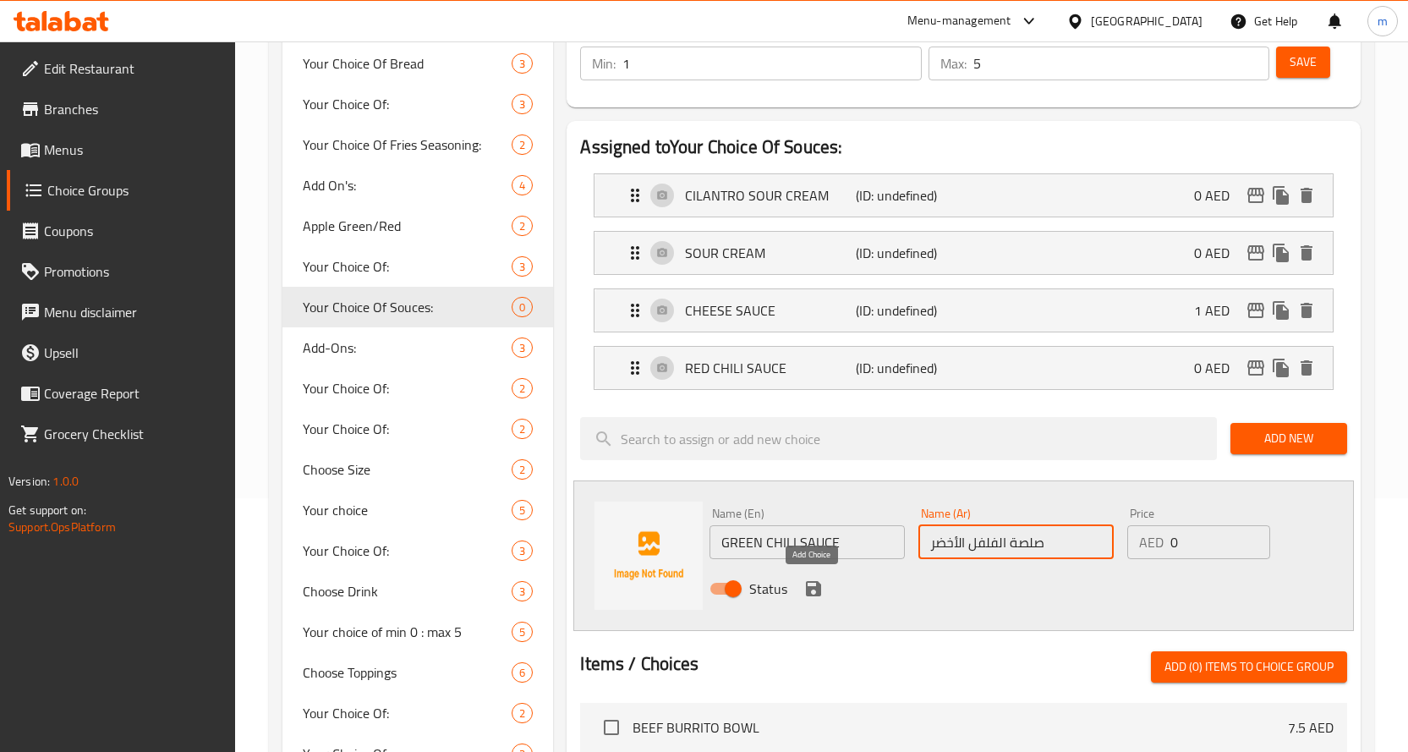
type input "صلصة الفلفل الأخضر"
click at [808, 592] on icon "save" at bounding box center [813, 588] width 15 height 15
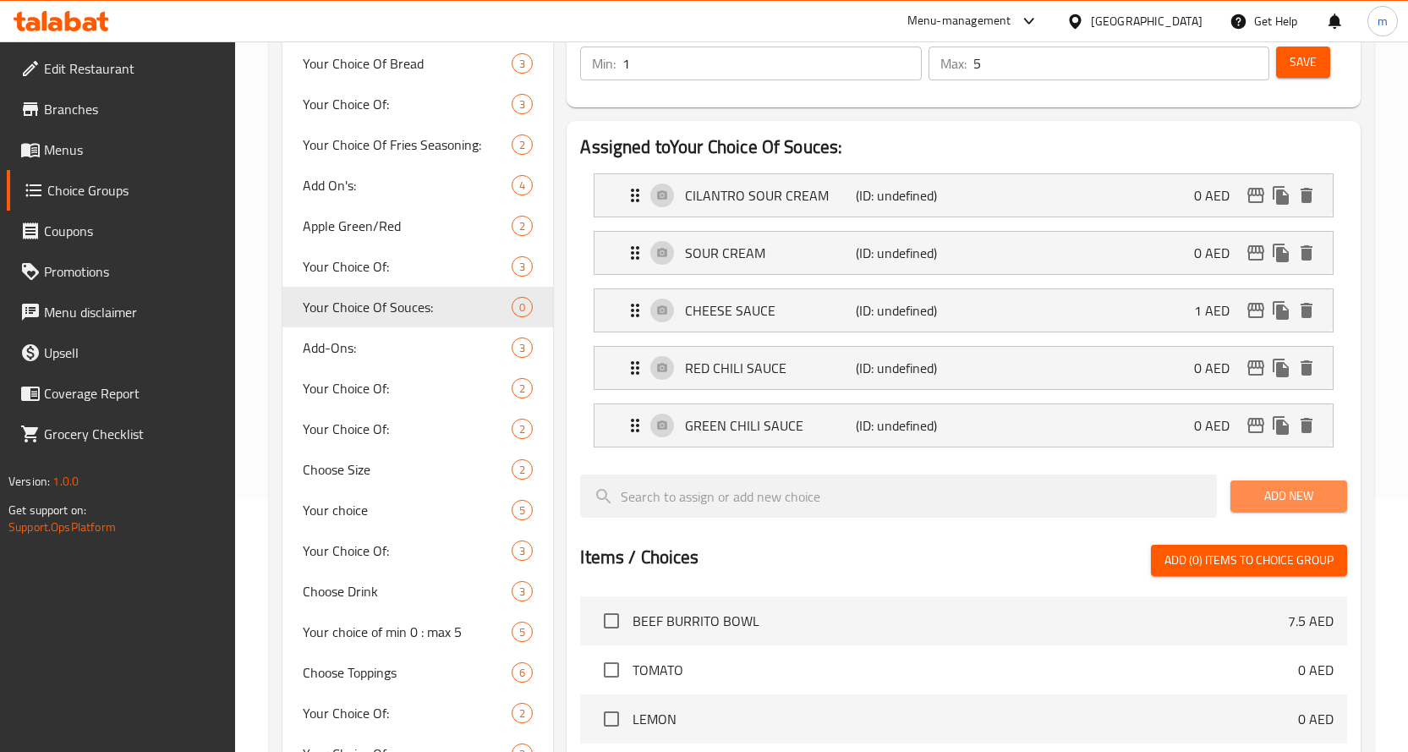
click at [1274, 490] on span "Add New" at bounding box center [1289, 495] width 90 height 21
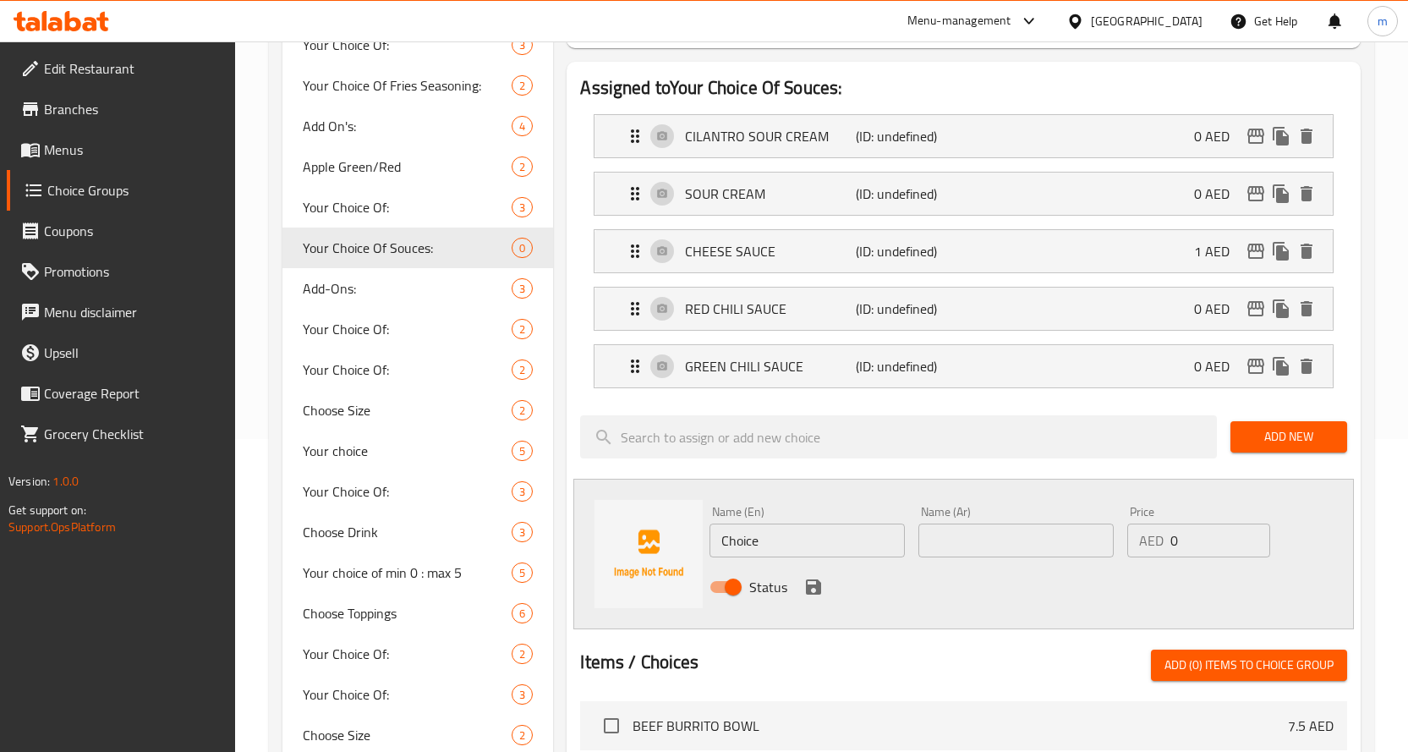
scroll to position [338, 0]
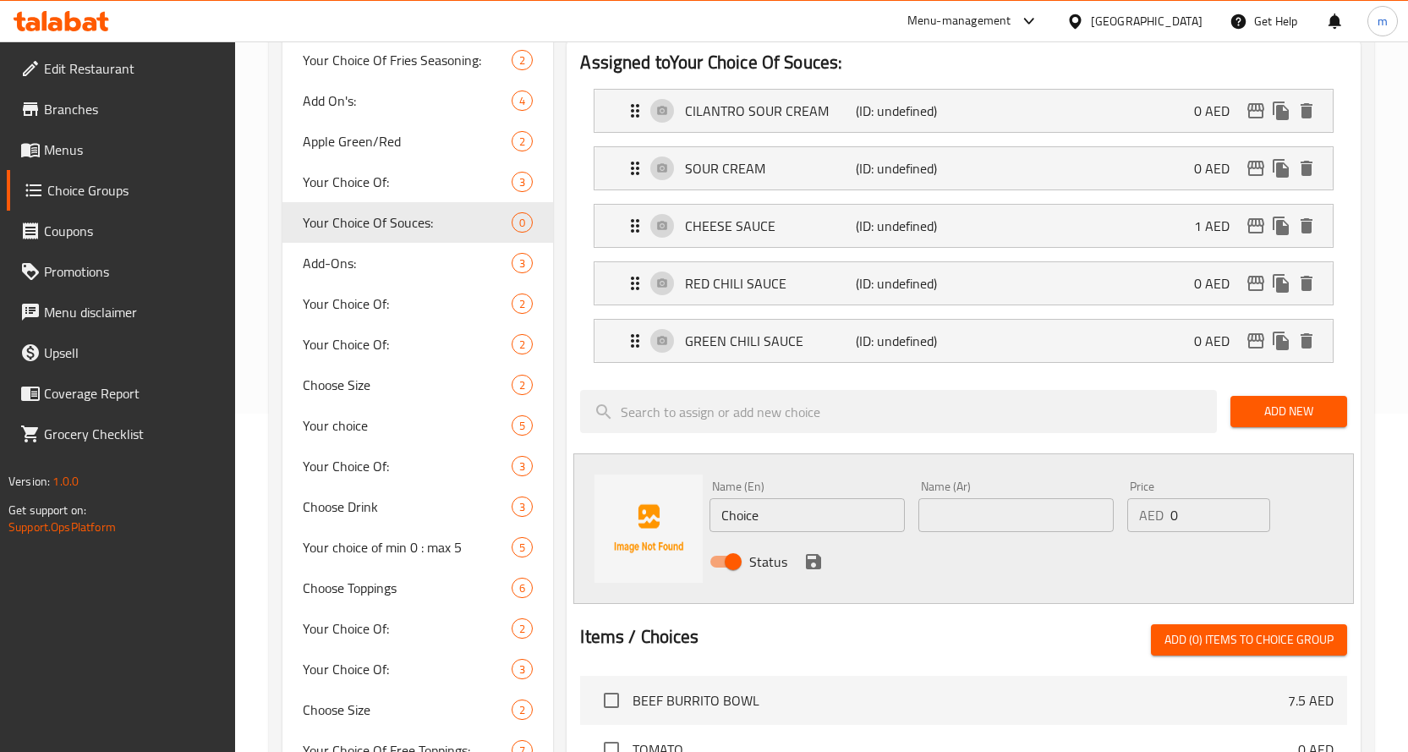
click at [844, 508] on input "Choice" at bounding box center [807, 515] width 195 height 34
paste input "GUACAMOLE"
type input "GUACAMOLE"
click at [1055, 507] on input "text" at bounding box center [1015, 515] width 195 height 34
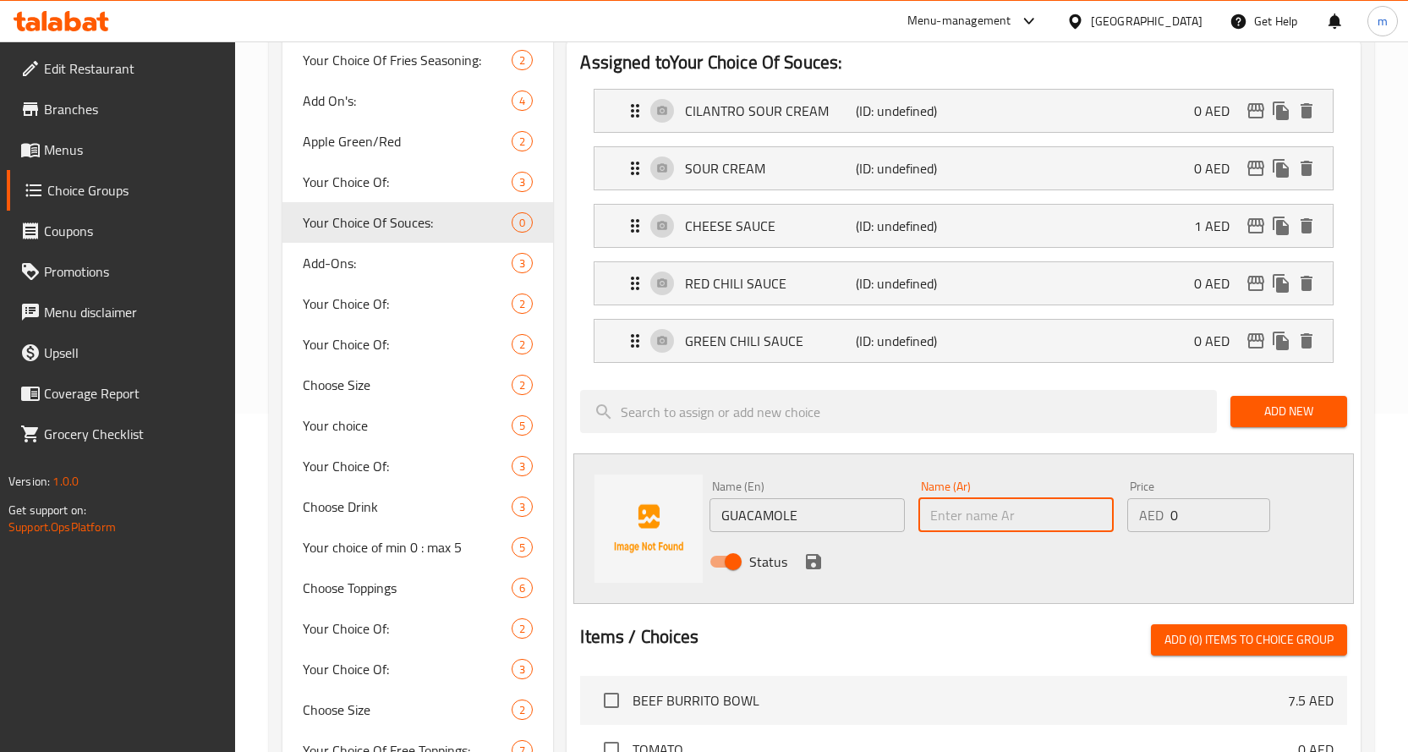
paste input "[DEMOGRAPHIC_DATA]"
type input "[DEMOGRAPHIC_DATA]"
click at [1213, 509] on input "0" at bounding box center [1220, 515] width 100 height 34
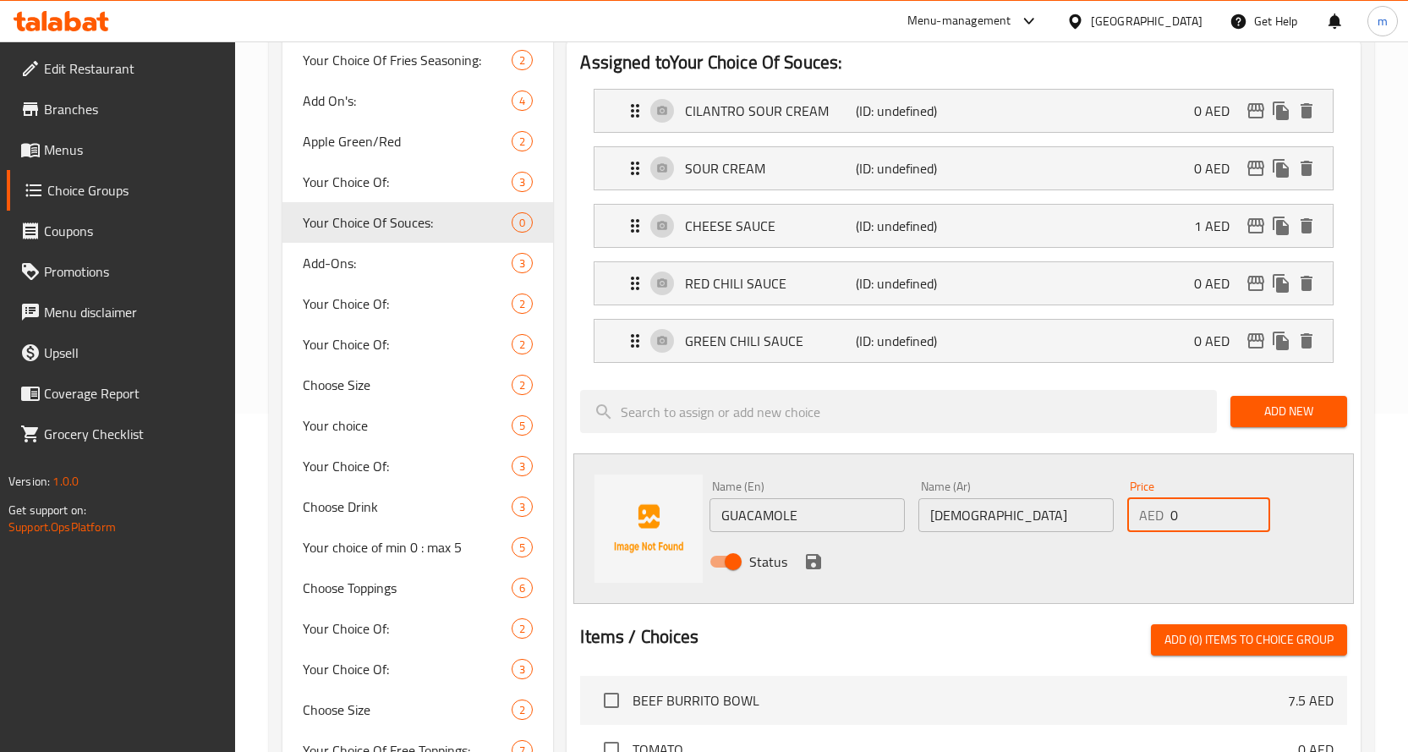
click at [1213, 509] on input "0" at bounding box center [1220, 515] width 100 height 34
type input "1"
click at [1252, 507] on input "1" at bounding box center [1220, 515] width 100 height 34
click at [806, 557] on icon "save" at bounding box center [813, 561] width 15 height 15
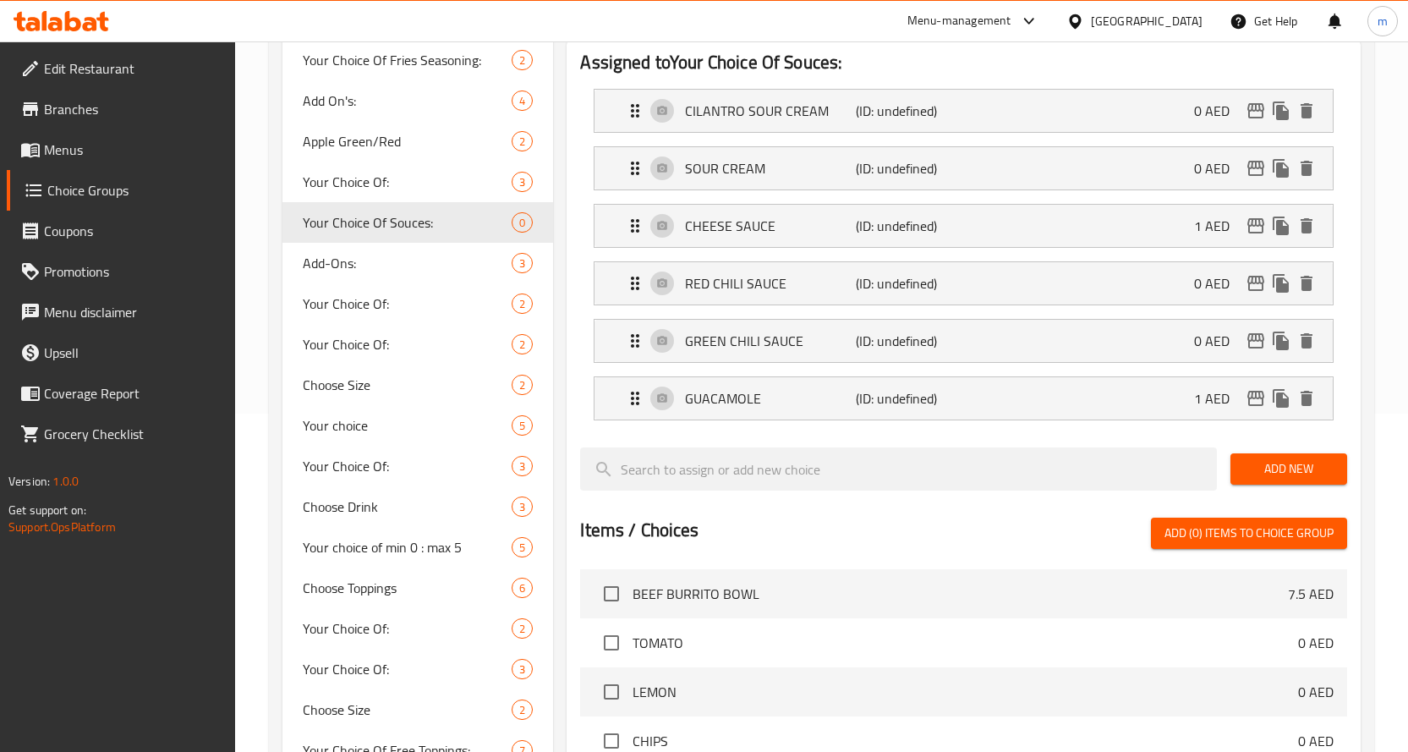
click at [1281, 472] on span "Add New" at bounding box center [1289, 468] width 90 height 21
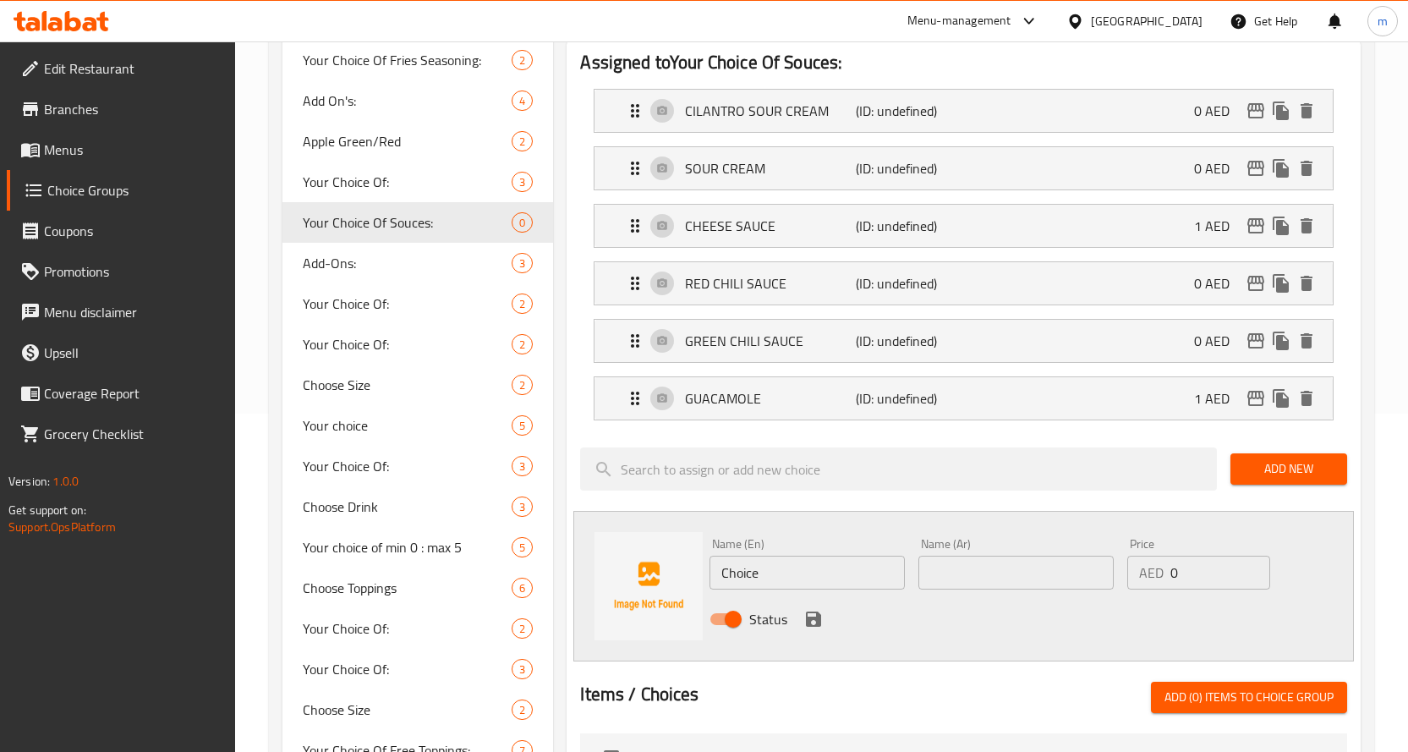
click at [841, 570] on input "Choice" at bounding box center [807, 573] width 195 height 34
paste input "JALAPENOS"
type input "JALAPENOS"
click at [1014, 588] on input "text" at bounding box center [1015, 573] width 195 height 34
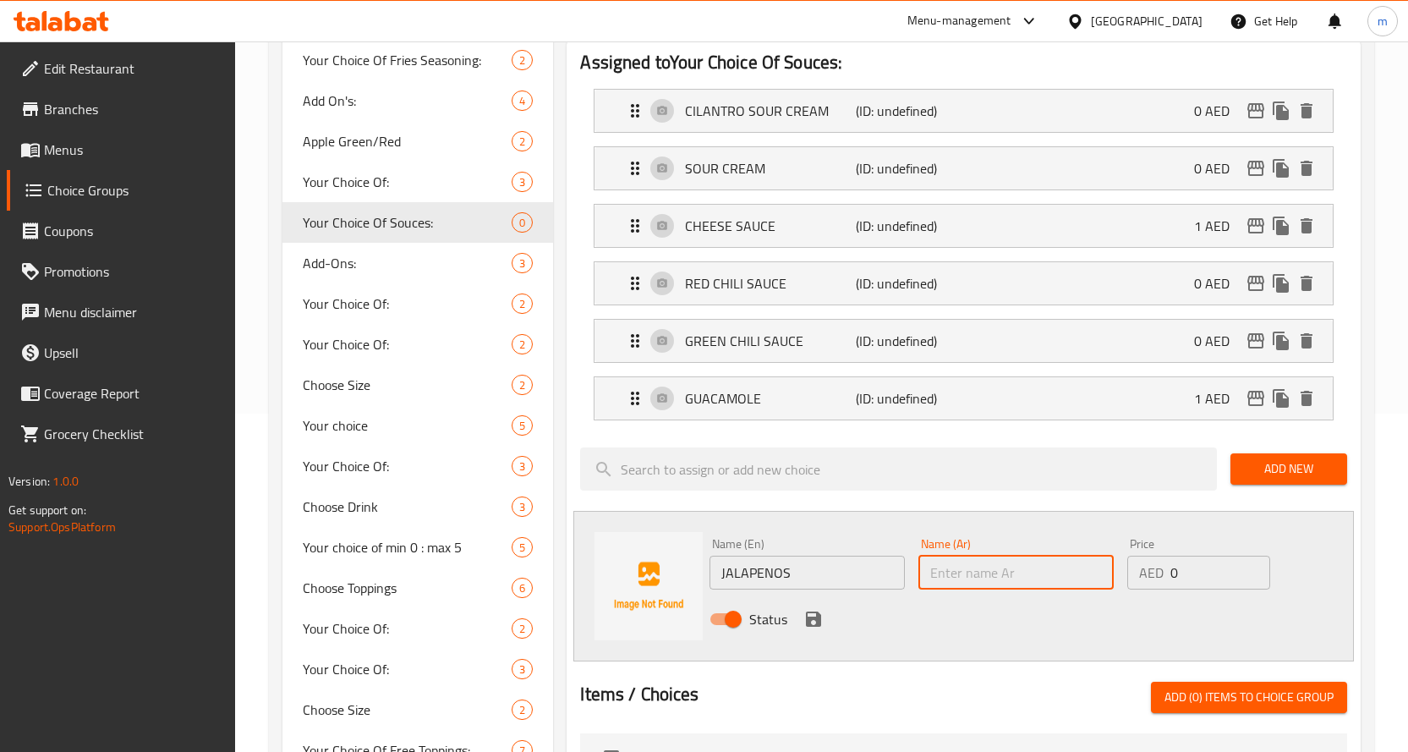
paste input "جالابينو"
type input "جالابينو"
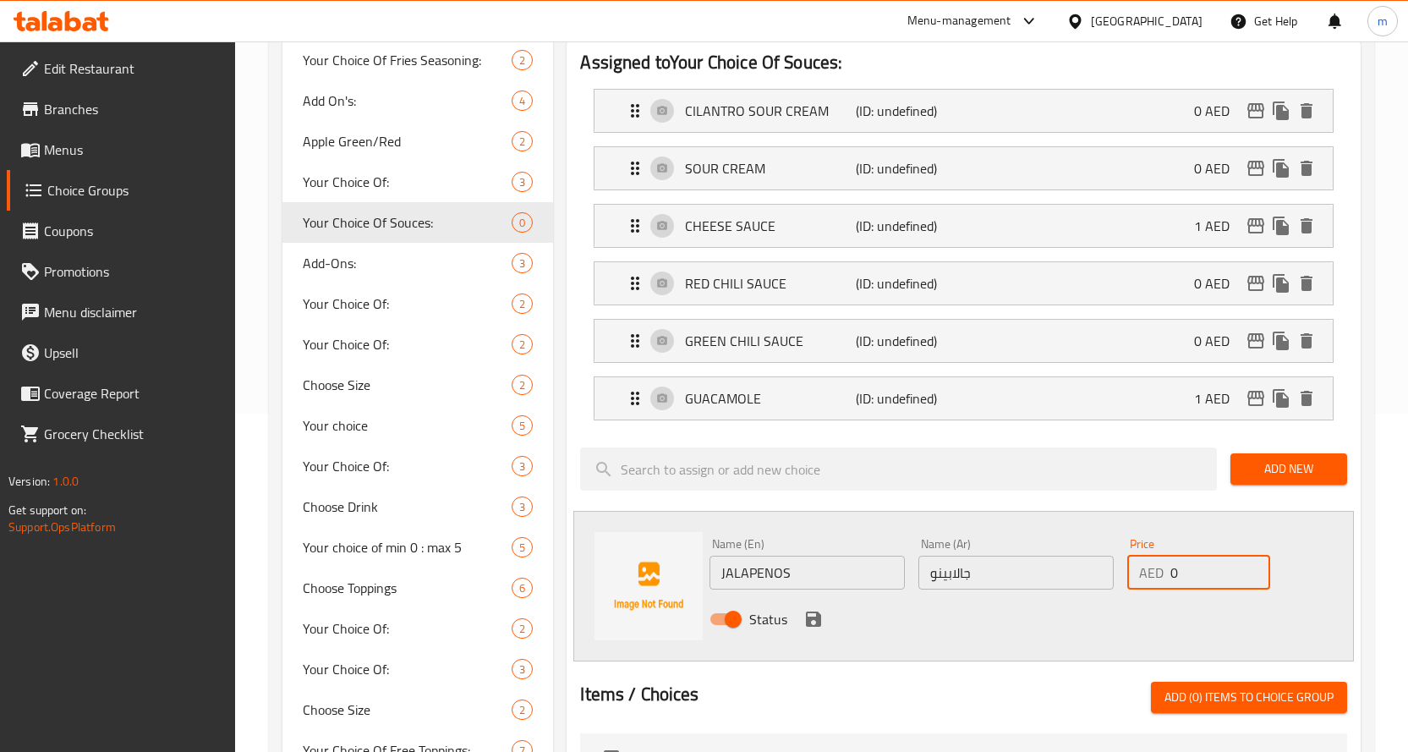
click at [1212, 582] on input "0" at bounding box center [1220, 573] width 100 height 34
click at [1212, 581] on input "0" at bounding box center [1220, 573] width 100 height 34
drag, startPoint x: 1212, startPoint y: 581, endPoint x: 1176, endPoint y: 579, distance: 36.4
click at [1176, 579] on input "0" at bounding box center [1220, 573] width 100 height 34
type input "0.7"
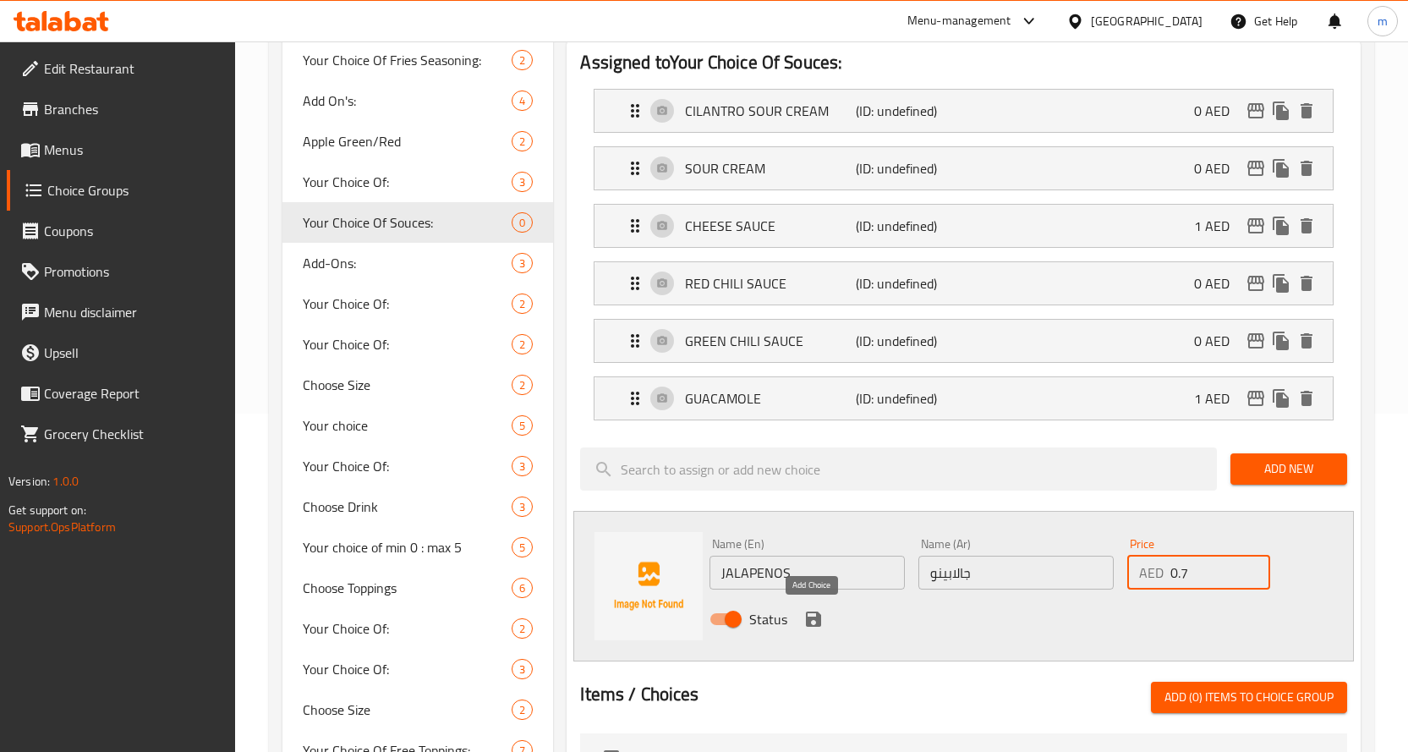
click at [815, 617] on icon "save" at bounding box center [813, 618] width 15 height 15
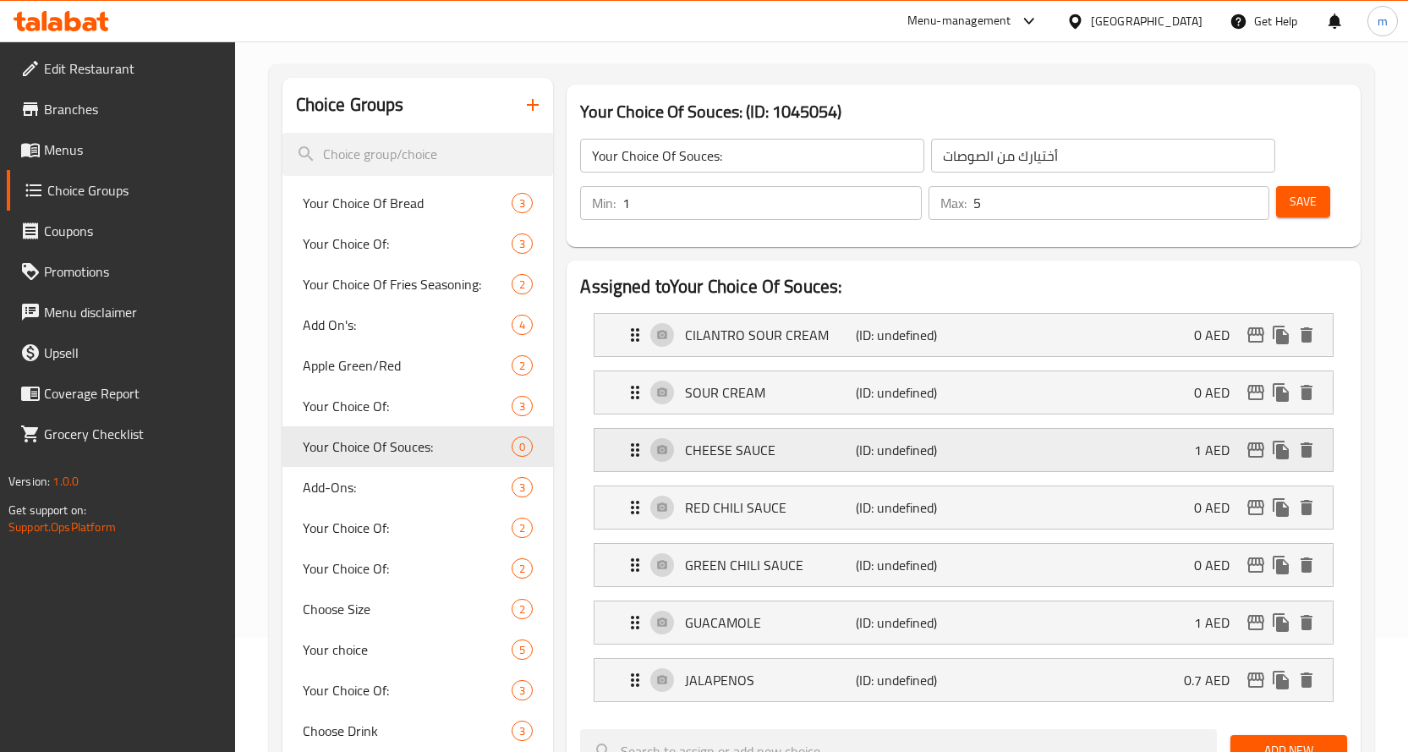
scroll to position [85, 0]
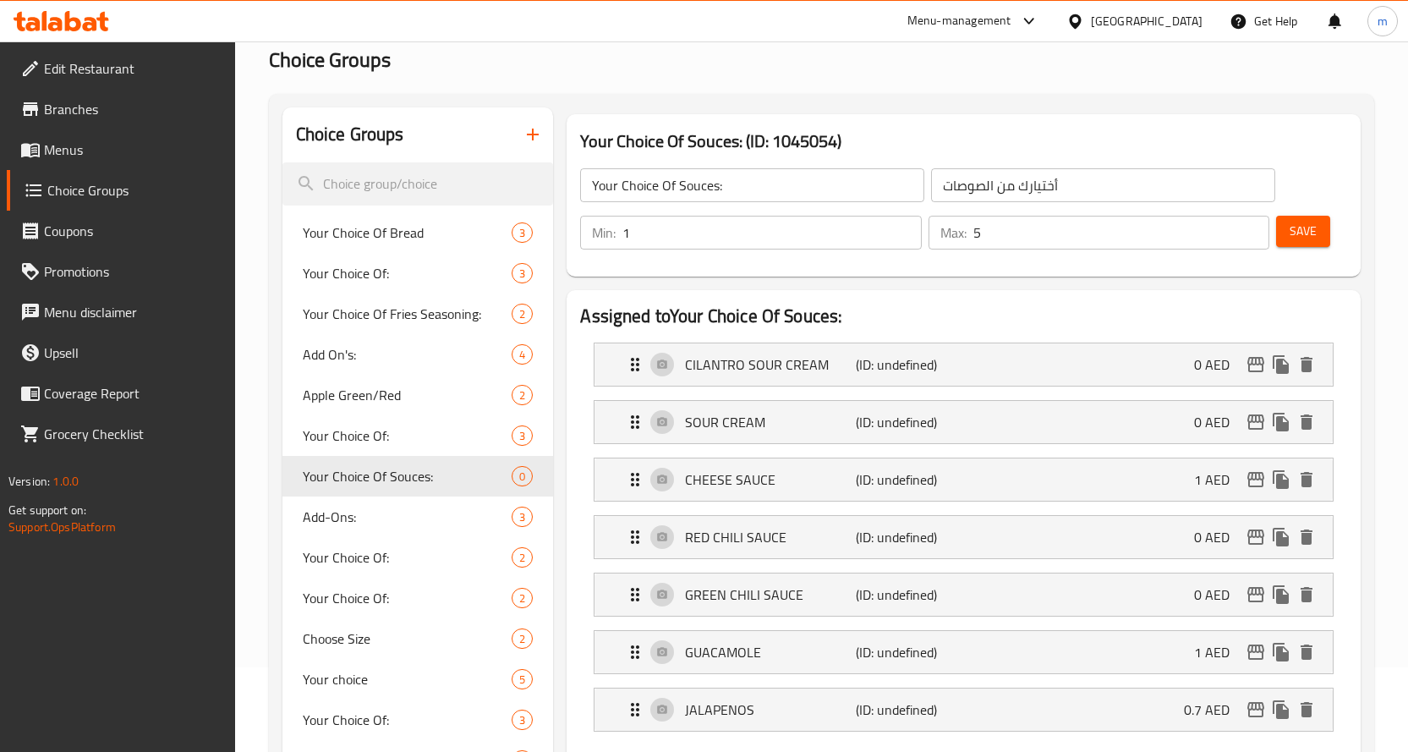
click at [1304, 234] on span "Save" at bounding box center [1303, 231] width 27 height 21
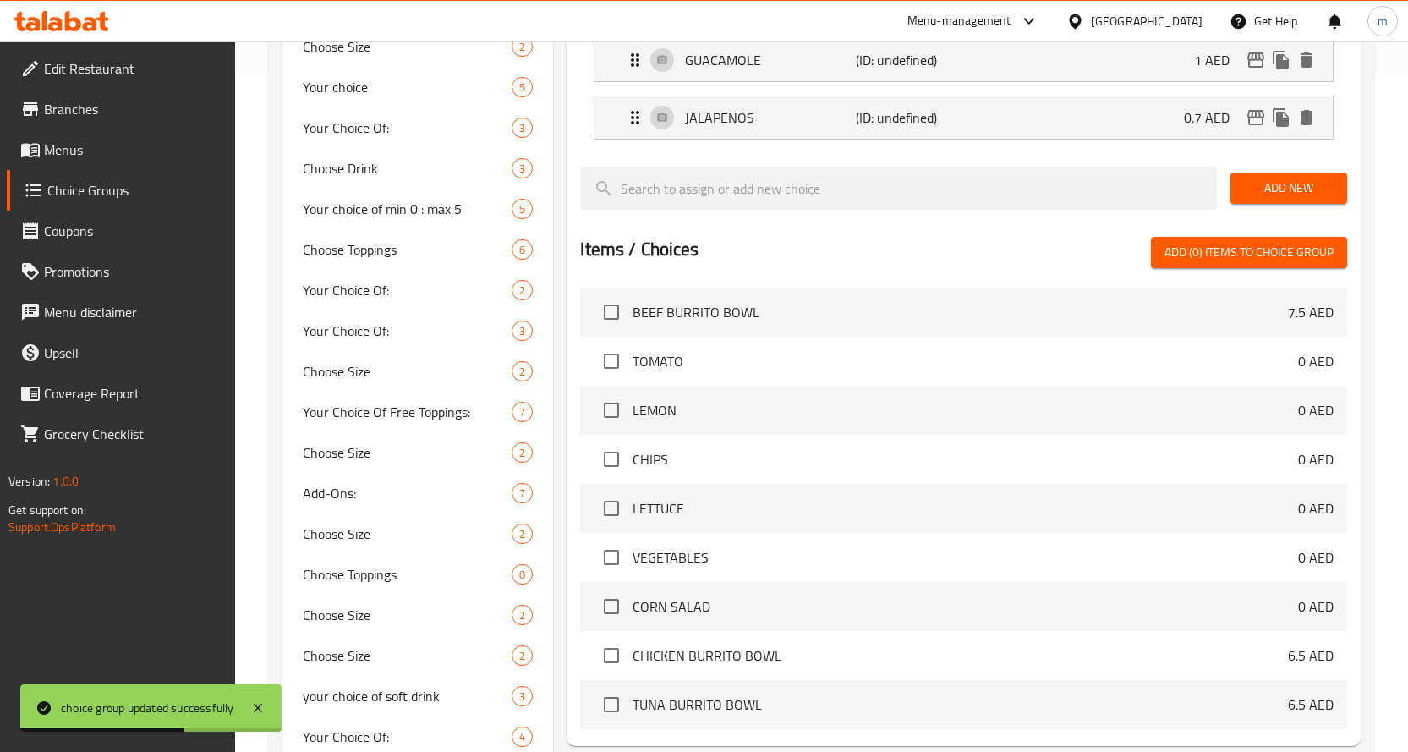
scroll to position [0, 0]
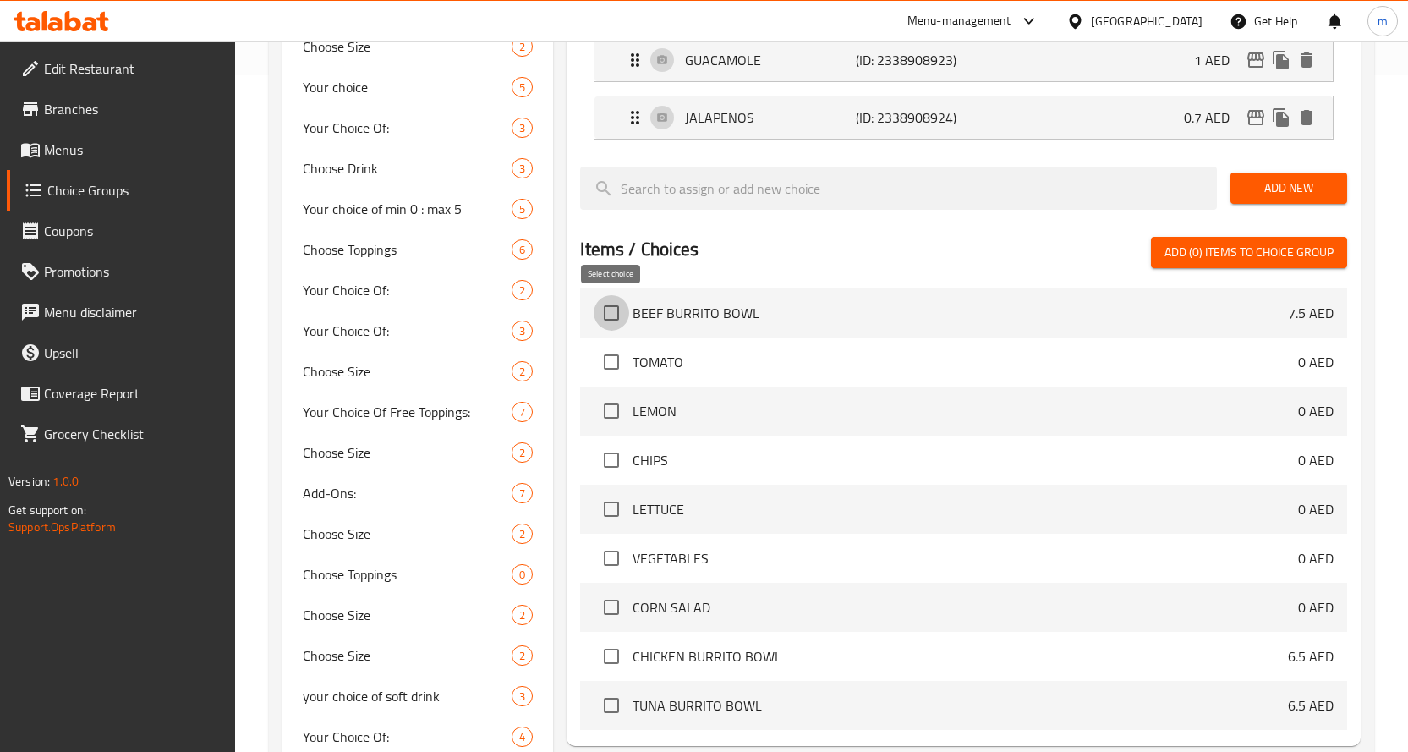
click at [611, 316] on input "checkbox" at bounding box center [612, 313] width 36 height 36
click at [617, 313] on input "checkbox" at bounding box center [612, 313] width 36 height 36
checkbox input "false"
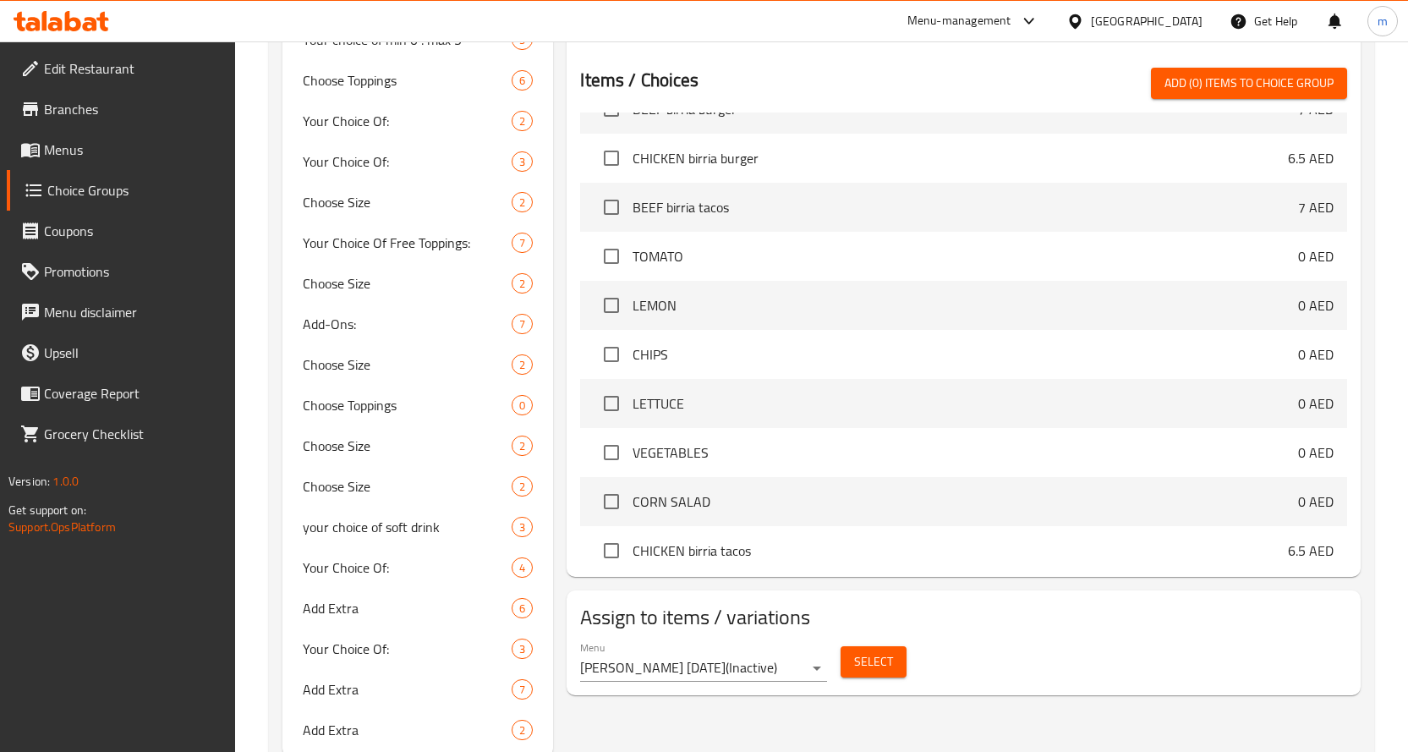
scroll to position [761, 0]
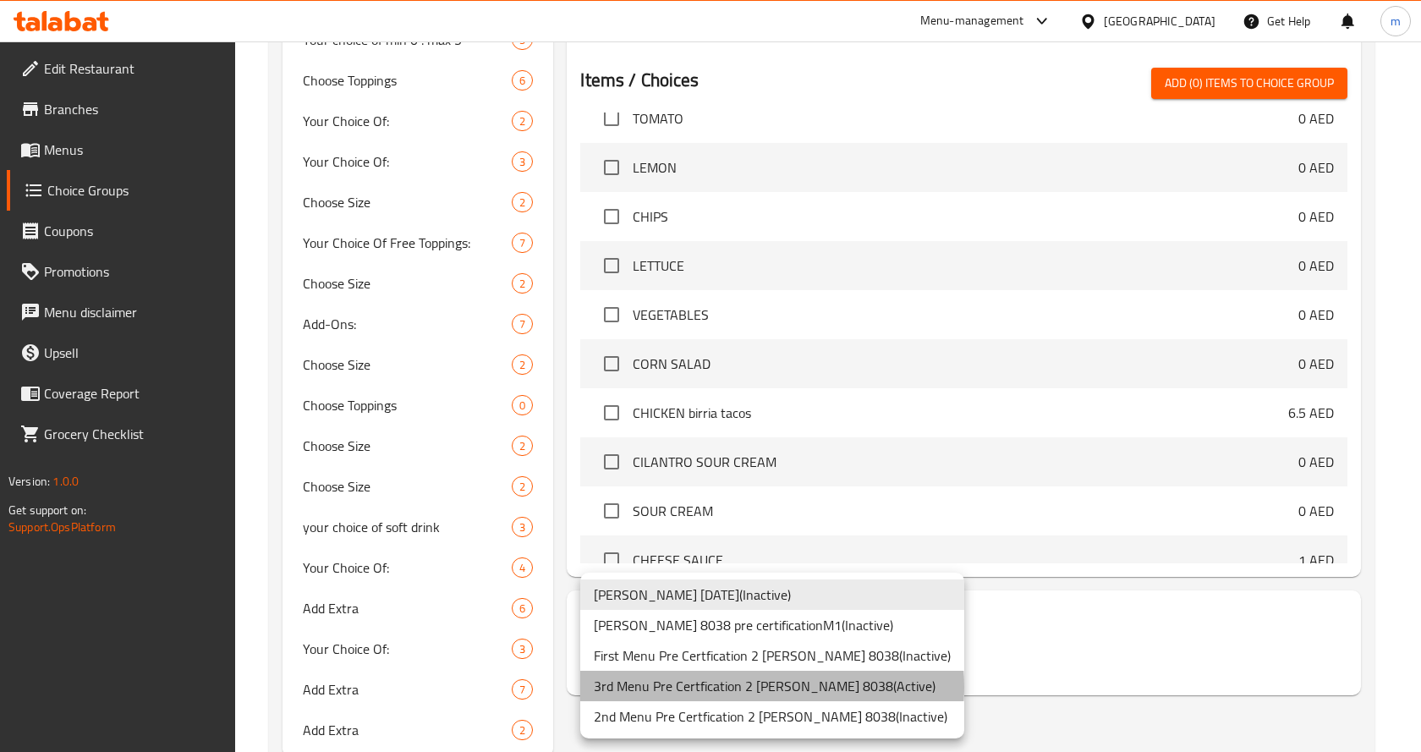
click at [723, 687] on li "3rd Menu Pre Certfication 2 Mahmoud Ahmed 8038 ( Active )" at bounding box center [772, 686] width 384 height 30
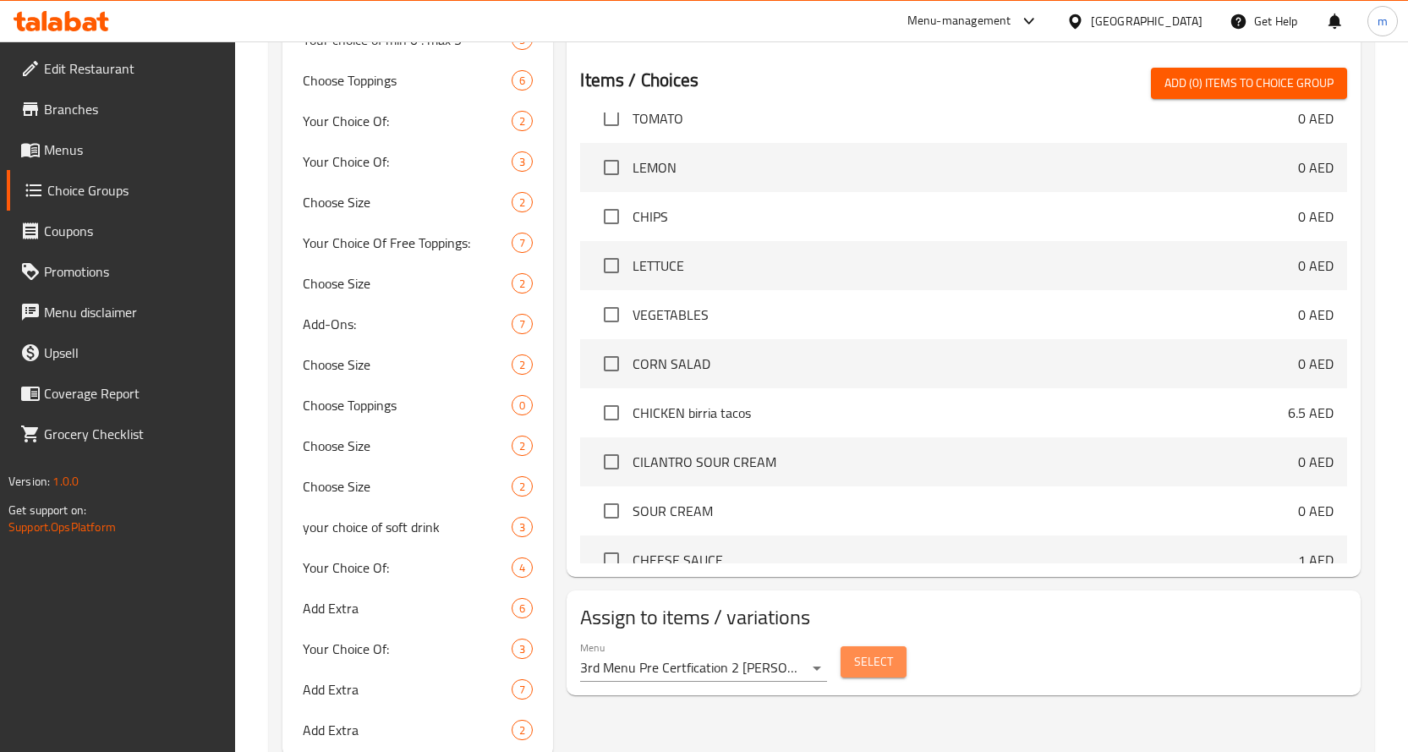
click at [883, 661] on span "Select" at bounding box center [873, 661] width 39 height 21
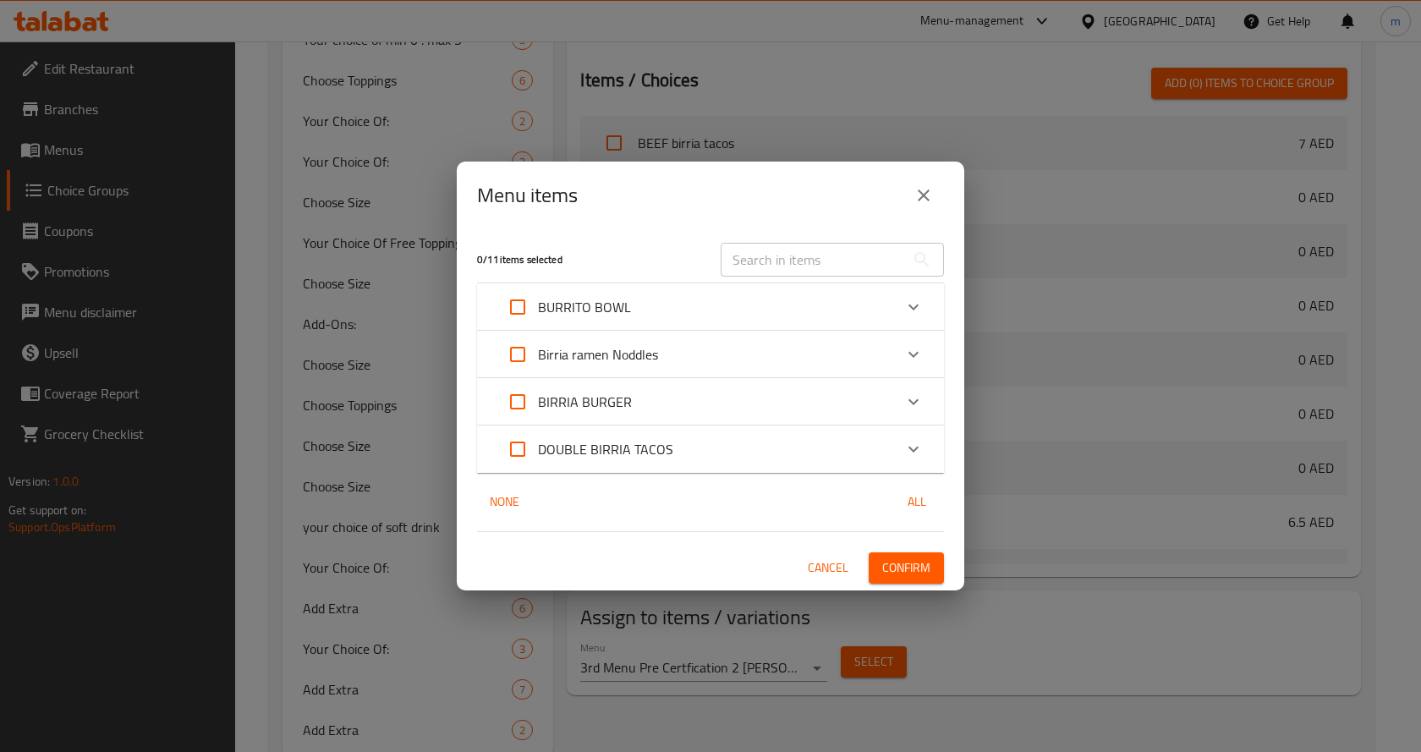
click at [518, 308] on input "Expand" at bounding box center [517, 307] width 41 height 41
checkbox input "true"
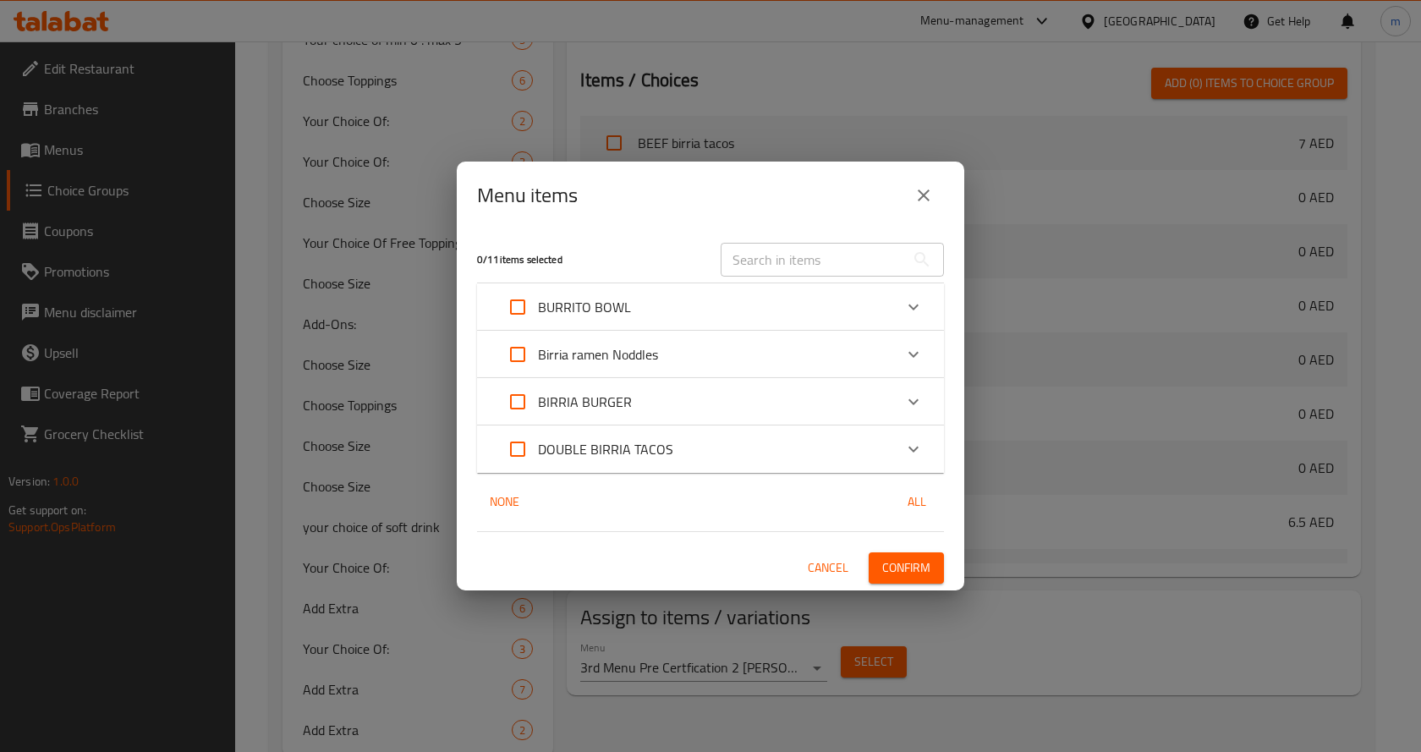
checkbox input "true"
click at [913, 562] on span "Confirm" at bounding box center [906, 567] width 48 height 21
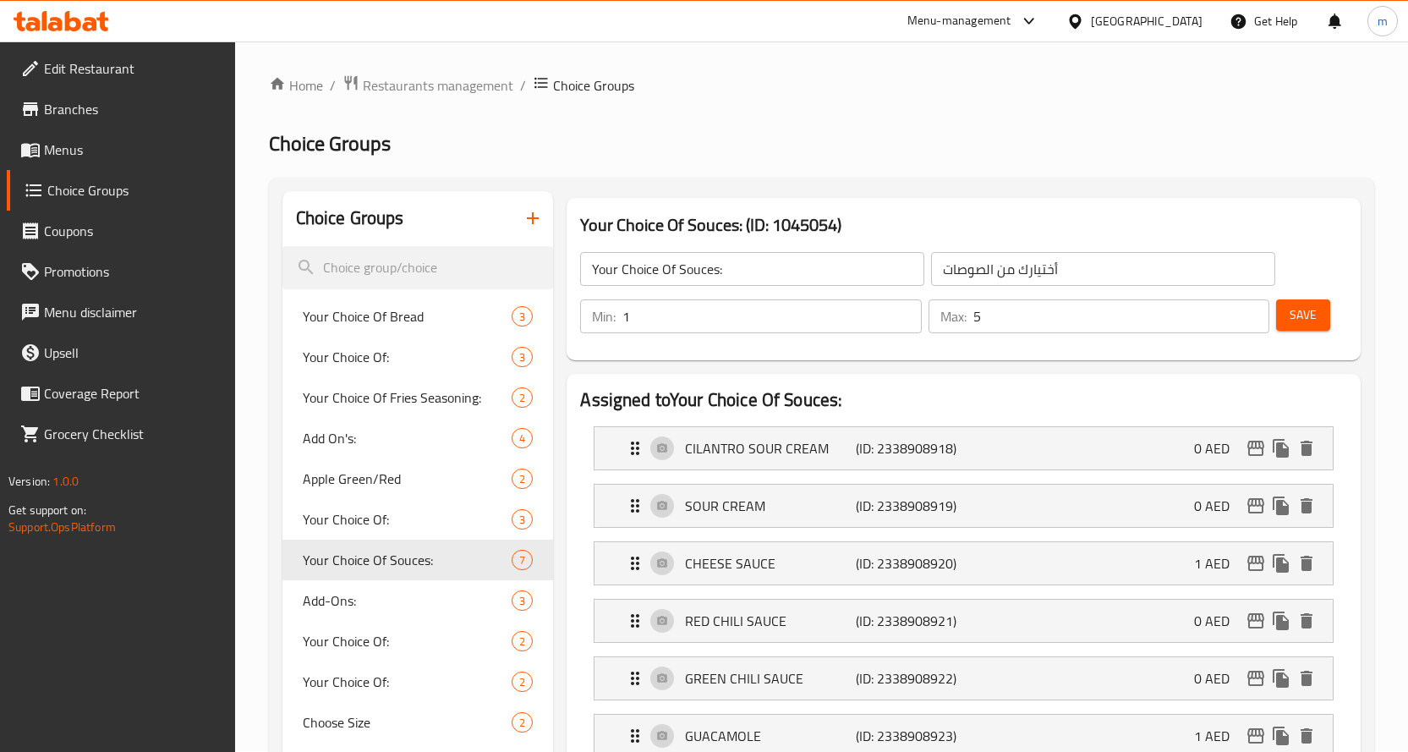
scroll to position [0, 0]
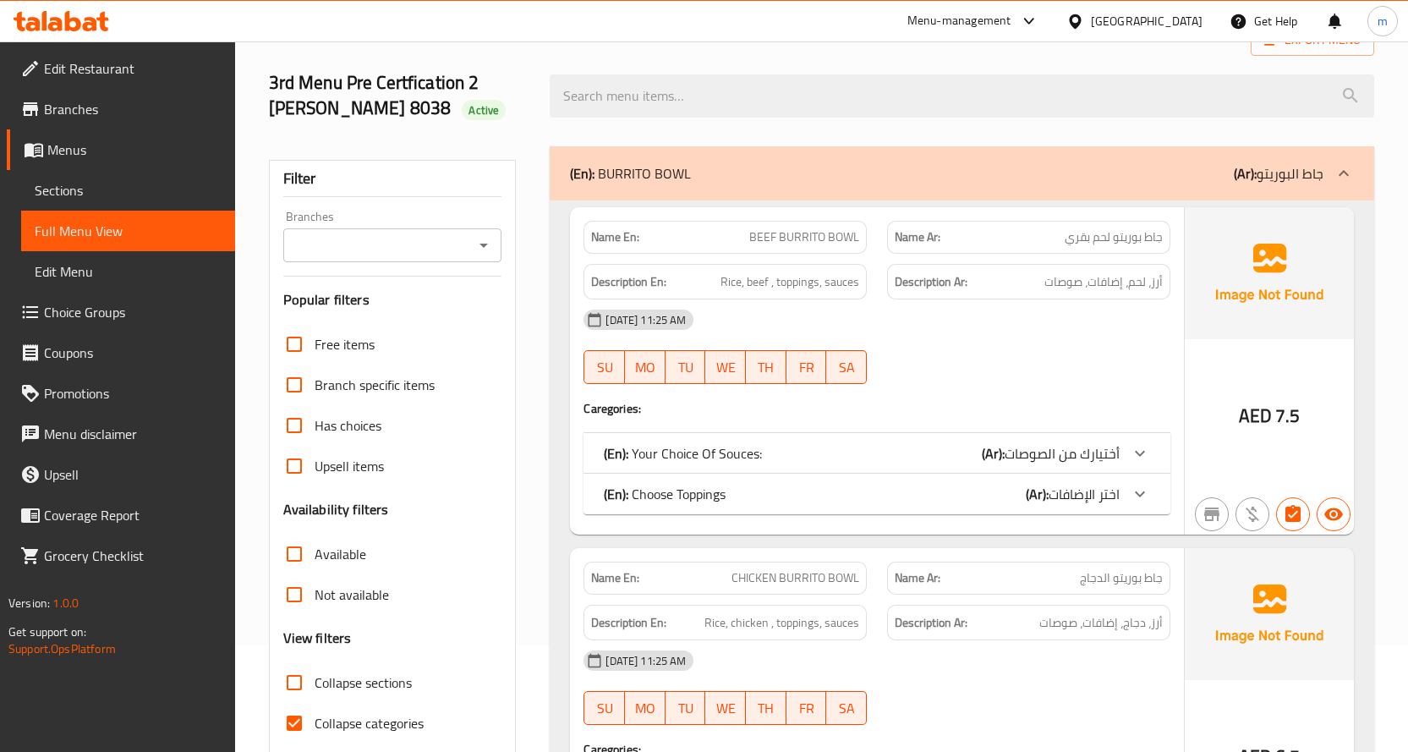
scroll to position [254, 0]
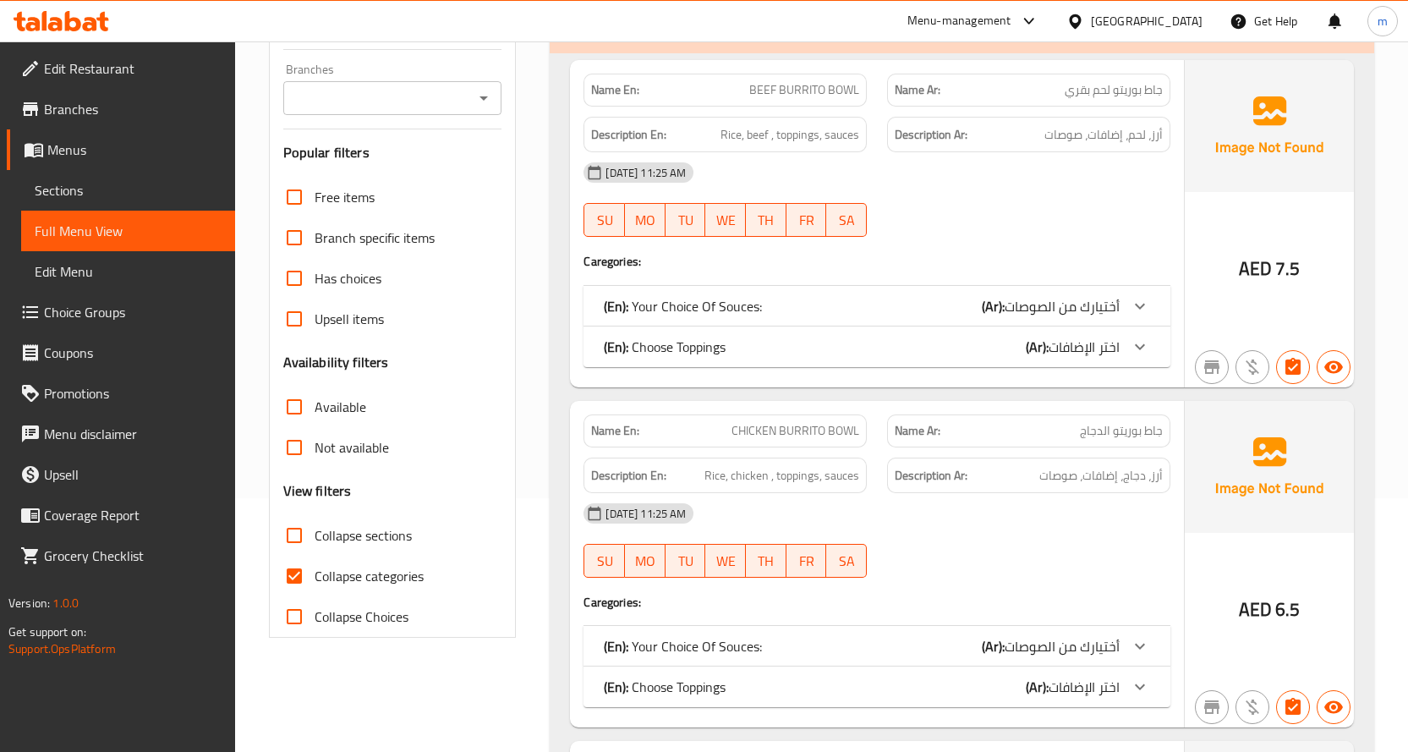
click at [930, 293] on div "(En): Your Choice Of Souces: (Ar): أختيارك من الصوصات" at bounding box center [877, 306] width 587 height 41
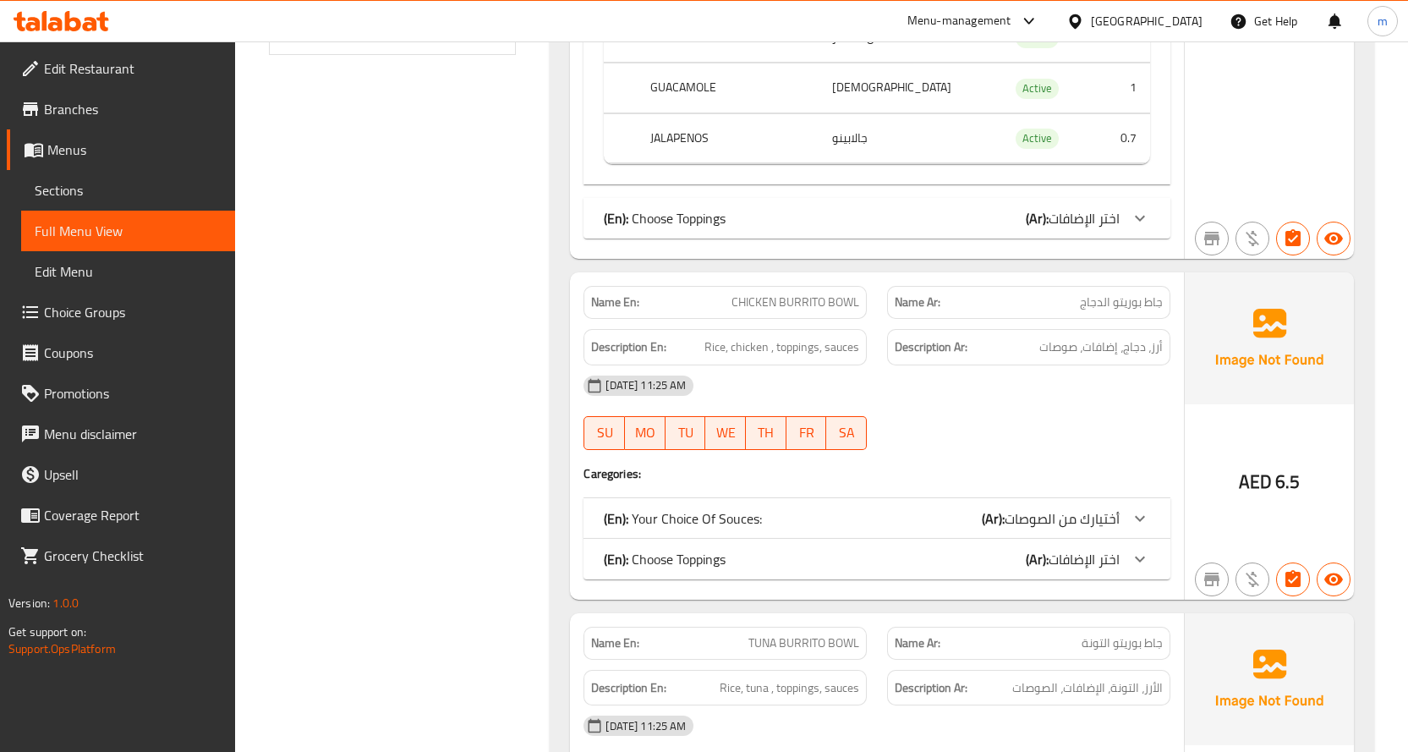
scroll to position [846, 0]
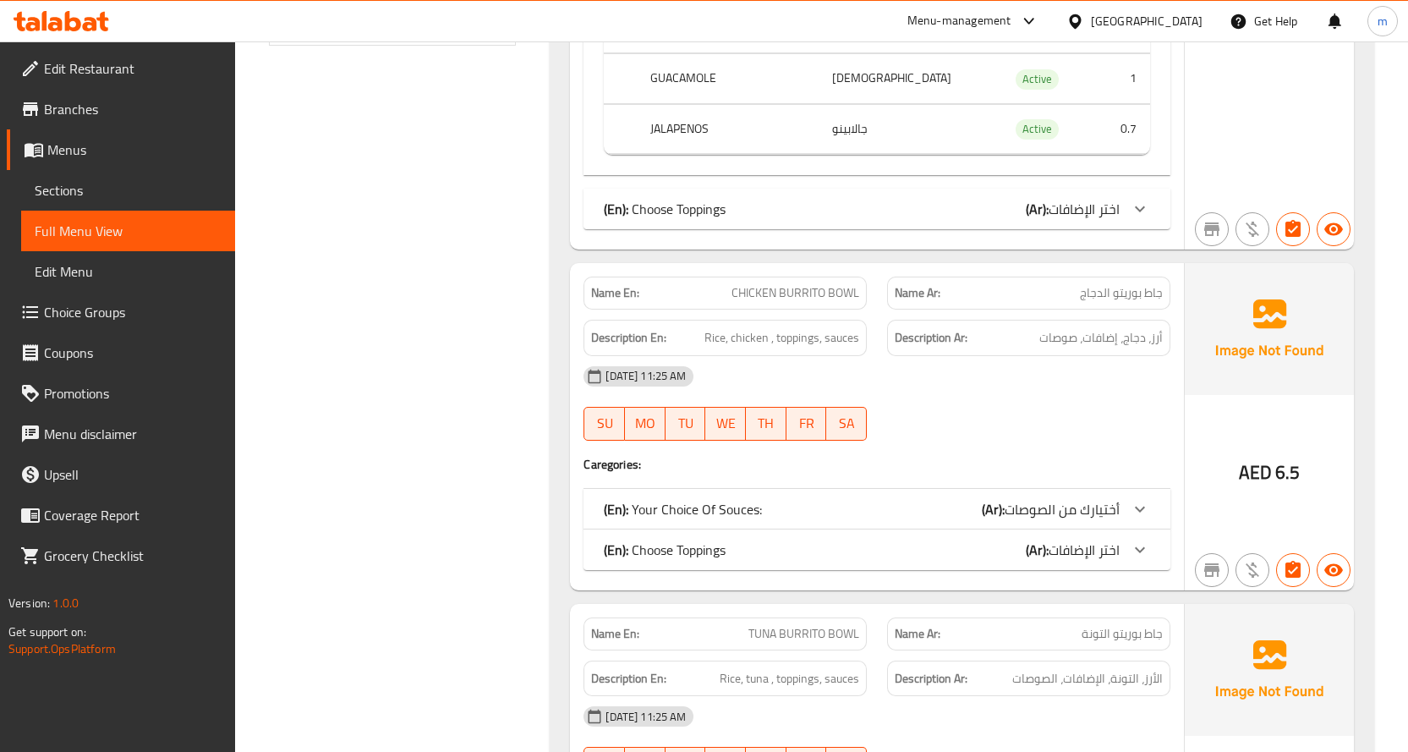
click at [1015, 206] on div "(En): Choose Toppings (Ar): اختر الإضافات" at bounding box center [862, 209] width 516 height 20
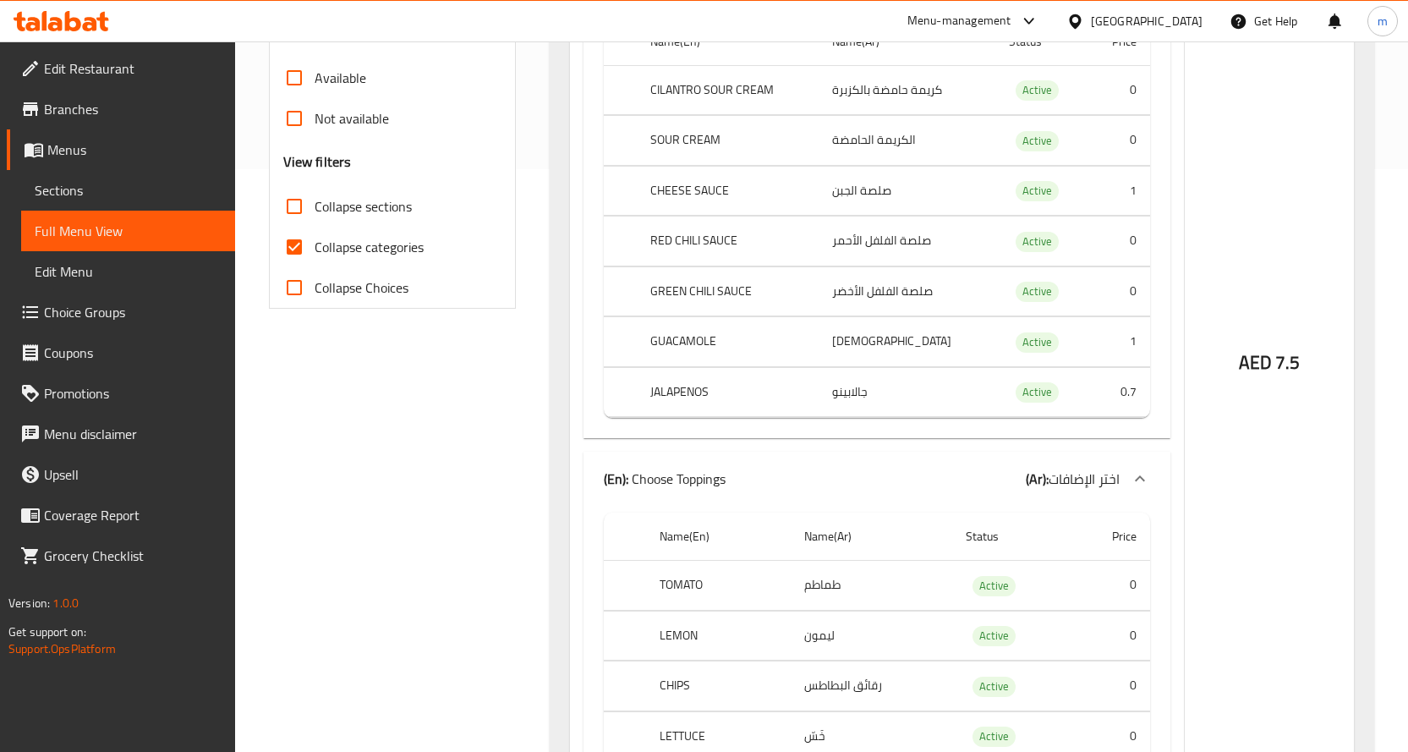
scroll to position [507, 0]
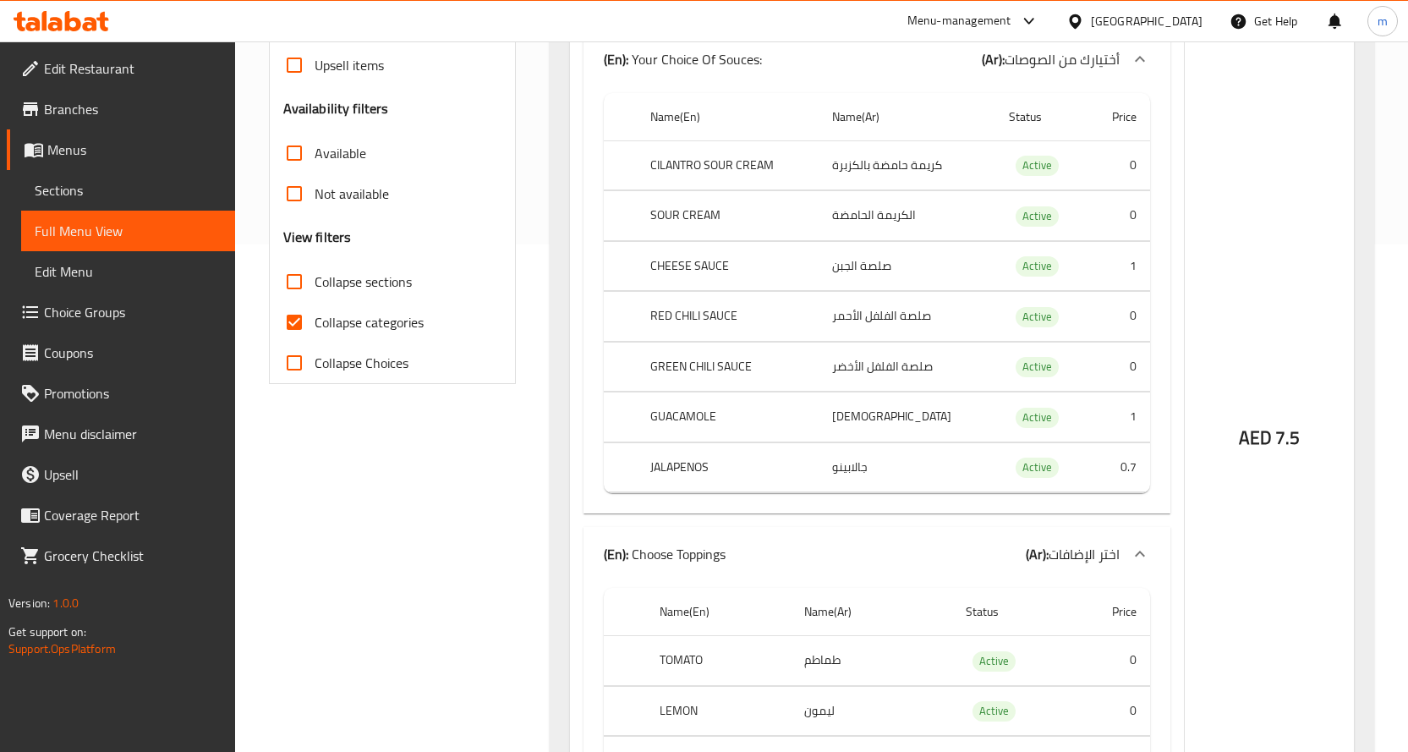
click at [370, 316] on span "Collapse categories" at bounding box center [369, 322] width 109 height 20
click at [315, 316] on input "Collapse categories" at bounding box center [294, 322] width 41 height 41
checkbox input "false"
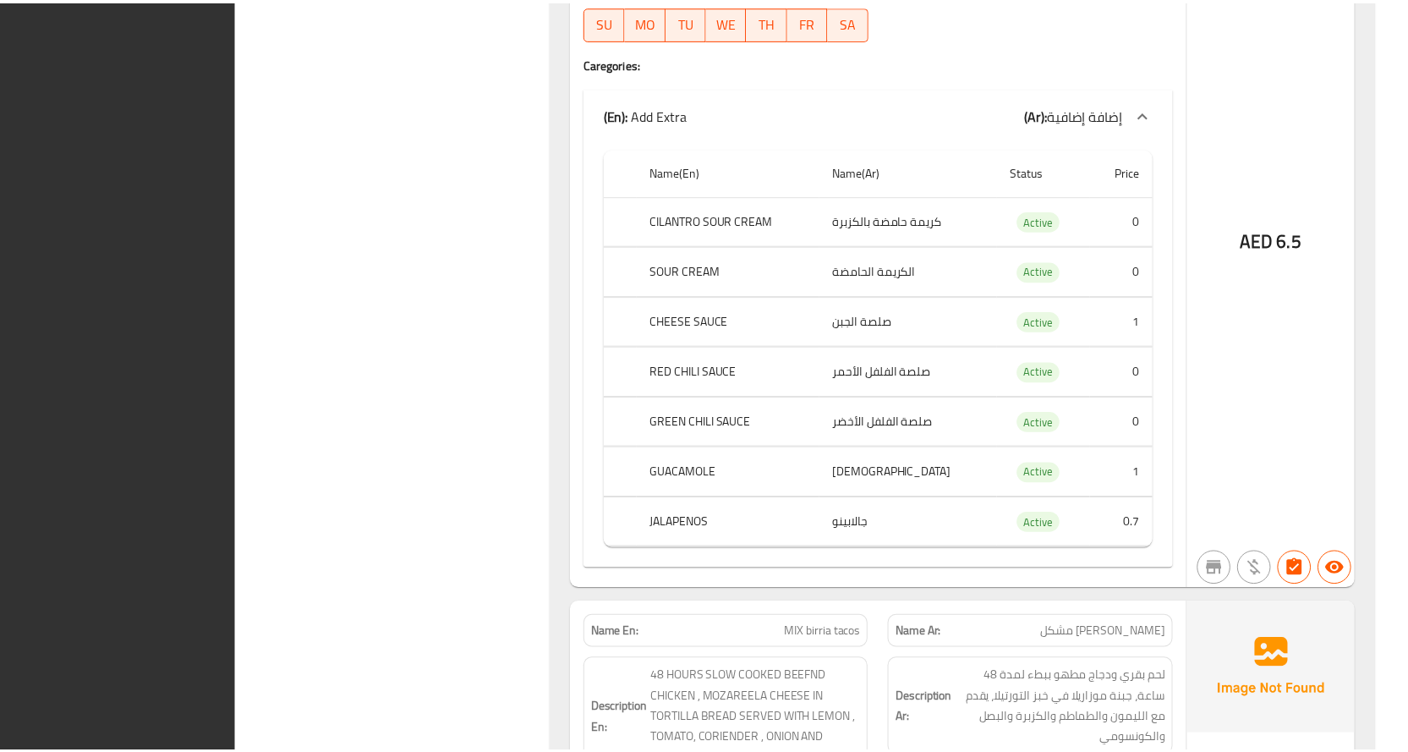
scroll to position [7459, 0]
